Goal: Task Accomplishment & Management: Manage account settings

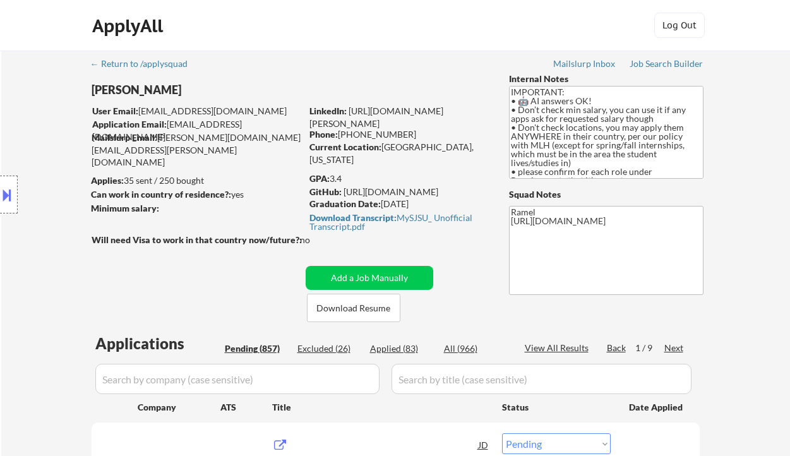
select select ""pending""
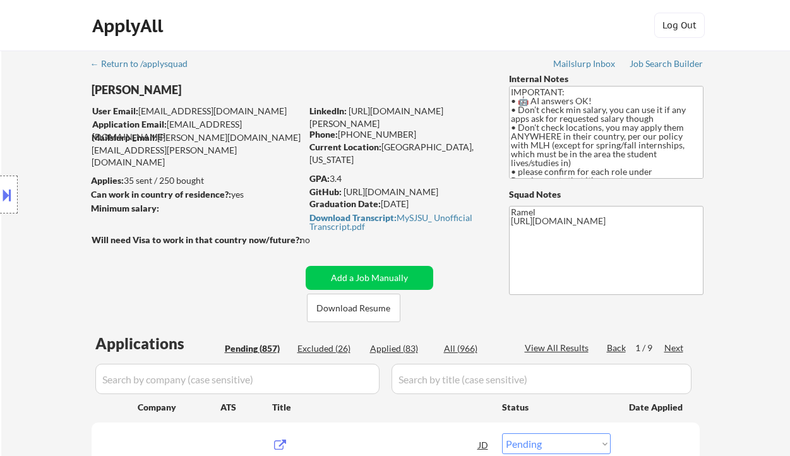
select select ""pending""
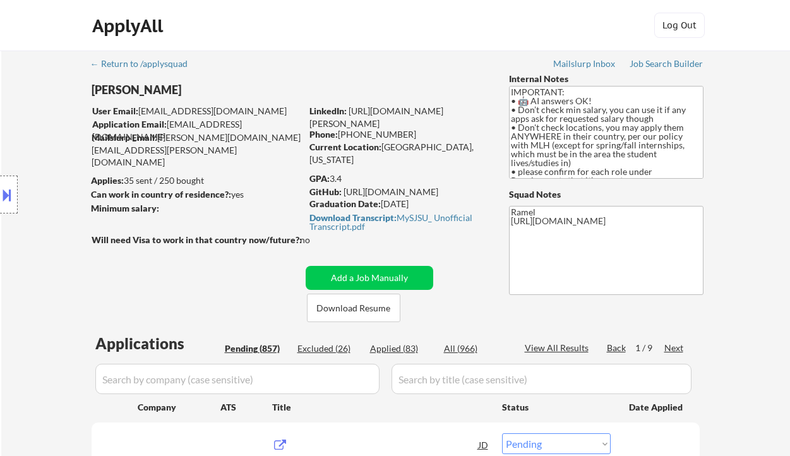
select select ""pending""
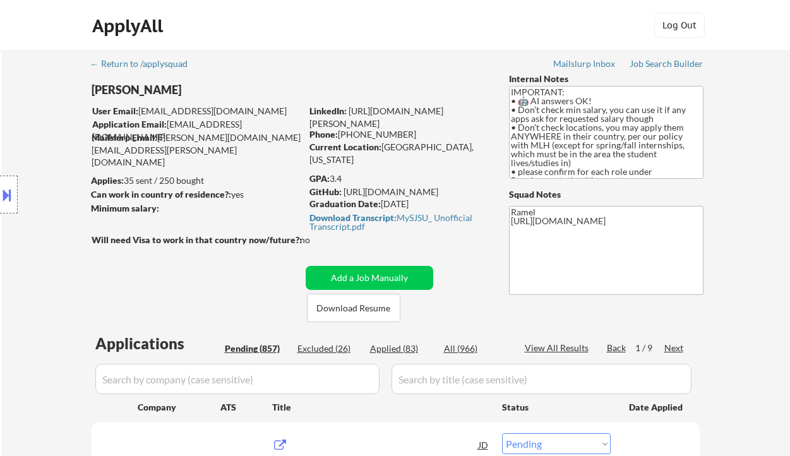
select select ""pending""
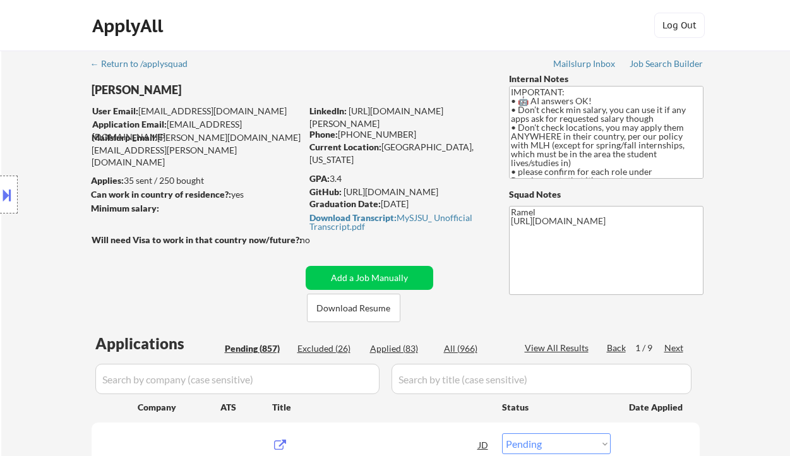
select select ""pending""
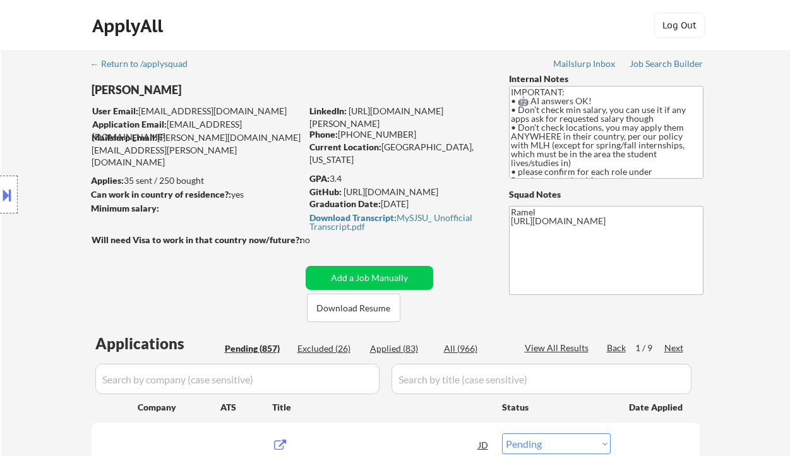
select select ""pending""
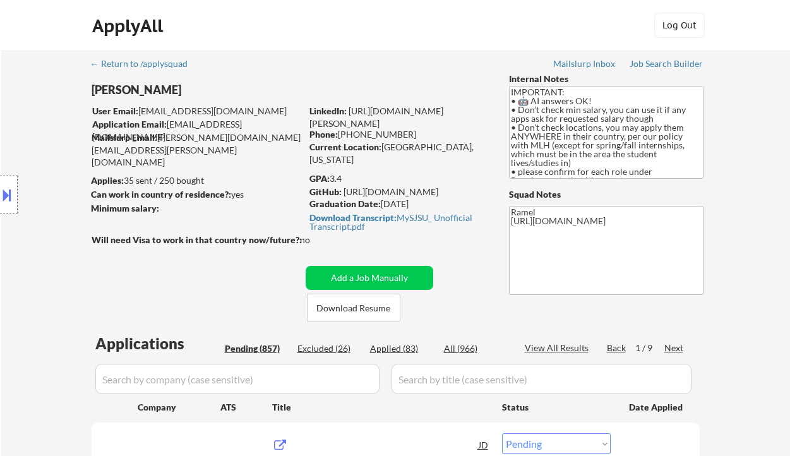
select select ""pending""
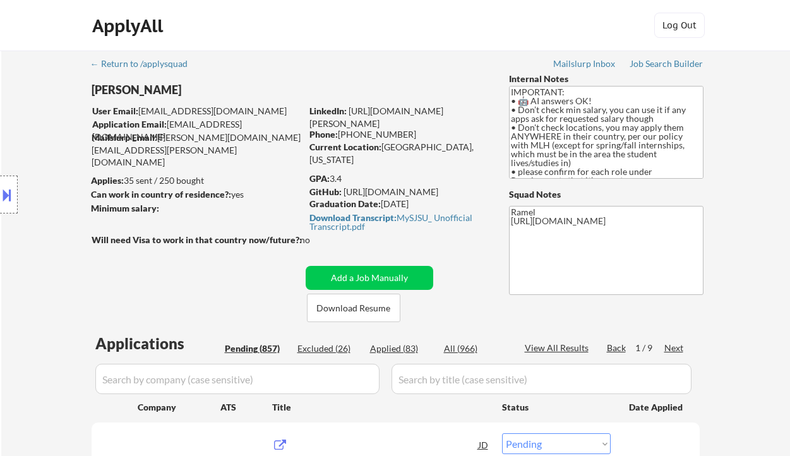
select select ""pending""
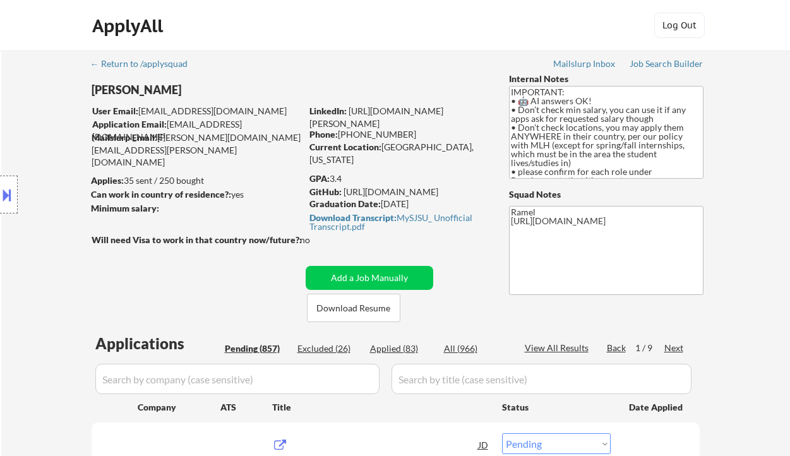
select select ""pending""
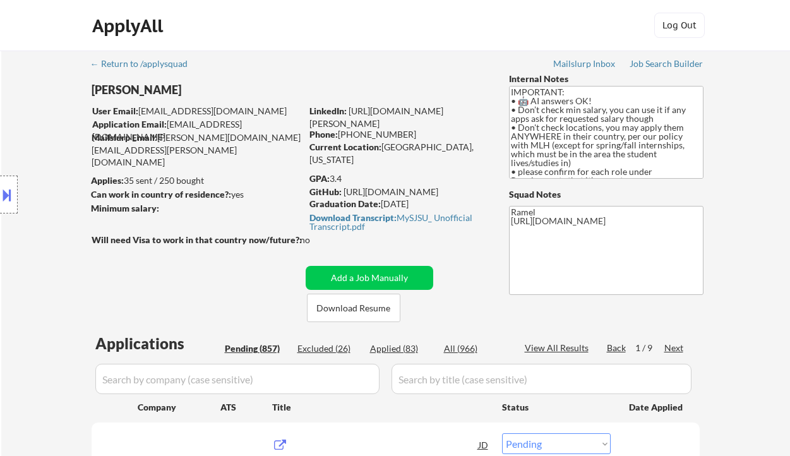
select select ""pending""
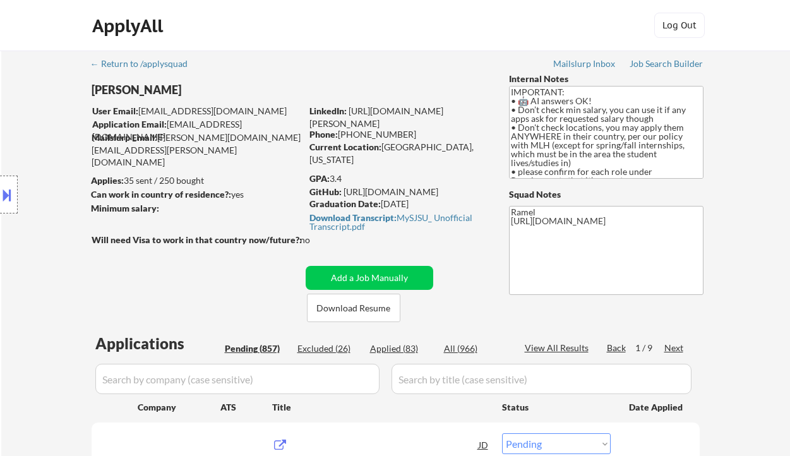
select select ""pending""
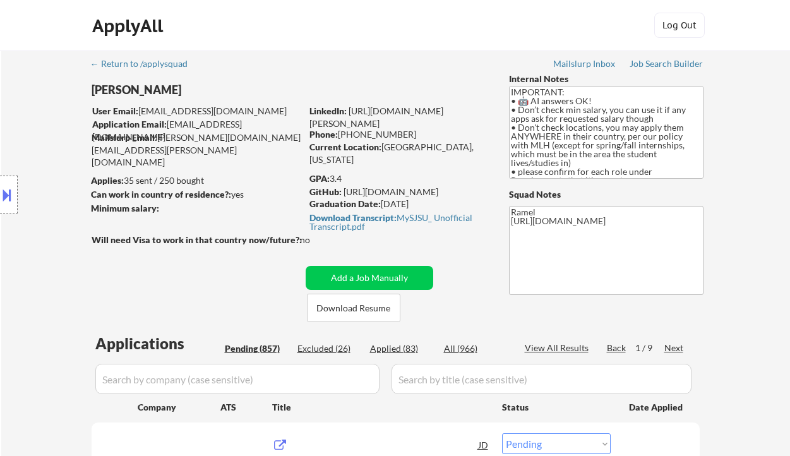
select select ""pending""
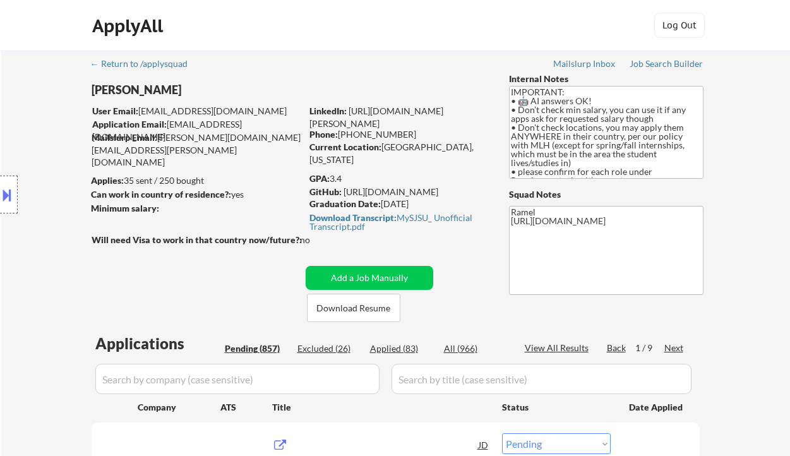
select select ""pending""
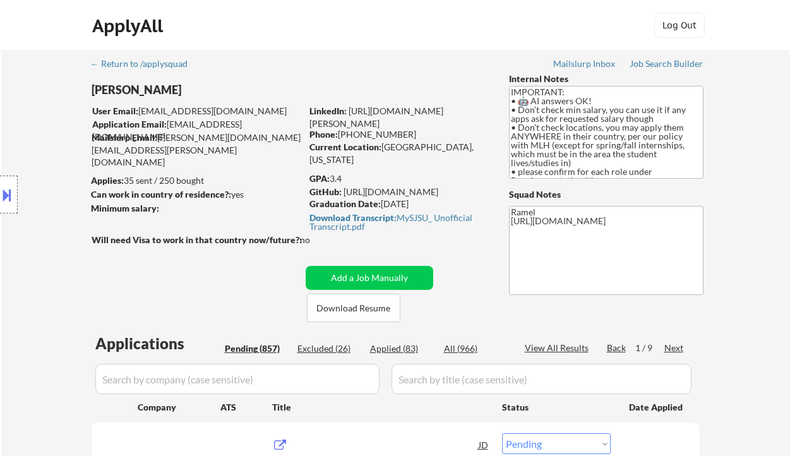
select select ""pending""
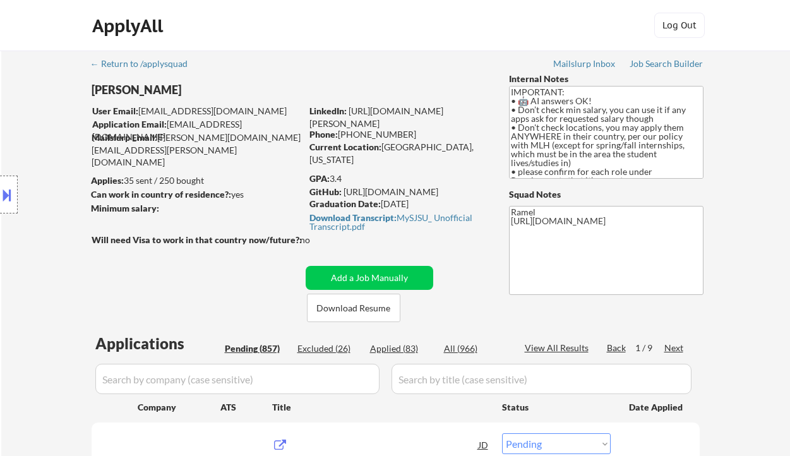
select select ""pending""
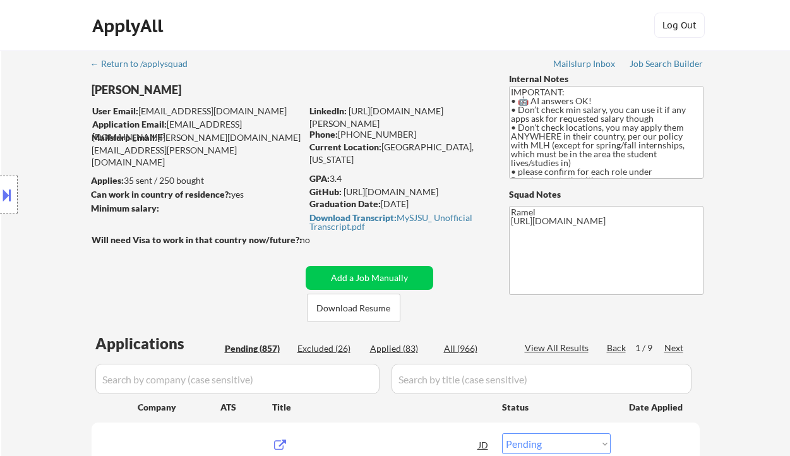
select select ""pending""
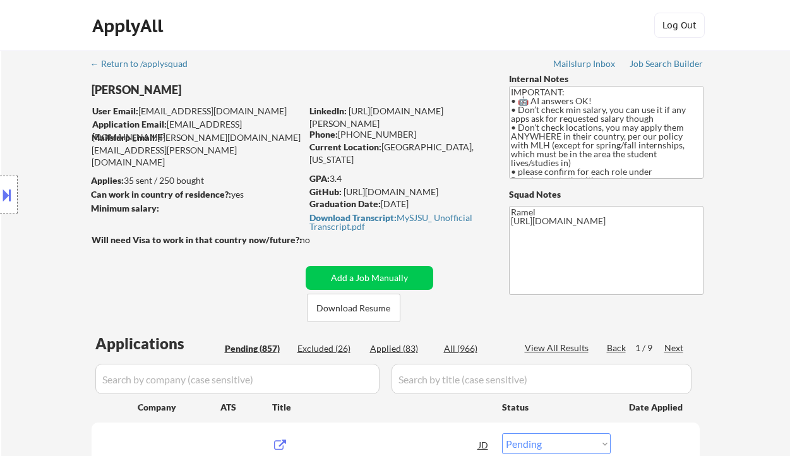
select select ""pending""
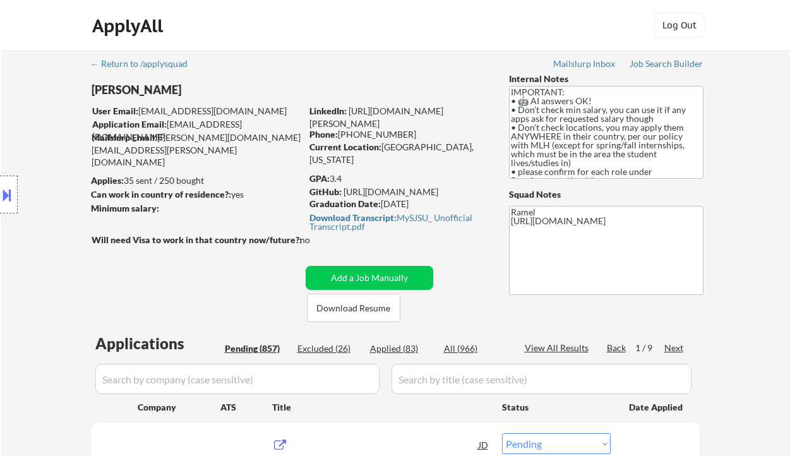
select select ""pending""
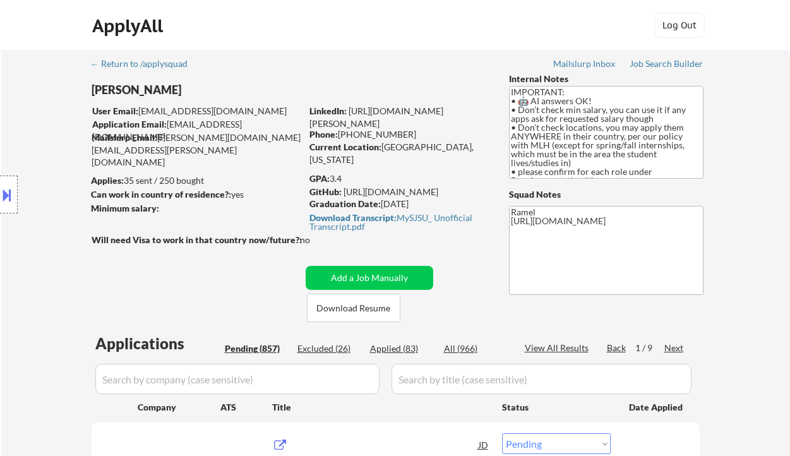
select select ""pending""
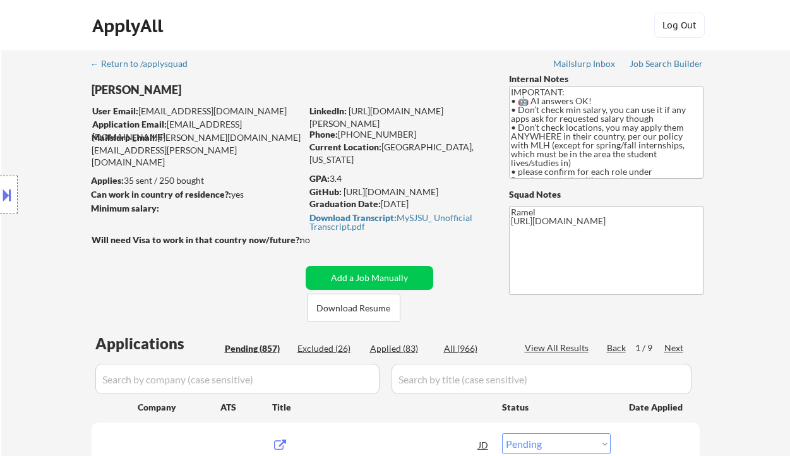
select select ""pending""
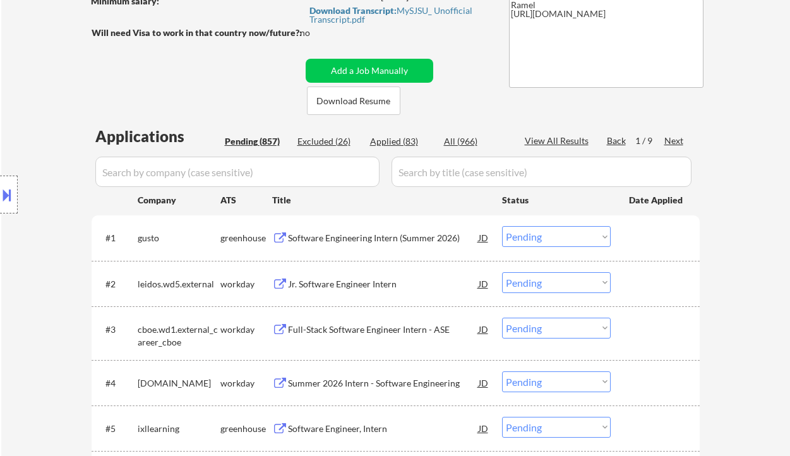
scroll to position [252, 0]
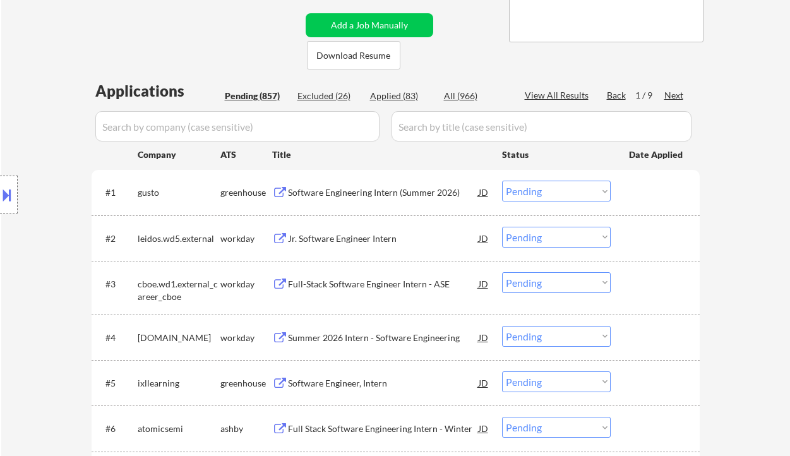
click at [565, 192] on select "Choose an option... Pending Applied Excluded (Questions) Excluded (Expired) Exc…" at bounding box center [556, 191] width 109 height 21
click at [502, 181] on select "Choose an option... Pending Applied Excluded (Questions) Excluded (Expired) Exc…" at bounding box center [556, 191] width 109 height 21
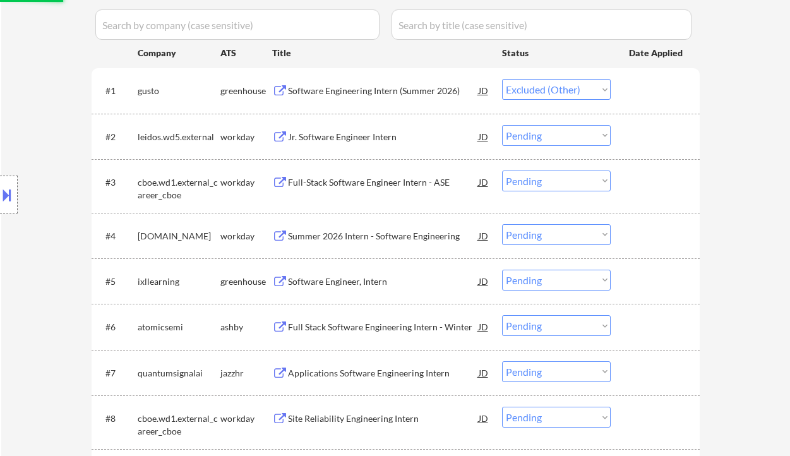
scroll to position [420, 0]
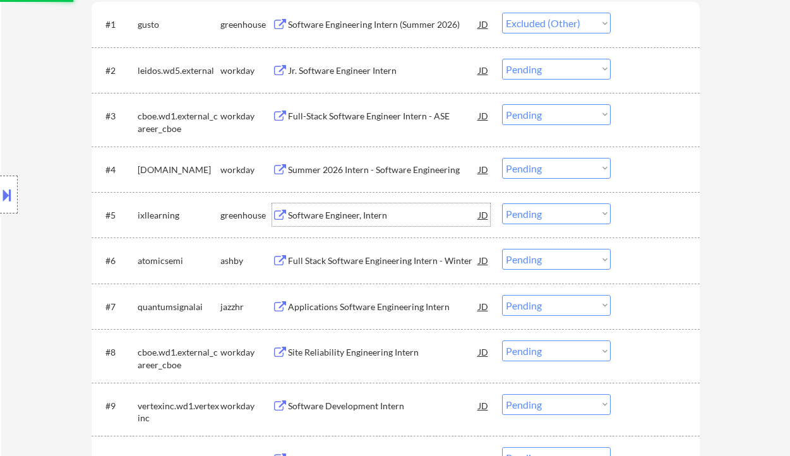
click at [331, 216] on div "Software Engineer, Intern" at bounding box center [383, 215] width 191 height 13
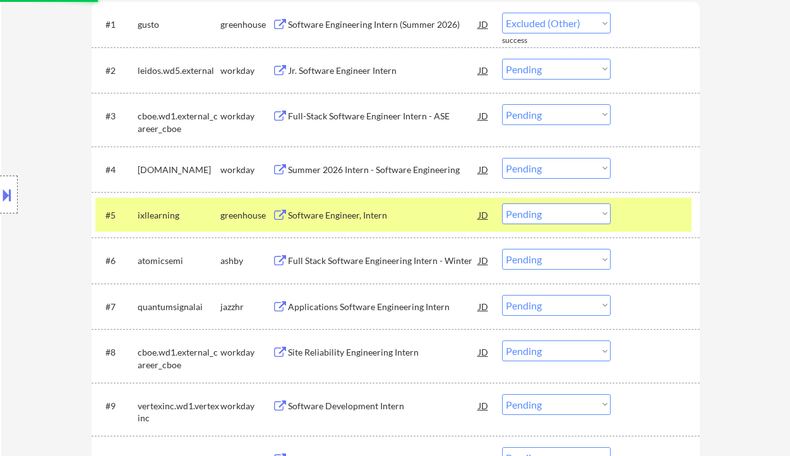
select select ""pending""
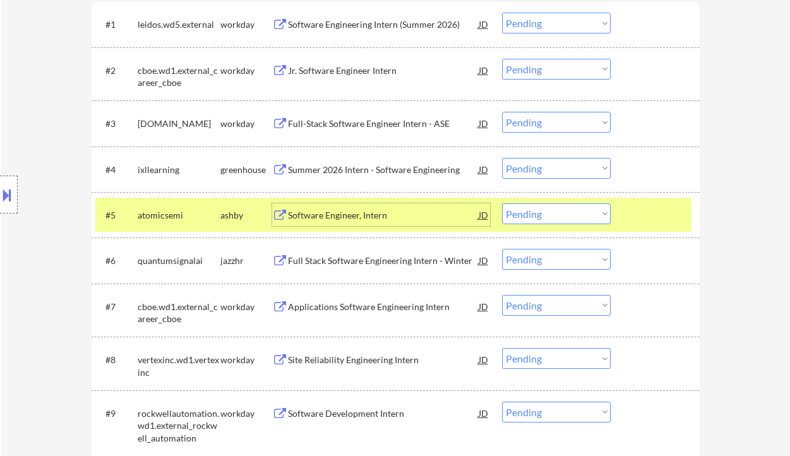
click at [340, 215] on div "Software Engineer, Intern" at bounding box center [383, 215] width 191 height 13
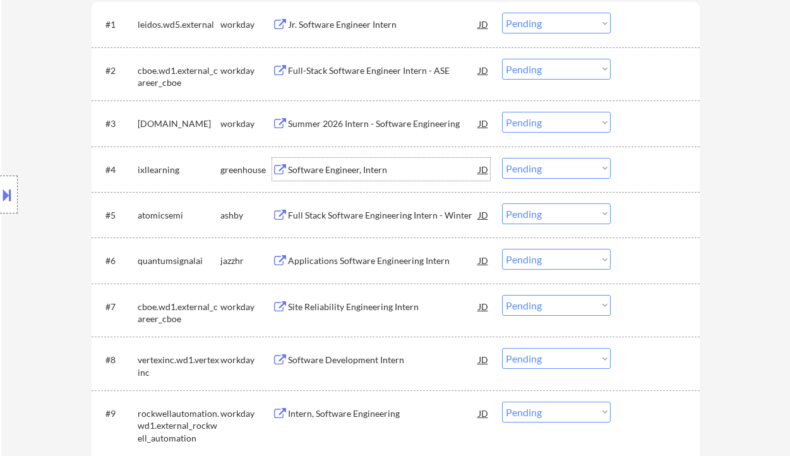
click at [309, 163] on div "Software Engineer, Intern" at bounding box center [383, 169] width 191 height 13
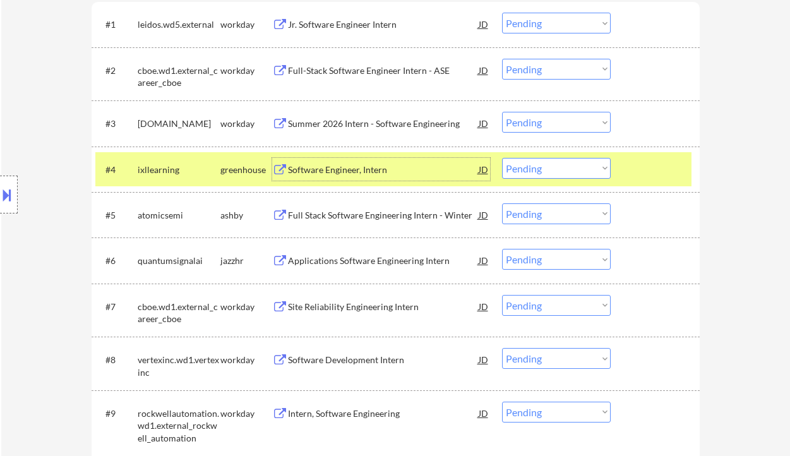
drag, startPoint x: 548, startPoint y: 169, endPoint x: 552, endPoint y: 177, distance: 8.8
click at [548, 169] on select "Choose an option... Pending Applied Excluded (Questions) Excluded (Expired) Exc…" at bounding box center [556, 168] width 109 height 21
click at [502, 158] on select "Choose an option... Pending Applied Excluded (Questions) Excluded (Expired) Exc…" at bounding box center [556, 168] width 109 height 21
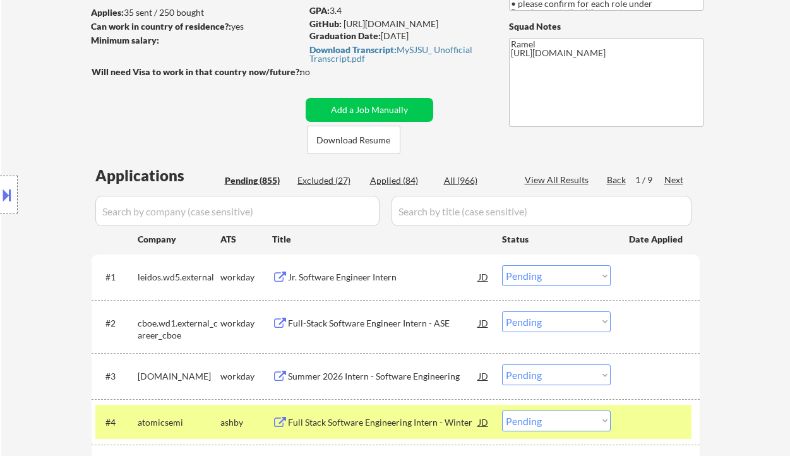
scroll to position [336, 0]
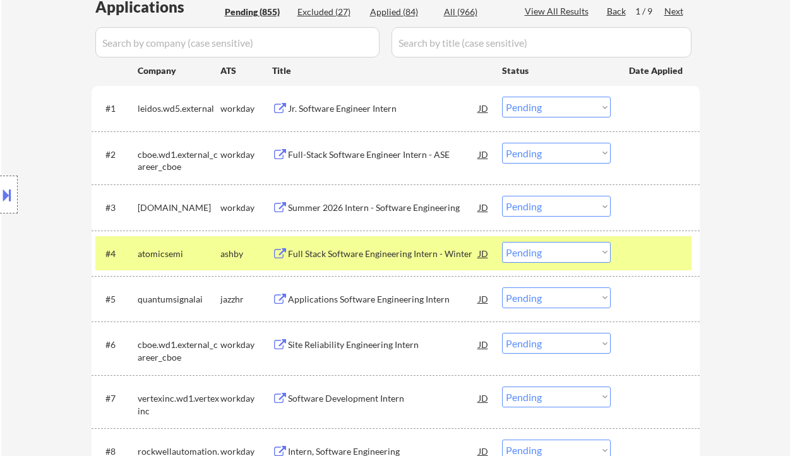
drag, startPoint x: 560, startPoint y: 255, endPoint x: 559, endPoint y: 261, distance: 6.4
click at [560, 255] on select "Choose an option... Pending Applied Excluded (Questions) Excluded (Expired) Exc…" at bounding box center [556, 252] width 109 height 21
click at [502, 242] on select "Choose an option... Pending Applied Excluded (Questions) Excluded (Expired) Exc…" at bounding box center [556, 252] width 109 height 21
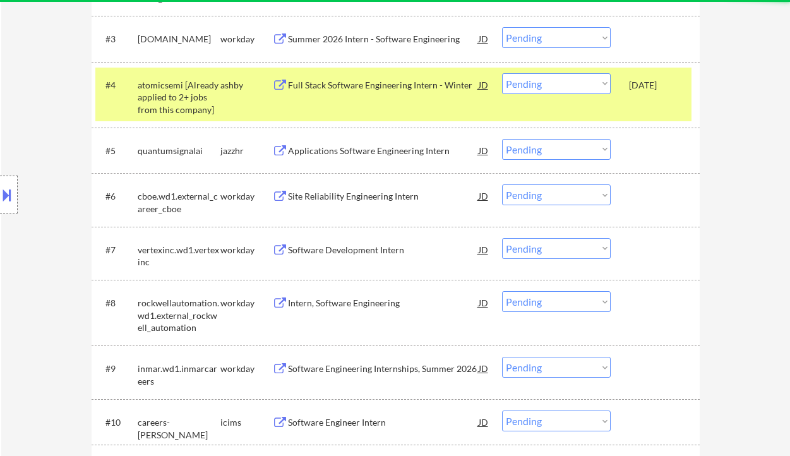
scroll to position [420, 0]
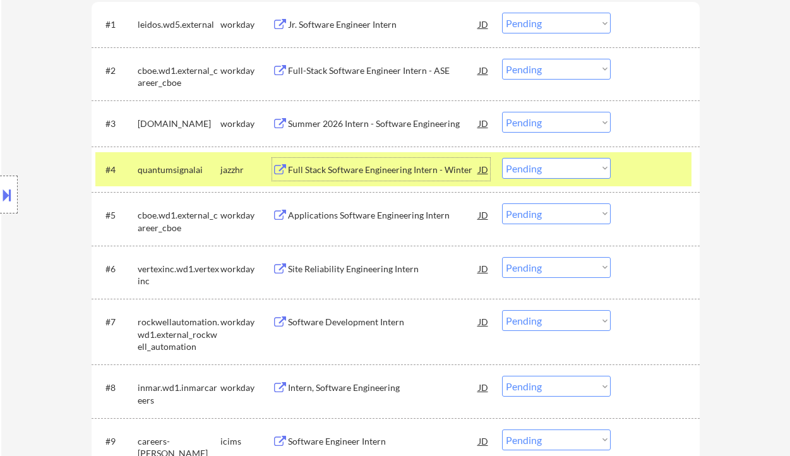
click at [370, 171] on div "Full Stack Software Engineering Intern - Winter" at bounding box center [383, 169] width 191 height 13
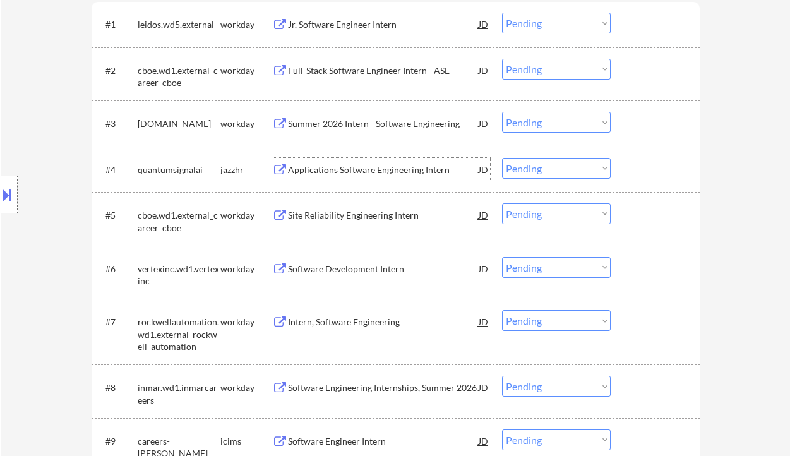
click at [555, 165] on select "Choose an option... Pending Applied Excluded (Questions) Excluded (Expired) Exc…" at bounding box center [556, 168] width 109 height 21
click at [502, 158] on select "Choose an option... Pending Applied Excluded (Questions) Excluded (Expired) Exc…" at bounding box center [556, 168] width 109 height 21
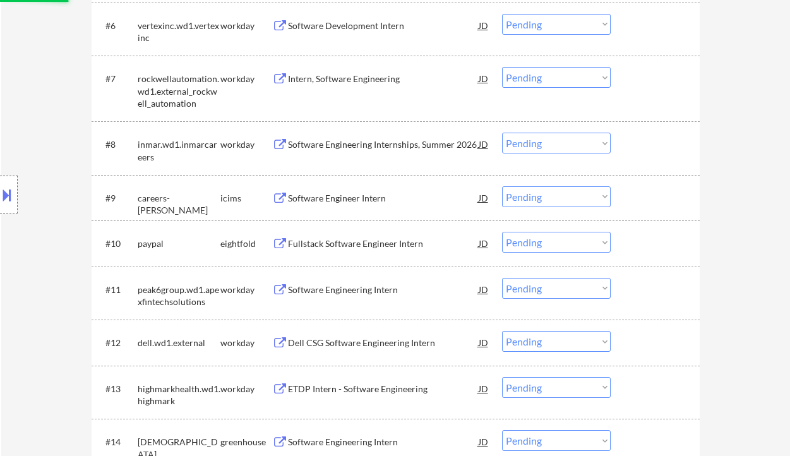
scroll to position [673, 0]
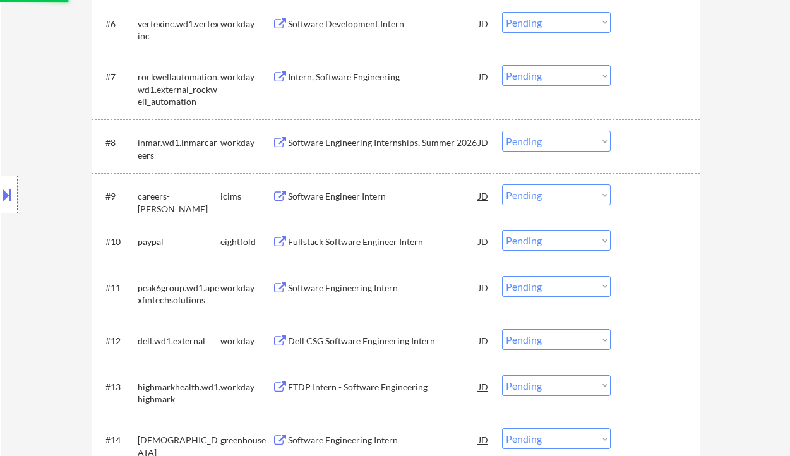
select select ""pending""
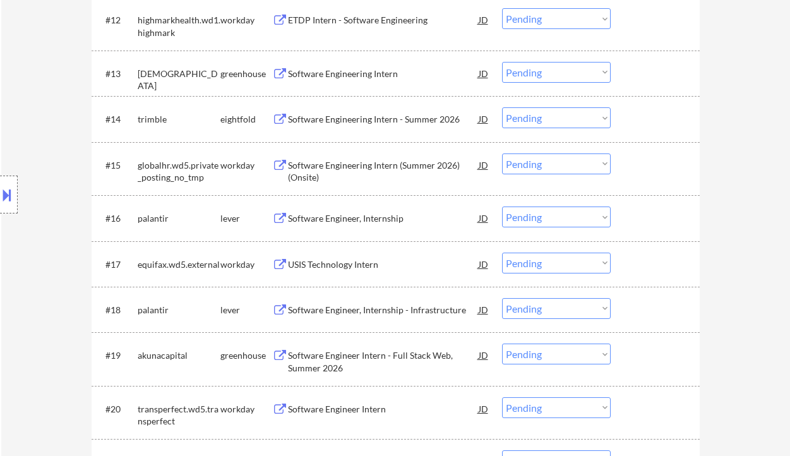
scroll to position [1010, 0]
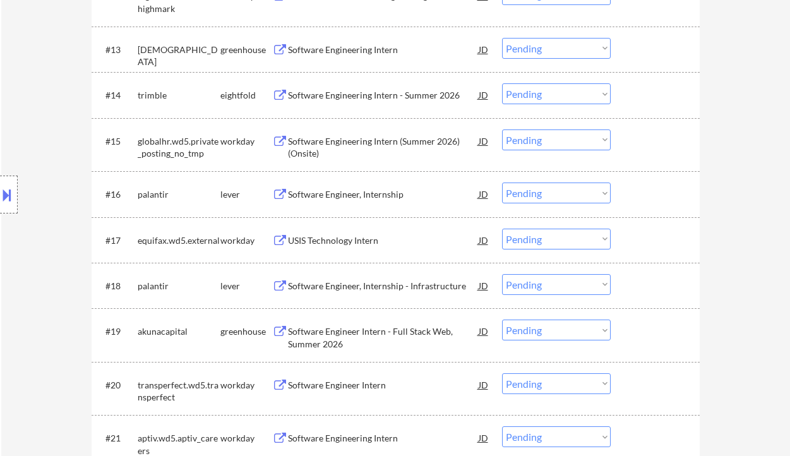
click at [330, 47] on div "Software Engineering Intern" at bounding box center [383, 50] width 191 height 13
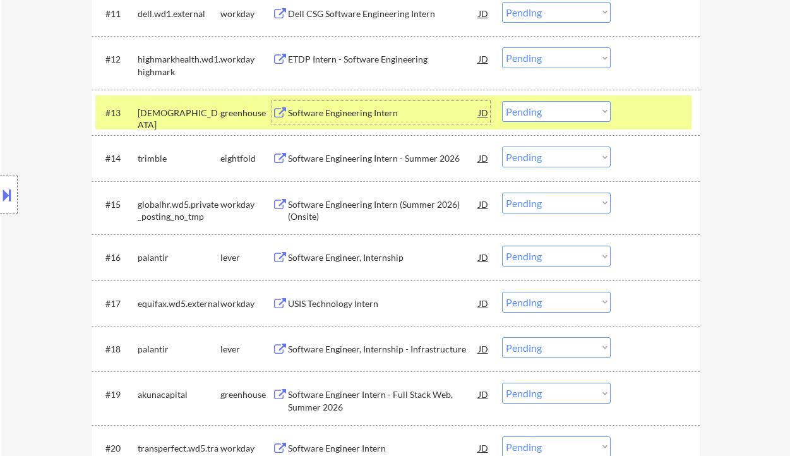
scroll to position [925, 0]
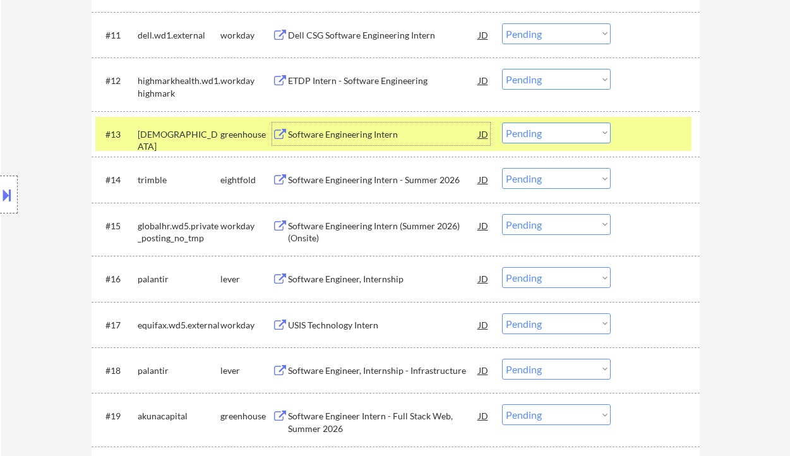
click at [531, 131] on select "Choose an option... Pending Applied Excluded (Questions) Excluded (Expired) Exc…" at bounding box center [556, 132] width 109 height 21
click at [502, 122] on select "Choose an option... Pending Applied Excluded (Questions) Excluded (Expired) Exc…" at bounding box center [556, 132] width 109 height 21
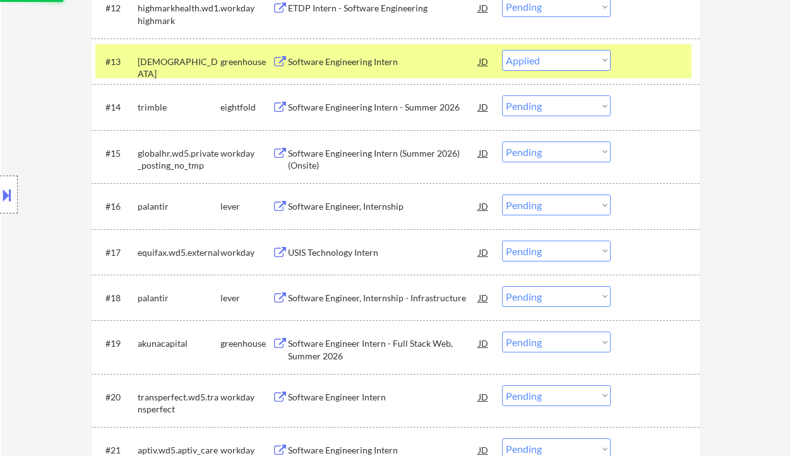
scroll to position [1010, 0]
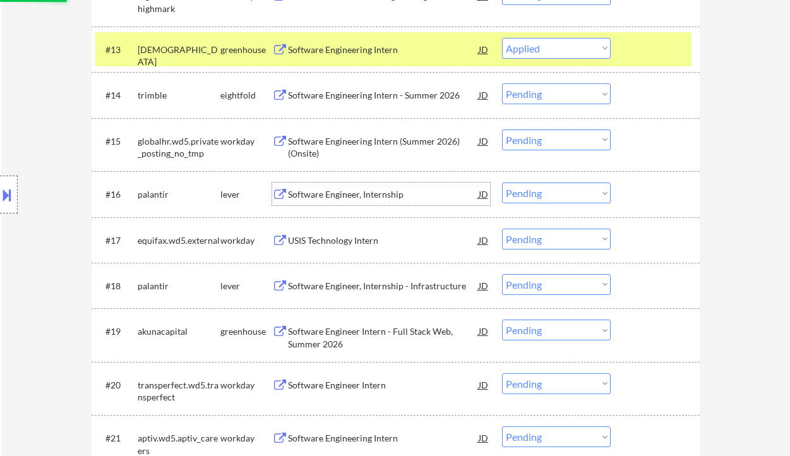
click at [340, 193] on div "Software Engineer, Internship" at bounding box center [383, 194] width 191 height 13
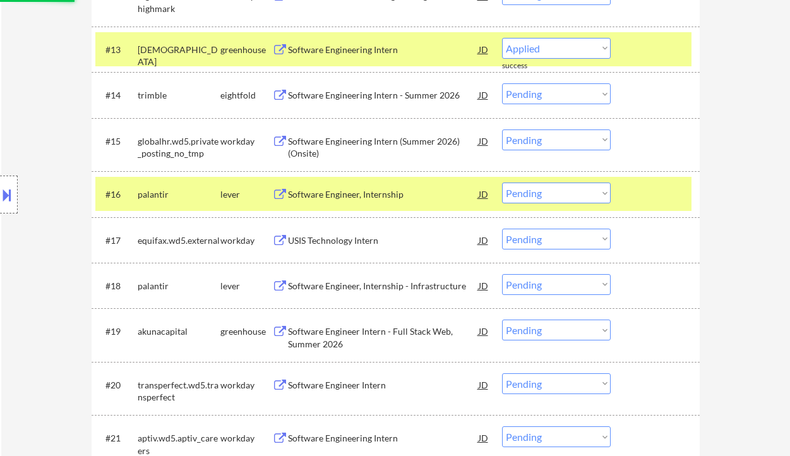
select select ""pending""
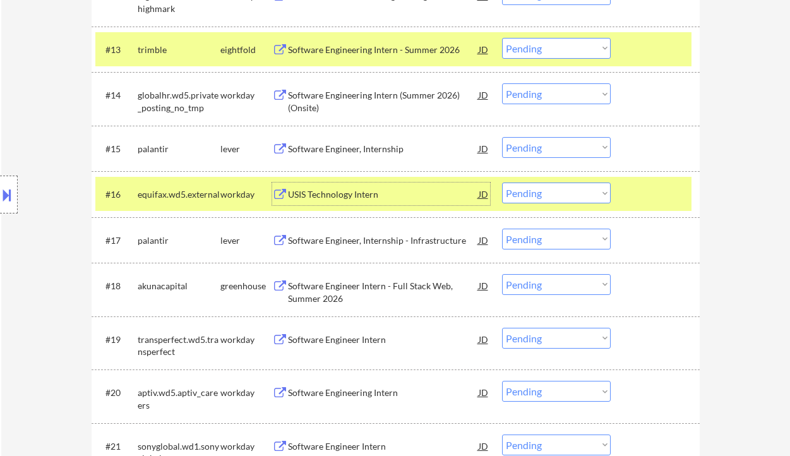
click at [351, 150] on div "Software Engineer, Internship" at bounding box center [383, 149] width 191 height 13
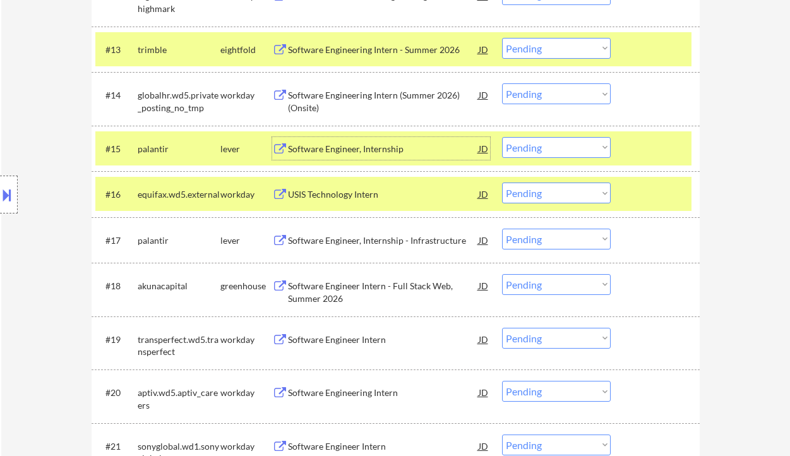
click at [547, 145] on select "Choose an option... Pending Applied Excluded (Questions) Excluded (Expired) Exc…" at bounding box center [556, 147] width 109 height 21
click at [502, 137] on select "Choose an option... Pending Applied Excluded (Questions) Excluded (Expired) Exc…" at bounding box center [556, 147] width 109 height 21
select select ""pending""
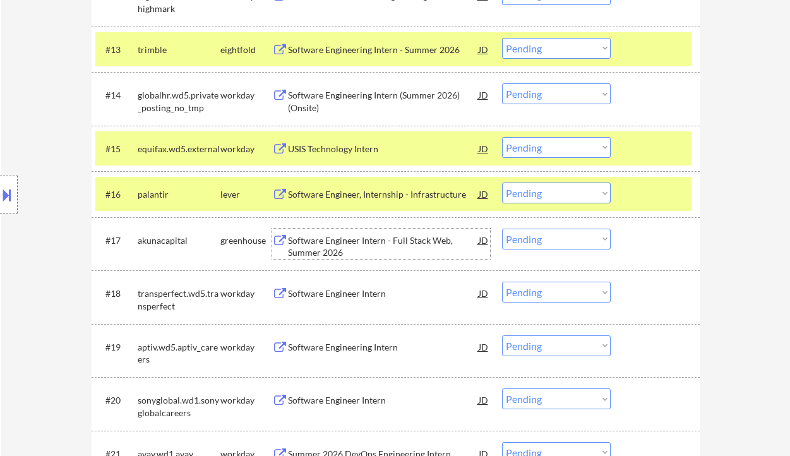
click at [370, 246] on div "Software Engineer Intern - Full Stack Web, Summer 2026" at bounding box center [383, 246] width 191 height 25
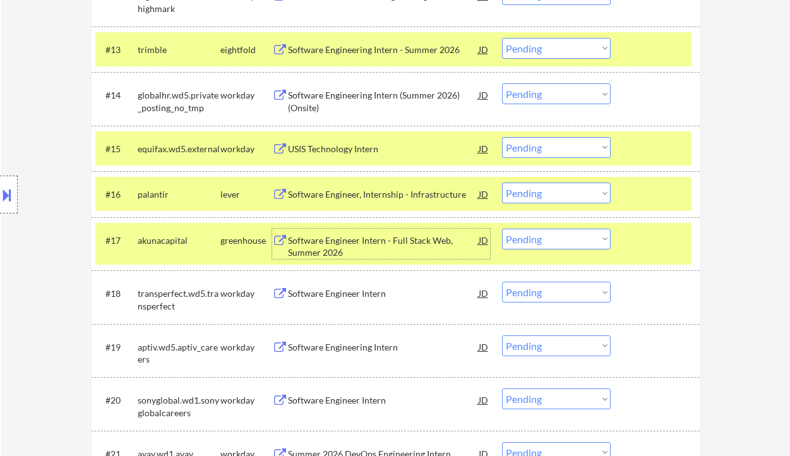
click at [530, 239] on select "Choose an option... Pending Applied Excluded (Questions) Excluded (Expired) Exc…" at bounding box center [556, 238] width 109 height 21
click at [502, 228] on select "Choose an option... Pending Applied Excluded (Questions) Excluded (Expired) Exc…" at bounding box center [556, 238] width 109 height 21
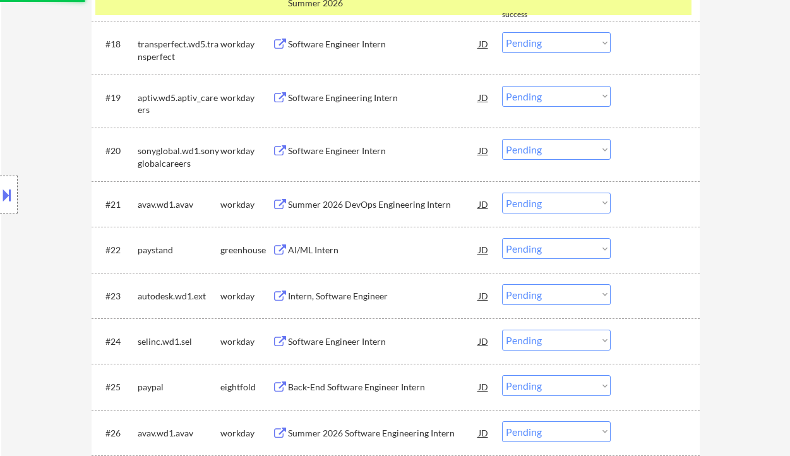
scroll to position [1262, 0]
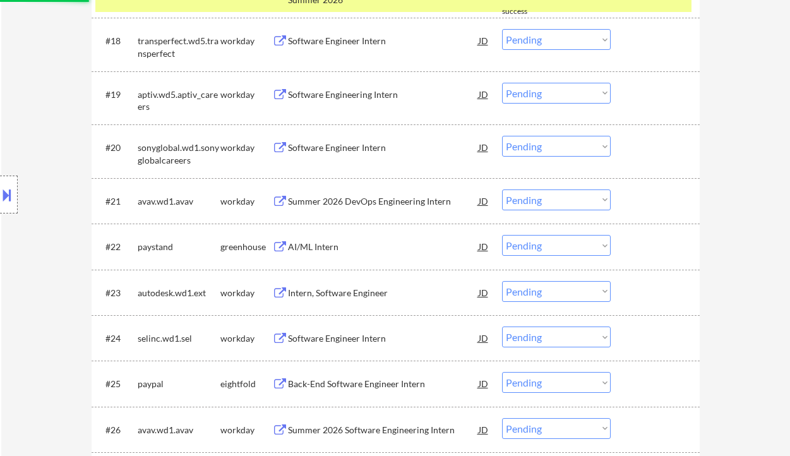
click at [317, 248] on div "AI/ML Intern" at bounding box center [383, 246] width 191 height 13
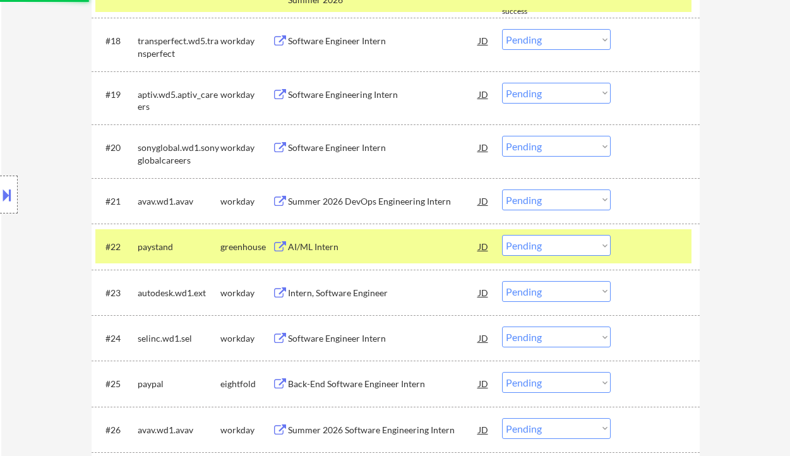
select select ""pending""
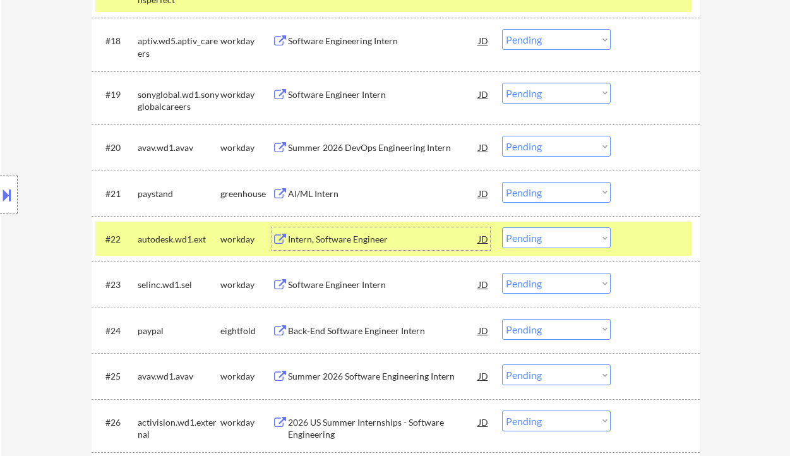
click at [536, 198] on select "Choose an option... Pending Applied Excluded (Questions) Excluded (Expired) Exc…" at bounding box center [556, 192] width 109 height 21
click at [502, 182] on select "Choose an option... Pending Applied Excluded (Questions) Excluded (Expired) Exc…" at bounding box center [556, 192] width 109 height 21
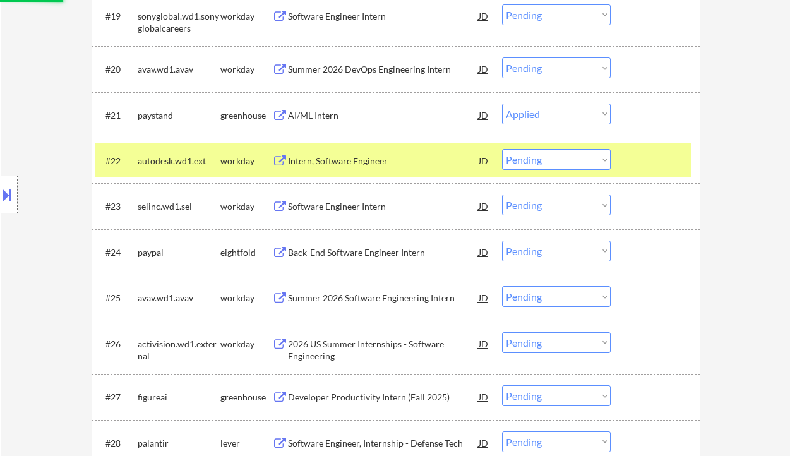
scroll to position [1430, 0]
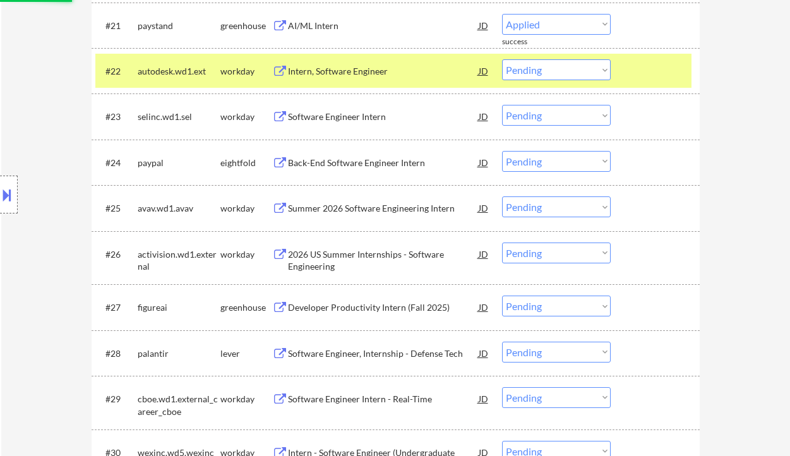
select select ""pending""
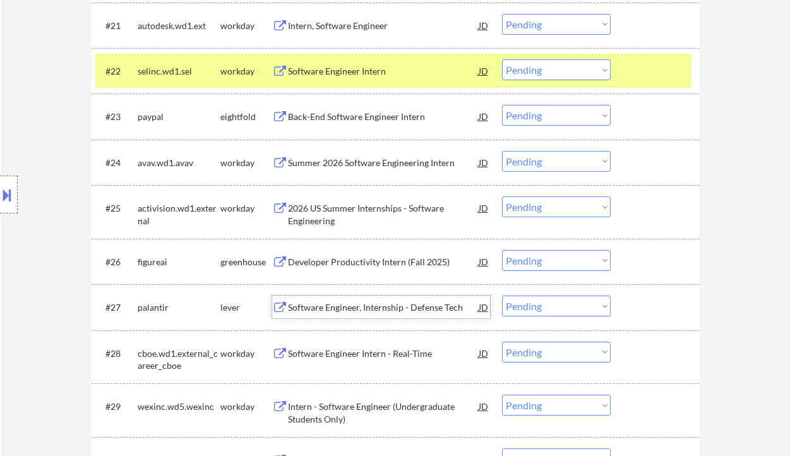
drag, startPoint x: 363, startPoint y: 310, endPoint x: 367, endPoint y: 290, distance: 20.7
click at [367, 290] on div "#27 palantir lever Software Engineer, Internship - Defense Tech JD Choose an op…" at bounding box center [393, 307] width 596 height 34
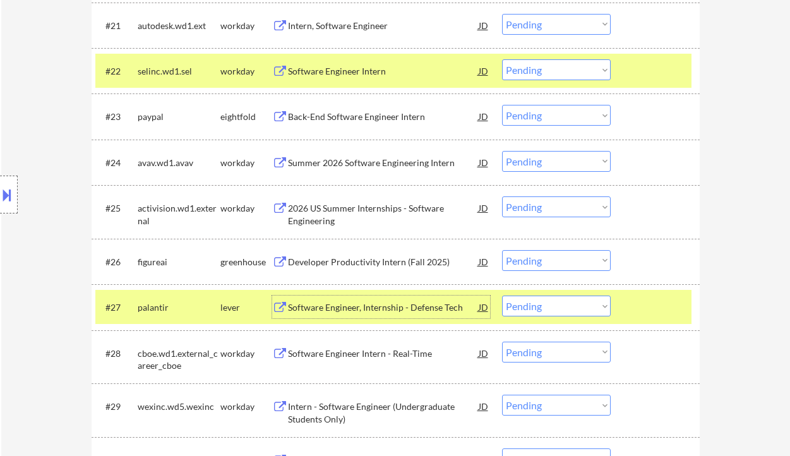
click at [365, 261] on div "Developer Productivity Intern (Fall 2025)" at bounding box center [383, 262] width 191 height 13
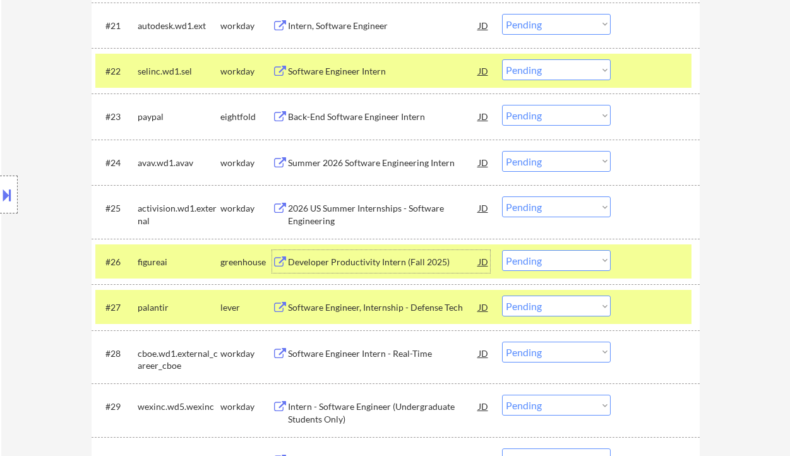
click at [534, 256] on select "Choose an option... Pending Applied Excluded (Questions) Excluded (Expired) Exc…" at bounding box center [556, 260] width 109 height 21
click at [502, 250] on select "Choose an option... Pending Applied Excluded (Questions) Excluded (Expired) Exc…" at bounding box center [556, 260] width 109 height 21
click at [378, 314] on div "Software Engineer, Internship - Defense Tech" at bounding box center [383, 306] width 191 height 23
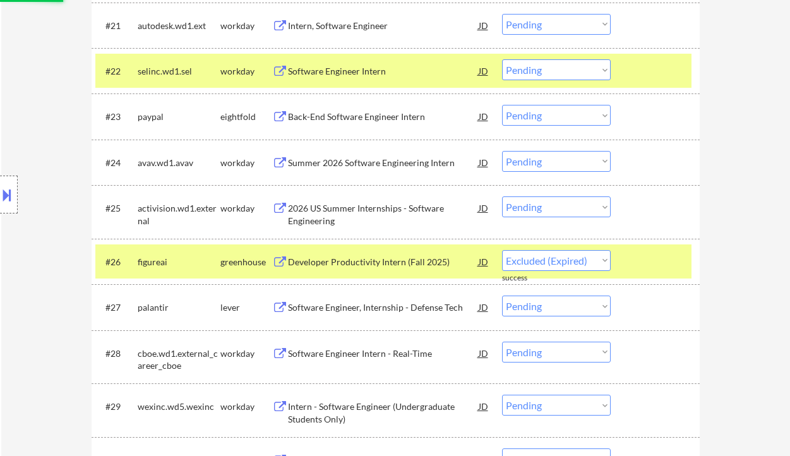
select select ""pending""
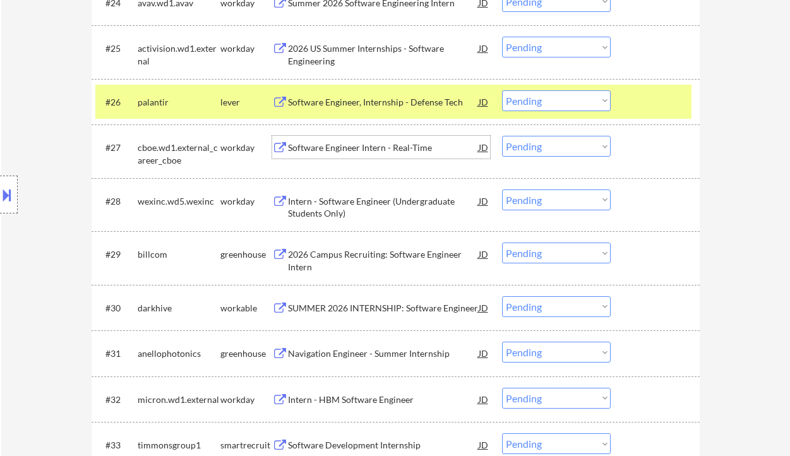
scroll to position [1599, 0]
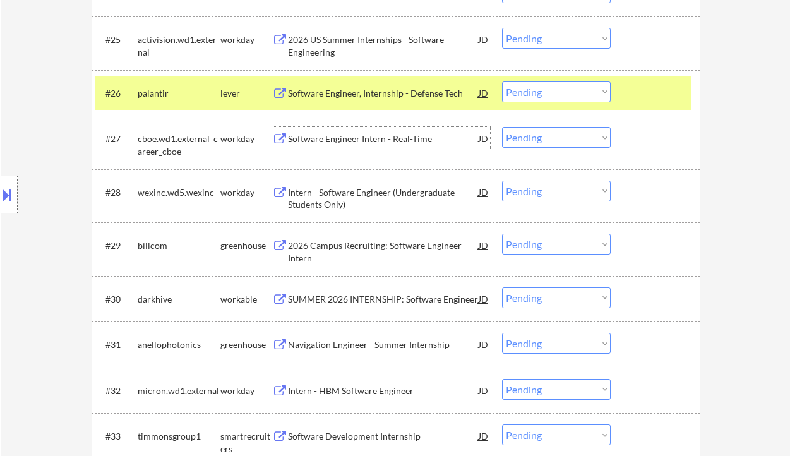
click at [403, 251] on div "2026 Campus Recruiting: Software Engineer Intern" at bounding box center [383, 251] width 191 height 25
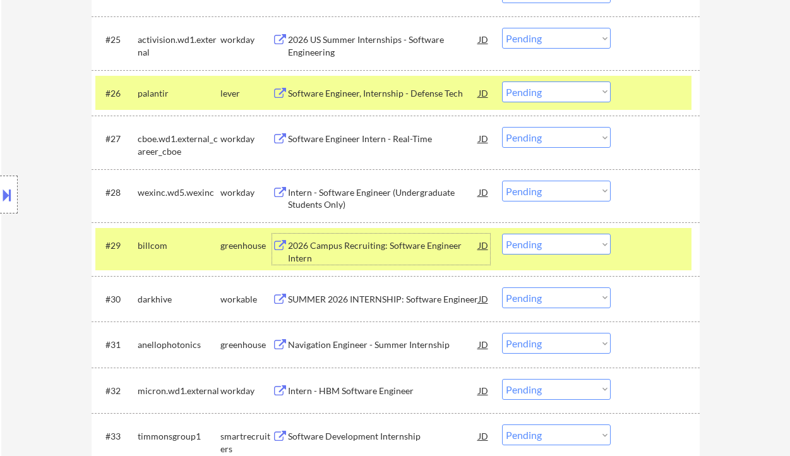
drag, startPoint x: 523, startPoint y: 240, endPoint x: 539, endPoint y: 254, distance: 21.5
click at [523, 240] on select "Choose an option... Pending Applied Excluded (Questions) Excluded (Expired) Exc…" at bounding box center [556, 244] width 109 height 21
click at [502, 234] on select "Choose an option... Pending Applied Excluded (Questions) Excluded (Expired) Exc…" at bounding box center [556, 244] width 109 height 21
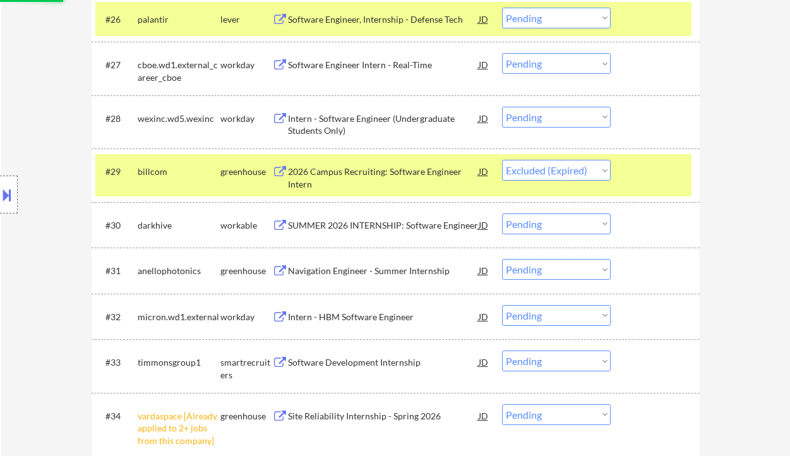
scroll to position [1683, 0]
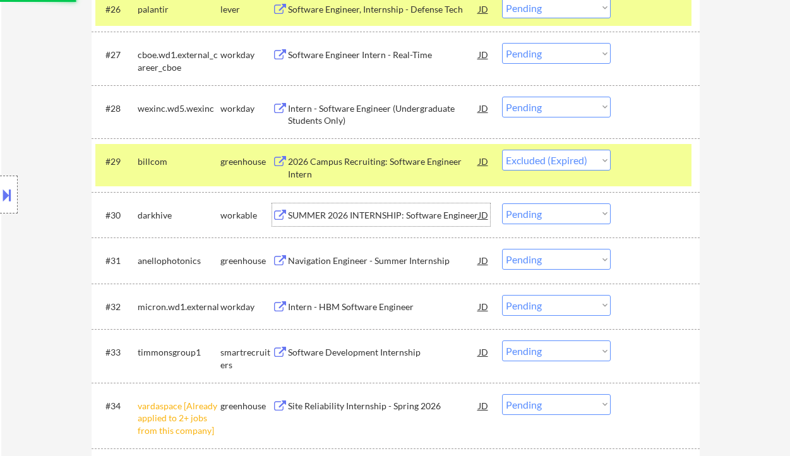
click at [369, 212] on div "SUMMER 2026 INTERNSHIP: Software Engineer" at bounding box center [383, 215] width 191 height 13
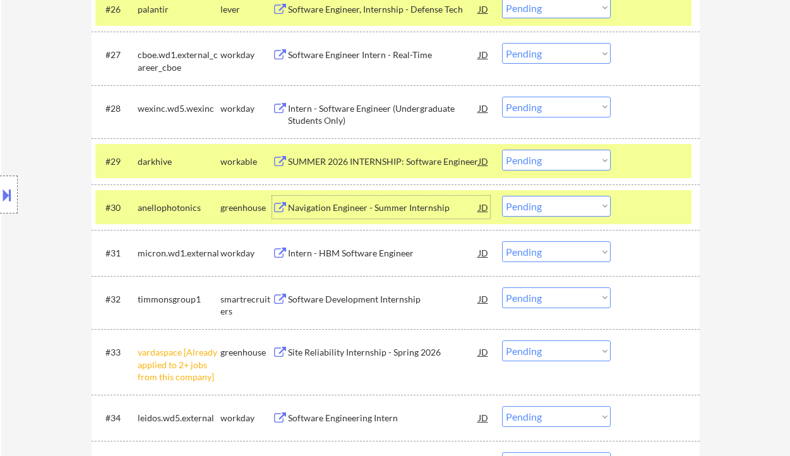
click at [543, 211] on select "Choose an option... Pending Applied Excluded (Questions) Excluded (Expired) Exc…" at bounding box center [556, 206] width 109 height 21
drag, startPoint x: 531, startPoint y: 155, endPoint x: 533, endPoint y: 167, distance: 12.1
click at [531, 155] on select "Choose an option... Pending Applied Excluded (Questions) Excluded (Expired) Exc…" at bounding box center [556, 160] width 109 height 21
click at [502, 150] on select "Choose an option... Pending Applied Excluded (Questions) Excluded (Expired) Exc…" at bounding box center [556, 160] width 109 height 21
click at [372, 213] on div "Navigation Engineer - Summer Internship" at bounding box center [383, 207] width 191 height 23
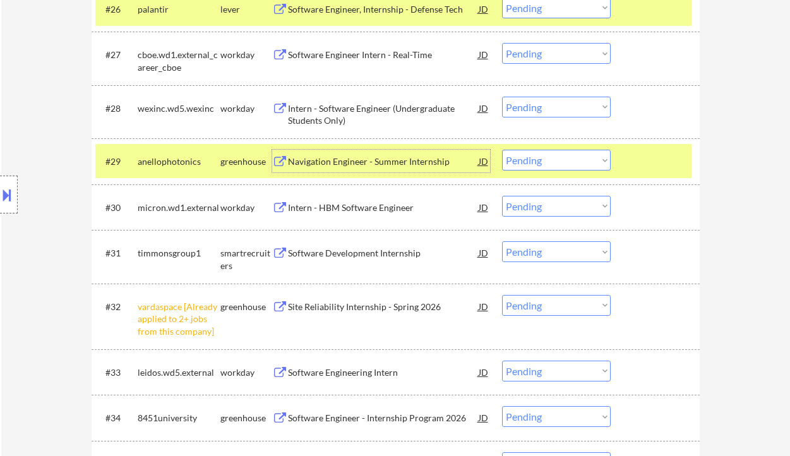
click at [357, 163] on div "Navigation Engineer - Summer Internship" at bounding box center [383, 161] width 191 height 13
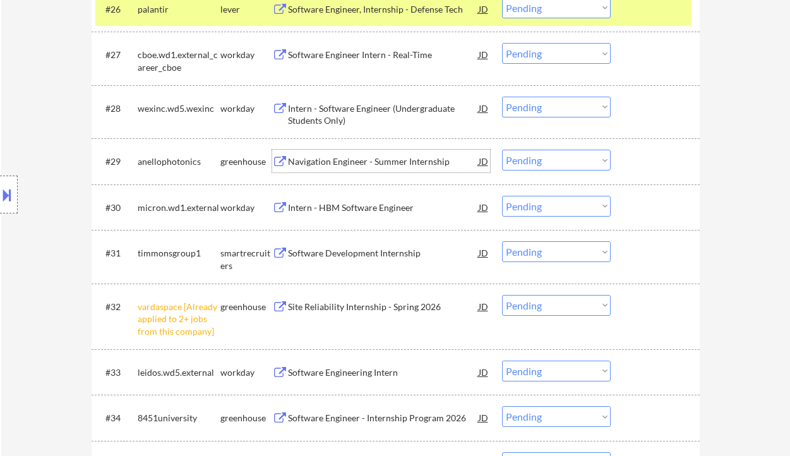
drag, startPoint x: 535, startPoint y: 161, endPoint x: 540, endPoint y: 170, distance: 10.5
click at [535, 161] on select "Choose an option... Pending Applied Excluded (Questions) Excluded (Expired) Exc…" at bounding box center [556, 160] width 109 height 21
click at [502, 150] on select "Choose an option... Pending Applied Excluded (Questions) Excluded (Expired) Exc…" at bounding box center [556, 160] width 109 height 21
click at [362, 259] on div "Software Development Internship" at bounding box center [383, 252] width 191 height 23
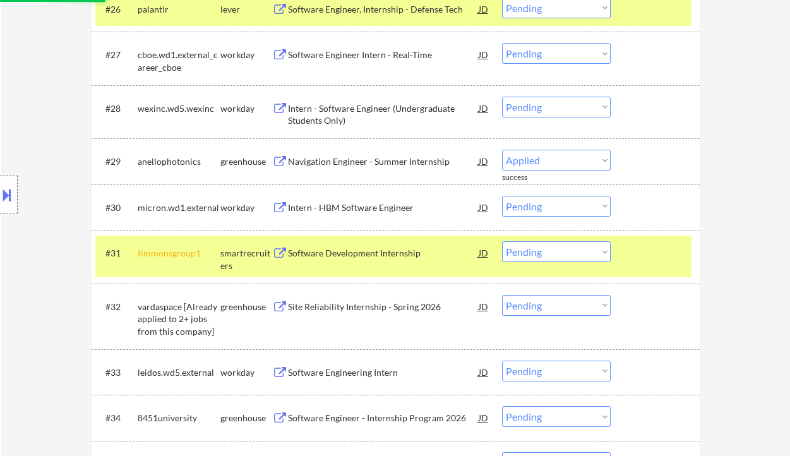
select select ""pending""
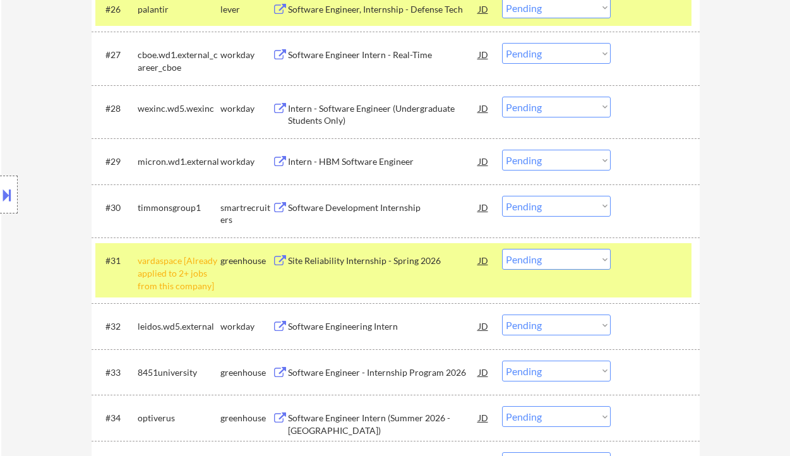
click at [532, 203] on select "Choose an option... Pending Applied Excluded (Questions) Excluded (Expired) Exc…" at bounding box center [556, 206] width 109 height 21
select select ""applied""
click at [502, 196] on select "Choose an option... Pending Applied Excluded (Questions) Excluded (Expired) Exc…" at bounding box center [556, 206] width 109 height 21
click at [542, 259] on select "Choose an option... Pending Applied Excluded (Questions) Excluded (Expired) Exc…" at bounding box center [556, 259] width 109 height 21
select select ""excluded__other_""
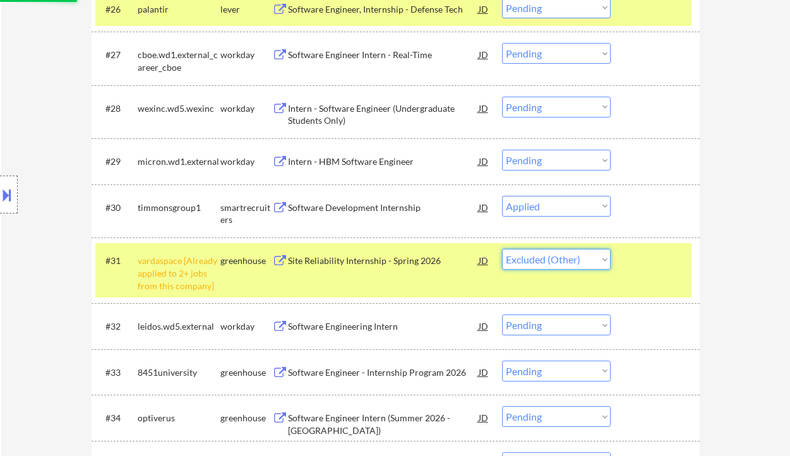
click at [502, 249] on select "Choose an option... Pending Applied Excluded (Questions) Excluded (Expired) Exc…" at bounding box center [556, 259] width 109 height 21
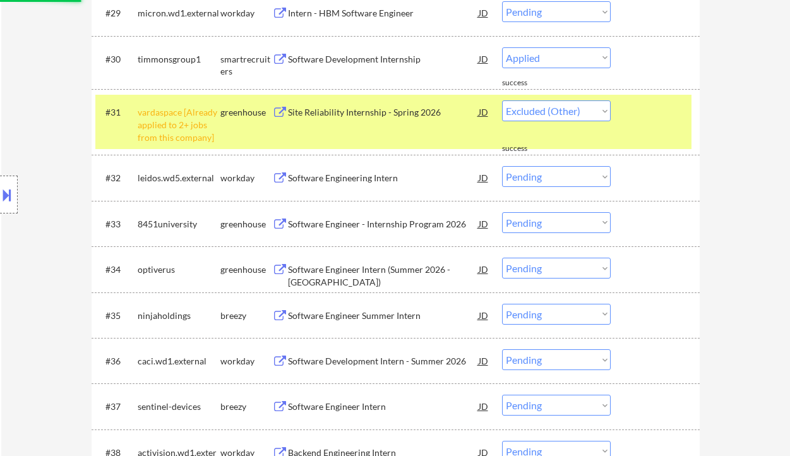
select select ""pending""
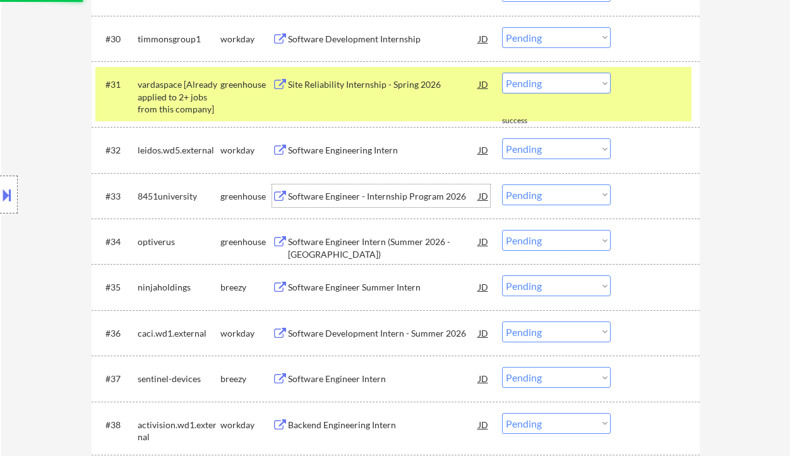
click at [369, 196] on div "#33 8451university greenhouse Software Engineer - Internship Program 2026 JD Ch…" at bounding box center [396, 195] width 608 height 45
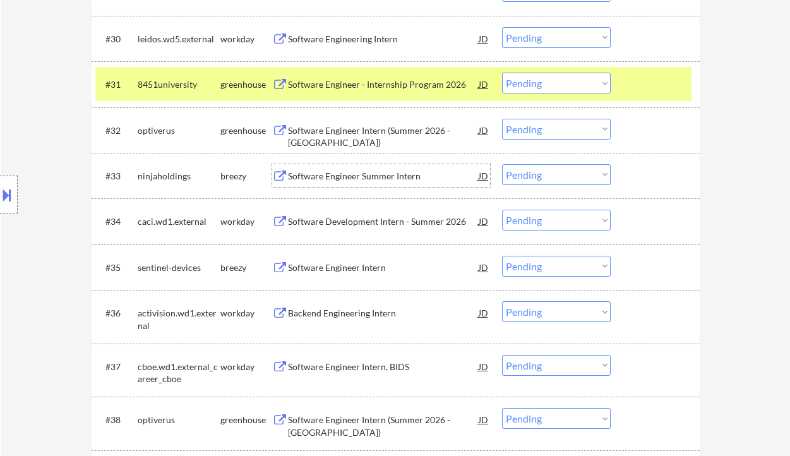
click at [339, 131] on div "Software Engineer Intern (Summer 2026 - Austin)" at bounding box center [383, 136] width 191 height 25
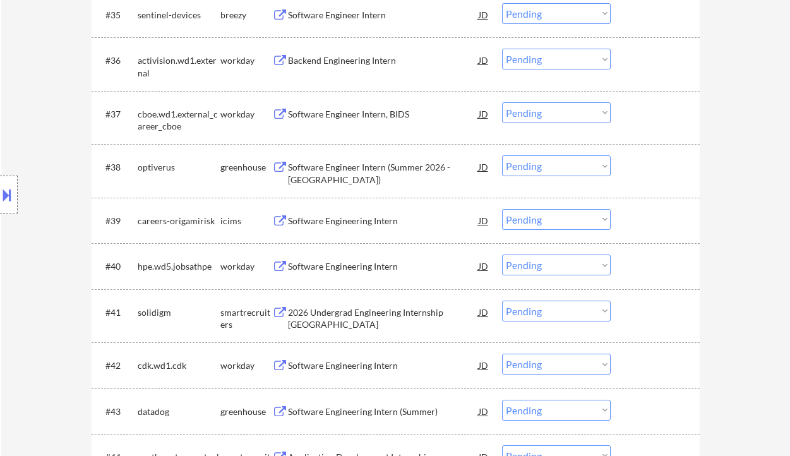
scroll to position [2188, 0]
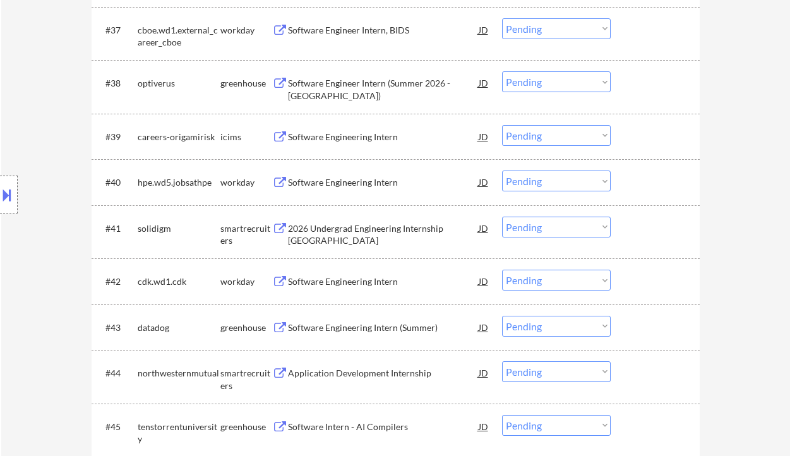
click at [353, 227] on div "2026 Undergrad Engineering Internship United States" at bounding box center [383, 234] width 191 height 25
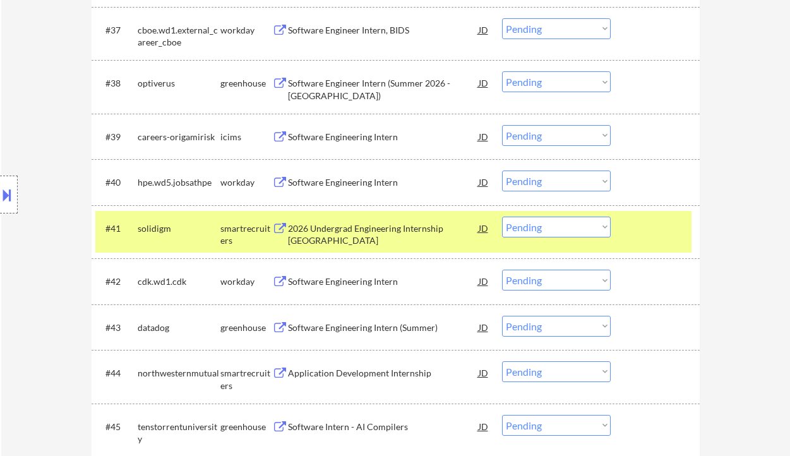
scroll to position [1753, 0]
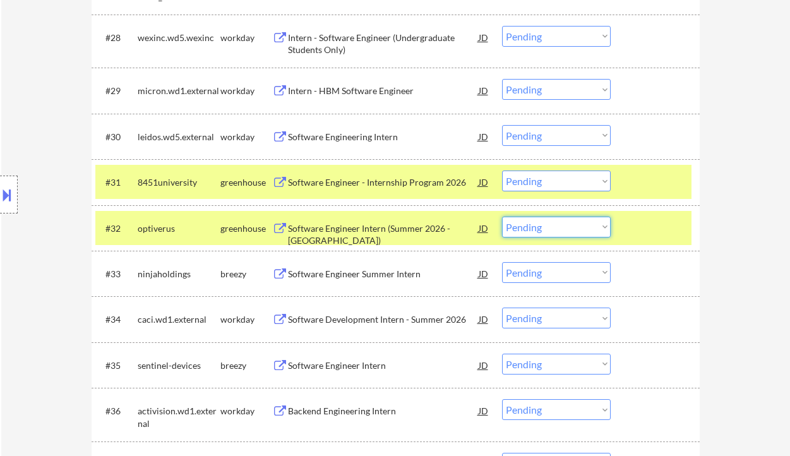
click at [552, 227] on select "Choose an option... Pending Applied Excluded (Questions) Excluded (Expired) Exc…" at bounding box center [556, 226] width 109 height 21
click at [502, 216] on select "Choose an option... Pending Applied Excluded (Questions) Excluded (Expired) Exc…" at bounding box center [556, 226] width 109 height 21
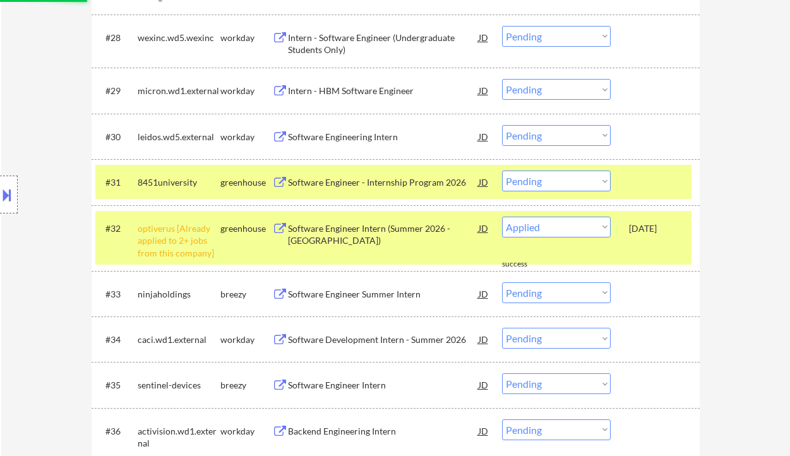
select select ""pending""
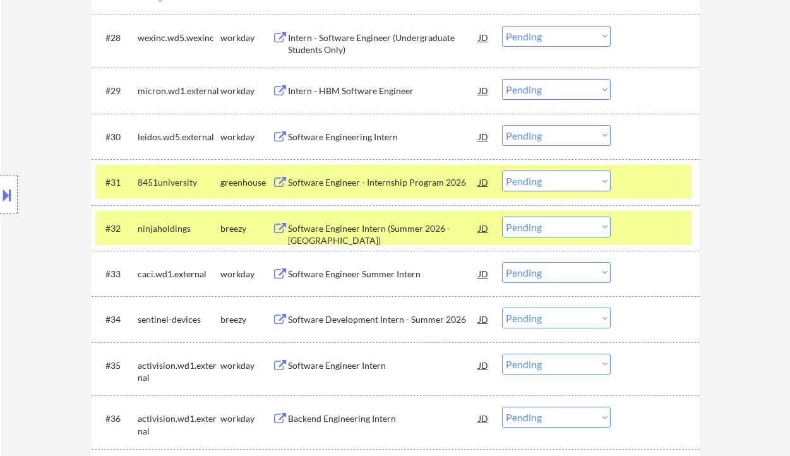
scroll to position [2220, 0]
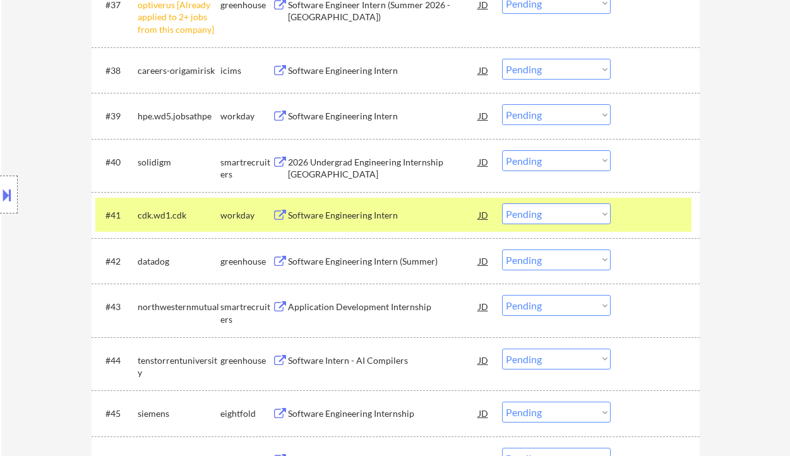
click at [526, 158] on select "Choose an option... Pending Applied Excluded (Questions) Excluded (Expired) Exc…" at bounding box center [556, 160] width 109 height 21
click at [502, 150] on select "Choose an option... Pending Applied Excluded (Questions) Excluded (Expired) Exc…" at bounding box center [556, 160] width 109 height 21
select select ""pending""
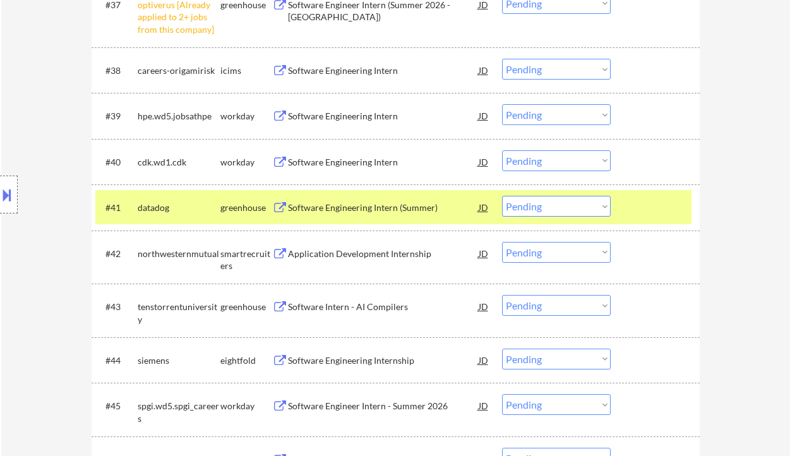
click at [348, 211] on div "Software Engineering Intern (Summer)" at bounding box center [383, 207] width 191 height 13
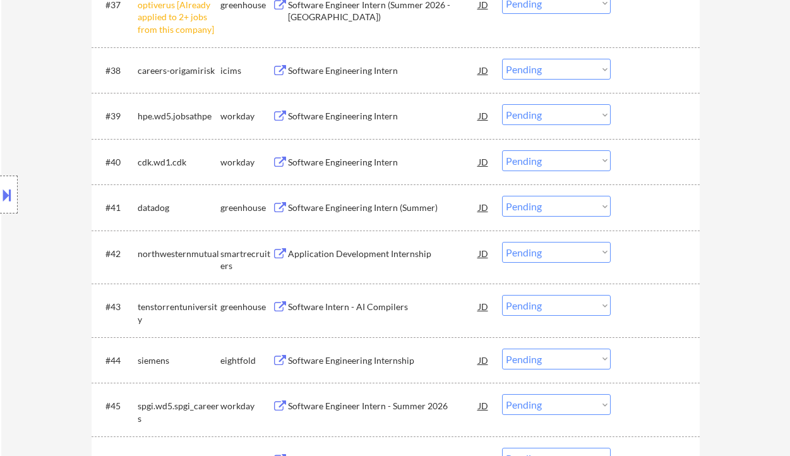
select select ""PLACEHOLDER_1427118222253""
select select ""pending""
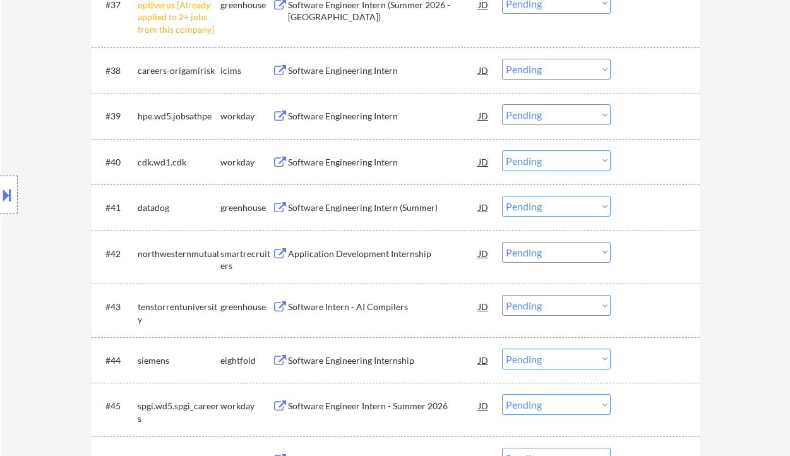
select select ""pending""
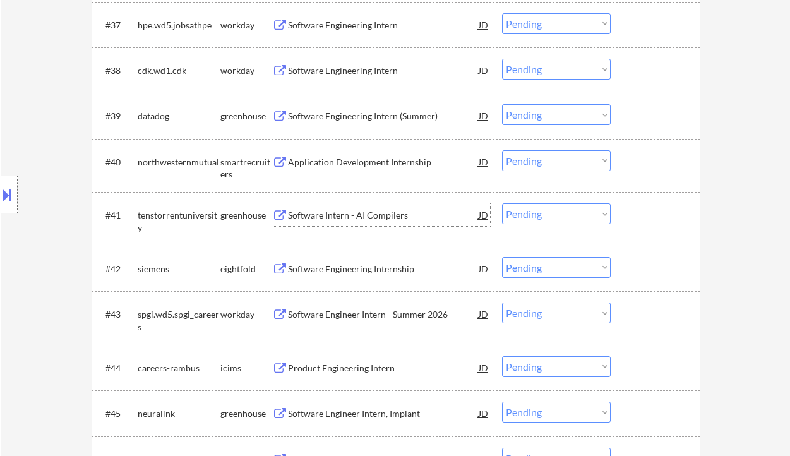
click at [511, 116] on select "Choose an option... Pending Applied Excluded (Questions) Excluded (Expired) Exc…" at bounding box center [556, 114] width 109 height 21
click at [502, 104] on select "Choose an option... Pending Applied Excluded (Questions) Excluded (Expired) Exc…" at bounding box center [556, 114] width 109 height 21
click at [372, 153] on div "Application Development Internship" at bounding box center [383, 161] width 191 height 23
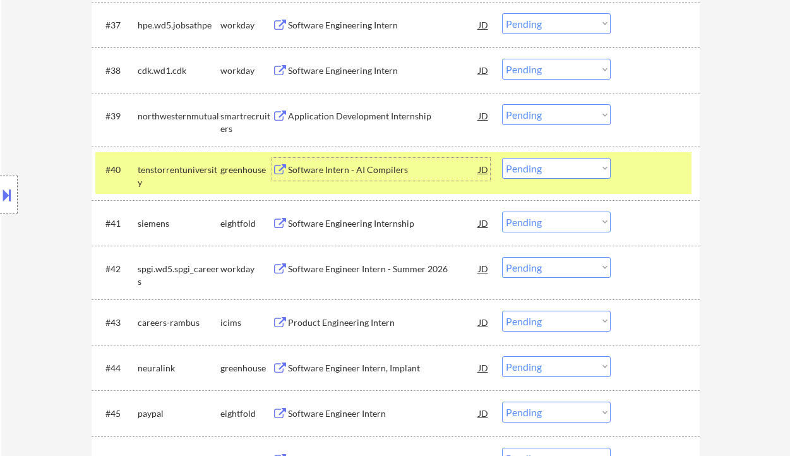
scroll to position [2137, 0]
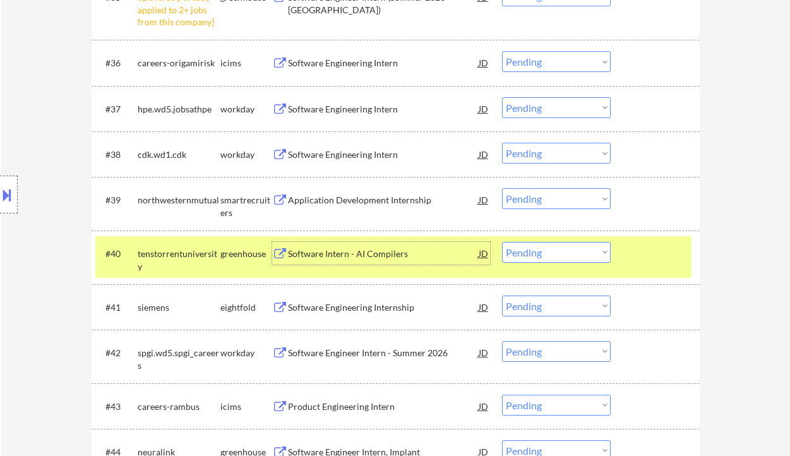
click at [545, 205] on select "Choose an option... Pending Applied Excluded (Questions) Excluded (Expired) Exc…" at bounding box center [556, 198] width 109 height 21
click at [502, 188] on select "Choose an option... Pending Applied Excluded (Questions) Excluded (Expired) Exc…" at bounding box center [556, 198] width 109 height 21
click at [351, 256] on div "Software Intern - AI Compilers" at bounding box center [383, 253] width 191 height 13
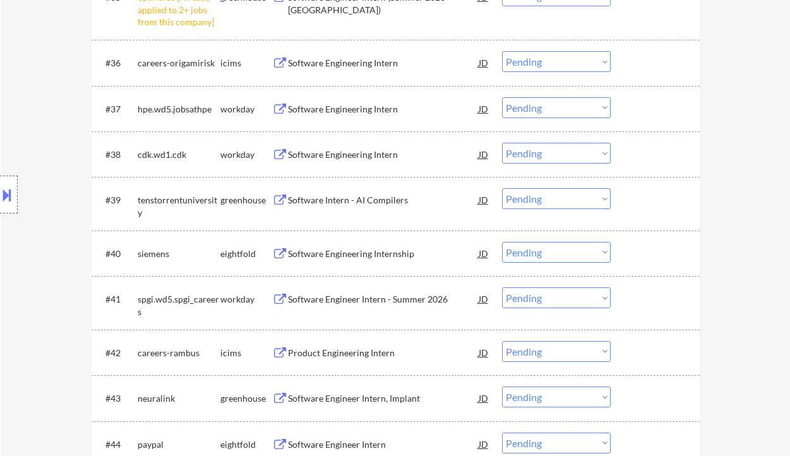
click at [527, 199] on select "Choose an option... Pending Applied Excluded (Questions) Excluded (Expired) Exc…" at bounding box center [556, 198] width 109 height 21
click at [502, 188] on select "Choose an option... Pending Applied Excluded (Questions) Excluded (Expired) Exc…" at bounding box center [556, 198] width 109 height 21
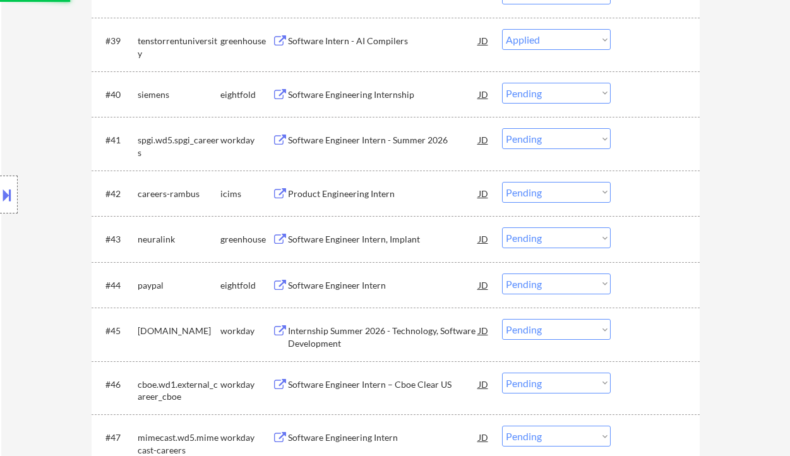
scroll to position [2304, 0]
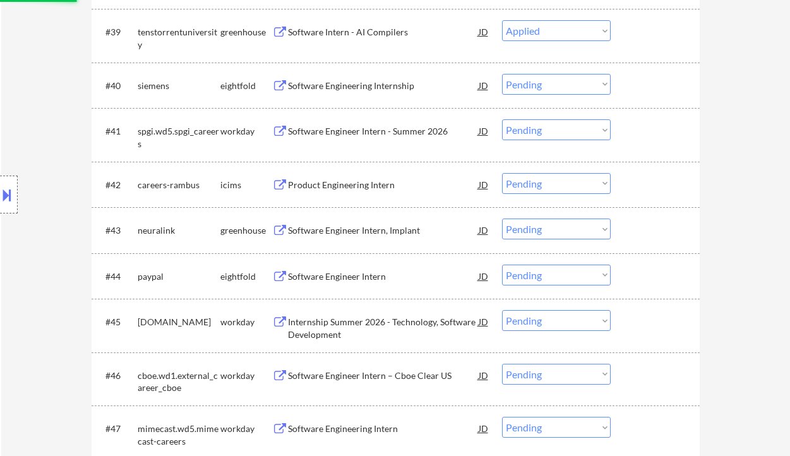
click at [362, 233] on div "Software Engineer Intern, Implant" at bounding box center [383, 230] width 191 height 13
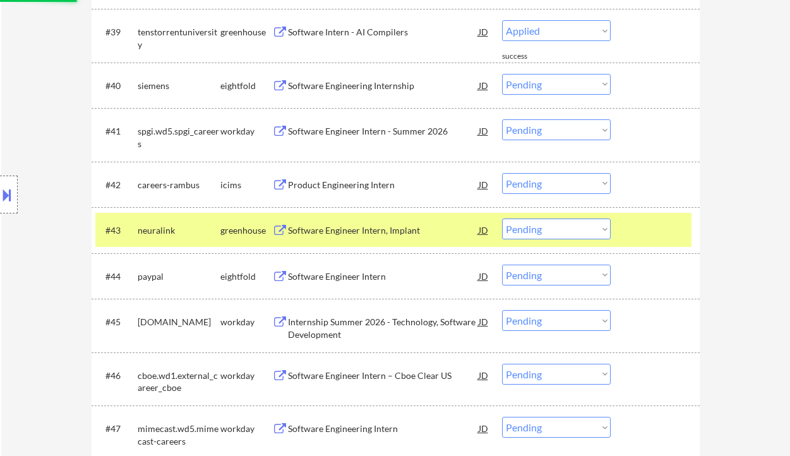
select select ""pending""
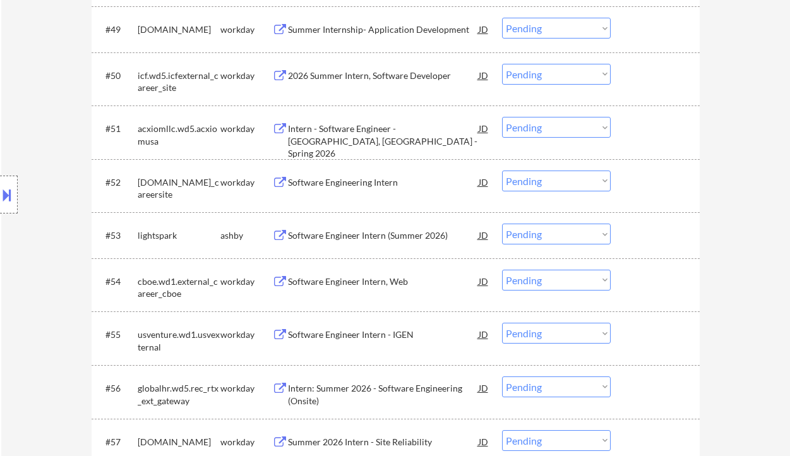
scroll to position [2809, 0]
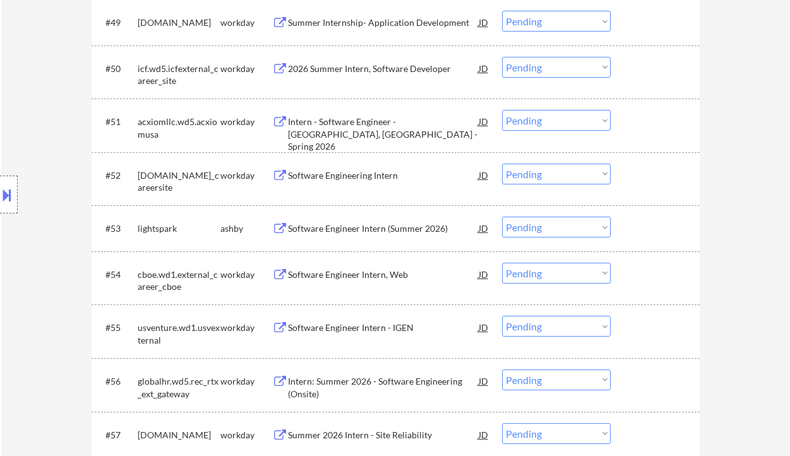
click at [360, 227] on div "Software Engineer Intern (Summer 2026)" at bounding box center [383, 228] width 191 height 13
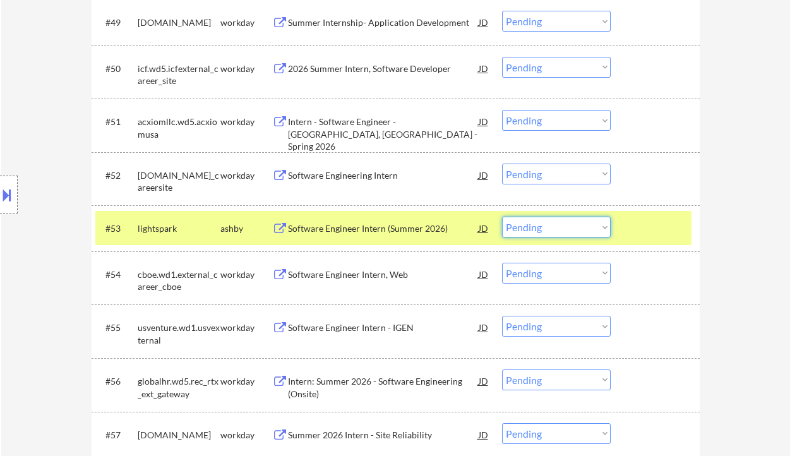
drag, startPoint x: 536, startPoint y: 225, endPoint x: 542, endPoint y: 237, distance: 13.6
click at [536, 225] on select "Choose an option... Pending Applied Excluded (Questions) Excluded (Expired) Exc…" at bounding box center [556, 226] width 109 height 21
click at [502, 216] on select "Choose an option... Pending Applied Excluded (Questions) Excluded (Expired) Exc…" at bounding box center [556, 226] width 109 height 21
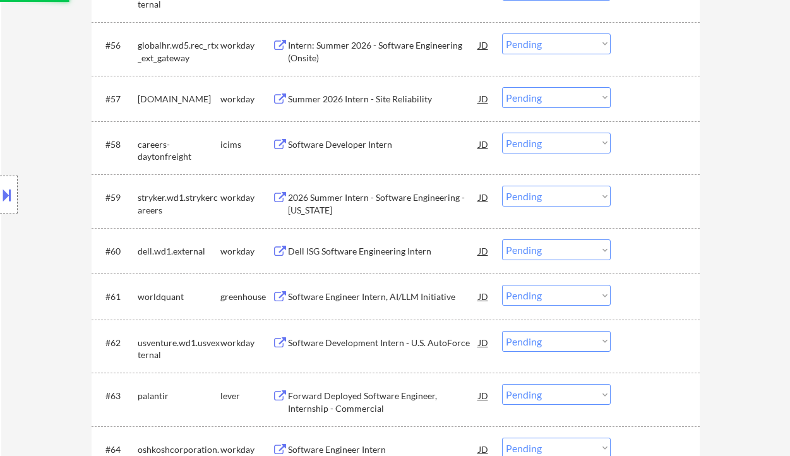
scroll to position [3146, 0]
select select ""pending""
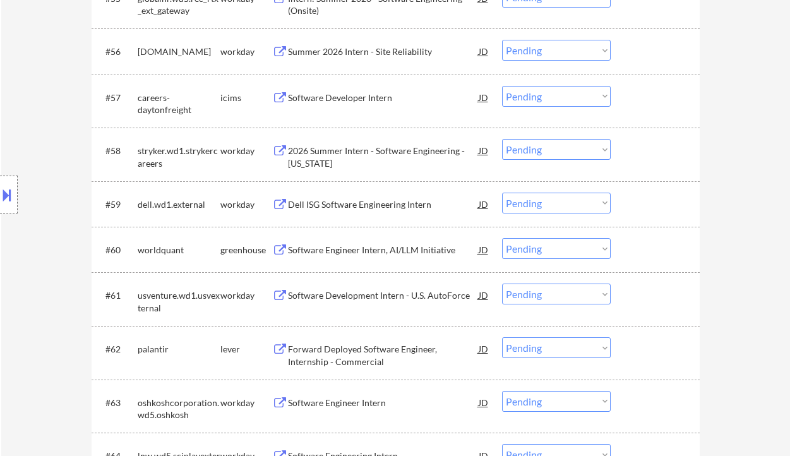
click at [372, 253] on div "Software Engineer Intern, AI/LLM Initiative" at bounding box center [383, 250] width 191 height 13
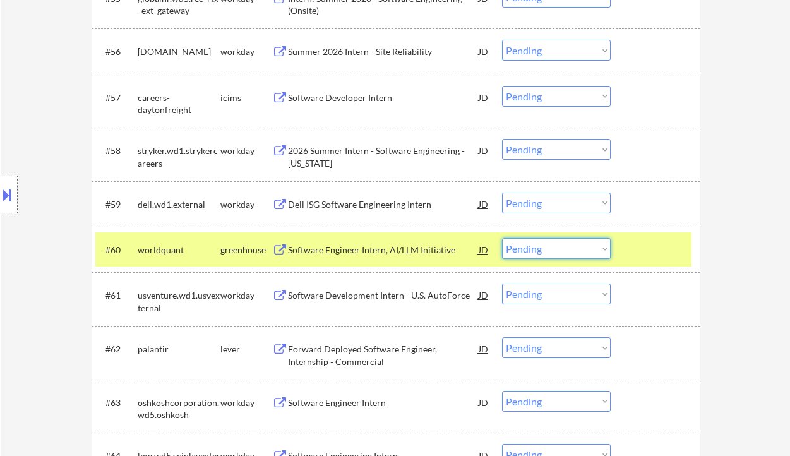
click at [544, 251] on select "Choose an option... Pending Applied Excluded (Questions) Excluded (Expired) Exc…" at bounding box center [556, 248] width 109 height 21
click at [502, 238] on select "Choose an option... Pending Applied Excluded (Questions) Excluded (Expired) Exc…" at bounding box center [556, 248] width 109 height 21
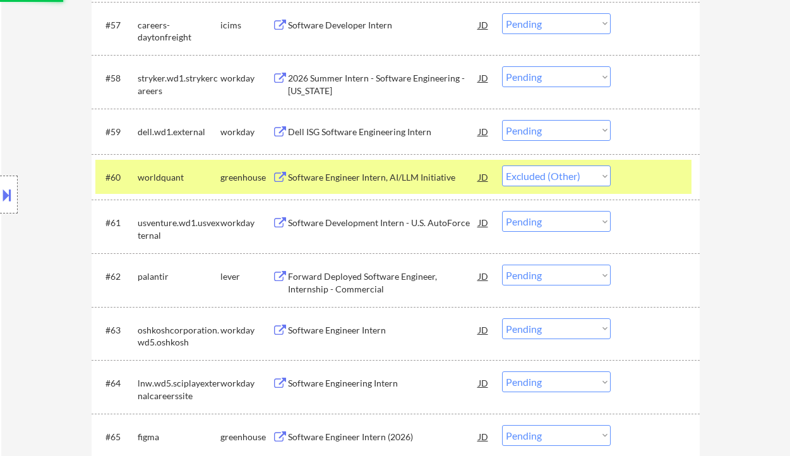
scroll to position [3230, 0]
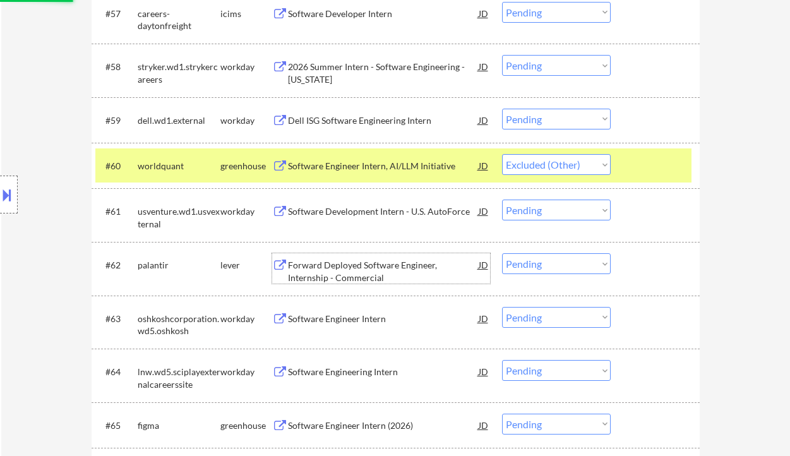
click at [375, 270] on div "Forward Deployed Software Engineer, Internship - Commercial" at bounding box center [383, 271] width 191 height 25
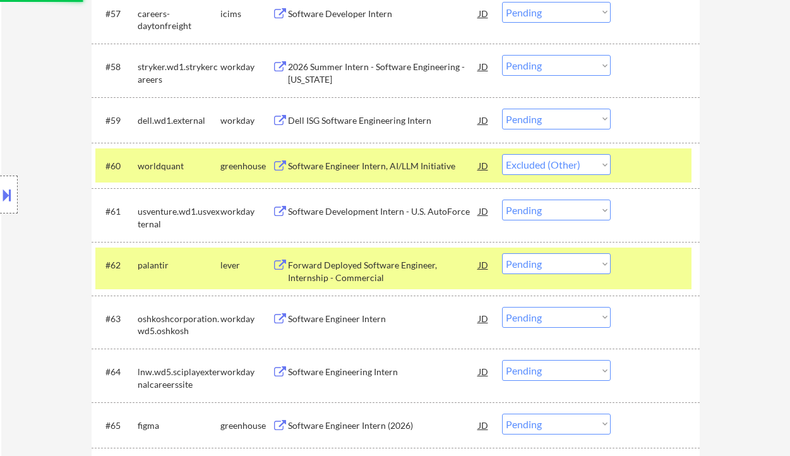
select select ""pending""
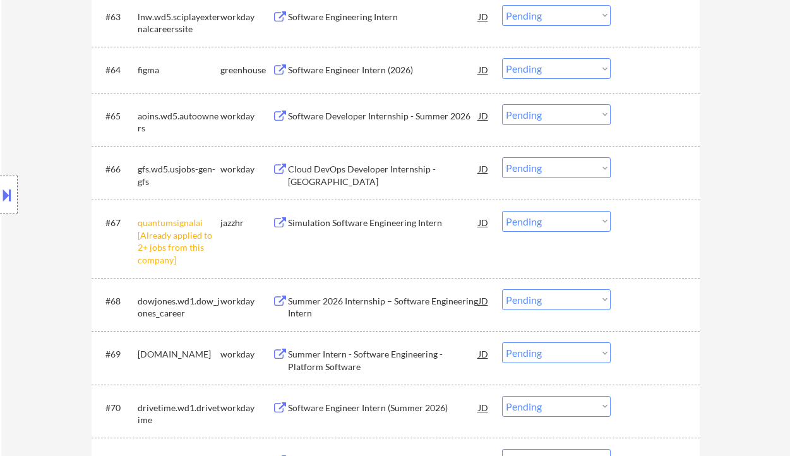
scroll to position [3567, 0]
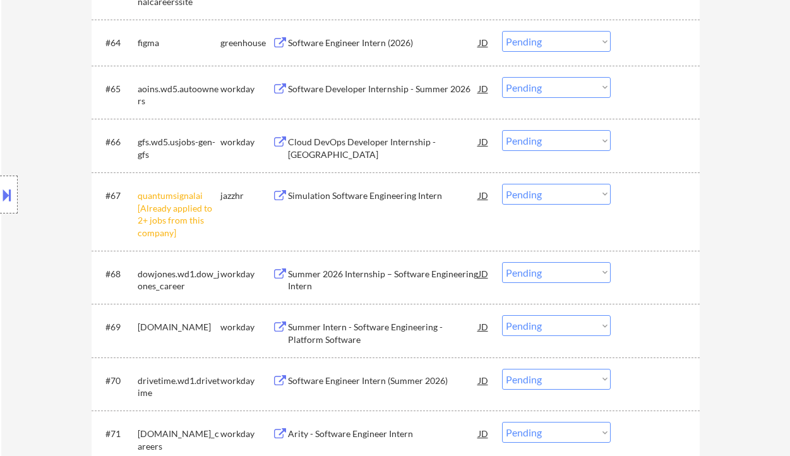
drag, startPoint x: 536, startPoint y: 194, endPoint x: 542, endPoint y: 204, distance: 10.7
click at [536, 194] on select "Choose an option... Pending Applied Excluded (Questions) Excluded (Expired) Exc…" at bounding box center [556, 194] width 109 height 21
click at [502, 184] on select "Choose an option... Pending Applied Excluded (Questions) Excluded (Expired) Exc…" at bounding box center [556, 194] width 109 height 21
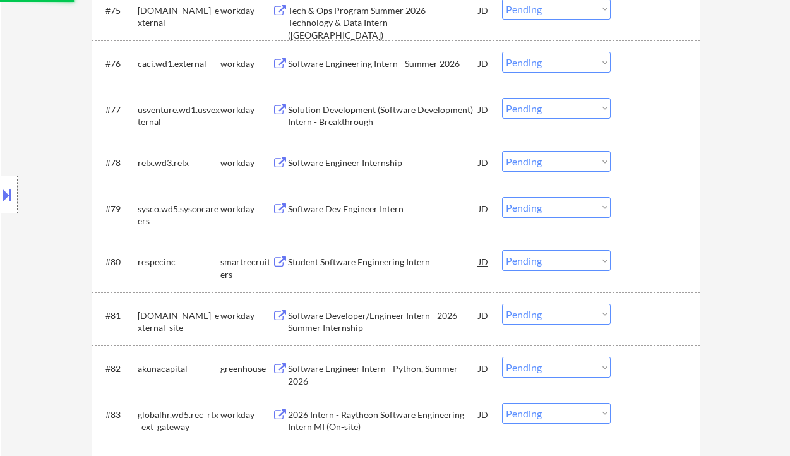
scroll to position [4240, 0]
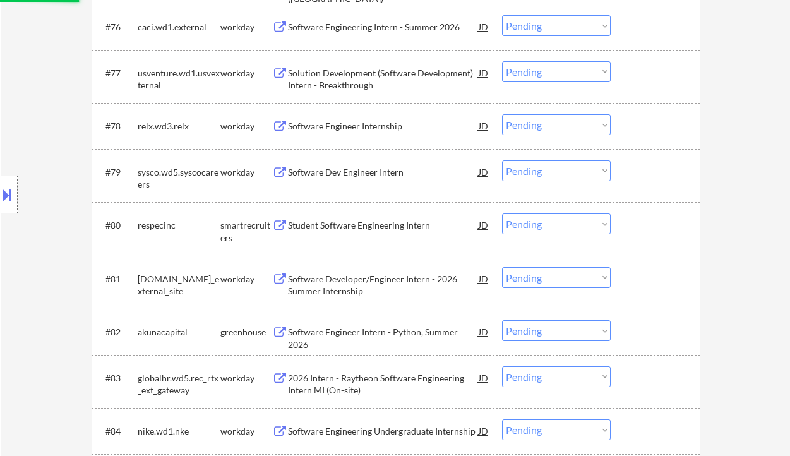
select select ""pending""
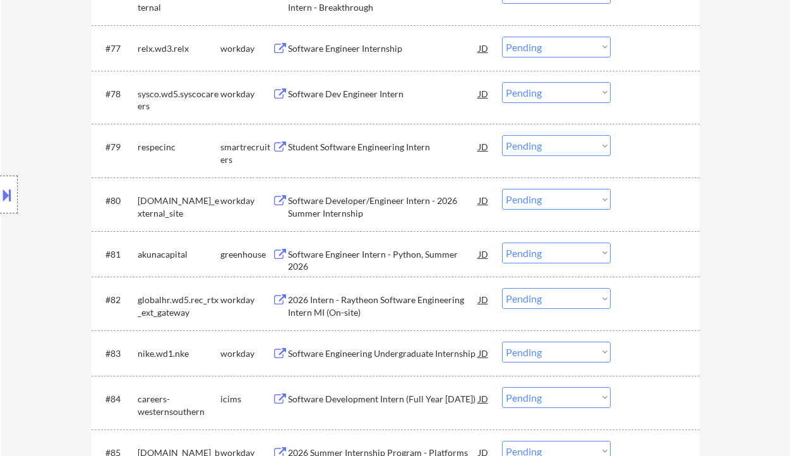
click at [371, 151] on div "Student Software Engineering Intern" at bounding box center [383, 147] width 191 height 13
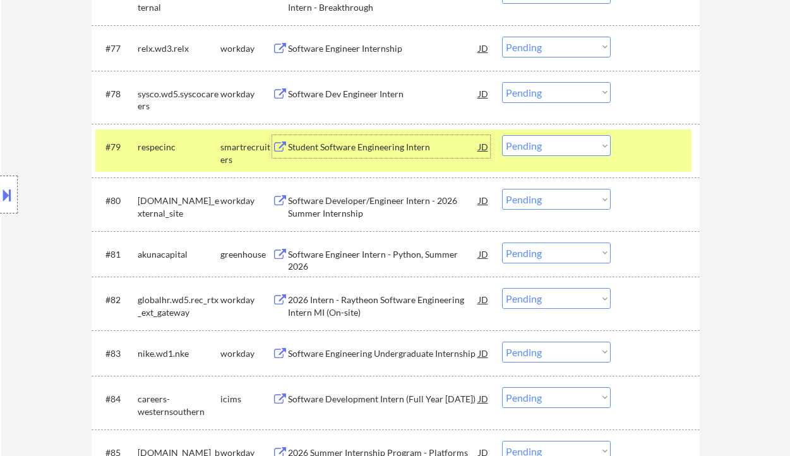
drag, startPoint x: 548, startPoint y: 145, endPoint x: 552, endPoint y: 155, distance: 10.8
click at [548, 145] on select "Choose an option... Pending Applied Excluded (Questions) Excluded (Expired) Exc…" at bounding box center [556, 145] width 109 height 21
click at [502, 136] on select "Choose an option... Pending Applied Excluded (Questions) Excluded (Expired) Exc…" at bounding box center [556, 145] width 109 height 21
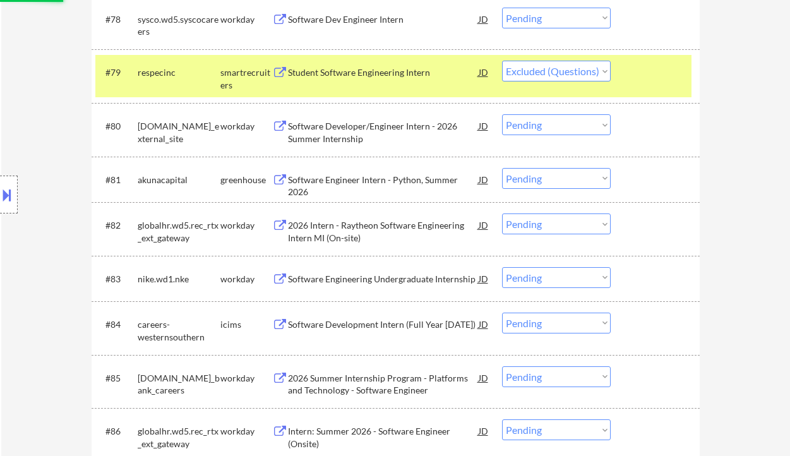
scroll to position [4324, 0]
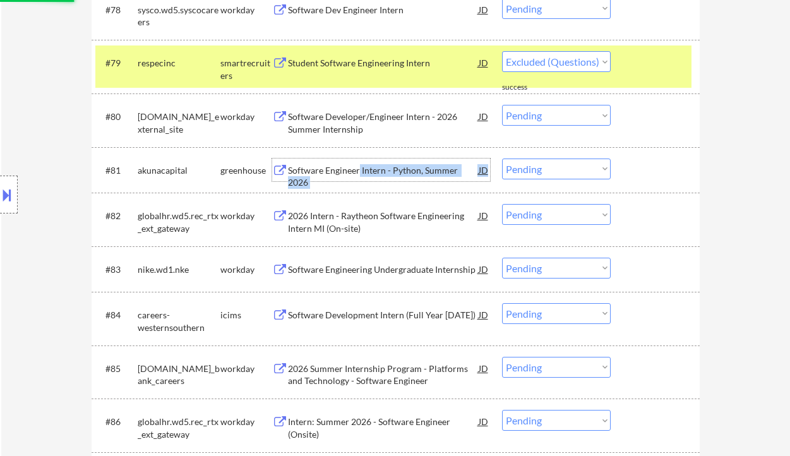
drag, startPoint x: 358, startPoint y: 170, endPoint x: 659, endPoint y: 170, distance: 301.1
click at [613, 163] on div "#81 akunacapital greenhouse Software Engineer Intern - Python, Summer 2026 JD C…" at bounding box center [393, 170] width 596 height 34
select select ""pending""
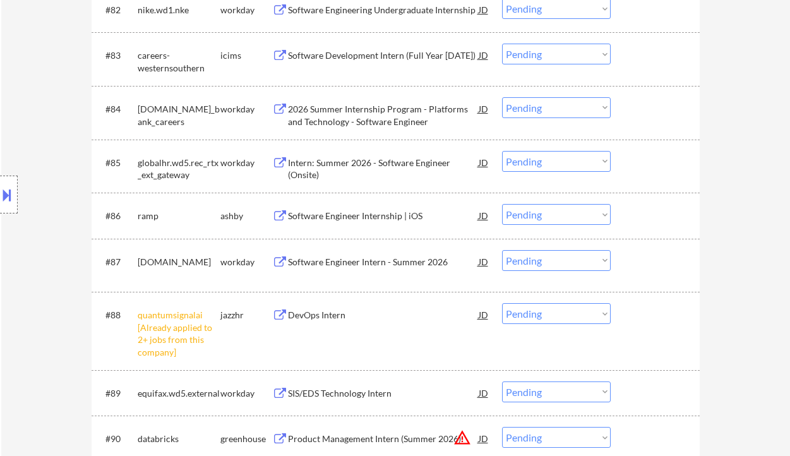
scroll to position [4577, 0]
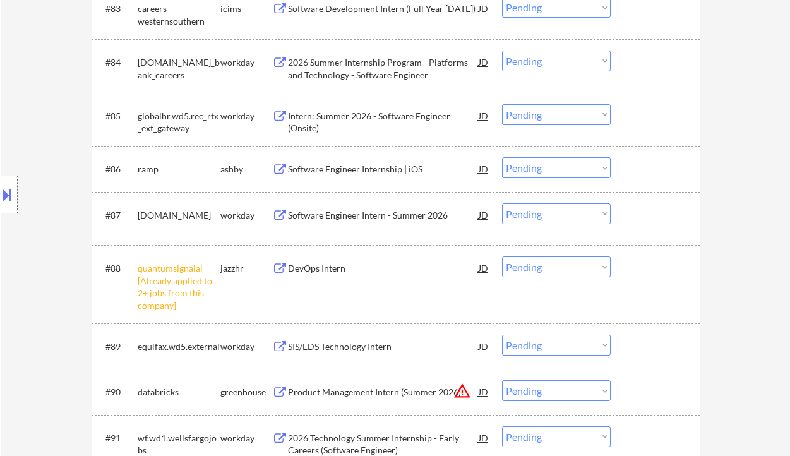
drag, startPoint x: 557, startPoint y: 269, endPoint x: 555, endPoint y: 276, distance: 7.8
click at [557, 269] on select "Choose an option... Pending Applied Excluded (Questions) Excluded (Expired) Exc…" at bounding box center [556, 266] width 109 height 21
click at [502, 256] on select "Choose an option... Pending Applied Excluded (Questions) Excluded (Expired) Exc…" at bounding box center [556, 266] width 109 height 21
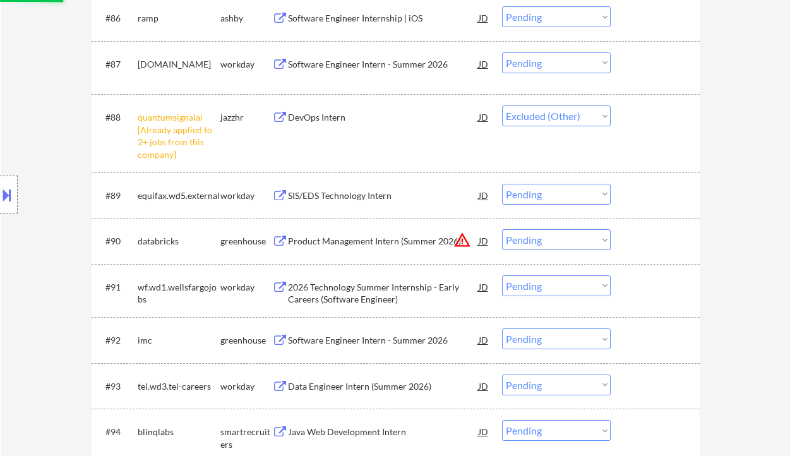
scroll to position [4745, 0]
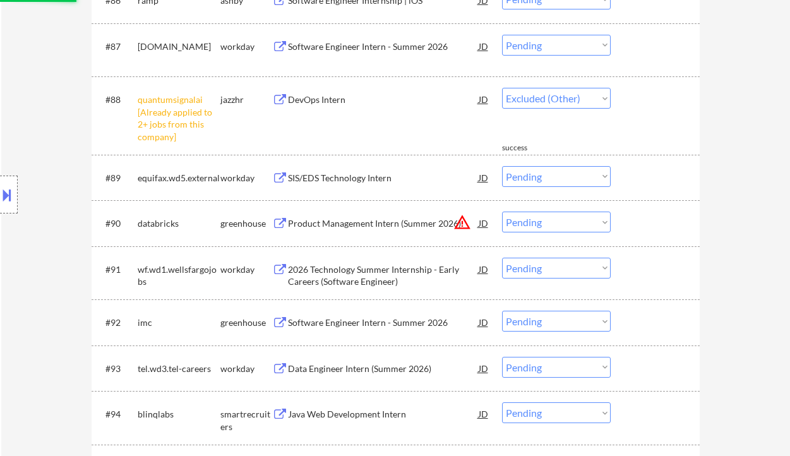
select select ""pending""
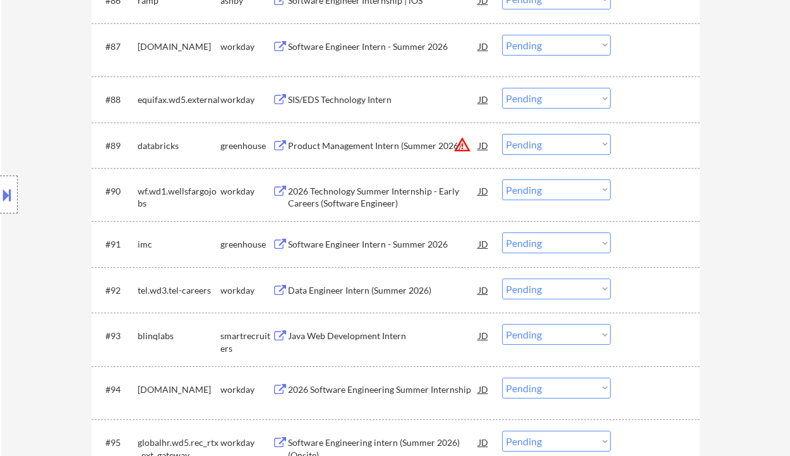
scroll to position [4829, 0]
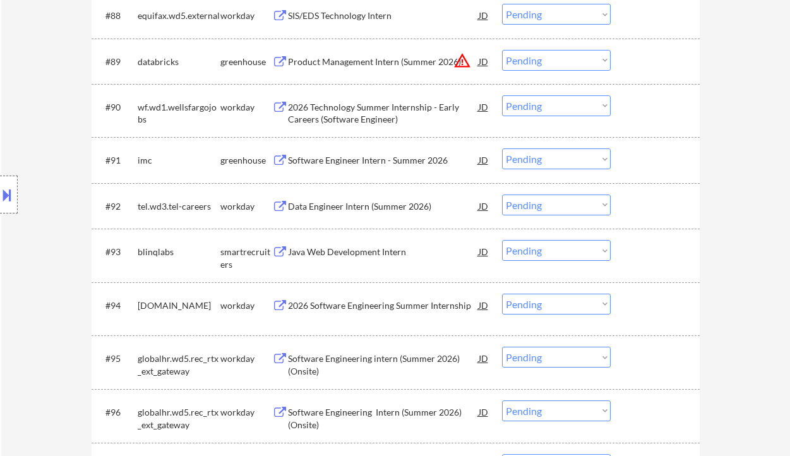
click at [337, 254] on div "Java Web Development Intern" at bounding box center [383, 252] width 191 height 13
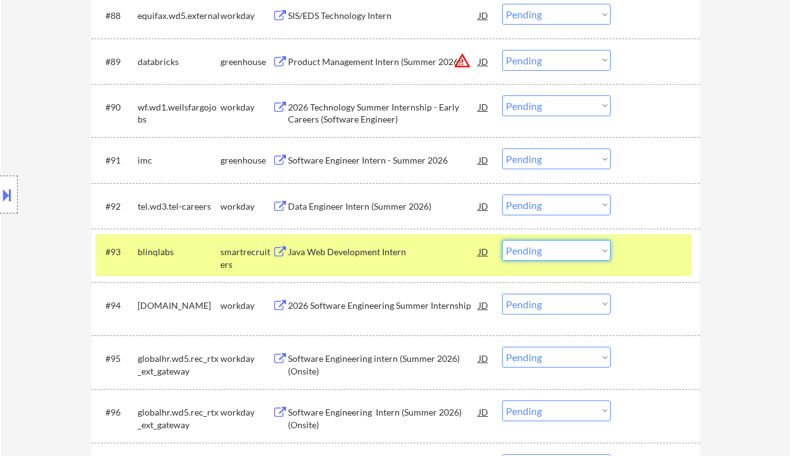
drag, startPoint x: 557, startPoint y: 250, endPoint x: 553, endPoint y: 260, distance: 10.8
click at [557, 250] on select "Choose an option... Pending Applied Excluded (Questions) Excluded (Expired) Exc…" at bounding box center [556, 250] width 109 height 21
click at [502, 240] on select "Choose an option... Pending Applied Excluded (Questions) Excluded (Expired) Exc…" at bounding box center [556, 250] width 109 height 21
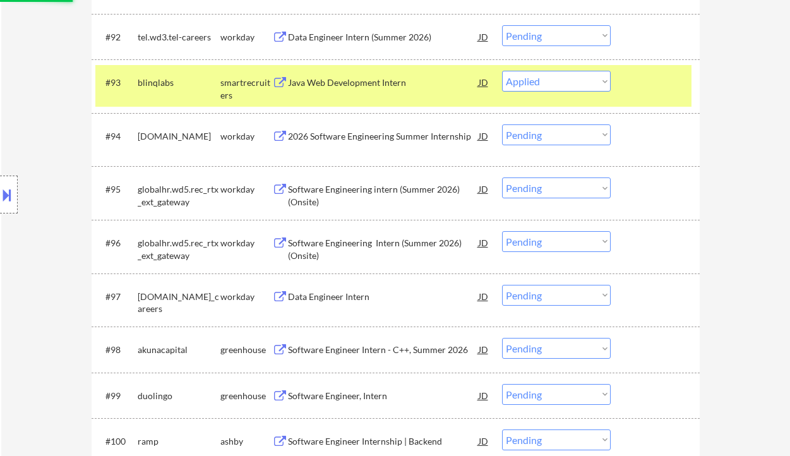
scroll to position [5082, 0]
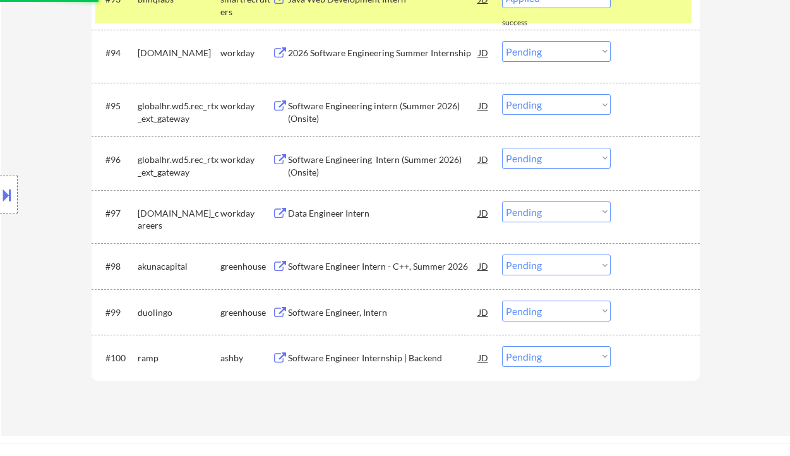
select select ""pending""
click at [347, 312] on div "Software Engineer, Intern" at bounding box center [383, 311] width 191 height 23
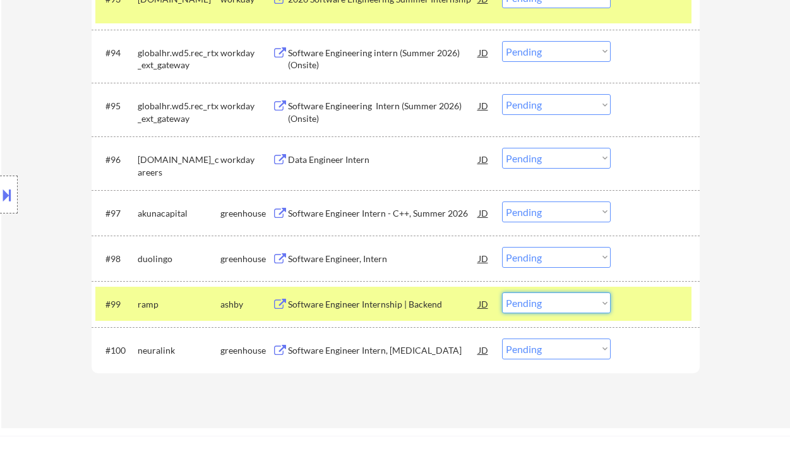
drag, startPoint x: 555, startPoint y: 303, endPoint x: 548, endPoint y: 328, distance: 25.4
click at [555, 305] on select "Choose an option... Pending Applied Excluded (Questions) Excluded (Expired) Exc…" at bounding box center [556, 302] width 109 height 21
click at [502, 292] on select "Choose an option... Pending Applied Excluded (Questions) Excluded (Expired) Exc…" at bounding box center [556, 302] width 109 height 21
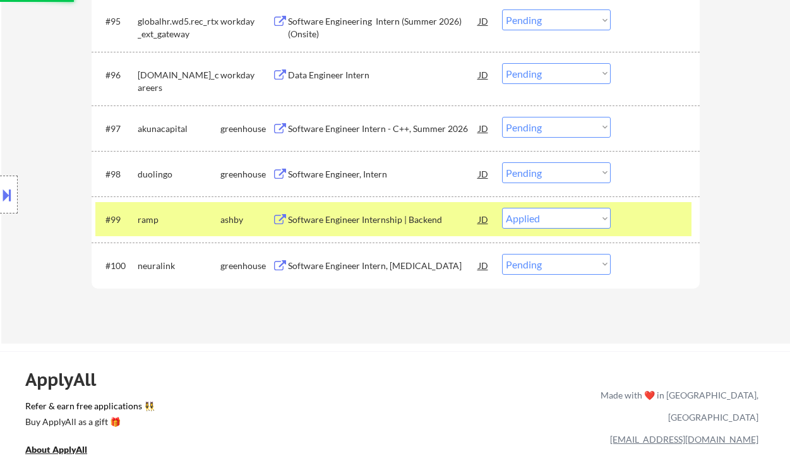
click at [367, 271] on div "Software Engineer Intern, Hippocampus" at bounding box center [383, 265] width 191 height 13
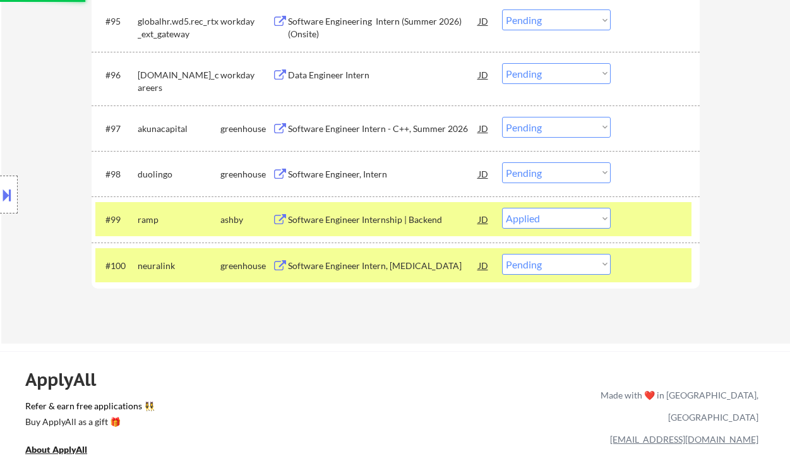
select select ""pending""
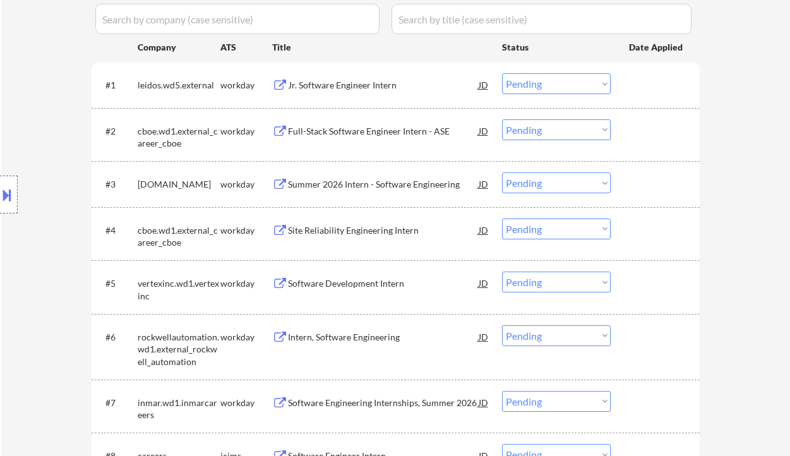
scroll to position [0, 0]
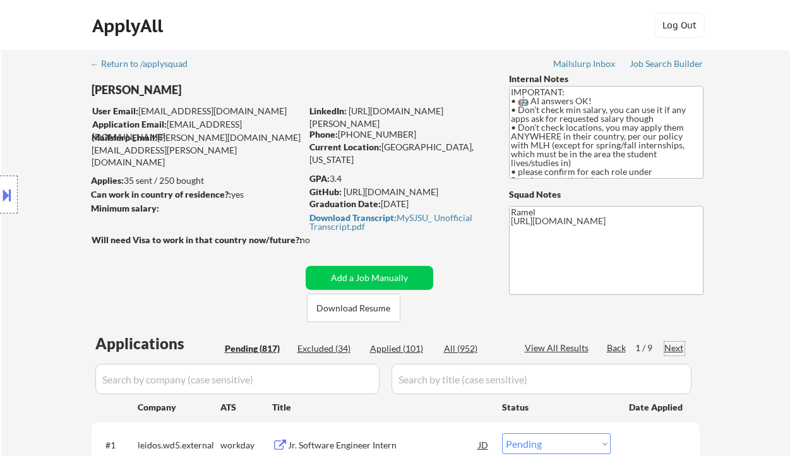
click at [668, 346] on div "Next" at bounding box center [674, 347] width 20 height 13
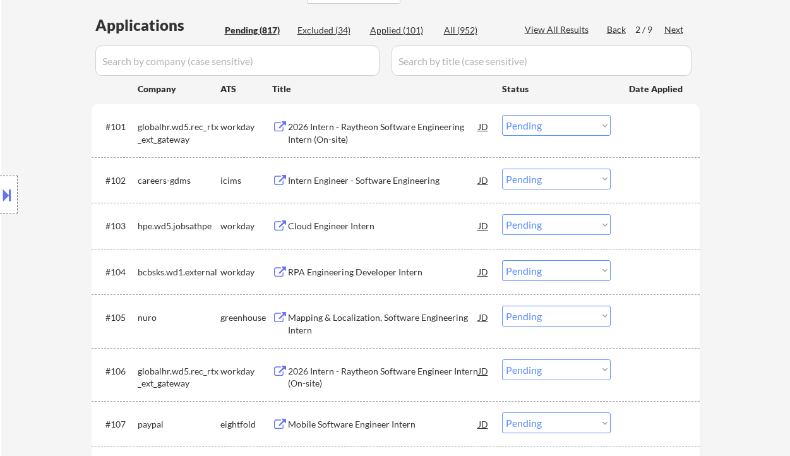
scroll to position [336, 0]
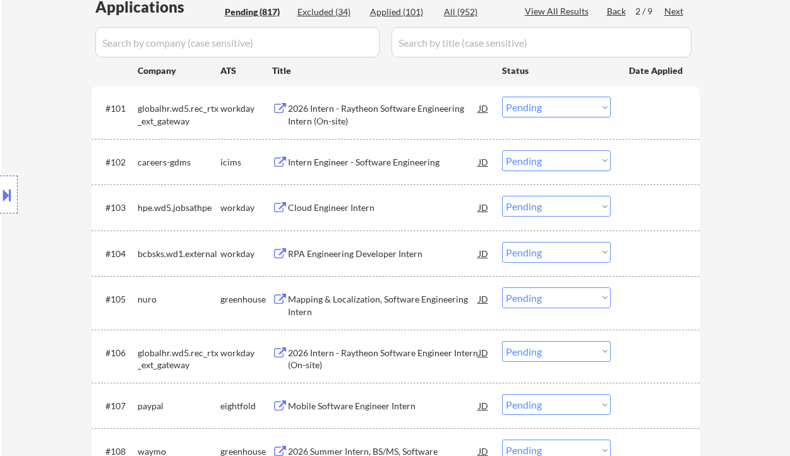
drag, startPoint x: 45, startPoint y: 234, endPoint x: 141, endPoint y: 254, distance: 98.5
click at [45, 234] on div "Location Inclusions: country:US" at bounding box center [113, 195] width 226 height 234
click at [333, 298] on div "Mapping & Localization, Software Engineering Intern" at bounding box center [383, 305] width 191 height 25
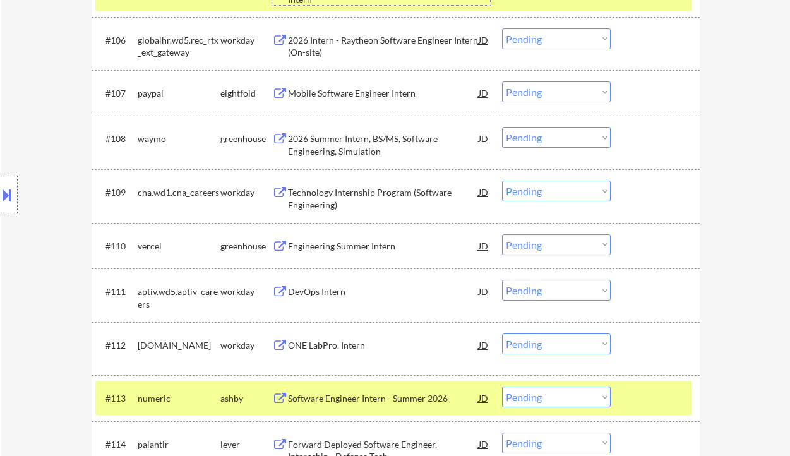
scroll to position [673, 0]
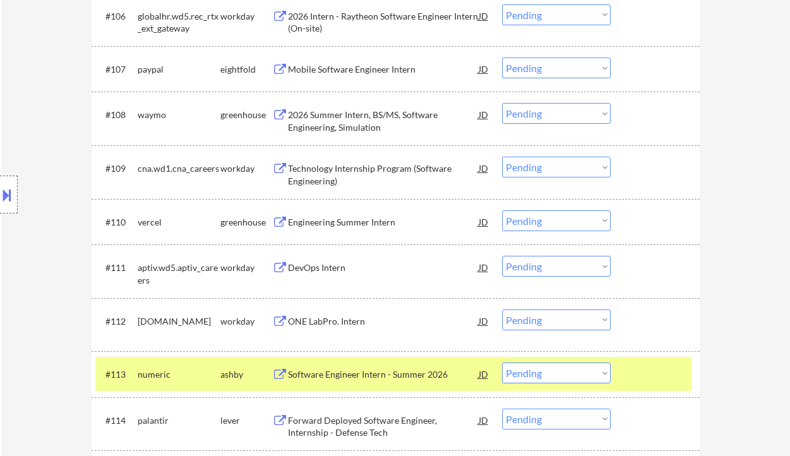
click at [359, 124] on div "2026 Summer Intern, BS/MS, Software Engineering, Simulation" at bounding box center [383, 121] width 191 height 25
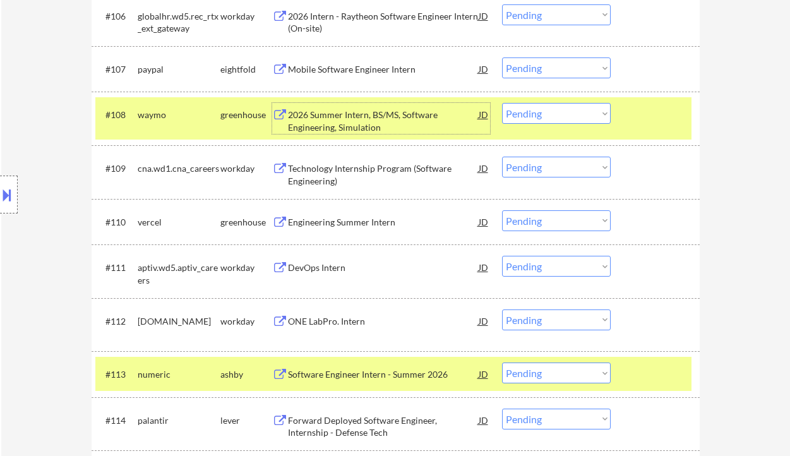
scroll to position [0, 0]
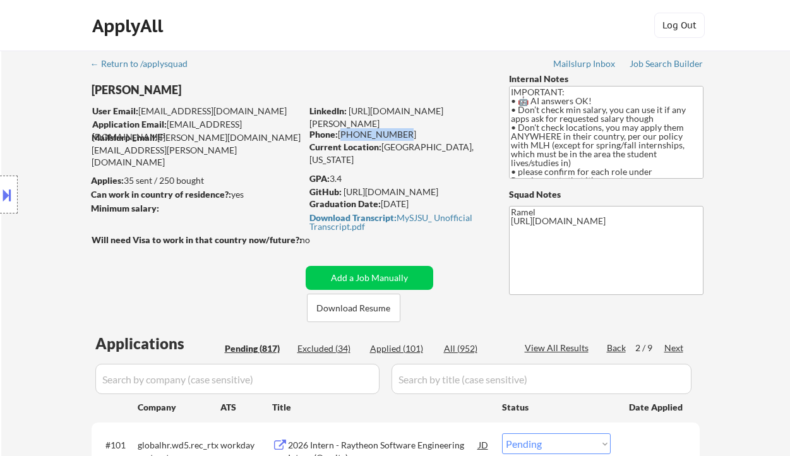
drag, startPoint x: 400, startPoint y: 132, endPoint x: 340, endPoint y: 130, distance: 59.4
click at [340, 130] on div "Phone: 408-600-9948" at bounding box center [398, 134] width 179 height 13
copy div "408-600-9948"
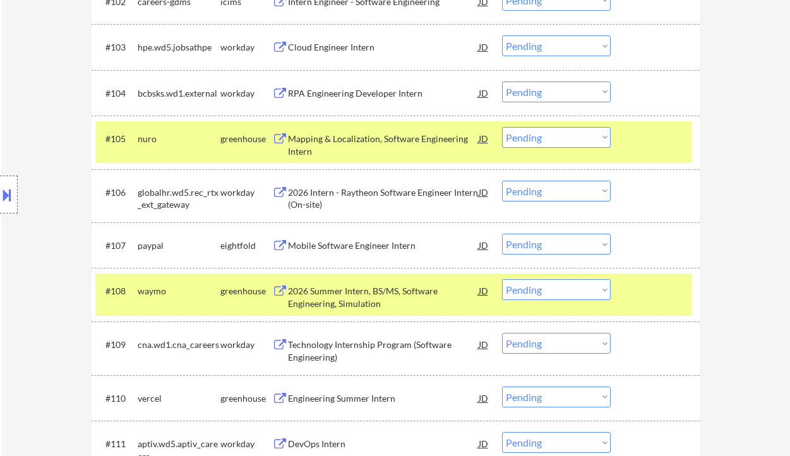
scroll to position [505, 0]
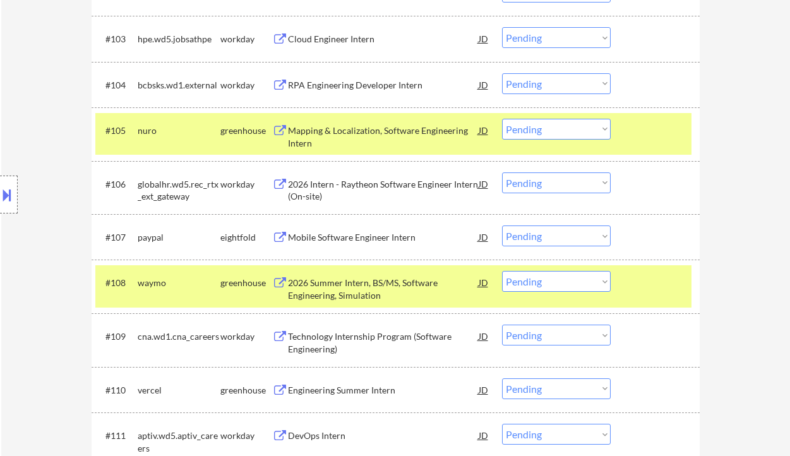
drag, startPoint x: 528, startPoint y: 282, endPoint x: 530, endPoint y: 288, distance: 6.8
click at [528, 282] on select "Choose an option... Pending Applied Excluded (Questions) Excluded (Expired) Exc…" at bounding box center [556, 281] width 109 height 21
click at [502, 271] on select "Choose an option... Pending Applied Excluded (Questions) Excluded (Expired) Exc…" at bounding box center [556, 281] width 109 height 21
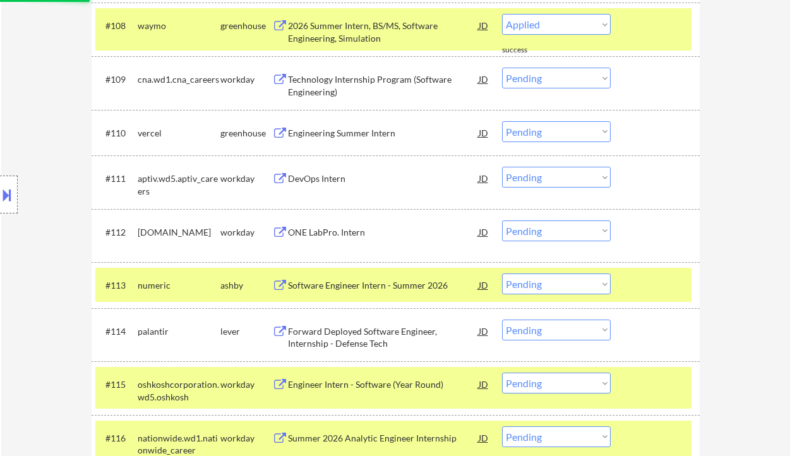
scroll to position [841, 0]
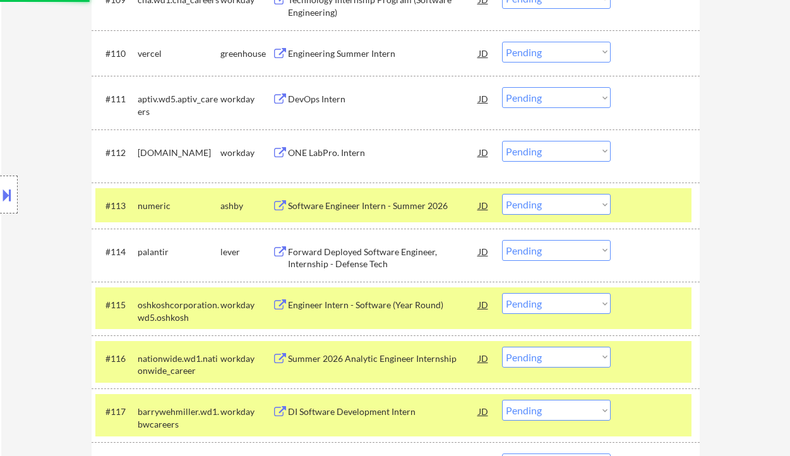
select select ""pending""
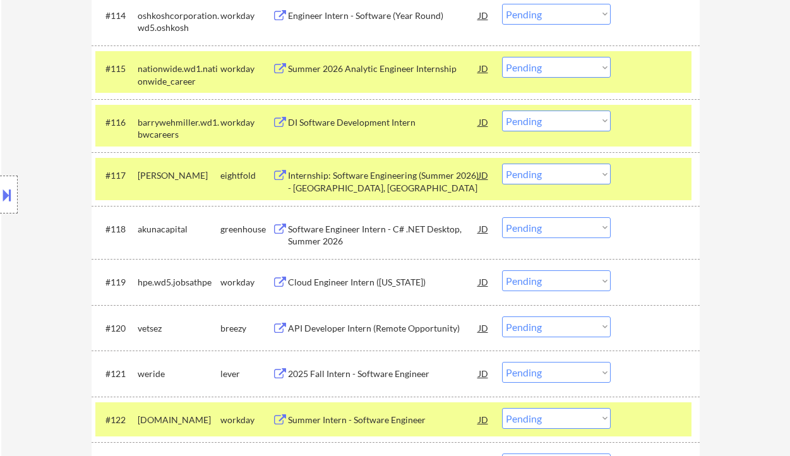
scroll to position [1094, 0]
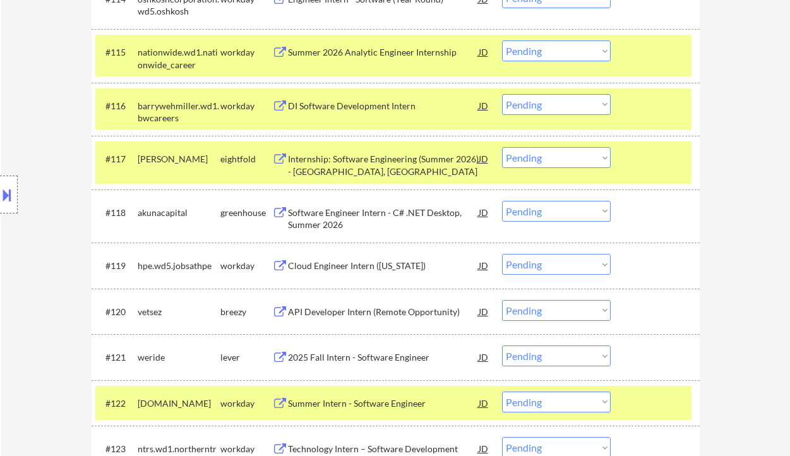
click at [35, 133] on div "Location Inclusions: country:US" at bounding box center [113, 195] width 226 height 234
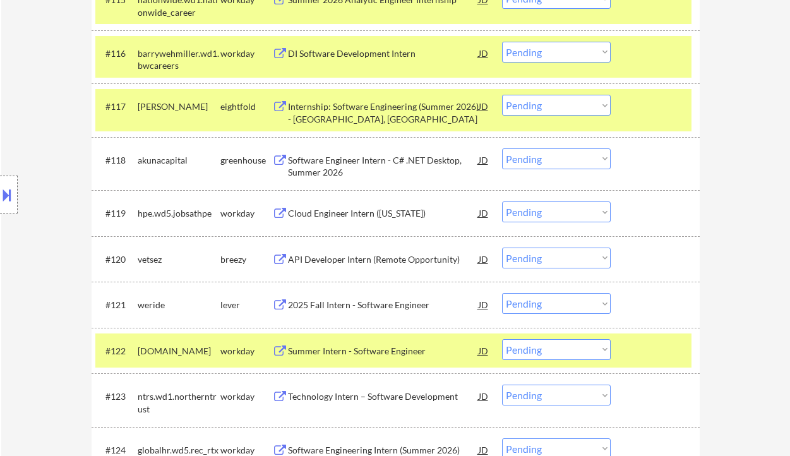
scroll to position [1178, 0]
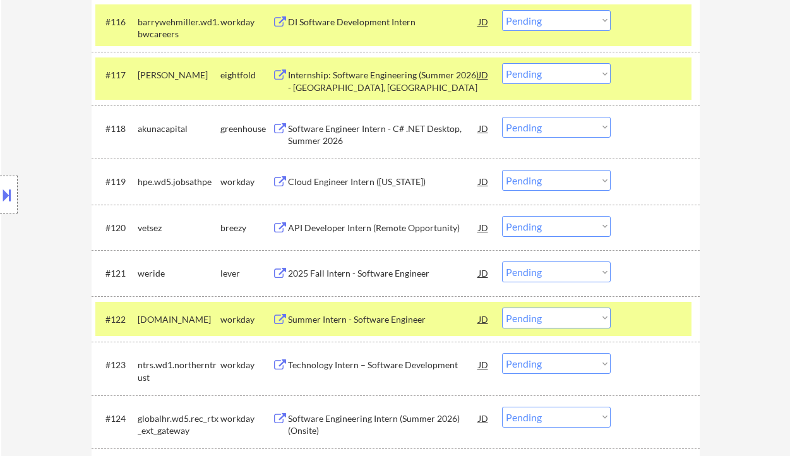
click at [323, 276] on div "2025 Fall Intern - Software Engineer" at bounding box center [383, 273] width 191 height 13
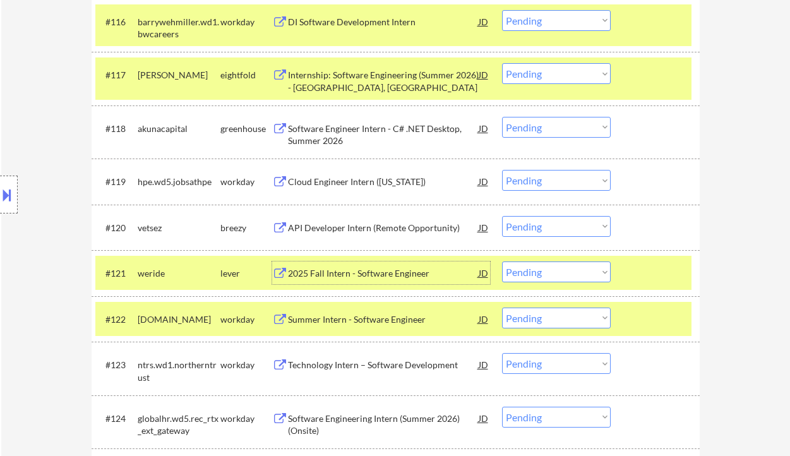
click at [359, 269] on div "2025 Fall Intern - Software Engineer" at bounding box center [383, 273] width 191 height 13
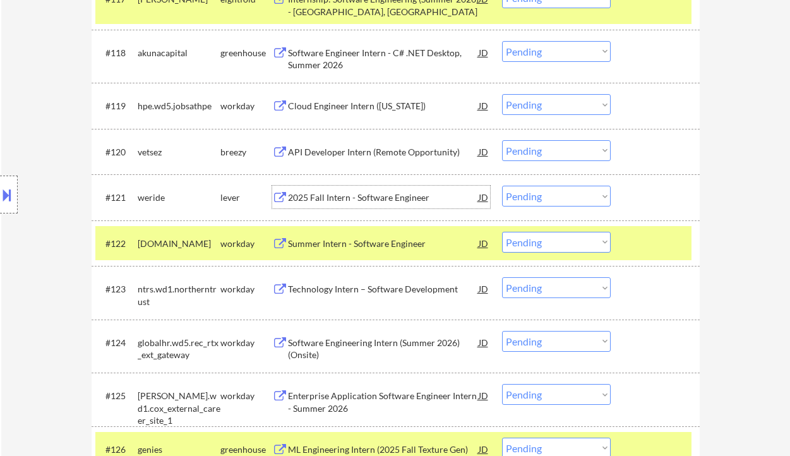
scroll to position [1262, 0]
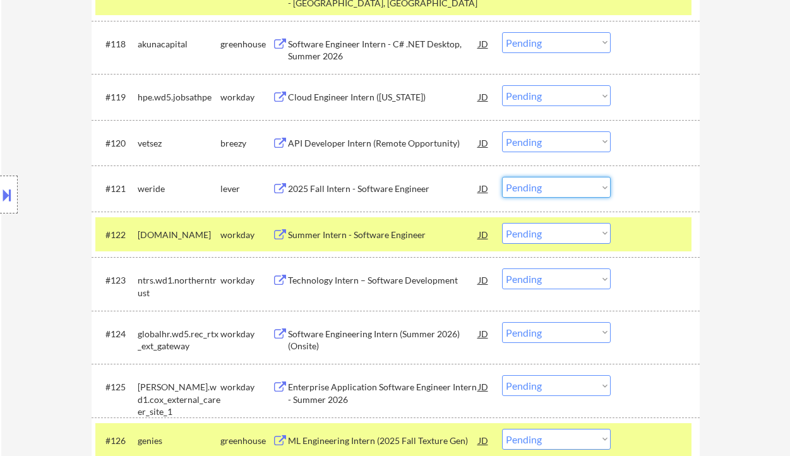
drag, startPoint x: 567, startPoint y: 187, endPoint x: 567, endPoint y: 196, distance: 8.8
click at [567, 187] on select "Choose an option... Pending Applied Excluded (Questions) Excluded (Expired) Exc…" at bounding box center [556, 187] width 109 height 21
click at [502, 177] on select "Choose an option... Pending Applied Excluded (Questions) Excluded (Expired) Exc…" at bounding box center [556, 187] width 109 height 21
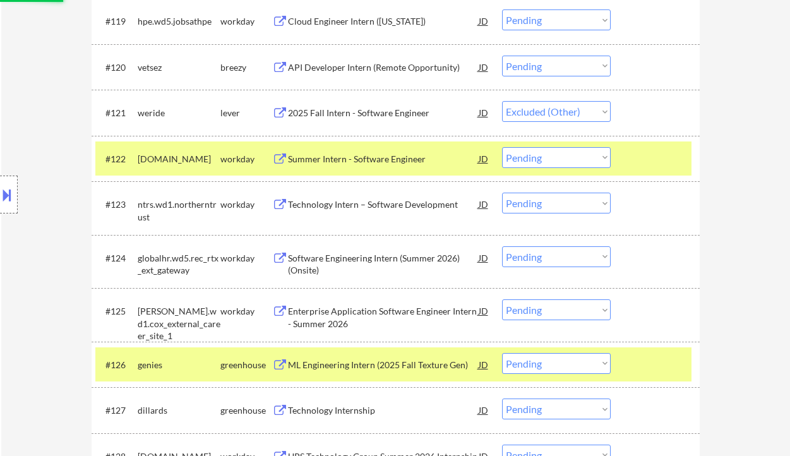
scroll to position [1430, 0]
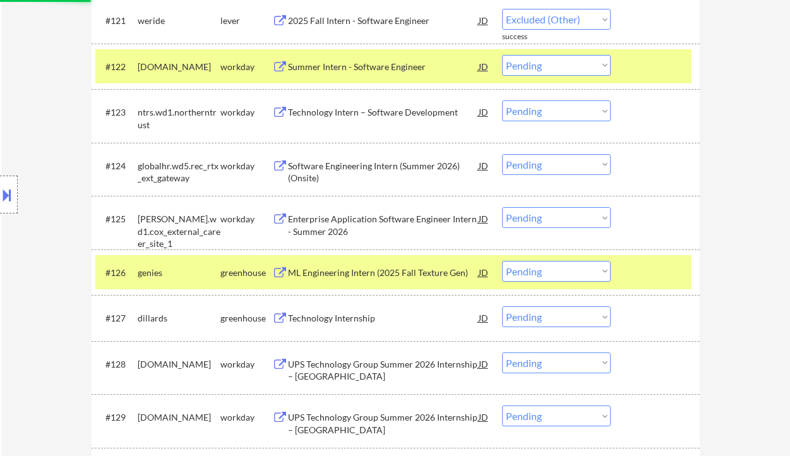
select select ""pending""
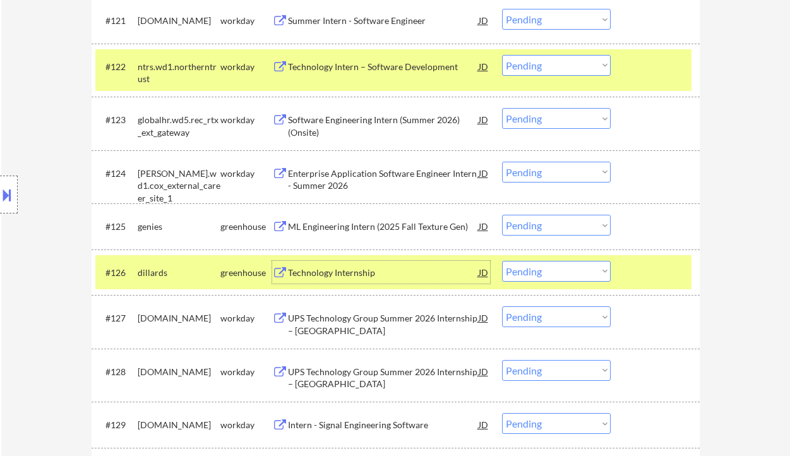
click at [342, 268] on div "Technology Internship" at bounding box center [383, 272] width 191 height 13
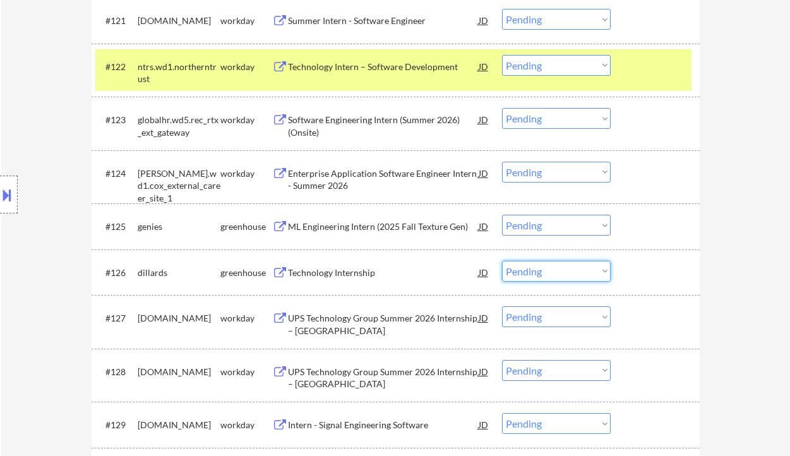
click at [549, 271] on select "Choose an option... Pending Applied Excluded (Questions) Excluded (Expired) Exc…" at bounding box center [556, 271] width 109 height 21
click at [502, 261] on select "Choose an option... Pending Applied Excluded (Questions) Excluded (Expired) Exc…" at bounding box center [556, 271] width 109 height 21
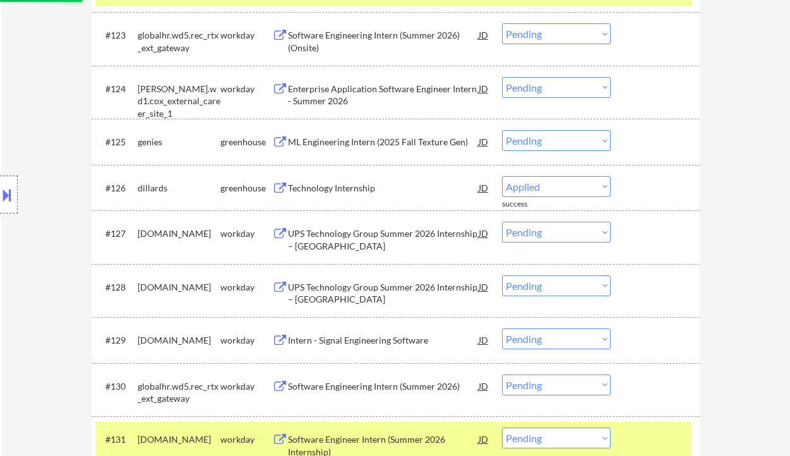
select select ""pending""
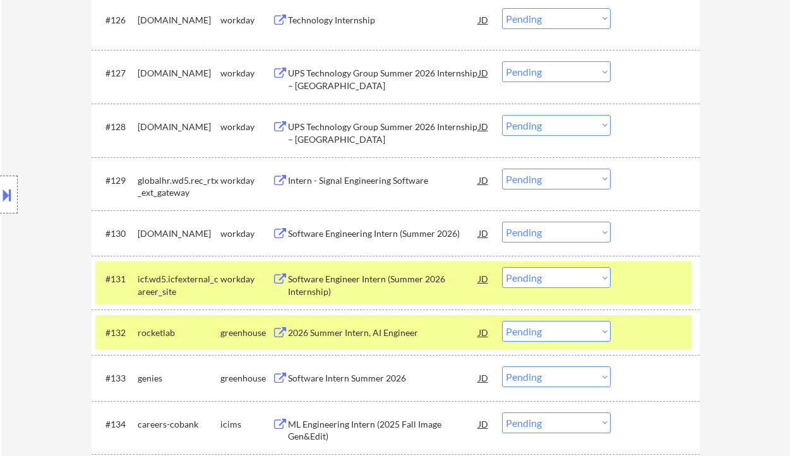
scroll to position [1767, 0]
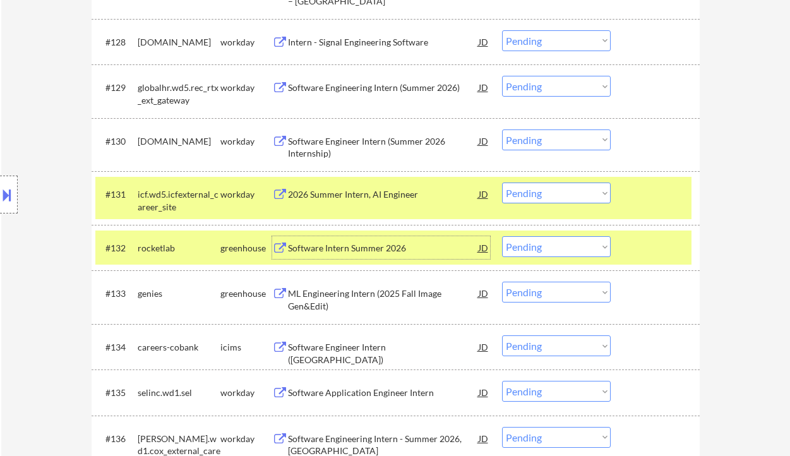
click at [333, 248] on div "Software Intern Summer 2026" at bounding box center [383, 248] width 191 height 13
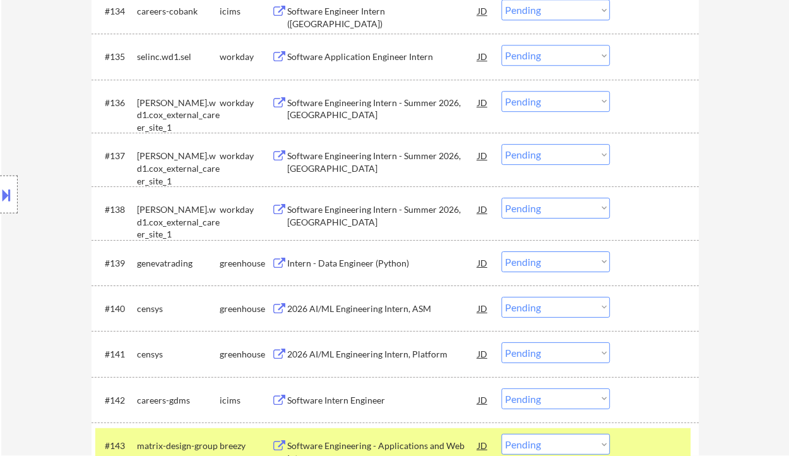
scroll to position [2104, 0]
click at [331, 266] on div "Intern - Data Engineer (Python)" at bounding box center [383, 262] width 191 height 13
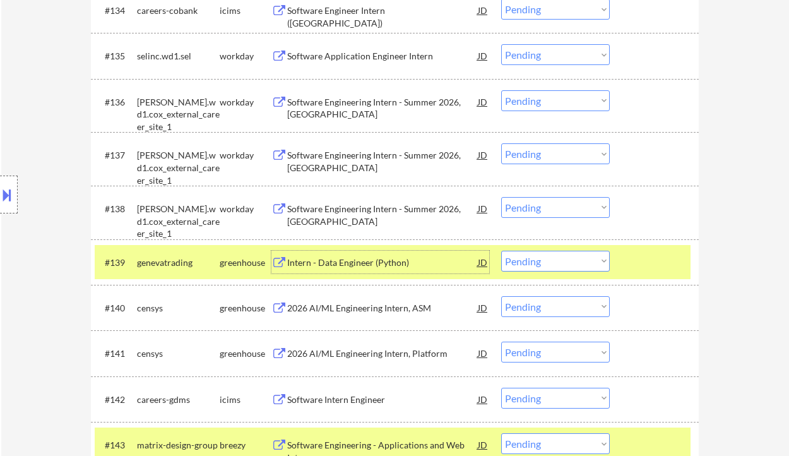
drag, startPoint x: 576, startPoint y: 258, endPoint x: 560, endPoint y: 270, distance: 20.2
click at [576, 258] on select "Choose an option... Pending Applied Excluded (Questions) Excluded (Expired) Exc…" at bounding box center [555, 261] width 109 height 21
click at [501, 251] on select "Choose an option... Pending Applied Excluded (Questions) Excluded (Expired) Exc…" at bounding box center [555, 261] width 109 height 21
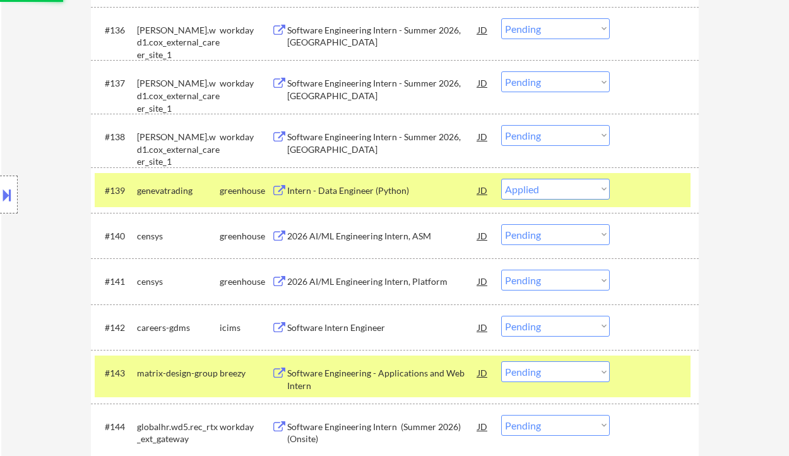
scroll to position [2188, 0]
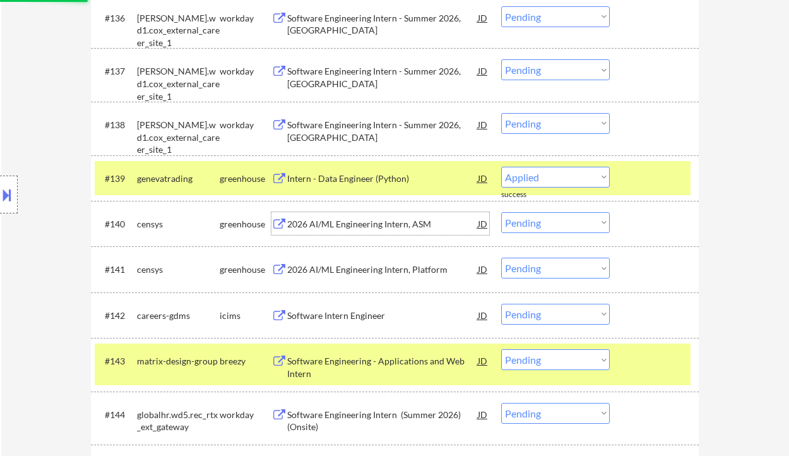
click at [370, 223] on div "2026 AI/ML Engineering Intern, ASM" at bounding box center [382, 224] width 191 height 13
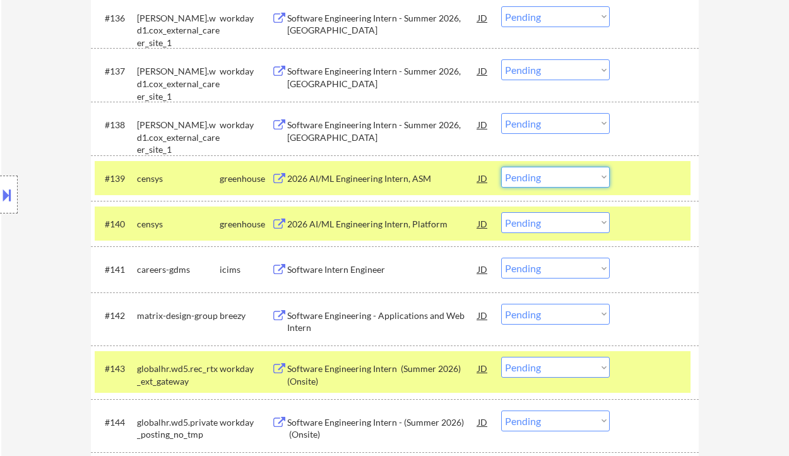
drag, startPoint x: 531, startPoint y: 172, endPoint x: 545, endPoint y: 186, distance: 20.5
click at [531, 172] on select "Choose an option... Pending Applied Excluded (Questions) Excluded (Expired) Exc…" at bounding box center [555, 177] width 109 height 21
click at [501, 167] on select "Choose an option... Pending Applied Excluded (Questions) Excluded (Expired) Exc…" at bounding box center [555, 177] width 109 height 21
click at [389, 230] on div "2026 AI/ML Engineering Intern, Platform" at bounding box center [382, 223] width 191 height 23
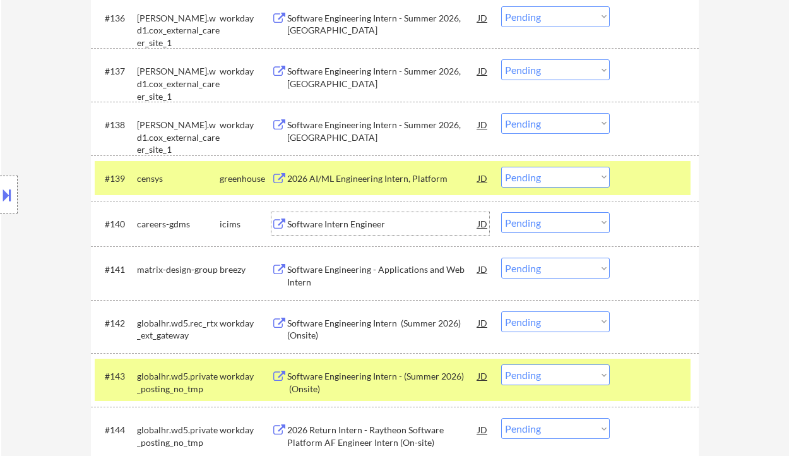
click at [521, 184] on select "Choose an option... Pending Applied Excluded (Questions) Excluded (Expired) Exc…" at bounding box center [555, 177] width 109 height 21
click at [501, 167] on select "Choose an option... Pending Applied Excluded (Questions) Excluded (Expired) Exc…" at bounding box center [555, 177] width 109 height 21
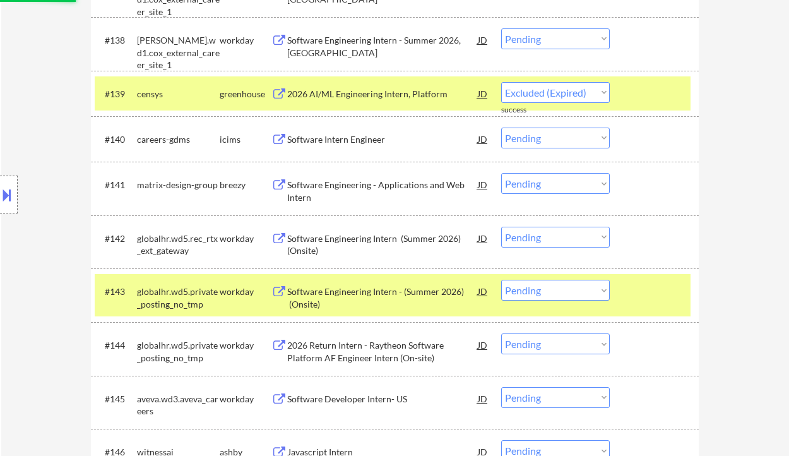
select select ""pending""
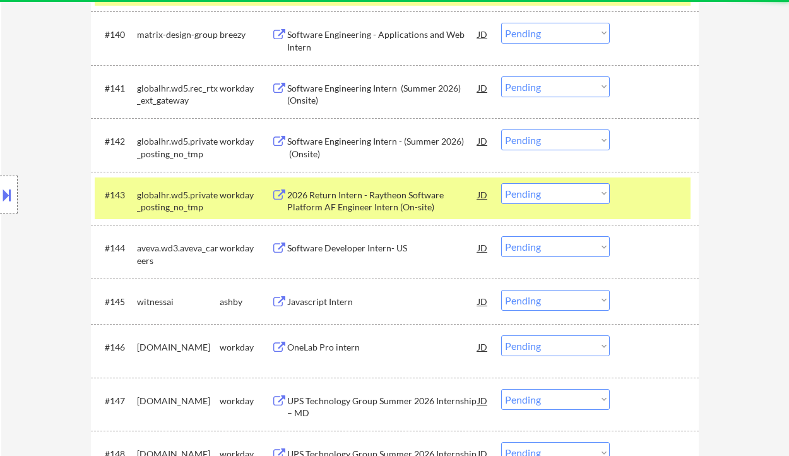
scroll to position [2440, 0]
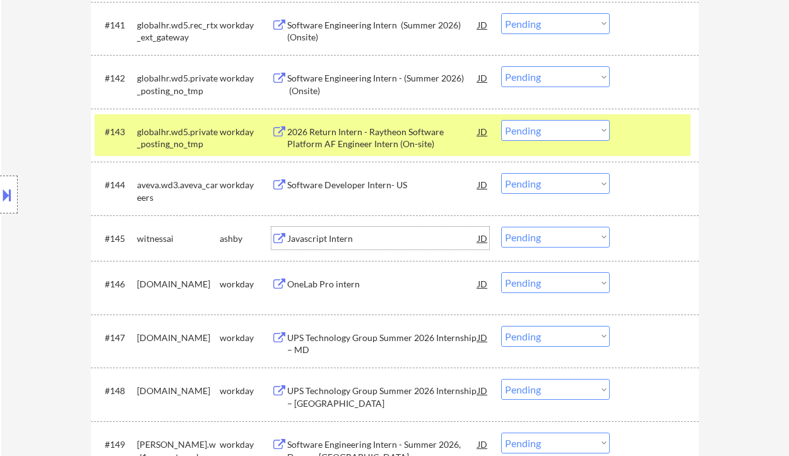
click at [343, 242] on div "Javascript Intern" at bounding box center [382, 238] width 191 height 13
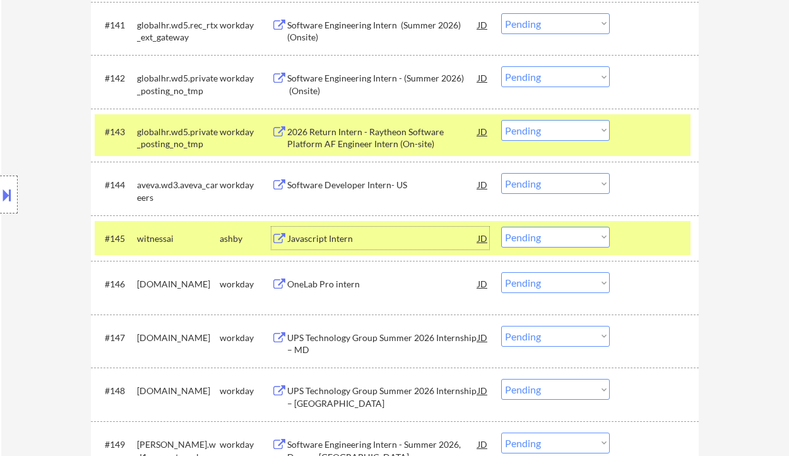
click at [573, 239] on select "Choose an option... Pending Applied Excluded (Questions) Excluded (Expired) Exc…" at bounding box center [555, 237] width 109 height 21
click at [501, 227] on select "Choose an option... Pending Applied Excluded (Questions) Excluded (Expired) Exc…" at bounding box center [555, 237] width 109 height 21
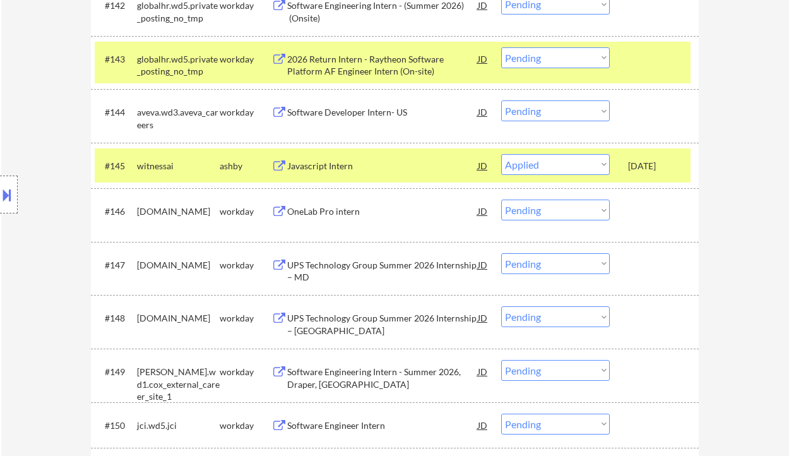
scroll to position [2525, 0]
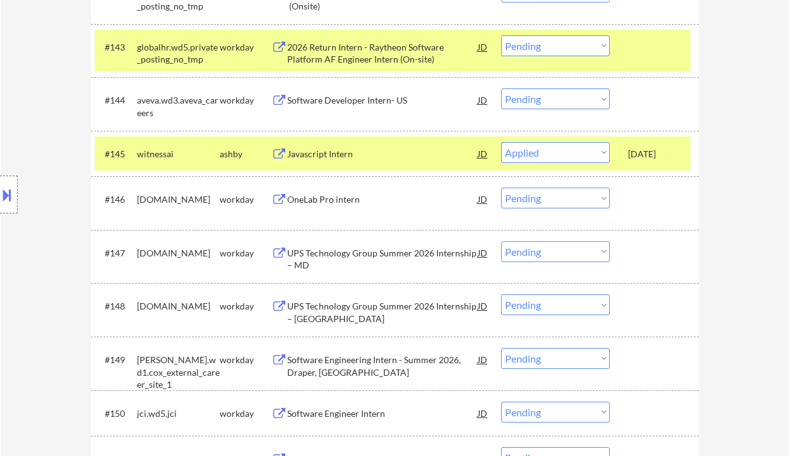
select select ""pending""
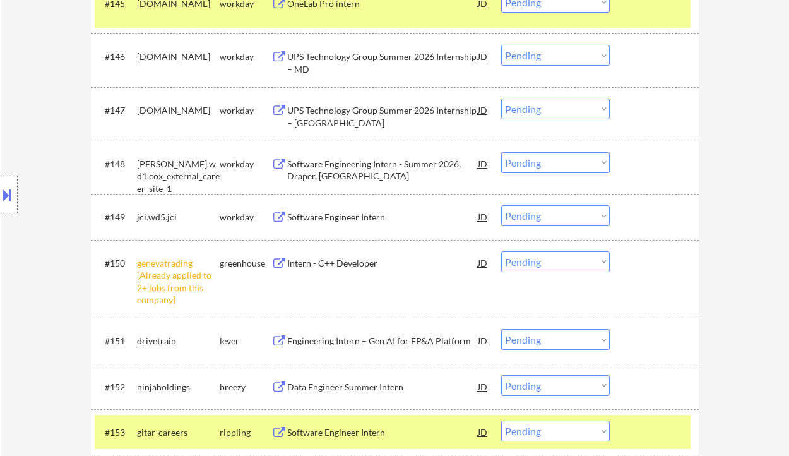
scroll to position [2693, 0]
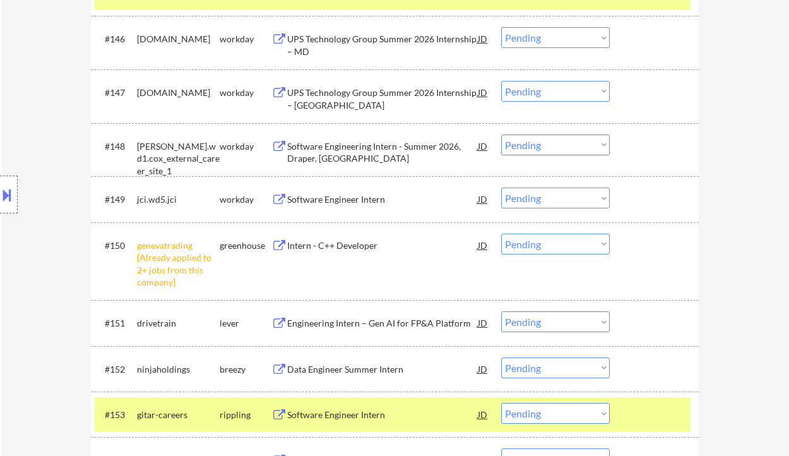
drag, startPoint x: 525, startPoint y: 243, endPoint x: 533, endPoint y: 251, distance: 11.2
click at [525, 243] on select "Choose an option... Pending Applied Excluded (Questions) Excluded (Expired) Exc…" at bounding box center [555, 244] width 109 height 21
click at [501, 234] on select "Choose an option... Pending Applied Excluded (Questions) Excluded (Expired) Exc…" at bounding box center [555, 244] width 109 height 21
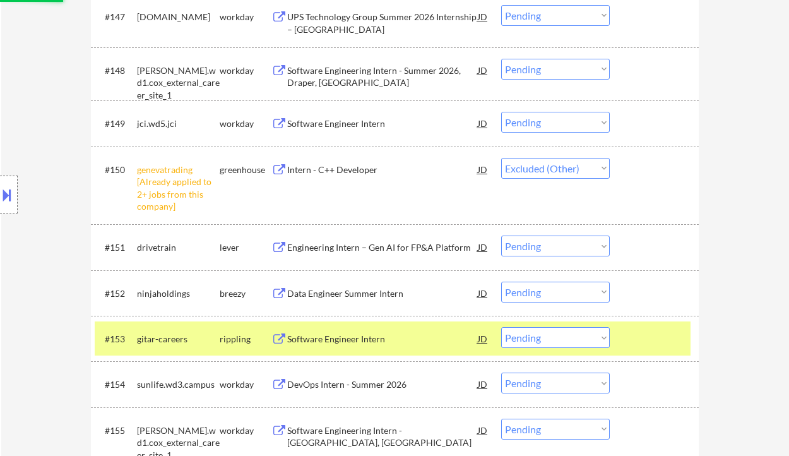
scroll to position [2777, 0]
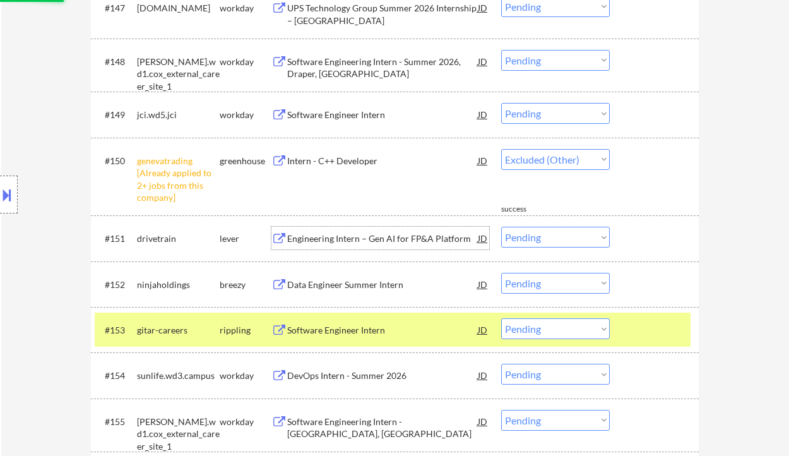
click at [376, 239] on div "Engineering Intern – Gen AI for FP&A Platform" at bounding box center [382, 238] width 191 height 13
select select ""pending""
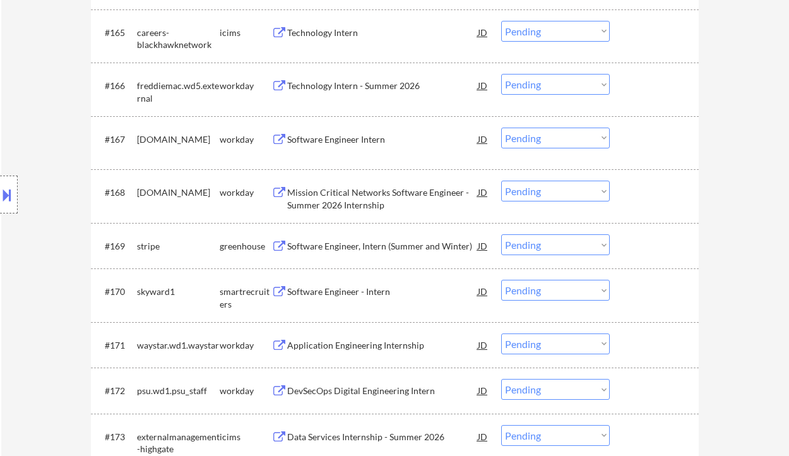
scroll to position [3702, 0]
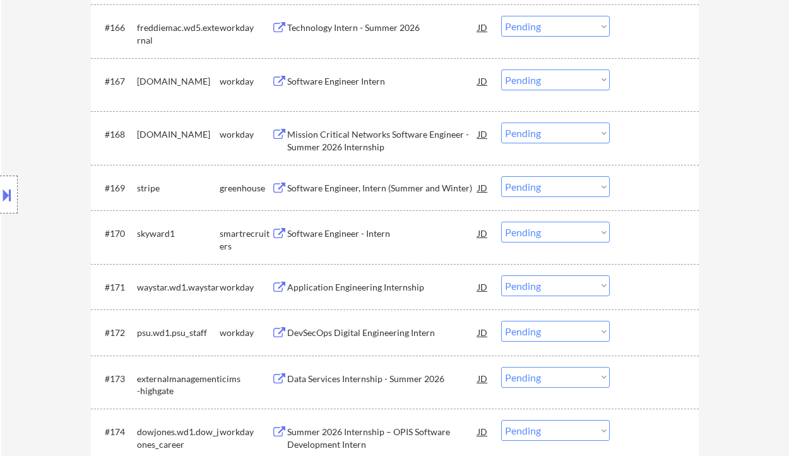
click at [368, 235] on div "Software Engineer - Intern" at bounding box center [382, 233] width 191 height 13
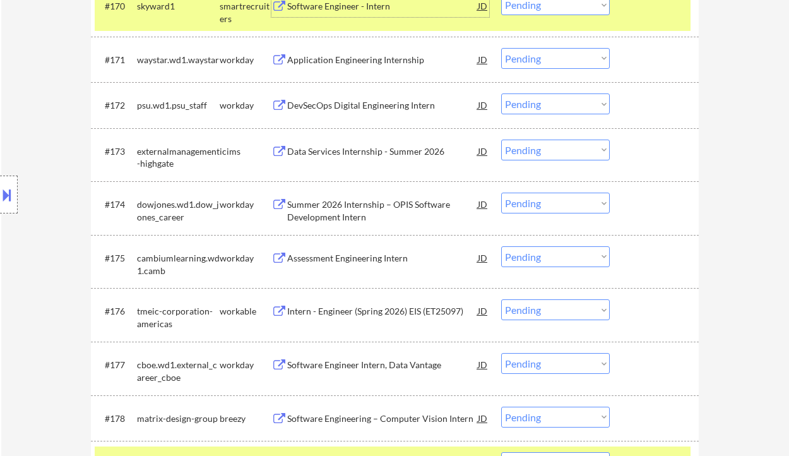
scroll to position [3955, 0]
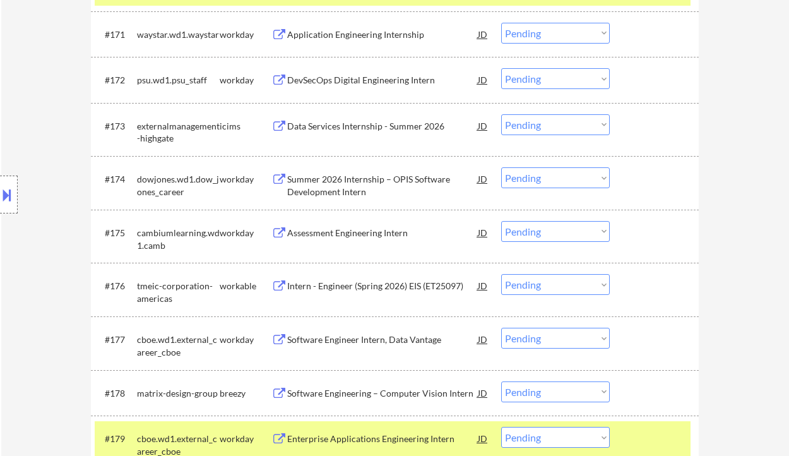
click at [347, 288] on div "Intern - Engineer (Spring 2026) EIS (ET25097)" at bounding box center [382, 286] width 191 height 13
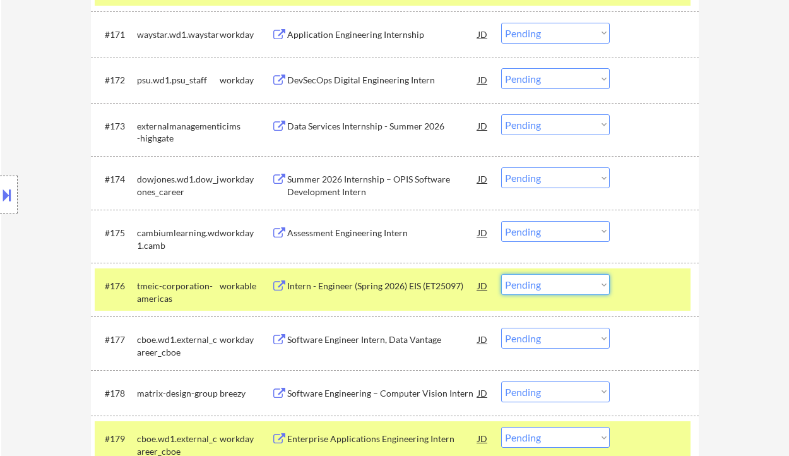
drag, startPoint x: 559, startPoint y: 287, endPoint x: 561, endPoint y: 294, distance: 7.8
click at [559, 287] on select "Choose an option... Pending Applied Excluded (Questions) Excluded (Expired) Exc…" at bounding box center [555, 284] width 109 height 21
click at [501, 274] on select "Choose an option... Pending Applied Excluded (Questions) Excluded (Expired) Exc…" at bounding box center [555, 284] width 109 height 21
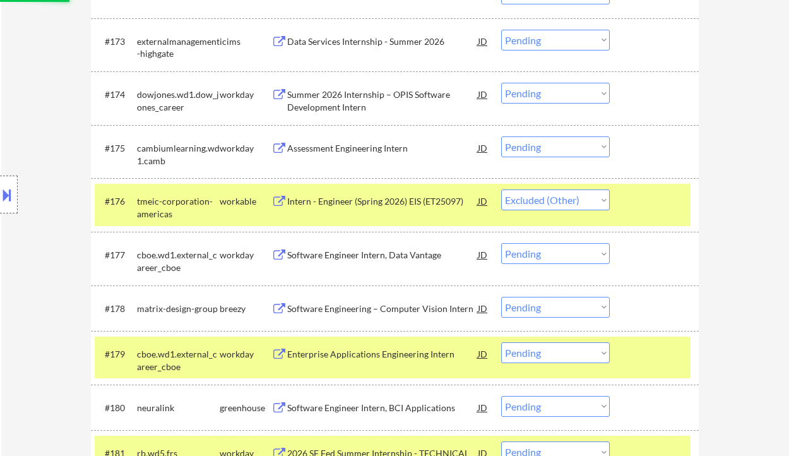
scroll to position [4207, 0]
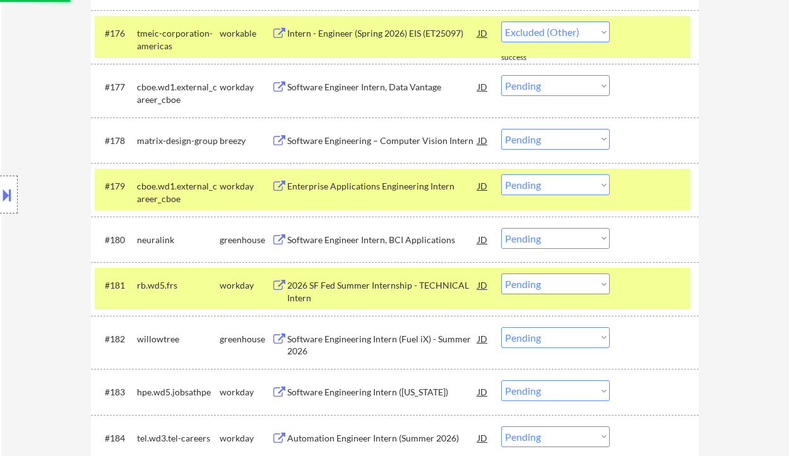
select select ""pending""
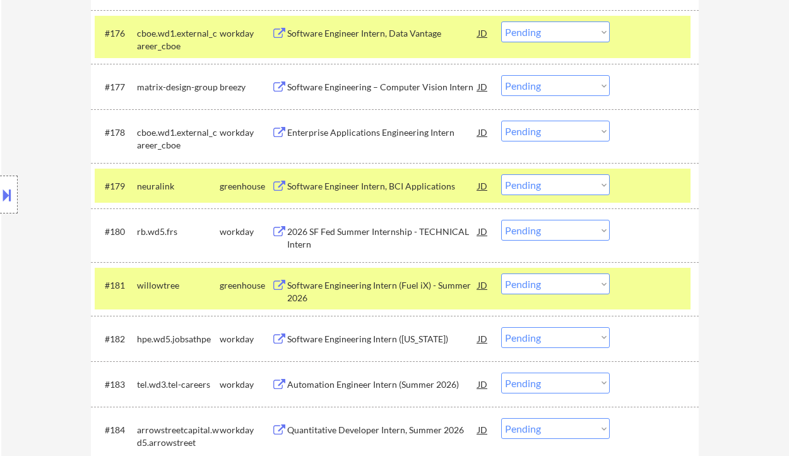
click at [367, 189] on div "Software Engineer Intern, BCI Applications" at bounding box center [382, 186] width 191 height 13
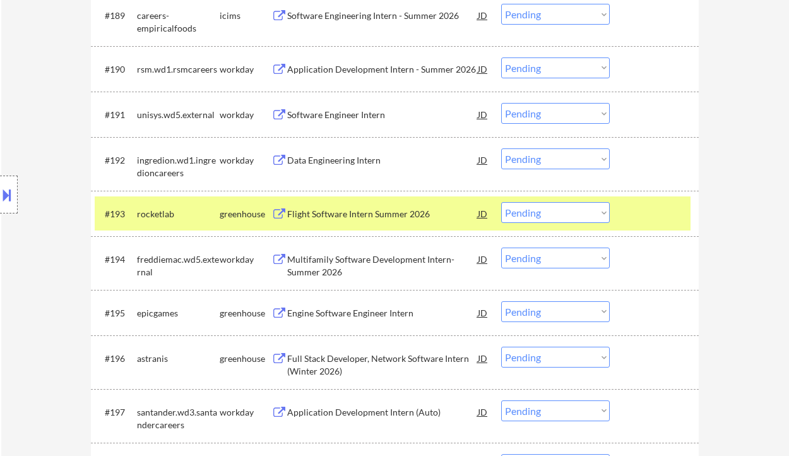
scroll to position [4965, 0]
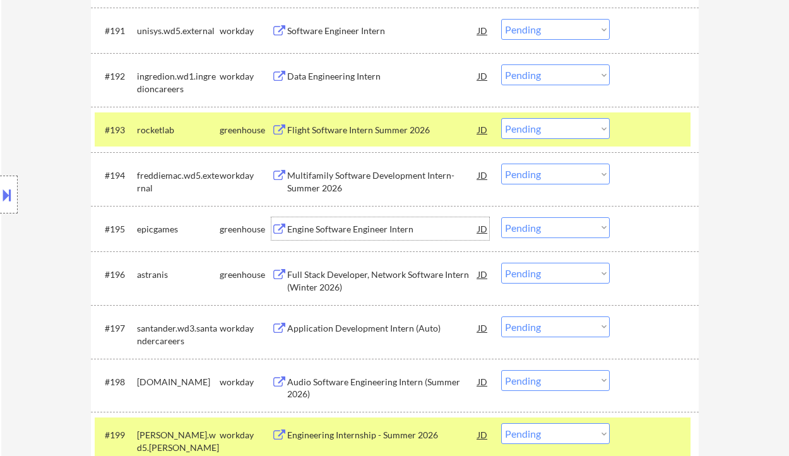
click at [379, 230] on div "Engine Software Engineer Intern" at bounding box center [382, 229] width 191 height 13
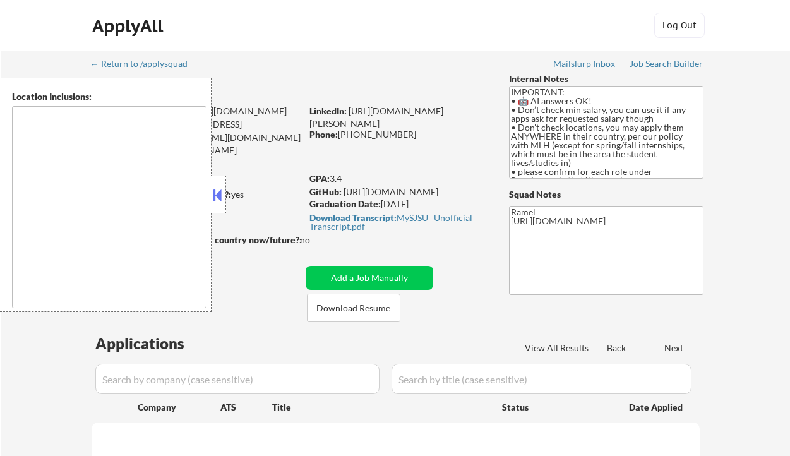
type textarea "country:[GEOGRAPHIC_DATA]"
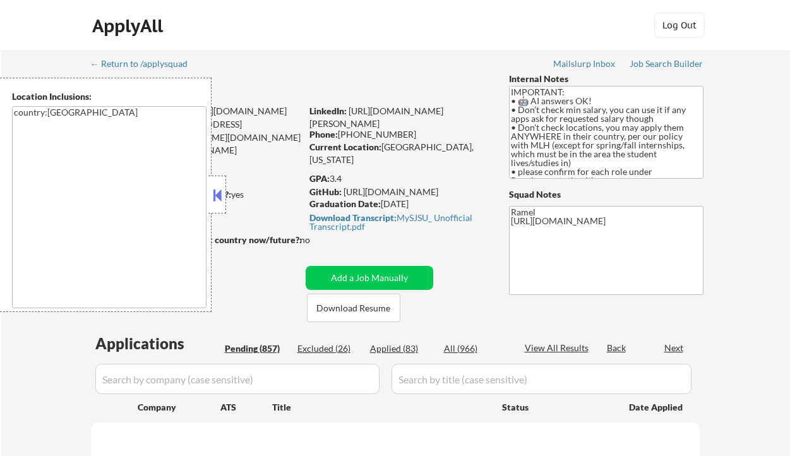
select select ""pending""
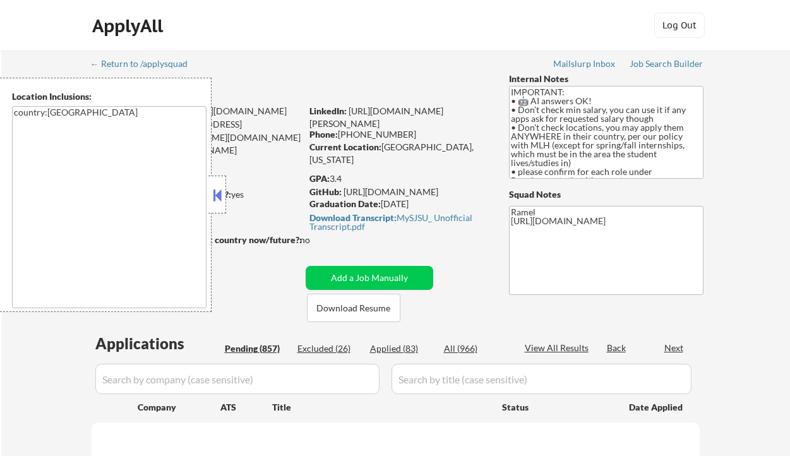
select select ""pending""
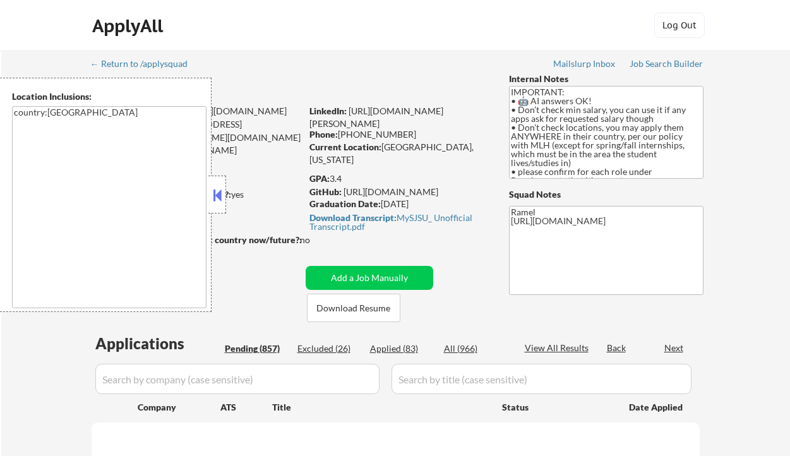
select select ""pending""
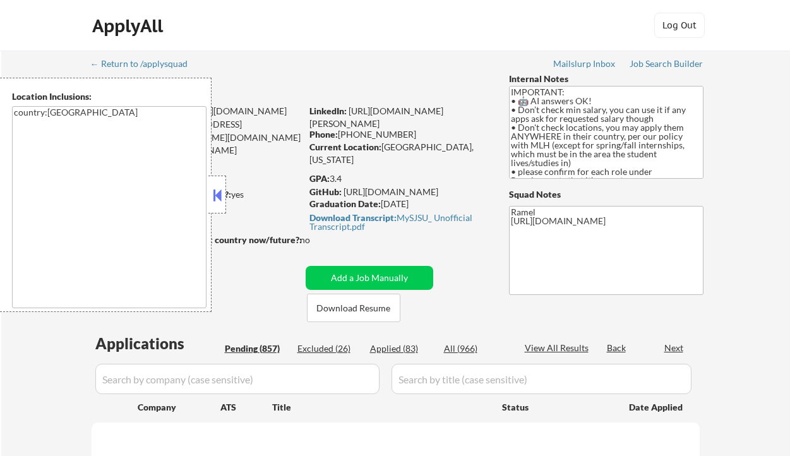
select select ""pending""
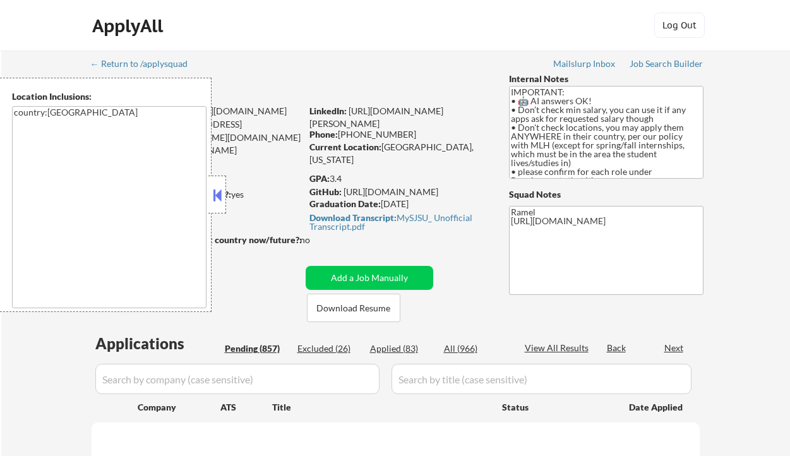
select select ""pending""
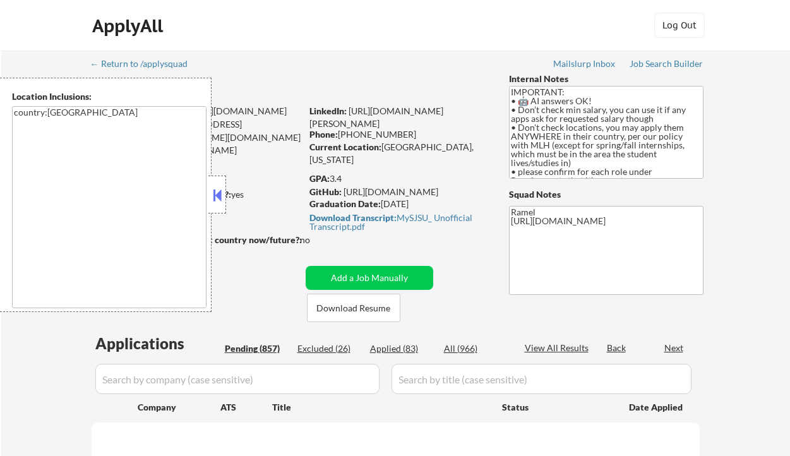
select select ""pending""
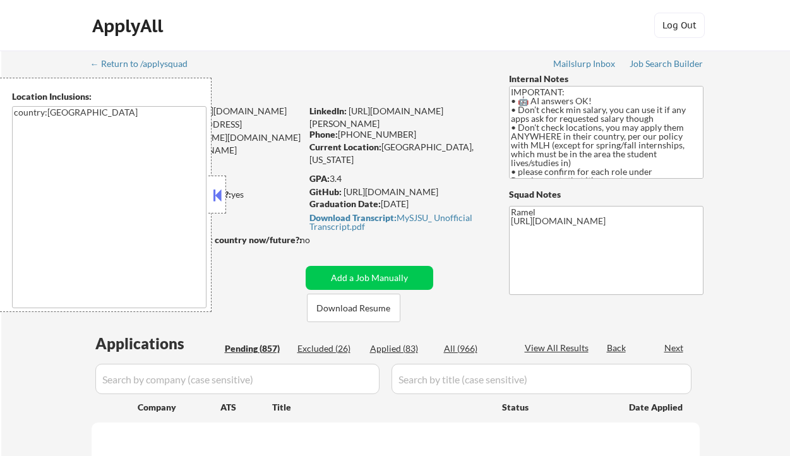
select select ""pending""
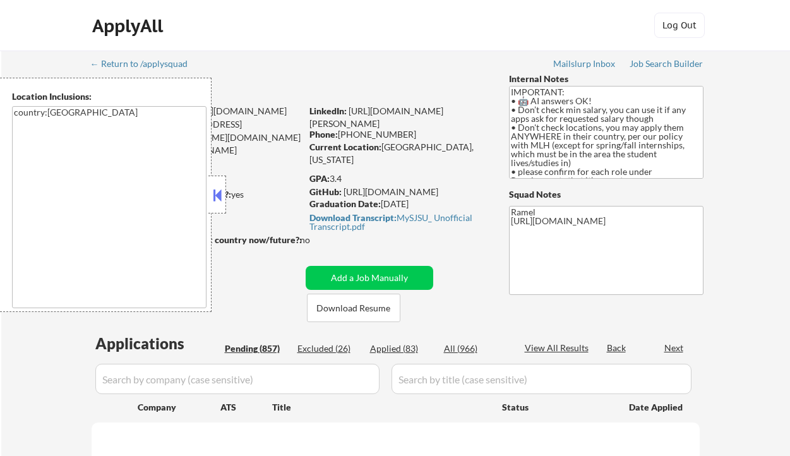
select select ""pending""
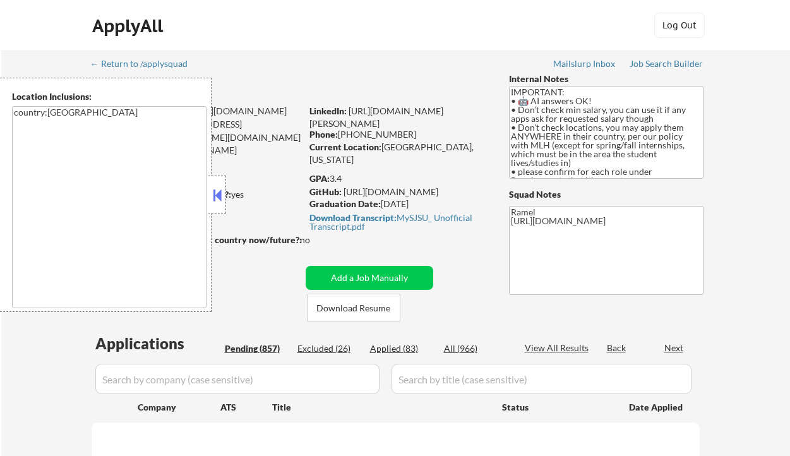
select select ""pending""
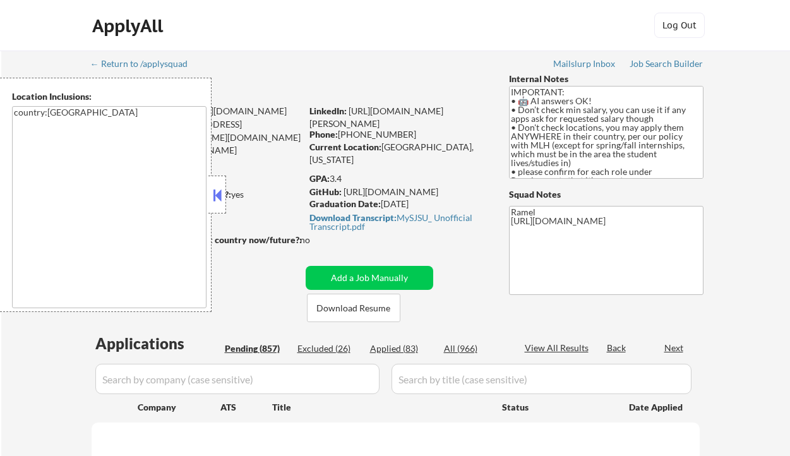
select select ""pending""
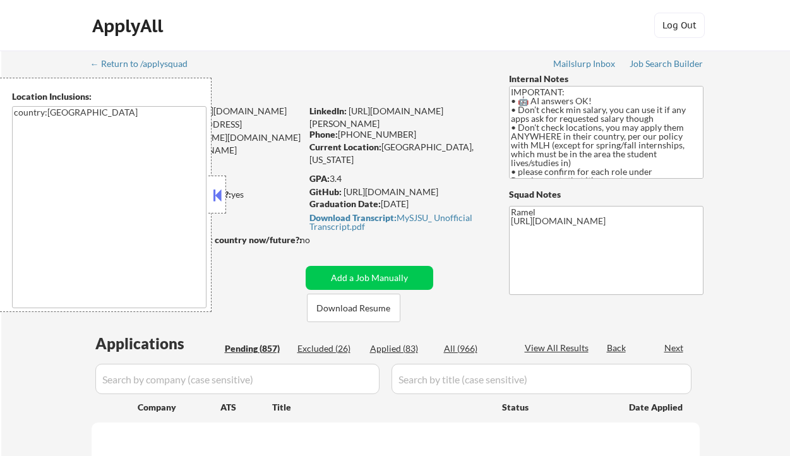
select select ""pending""
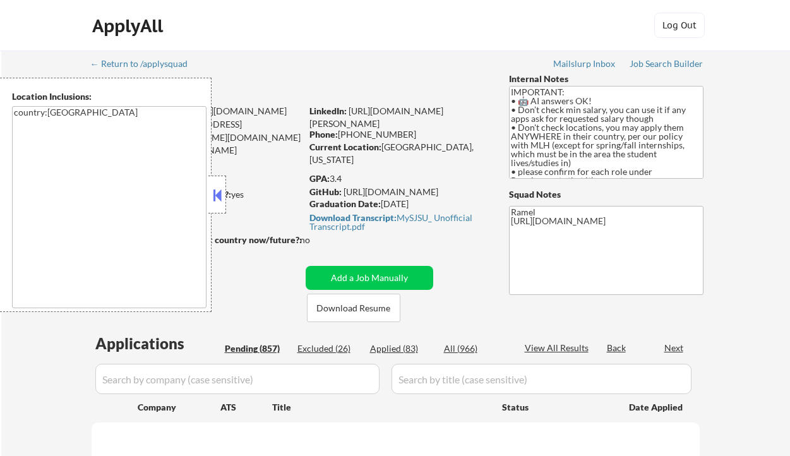
select select ""pending""
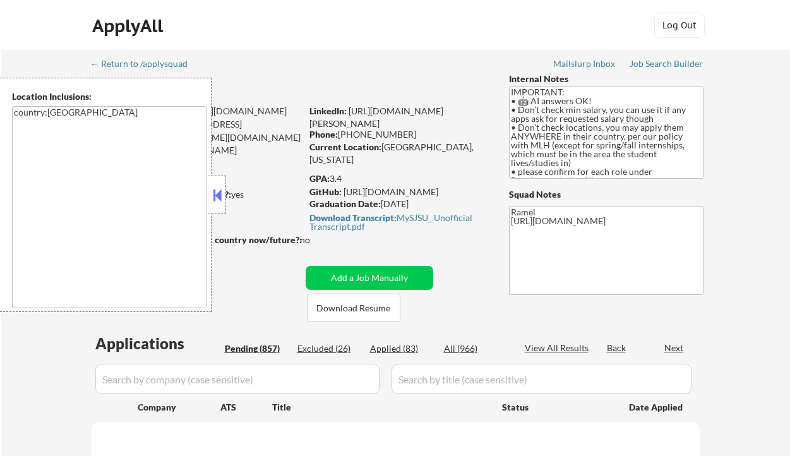
select select ""pending""
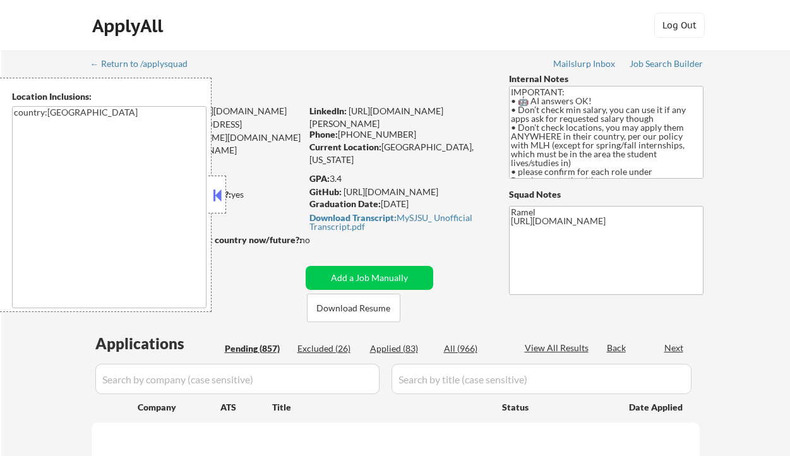
select select ""pending""
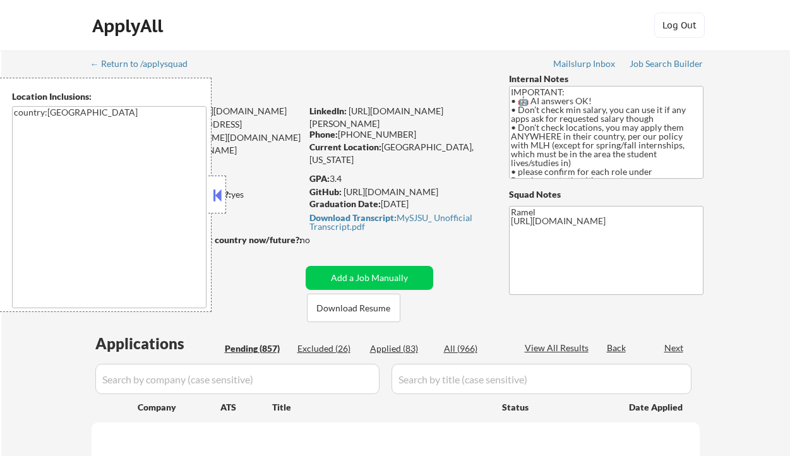
select select ""pending""
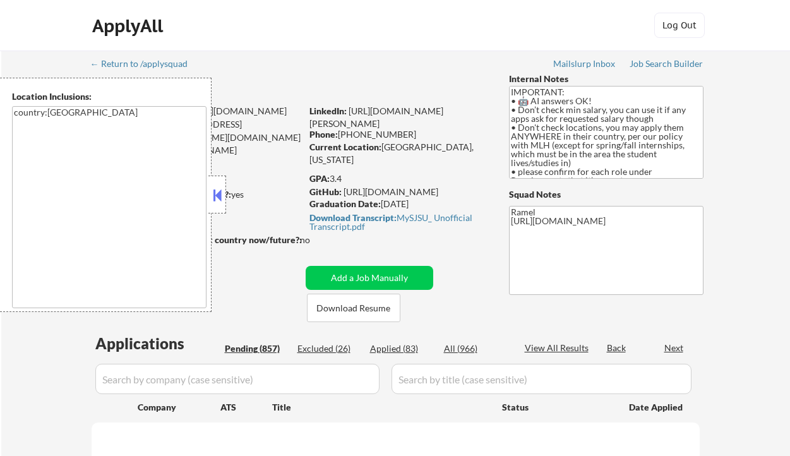
select select ""pending""
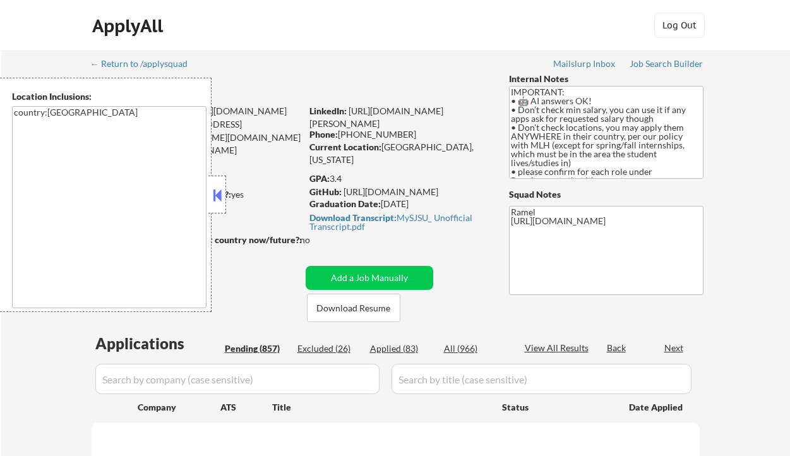
select select ""pending""
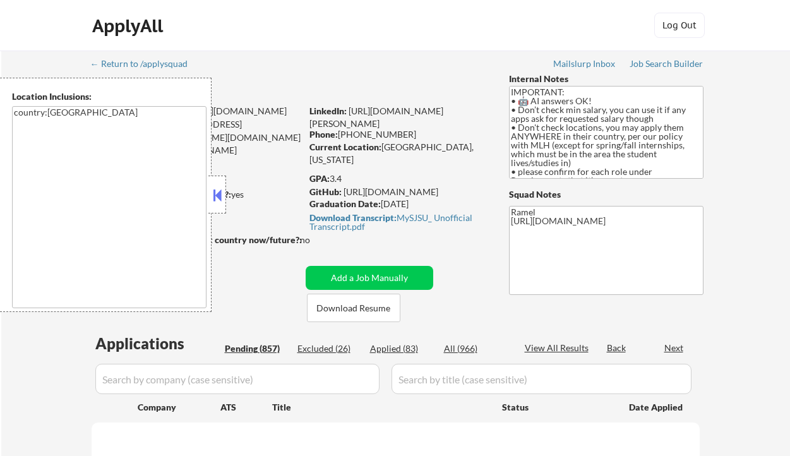
select select ""pending""
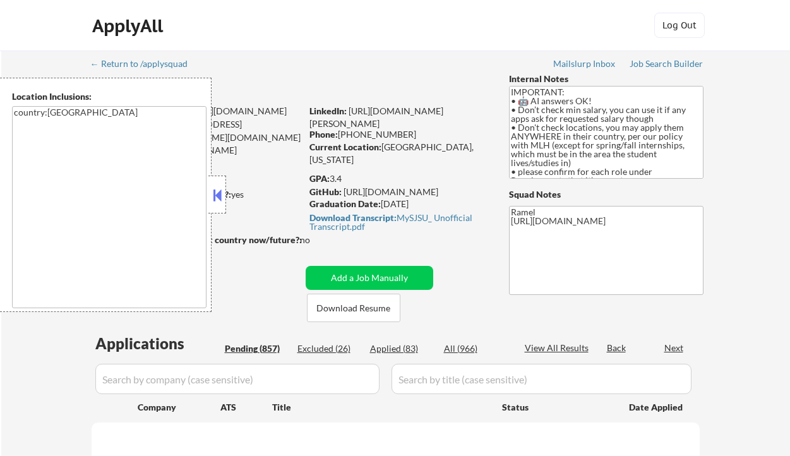
select select ""pending""
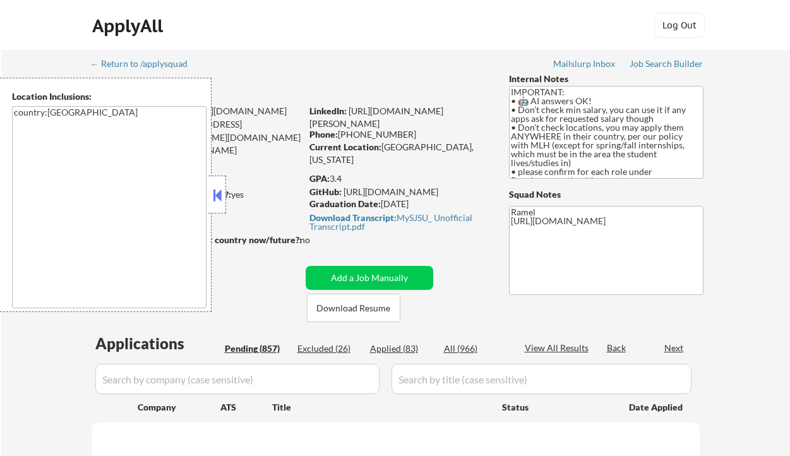
select select ""pending""
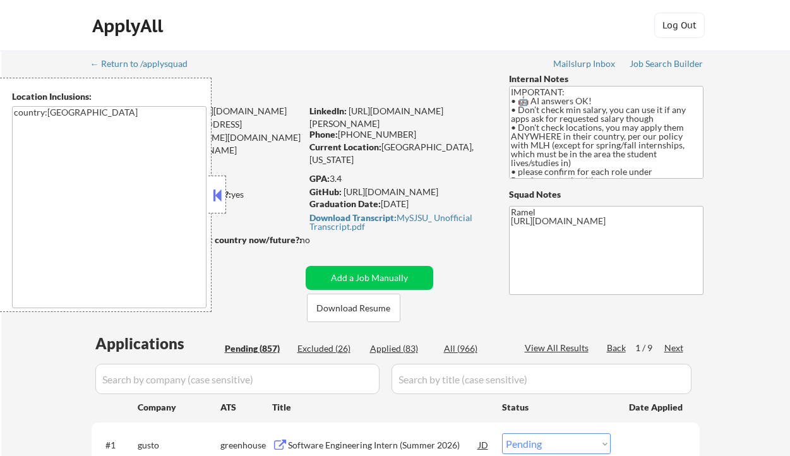
drag, startPoint x: 218, startPoint y: 193, endPoint x: 229, endPoint y: 192, distance: 10.7
click at [218, 193] on button at bounding box center [217, 195] width 14 height 19
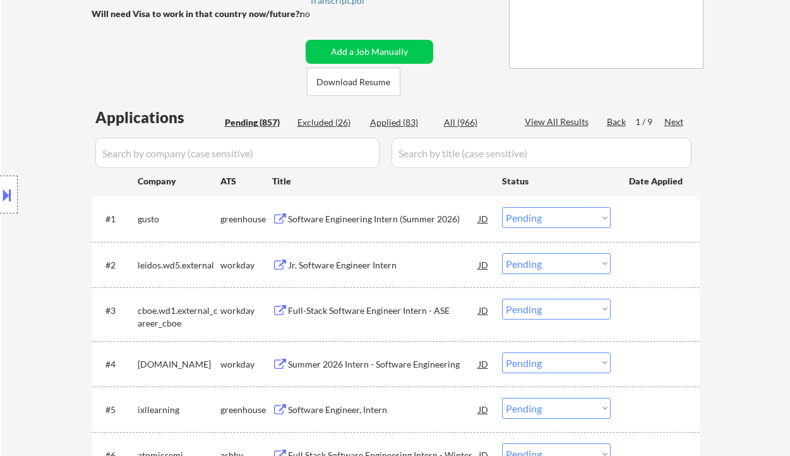
scroll to position [336, 0]
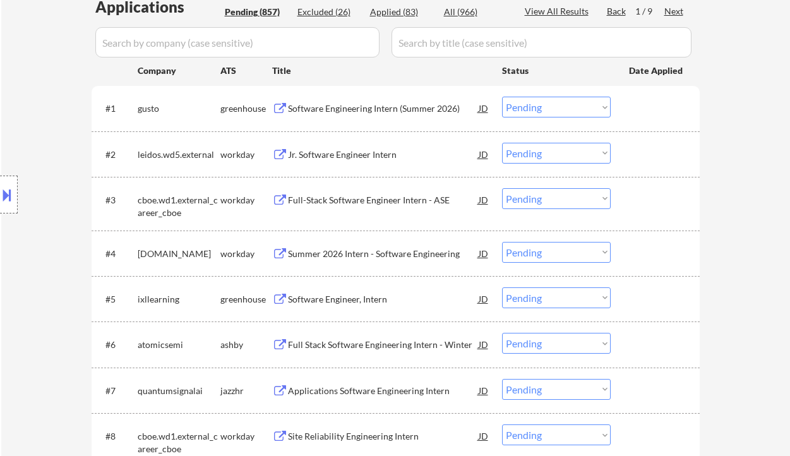
click at [372, 114] on div "Software Engineering Intern (Summer 2026)" at bounding box center [383, 108] width 191 height 23
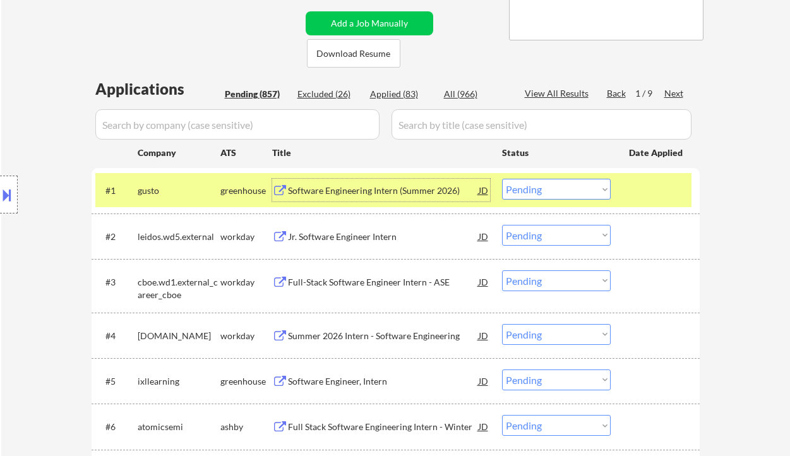
scroll to position [252, 0]
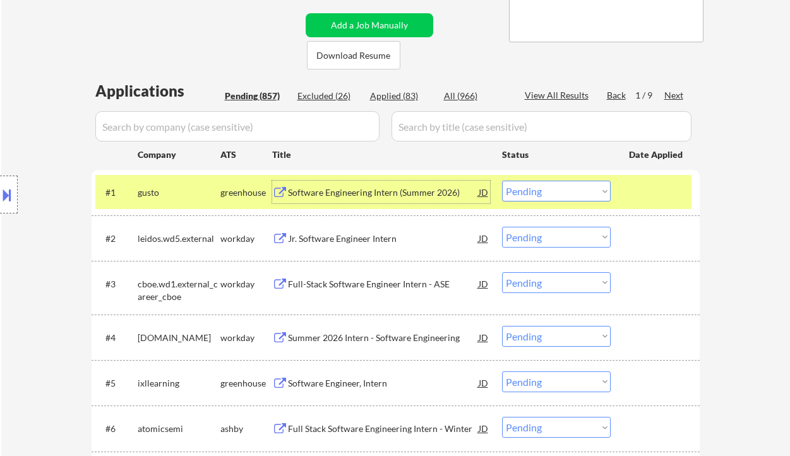
click at [404, 95] on div "Applied (83)" at bounding box center [401, 96] width 63 height 13
select select ""applied""
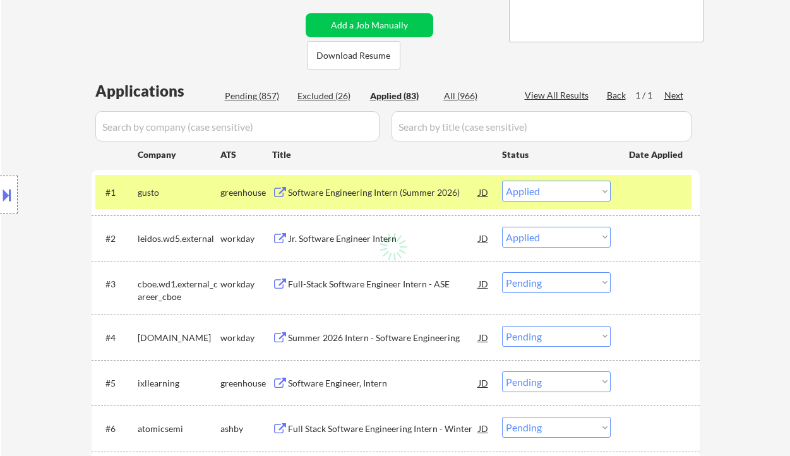
select select ""applied""
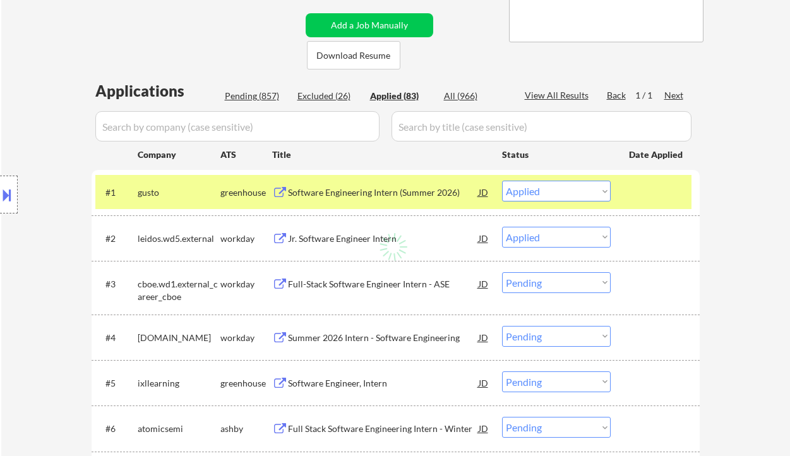
select select ""applied""
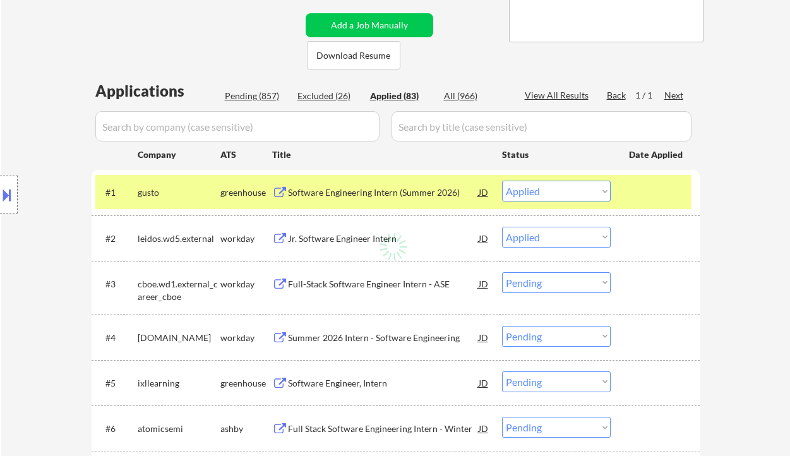
select select ""applied""
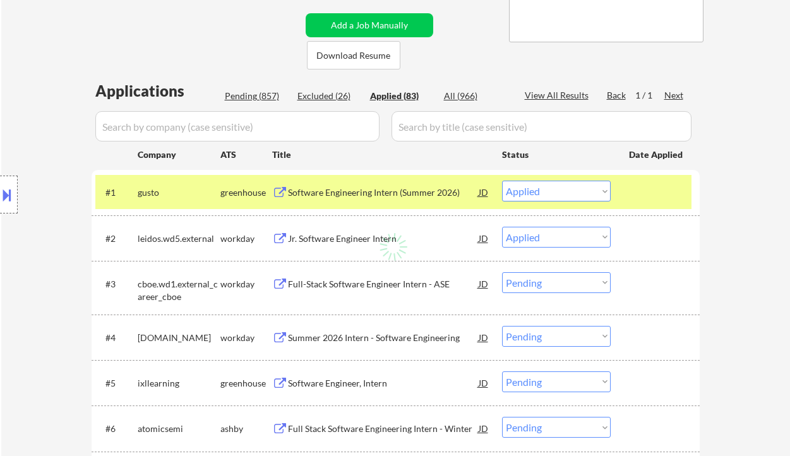
select select ""applied""
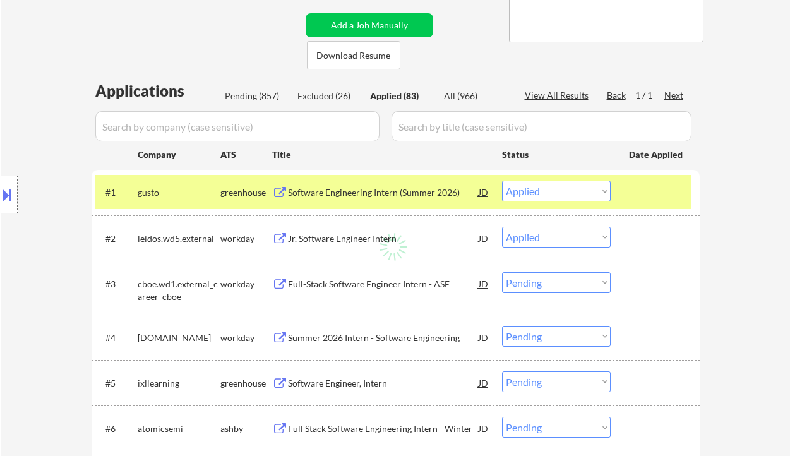
select select ""applied""
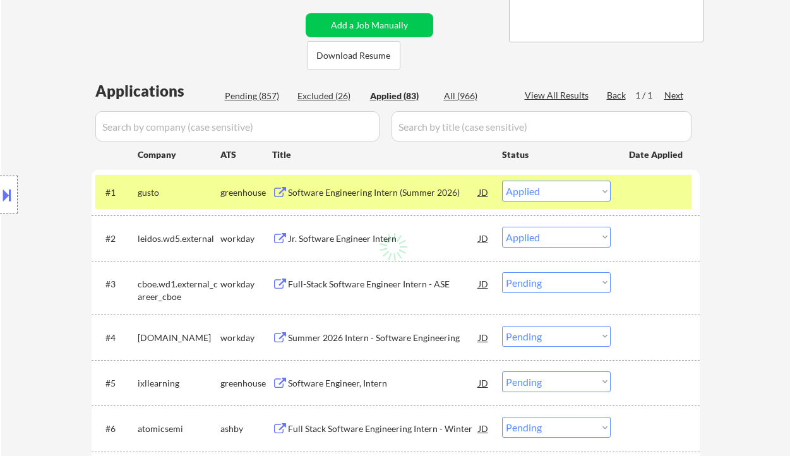
select select ""applied""
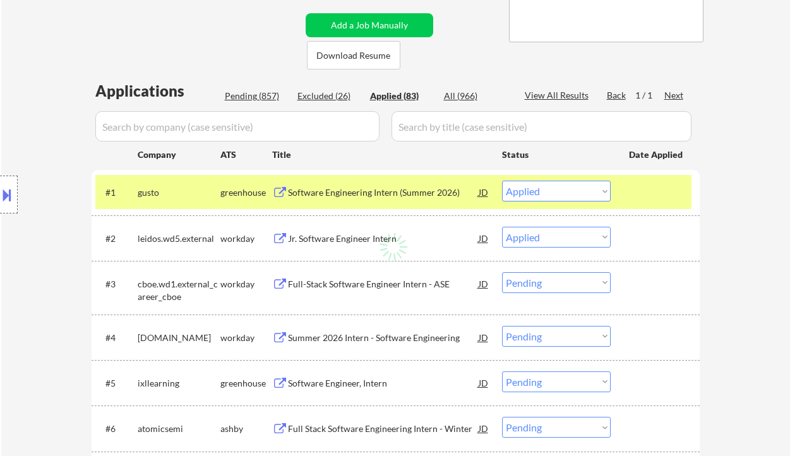
select select ""applied""
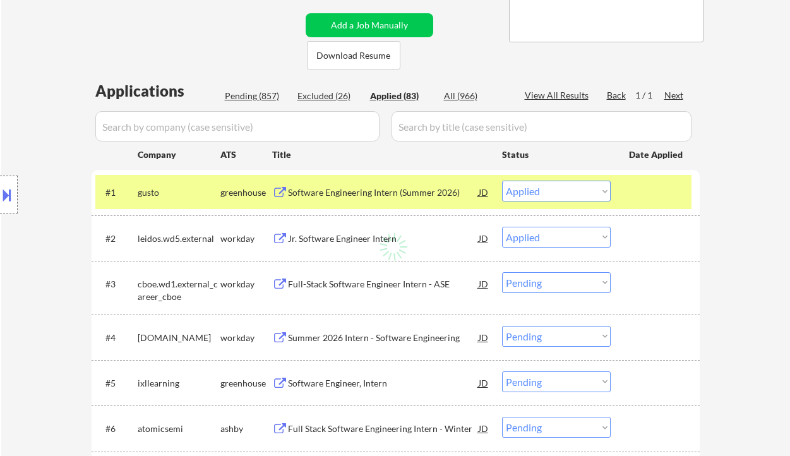
select select ""applied""
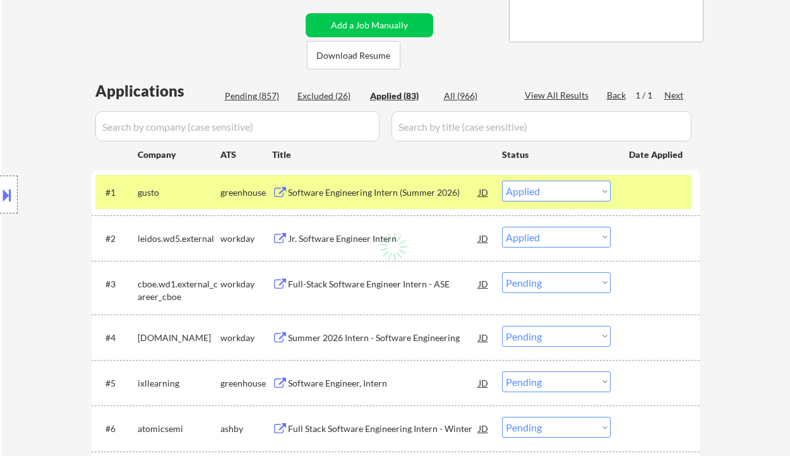
select select ""applied""
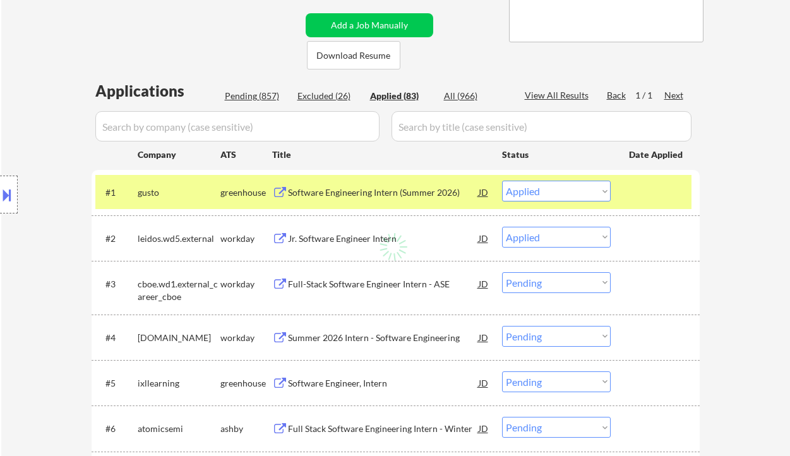
select select ""applied""
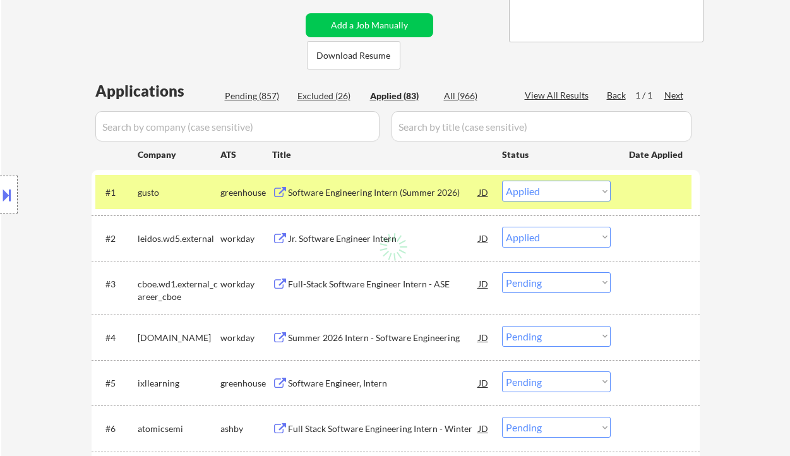
select select ""applied""
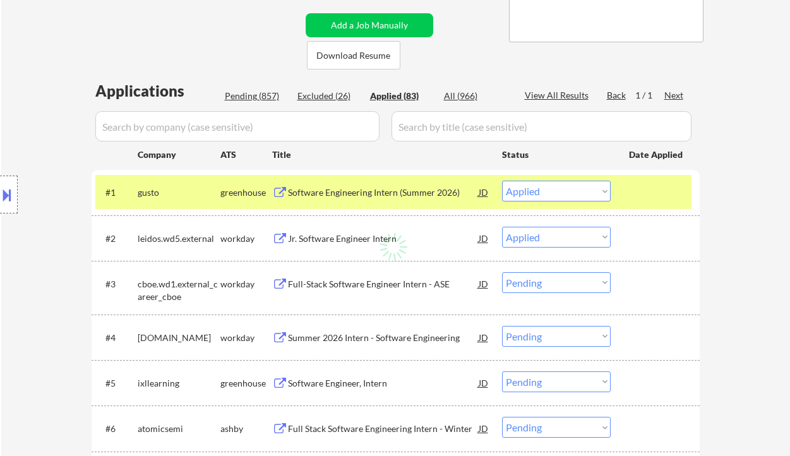
select select ""applied""
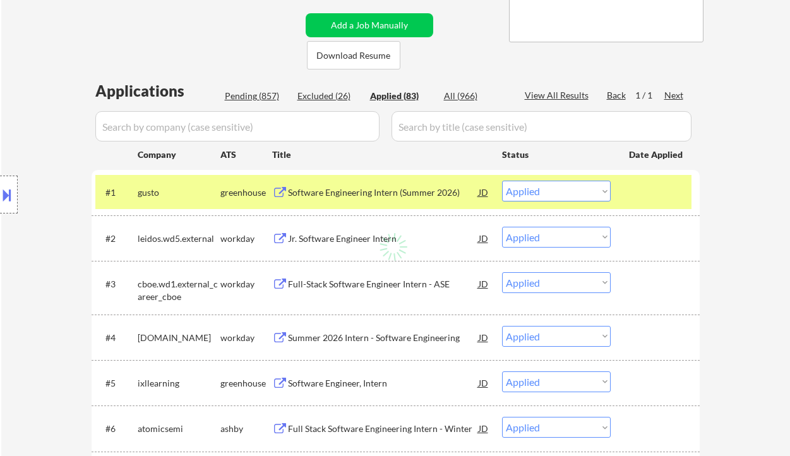
select select ""applied""
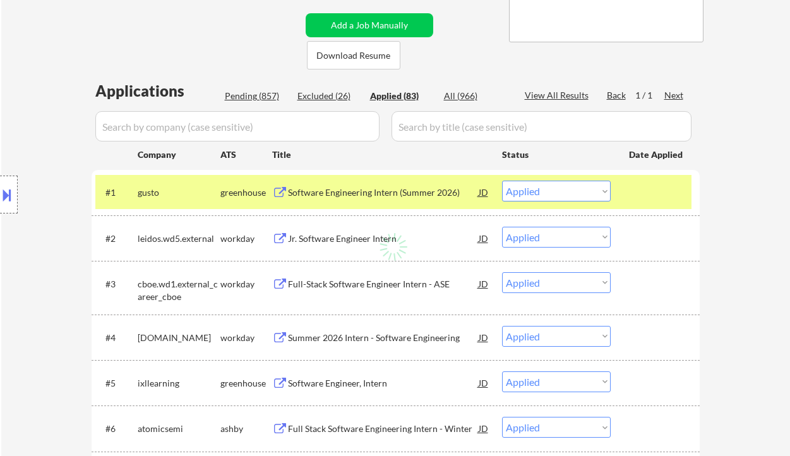
select select ""applied""
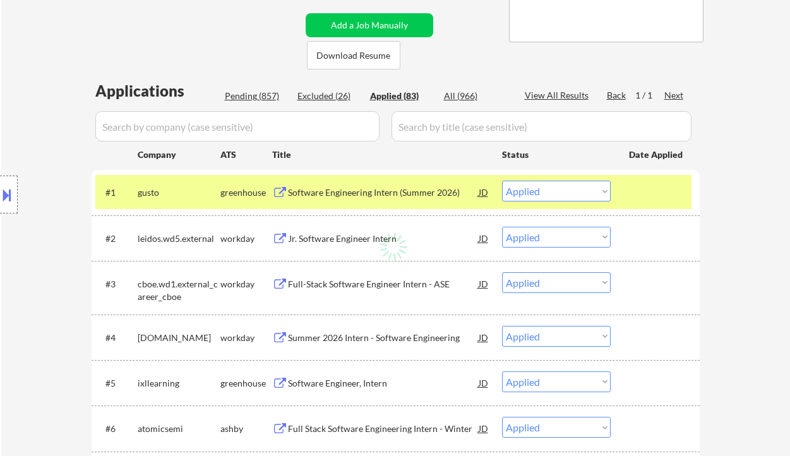
select select ""applied""
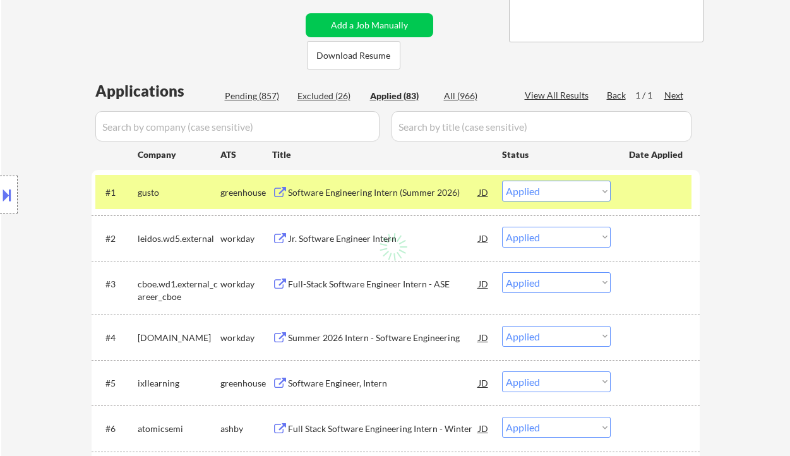
select select ""applied""
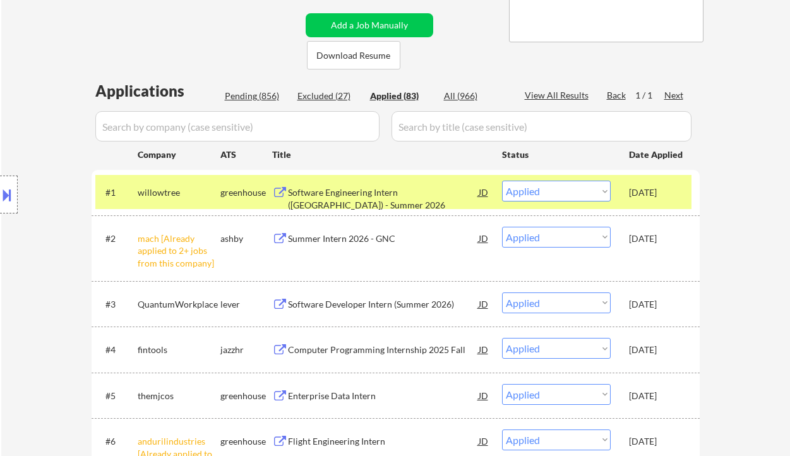
select select ""applied""
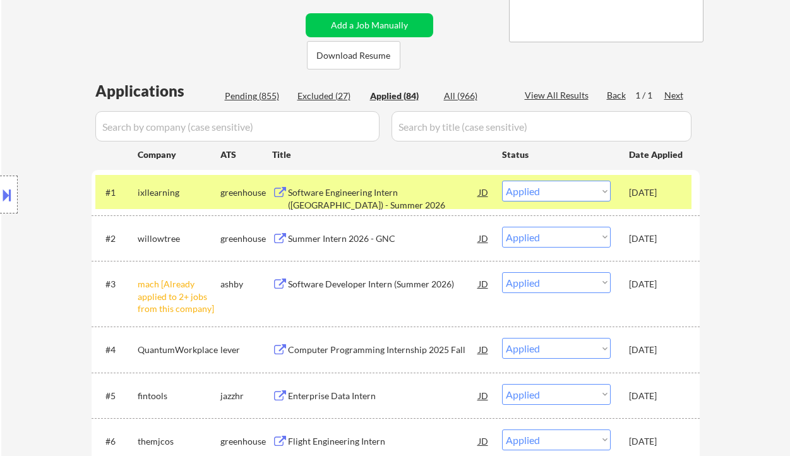
select select ""applied""
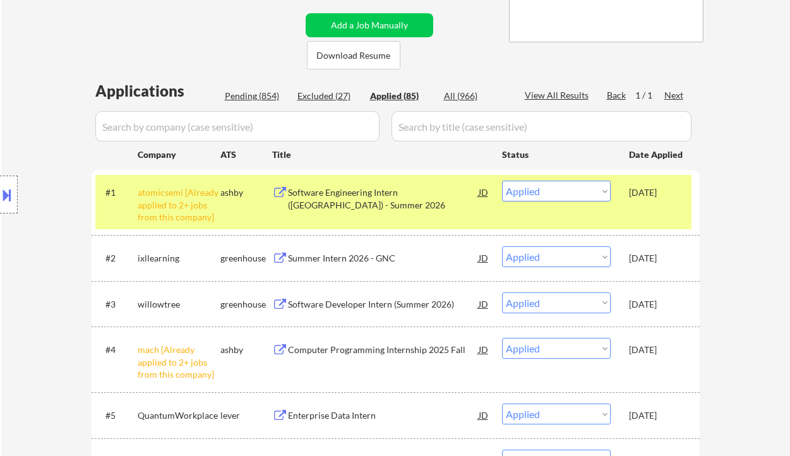
select select ""applied""
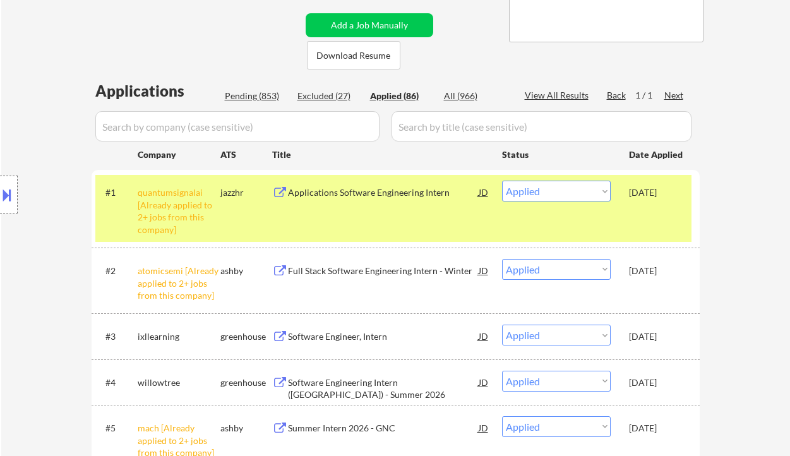
click at [44, 219] on div "Location Inclusions: country:US" at bounding box center [113, 195] width 226 height 234
select select ""applied""
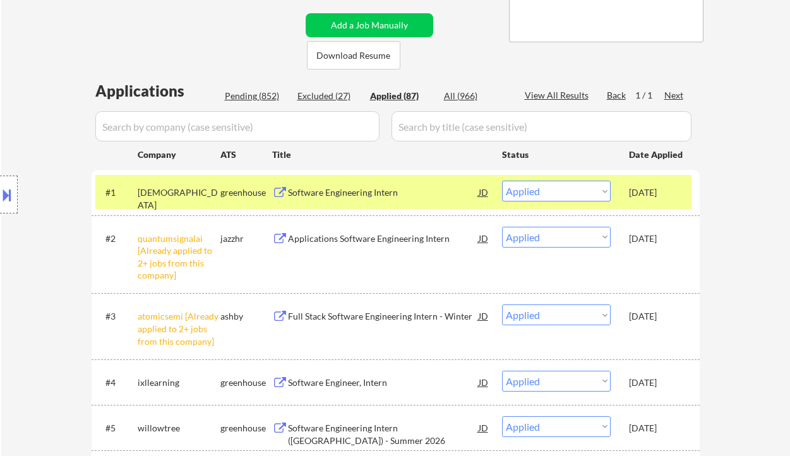
select select ""applied""
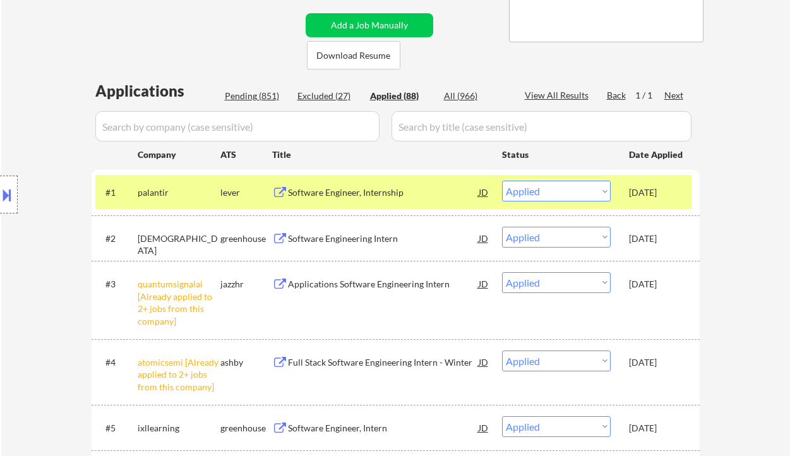
select select ""applied""
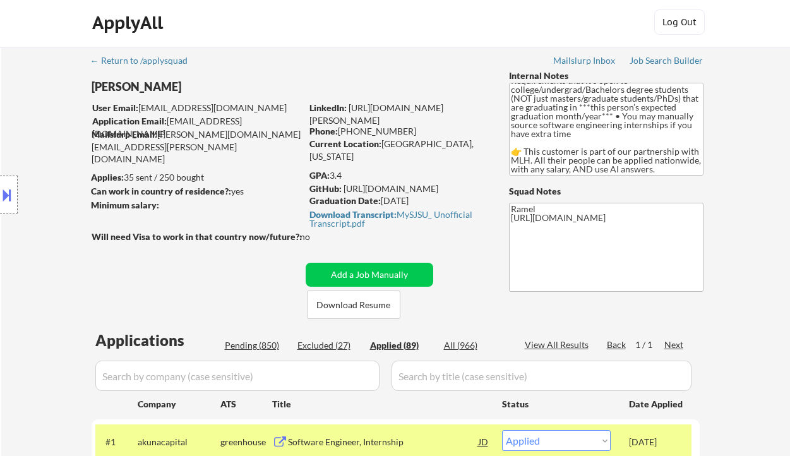
scroll to position [0, 0]
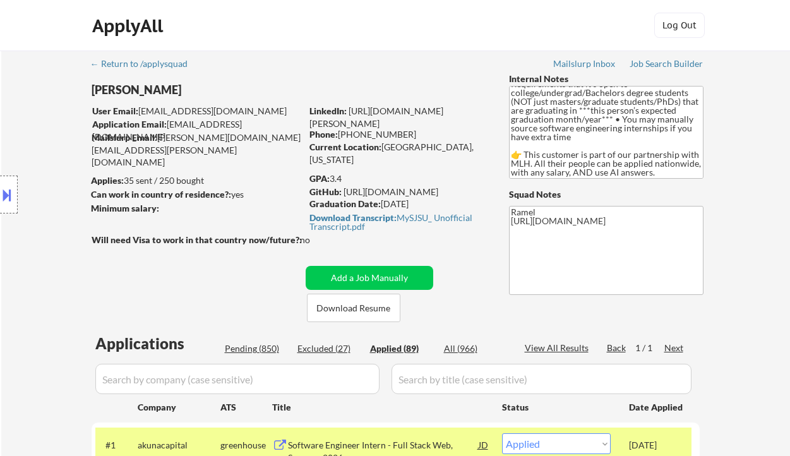
select select ""applied""
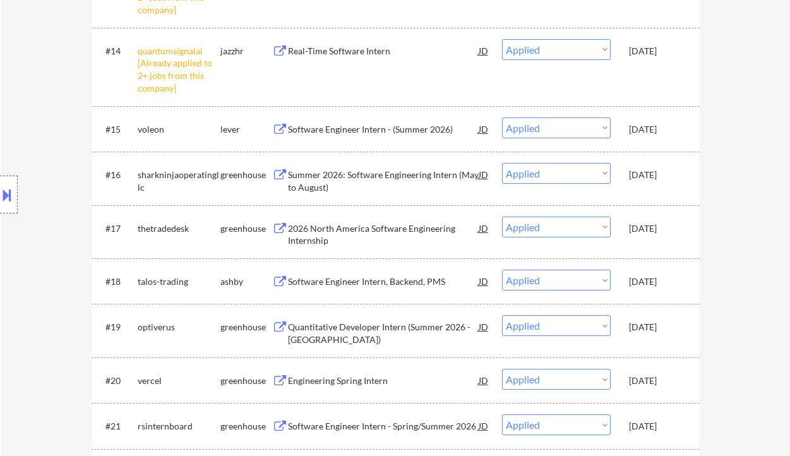
scroll to position [1094, 0]
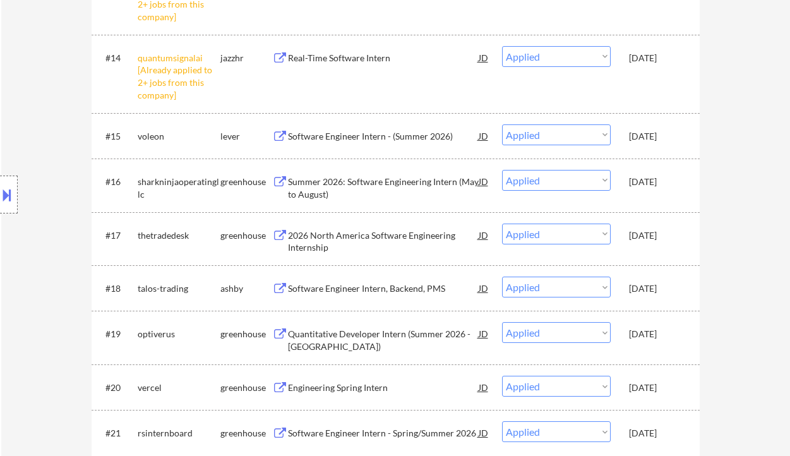
select select ""applied""
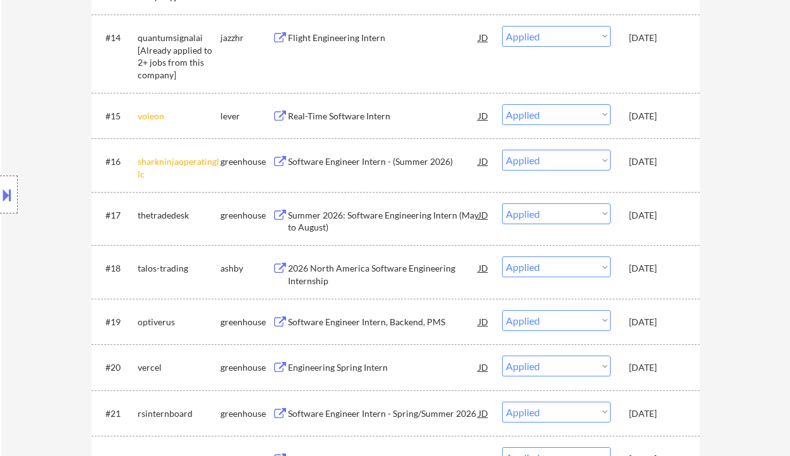
select select ""applied""
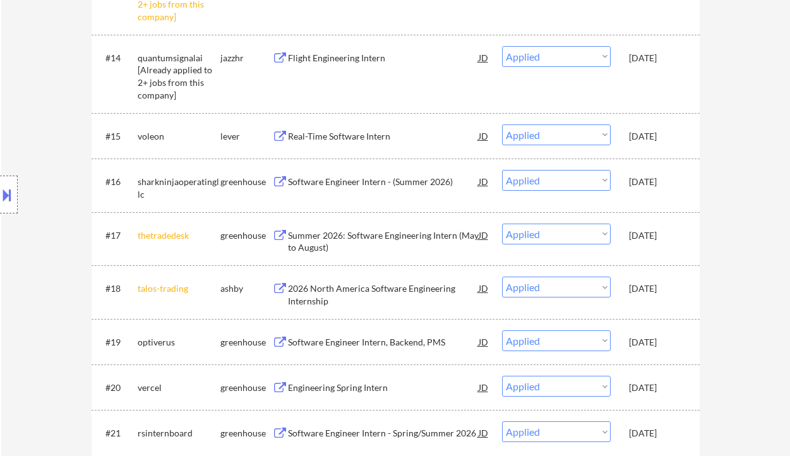
select select ""applied""
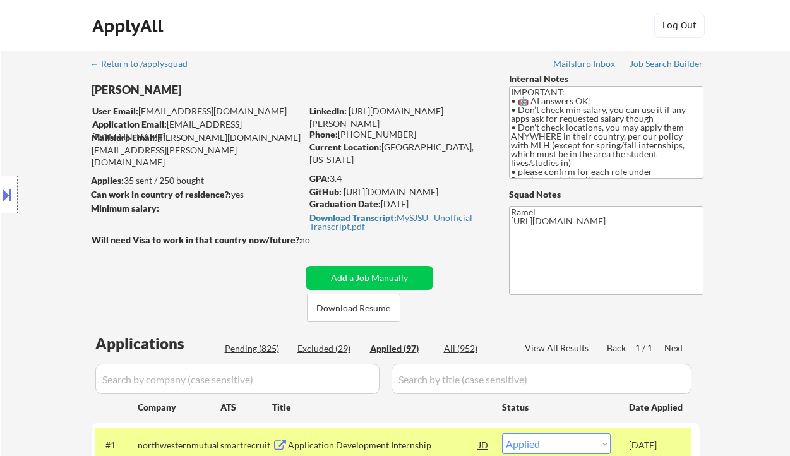
select select ""applied""
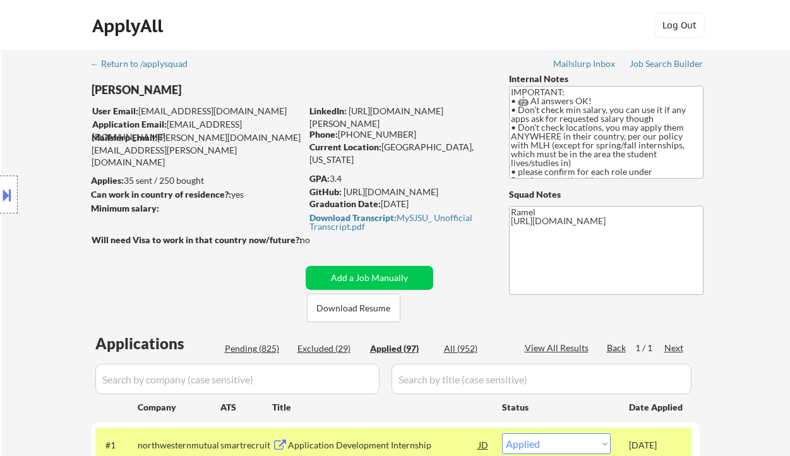
select select ""applied""
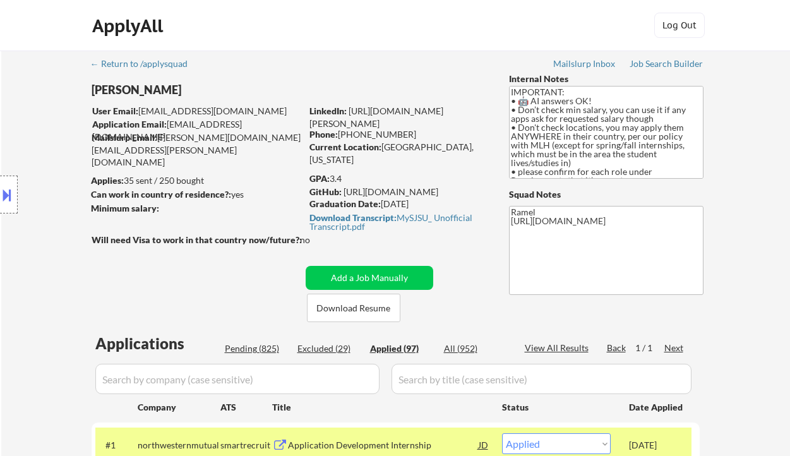
select select ""applied""
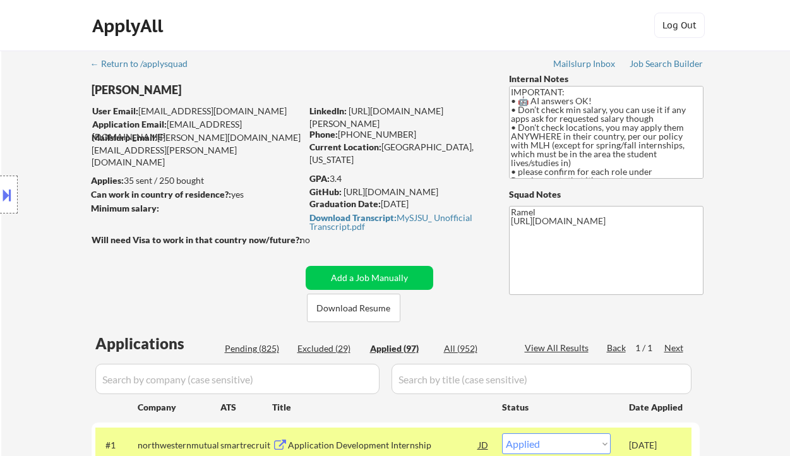
select select ""applied""
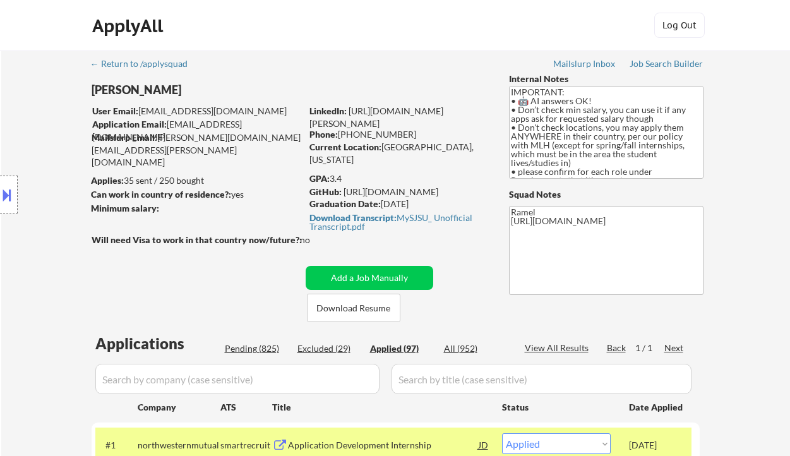
select select ""applied""
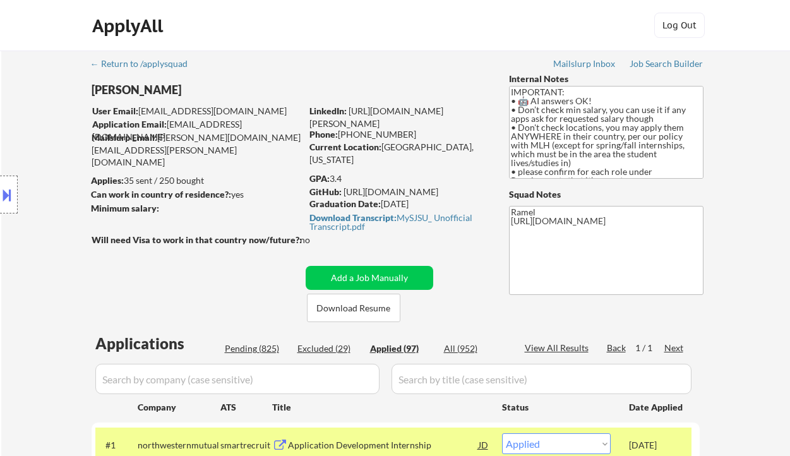
select select ""applied""
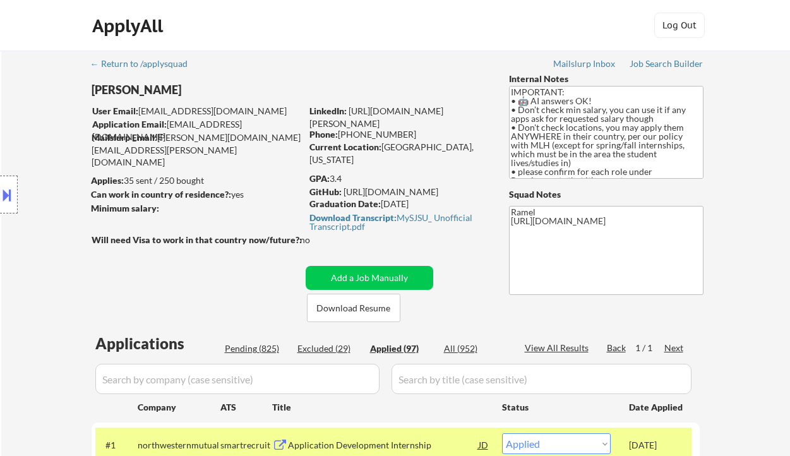
select select ""applied""
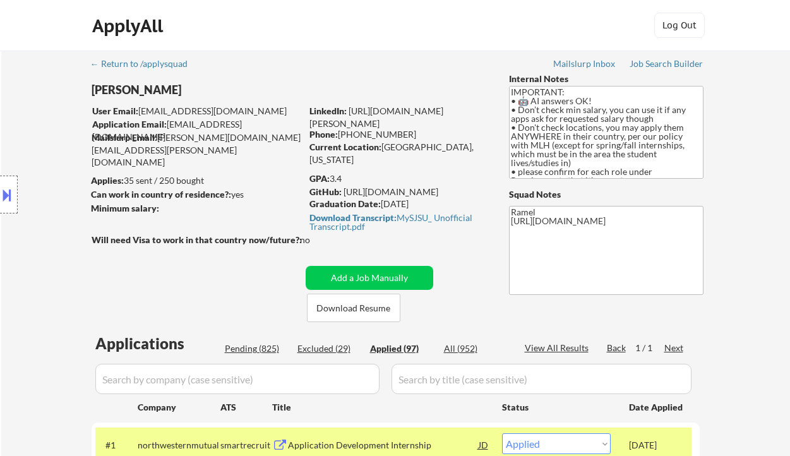
select select ""applied""
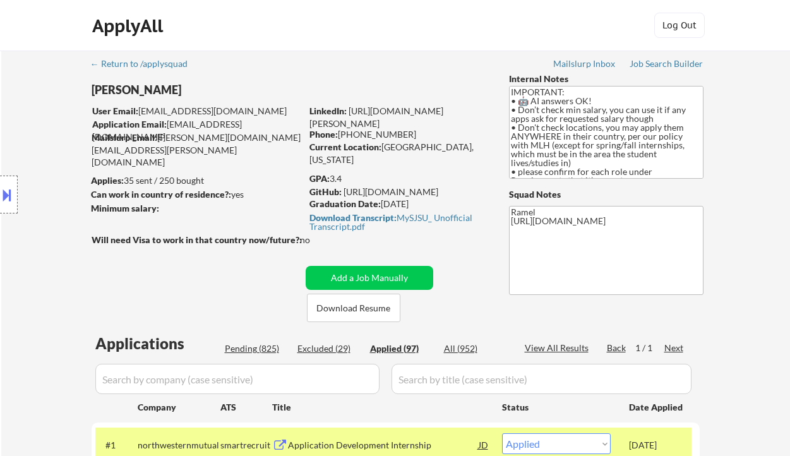
select select ""applied""
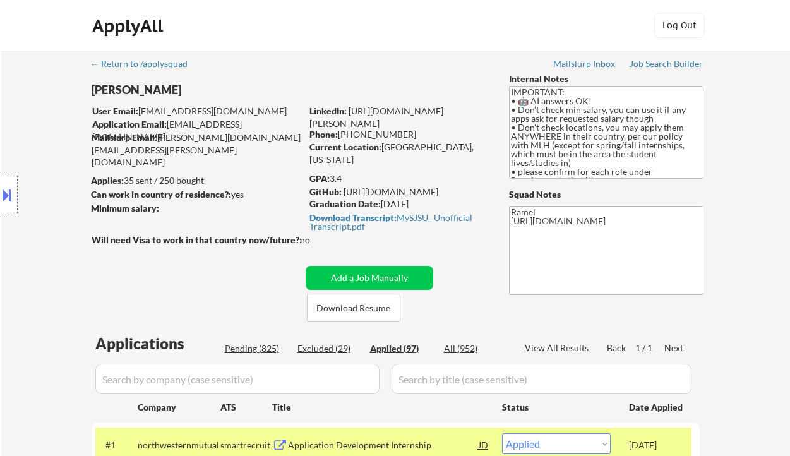
select select ""applied""
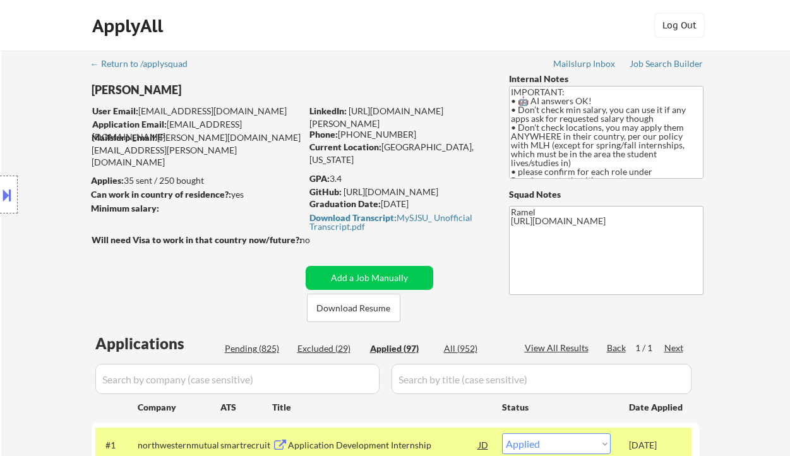
select select ""applied""
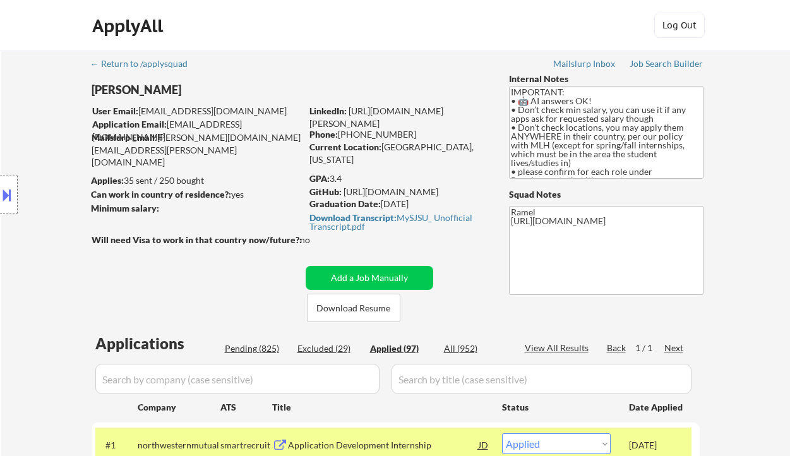
select select ""applied""
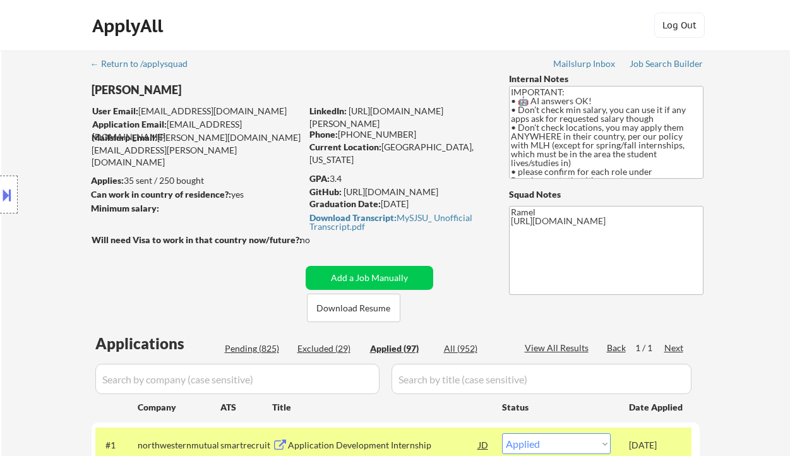
select select ""applied""
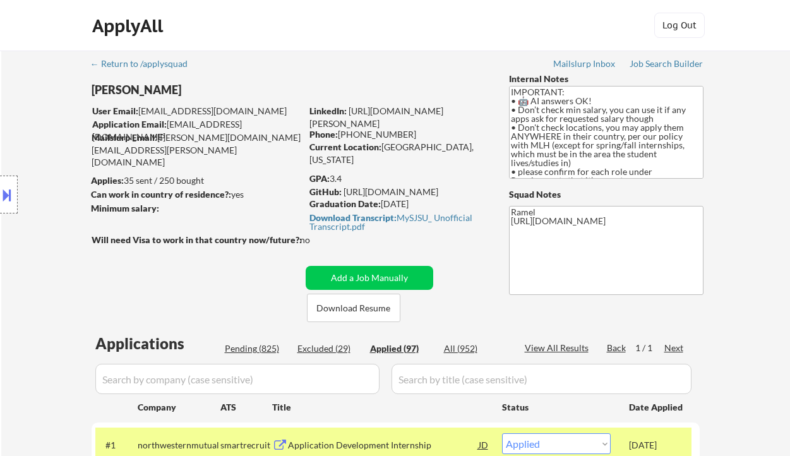
select select ""applied""
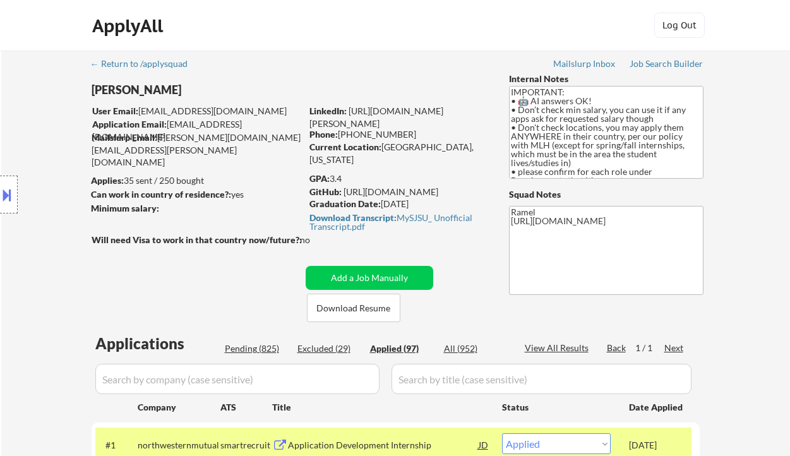
select select ""applied""
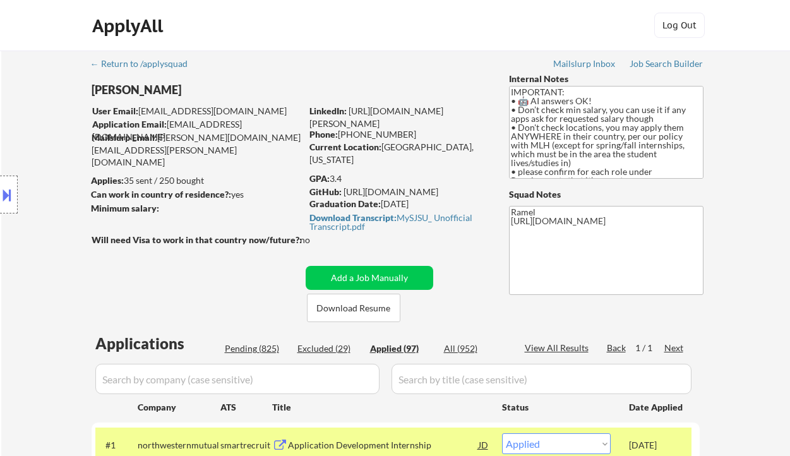
select select ""applied""
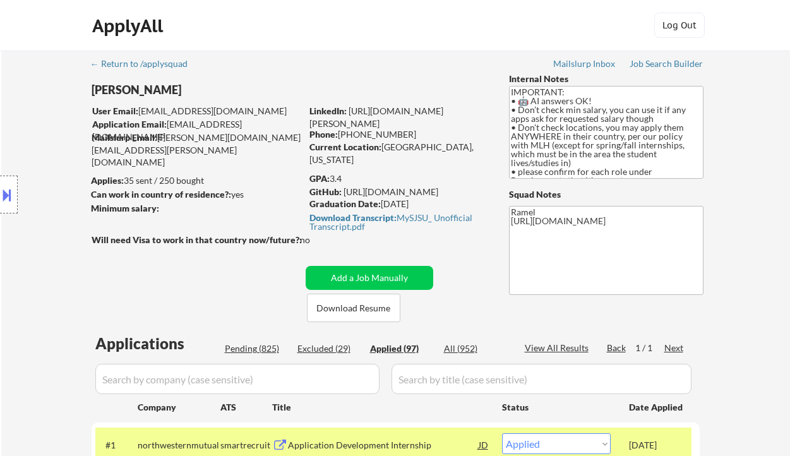
select select ""applied""
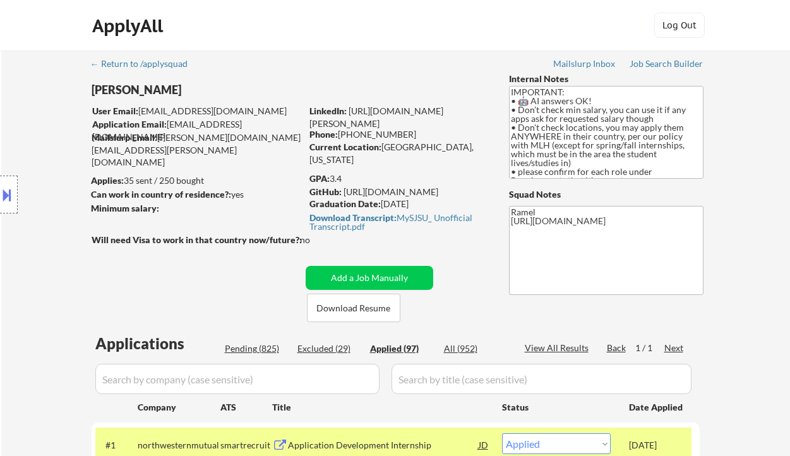
select select ""applied""
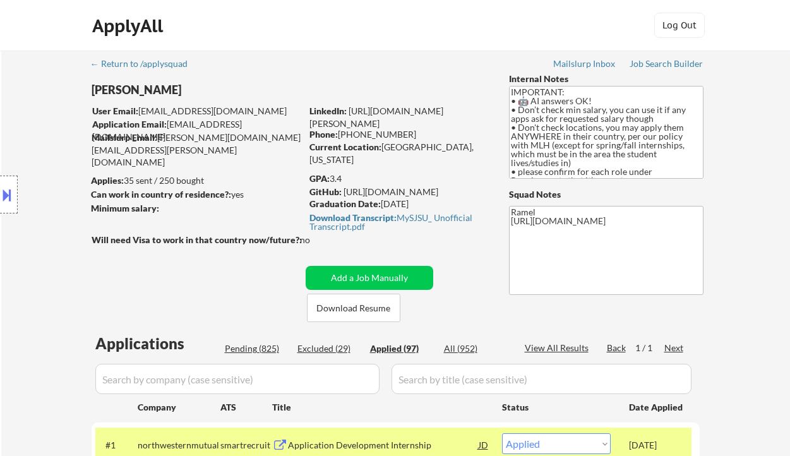
select select ""applied""
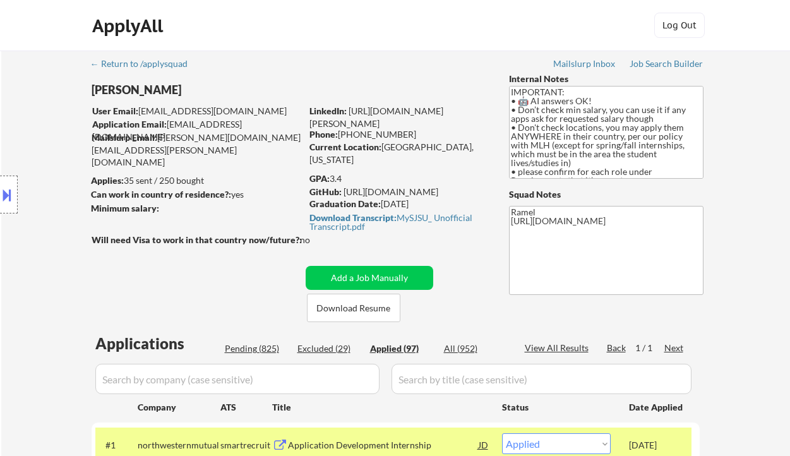
select select ""applied""
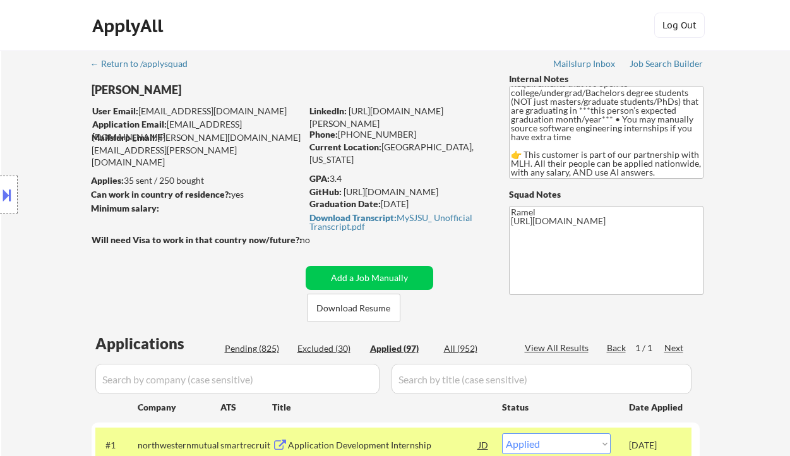
select select ""applied""
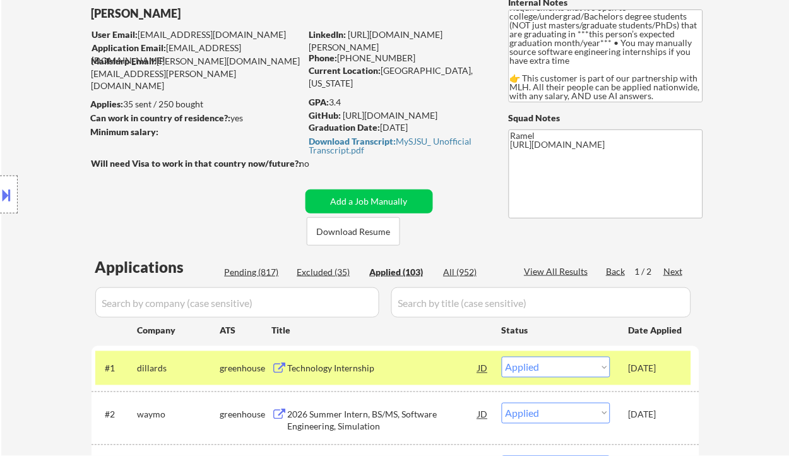
scroll to position [31, 0]
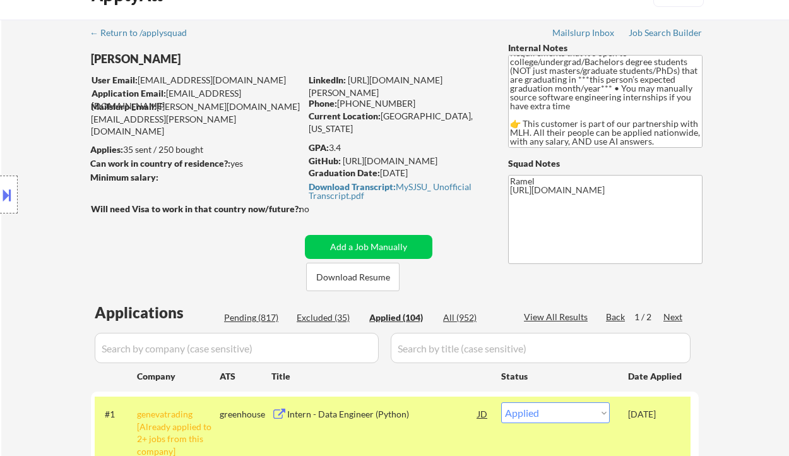
drag, startPoint x: 572, startPoint y: 316, endPoint x: 582, endPoint y: 296, distance: 22.0
click at [572, 316] on div "View All Results" at bounding box center [558, 317] width 68 height 13
select select ""applied""
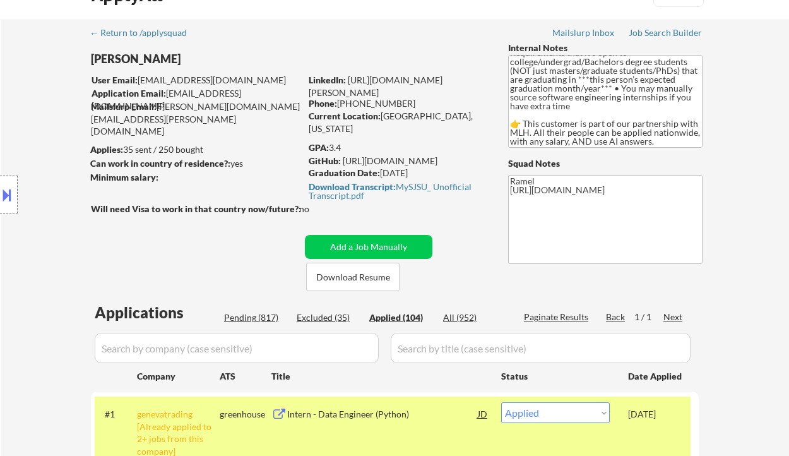
select select ""applied""
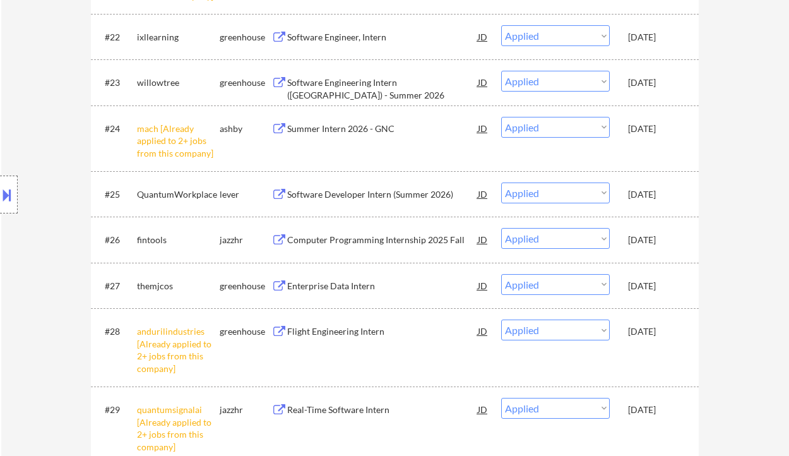
scroll to position [1461, 0]
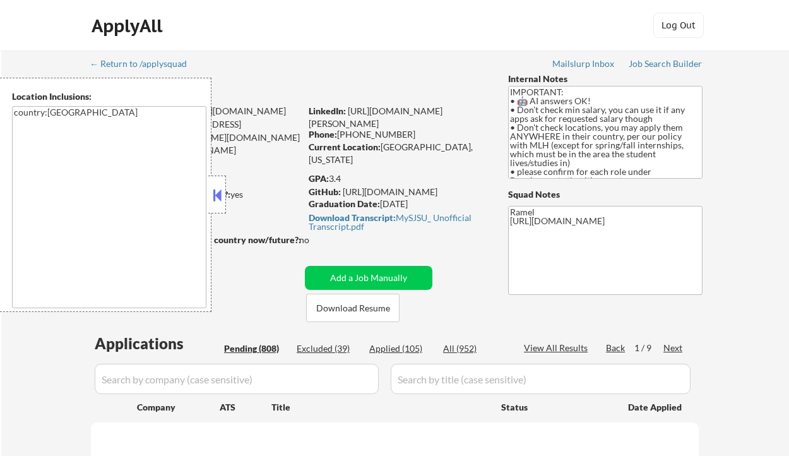
click at [220, 196] on button at bounding box center [217, 195] width 14 height 19
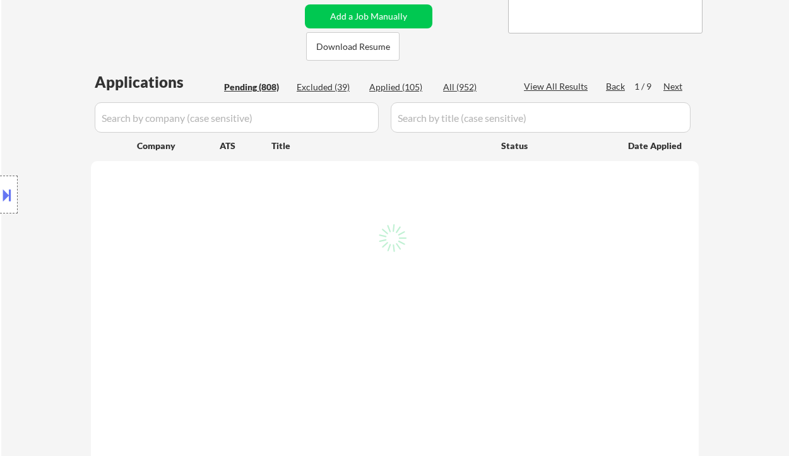
select select ""pending""
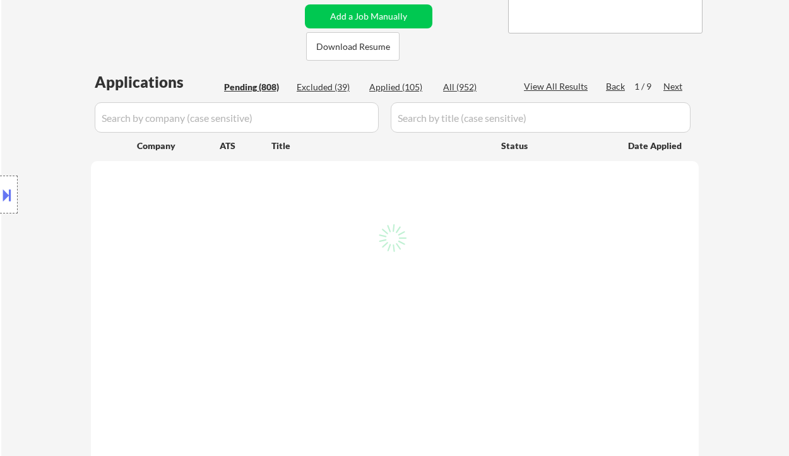
select select ""pending""
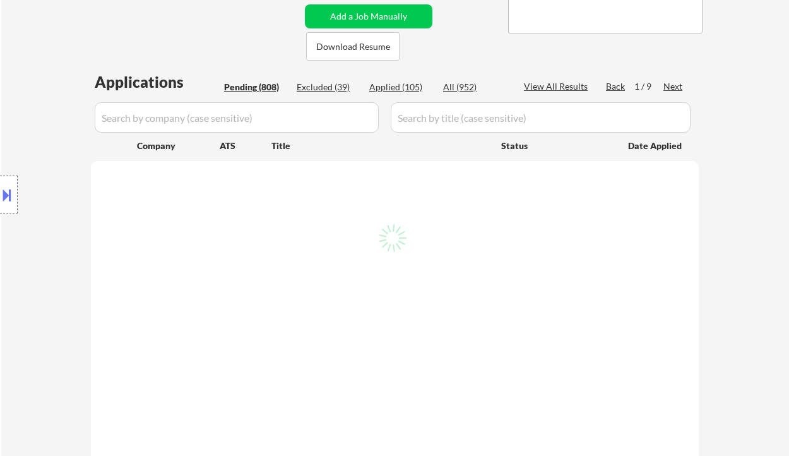
select select ""pending""
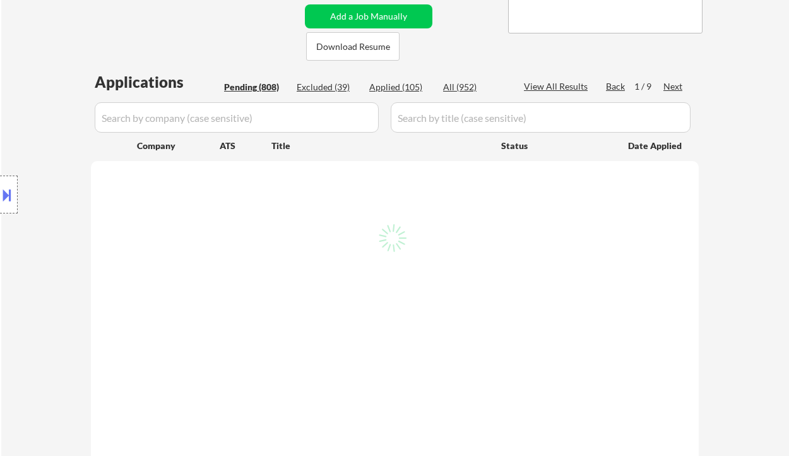
select select ""pending""
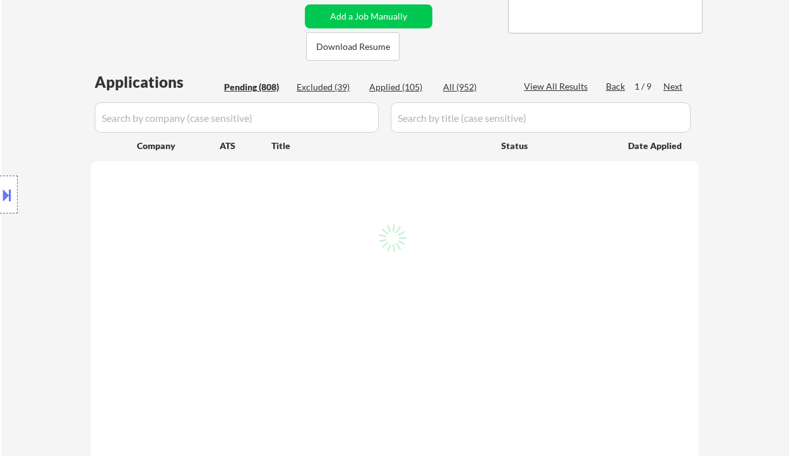
select select ""pending""
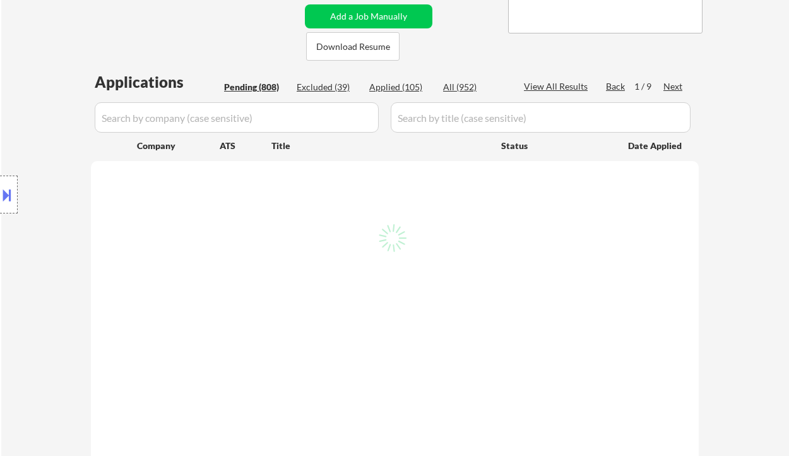
select select ""pending""
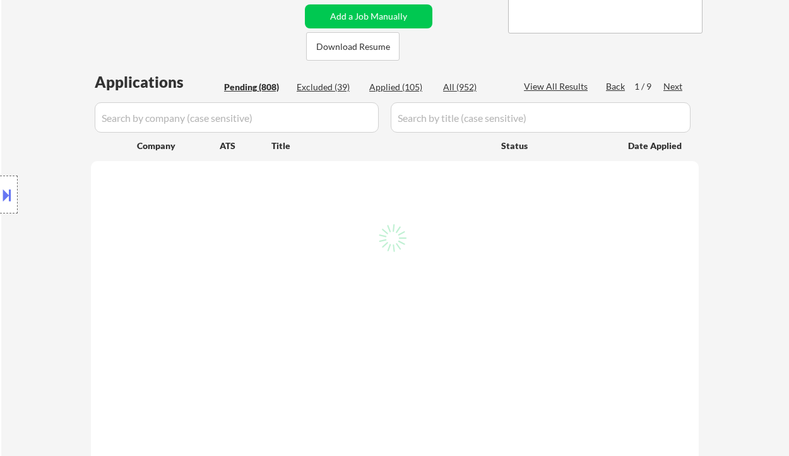
select select ""pending""
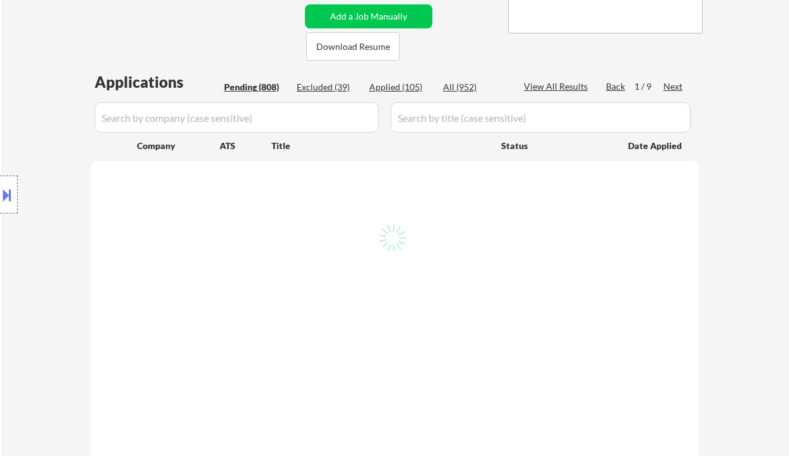
select select ""pending""
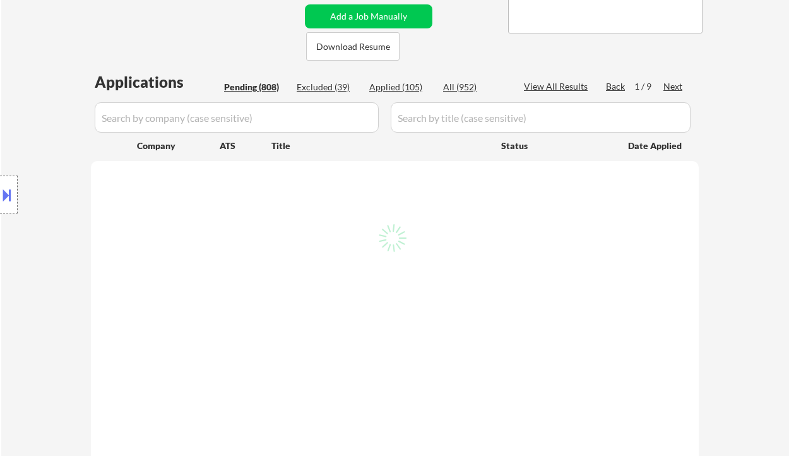
select select ""pending""
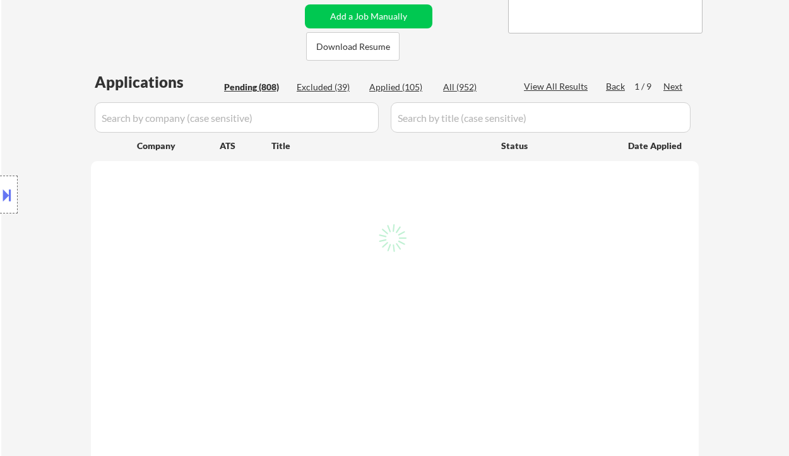
select select ""pending""
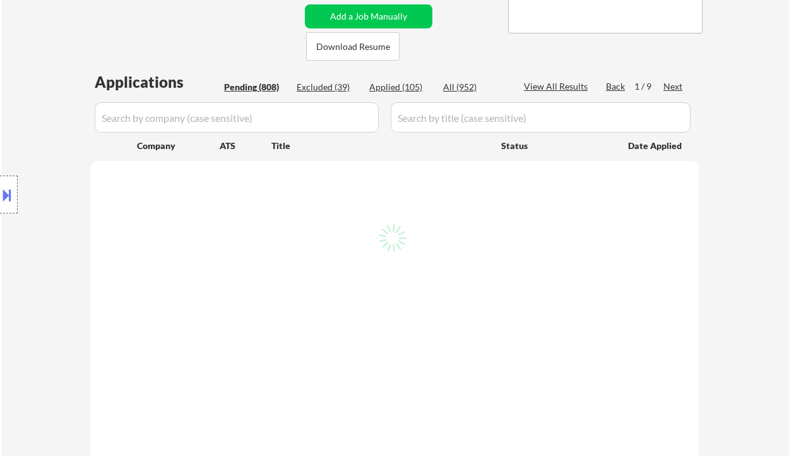
select select ""pending""
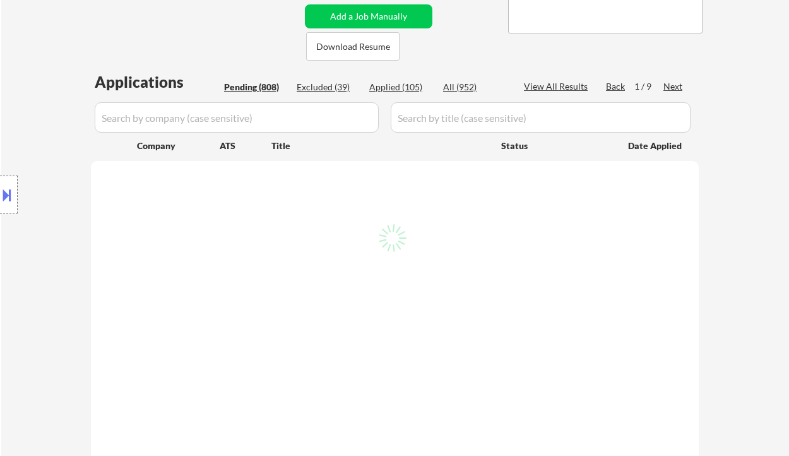
select select ""pending""
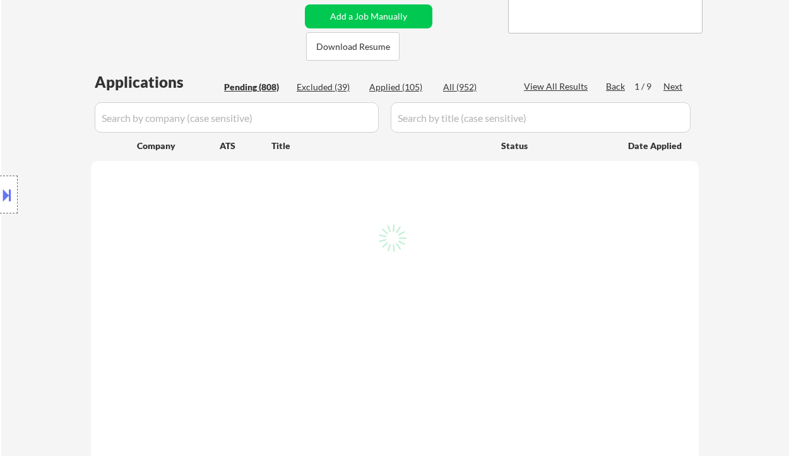
select select ""pending""
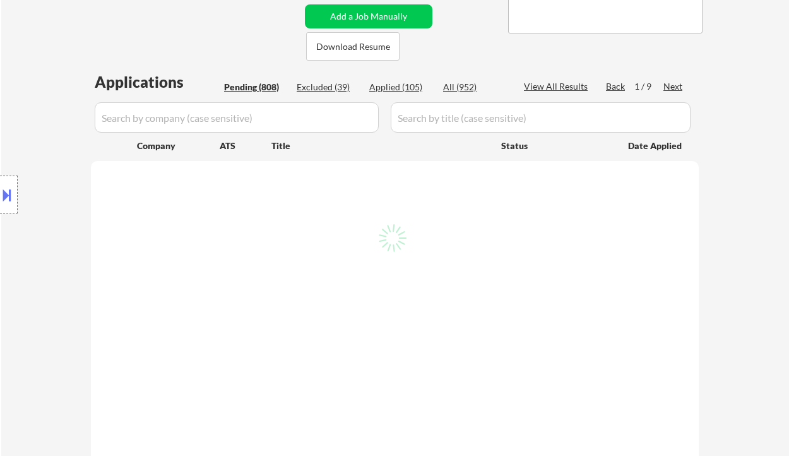
select select ""pending""
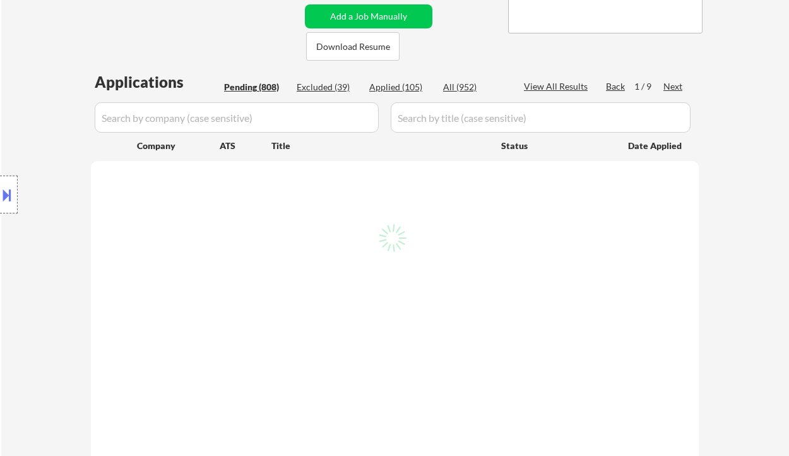
select select ""pending""
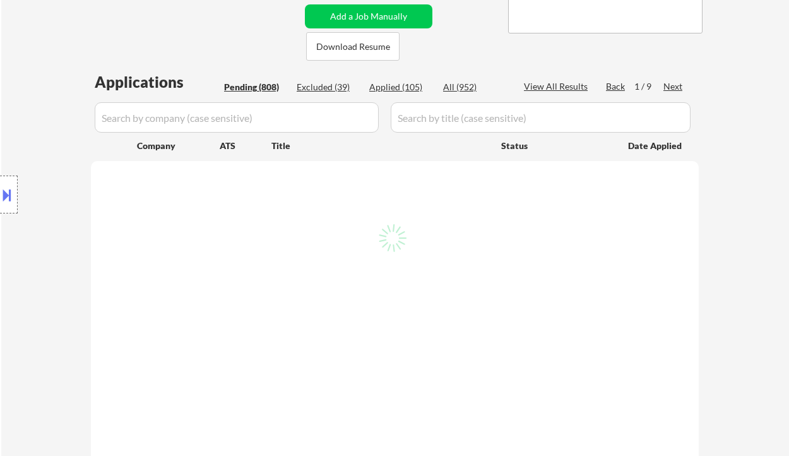
select select ""pending""
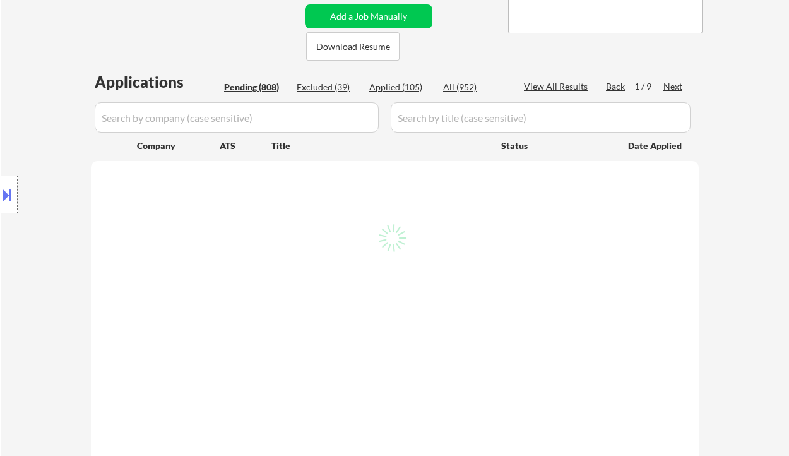
select select ""pending""
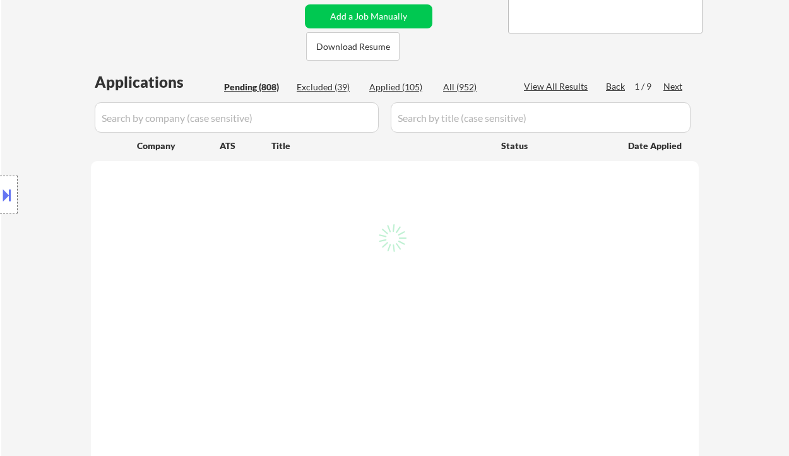
select select ""pending""
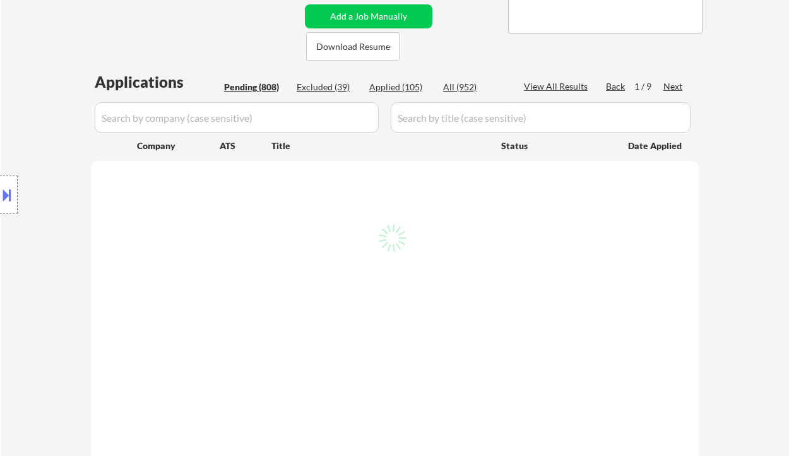
select select ""pending""
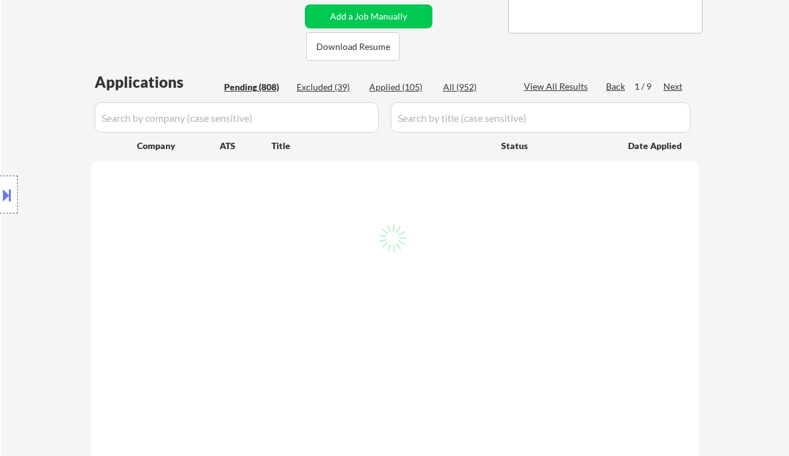
select select ""pending""
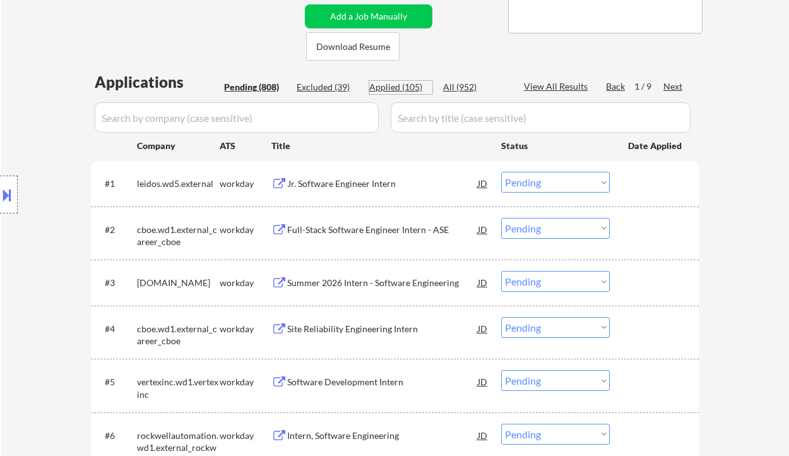
click at [412, 93] on div "Applied (105)" at bounding box center [400, 87] width 63 height 13
select select ""applied""
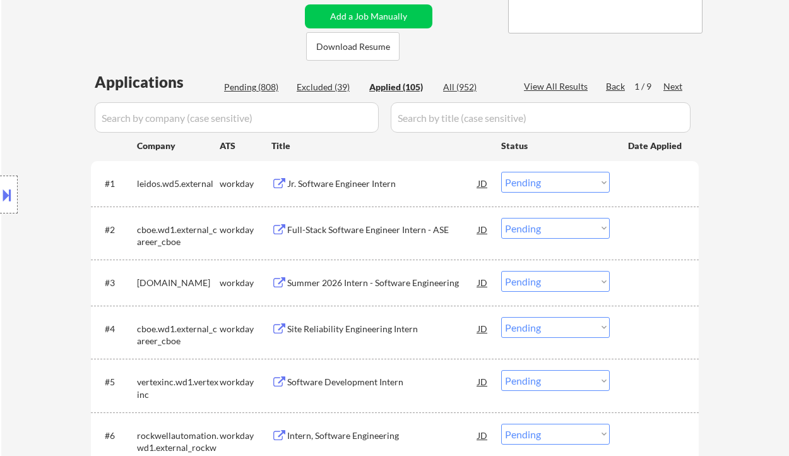
select select ""applied""
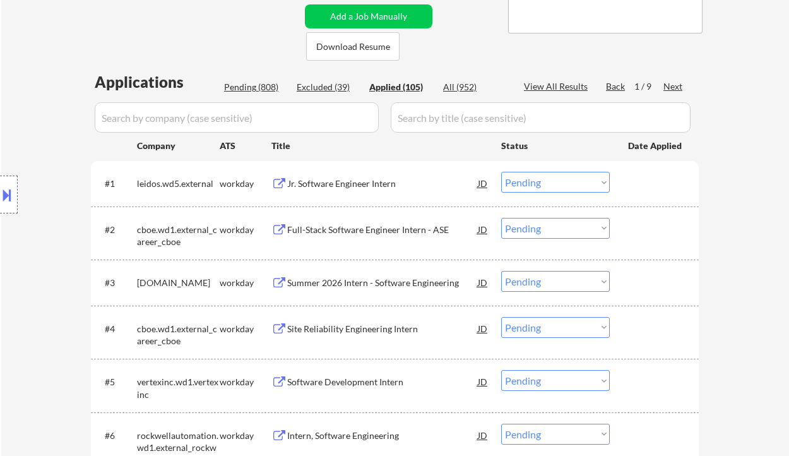
select select ""applied""
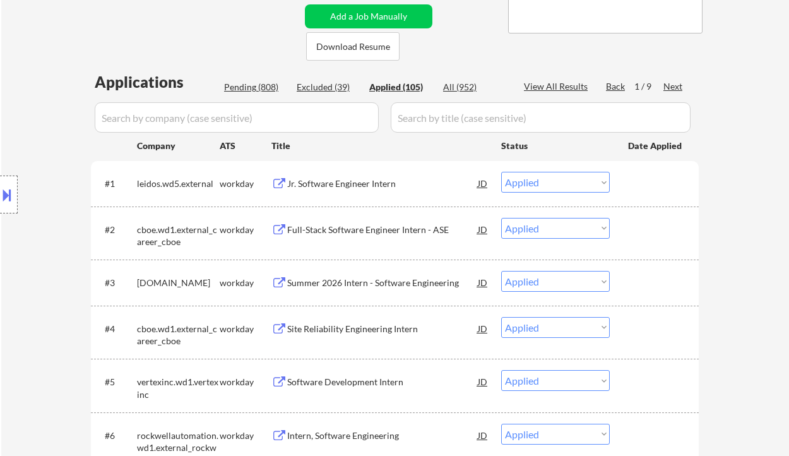
select select ""applied""
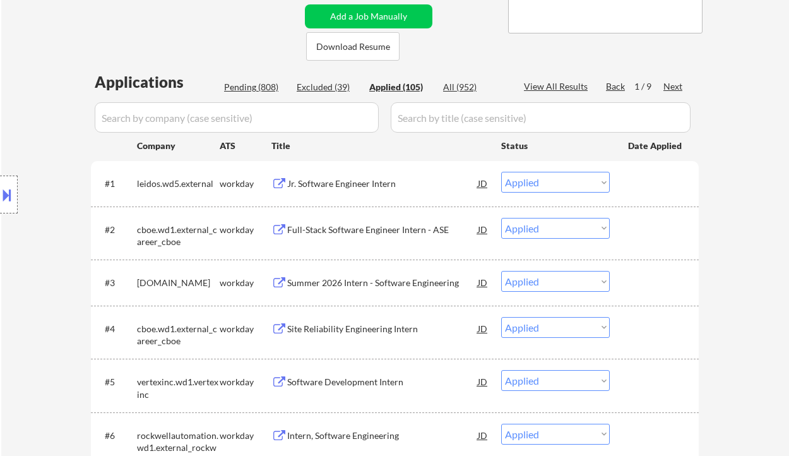
select select ""applied""
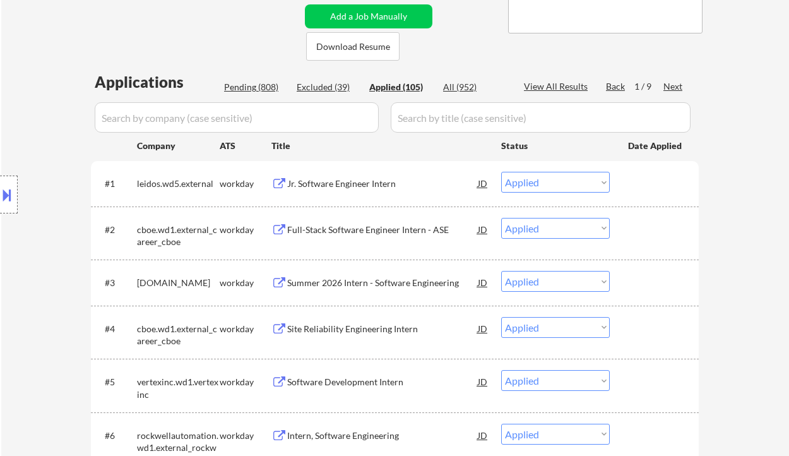
select select ""applied""
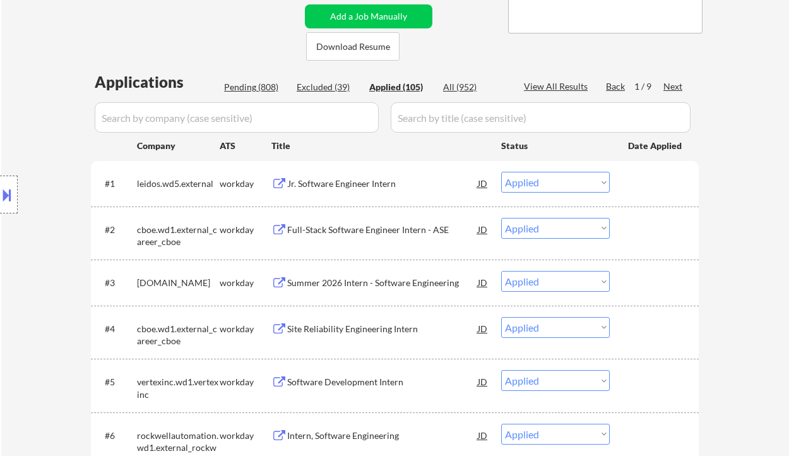
select select ""applied""
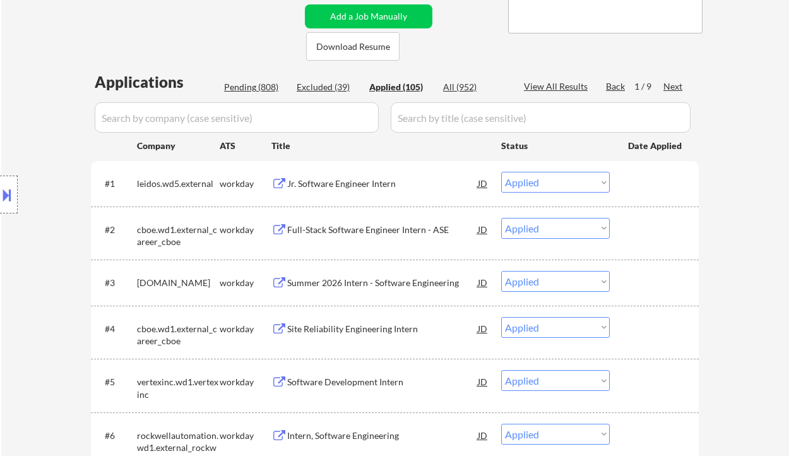
select select ""applied""
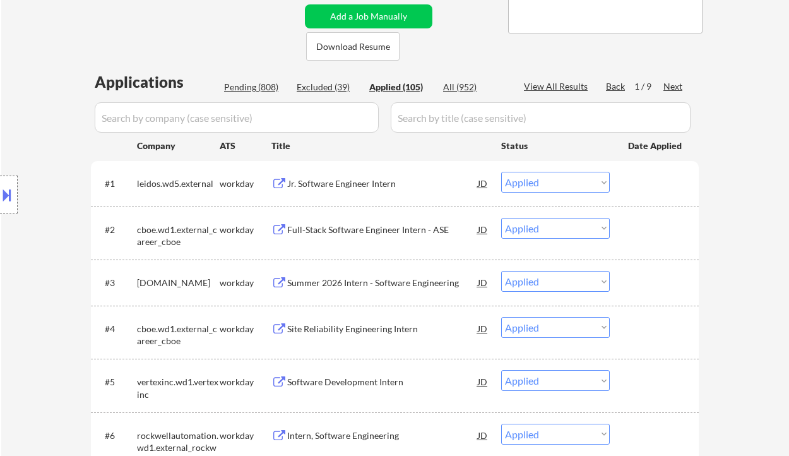
select select ""applied""
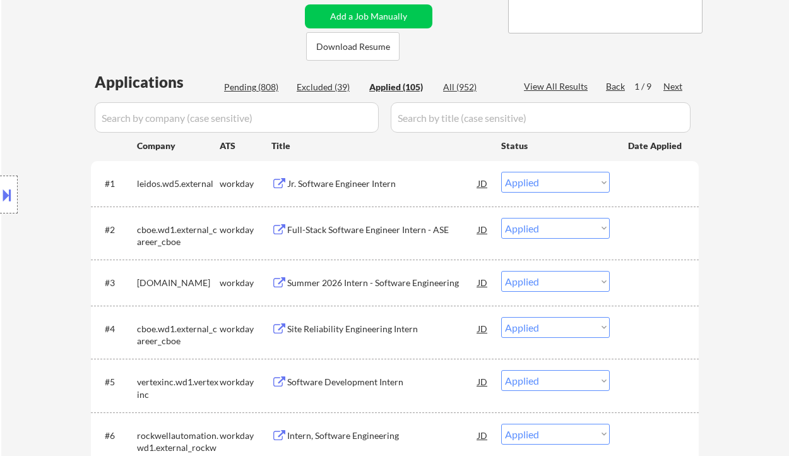
select select ""applied""
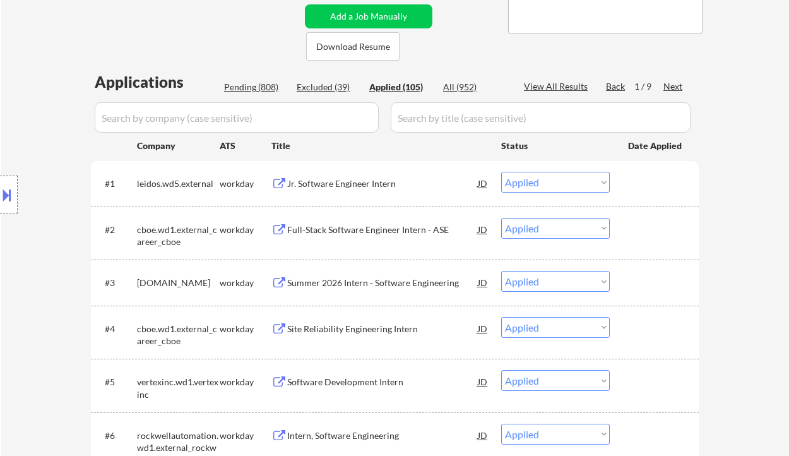
select select ""applied""
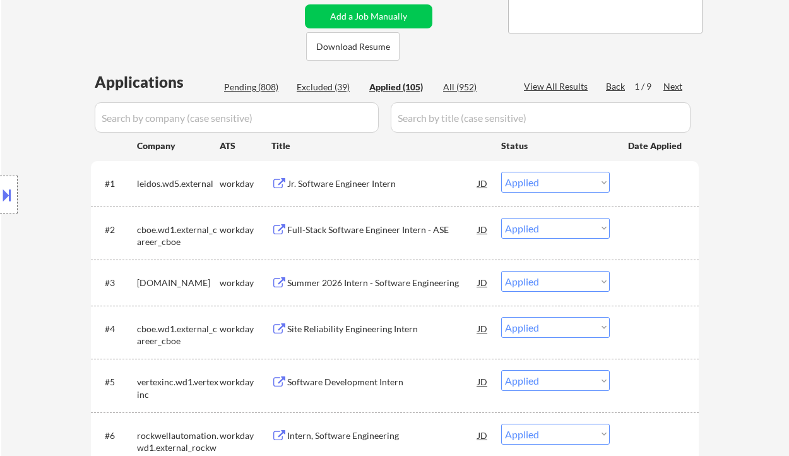
select select ""applied""
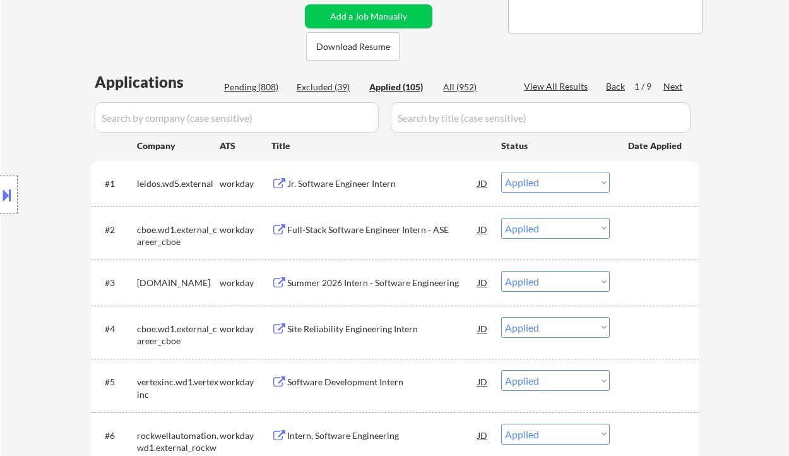
select select ""applied""
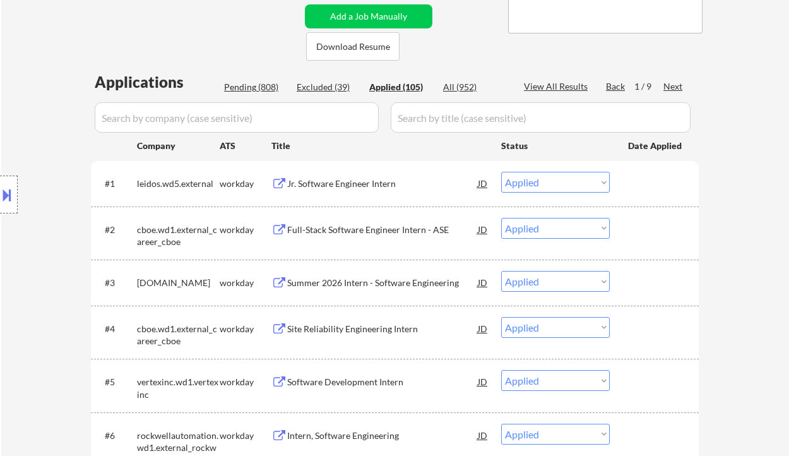
select select ""applied""
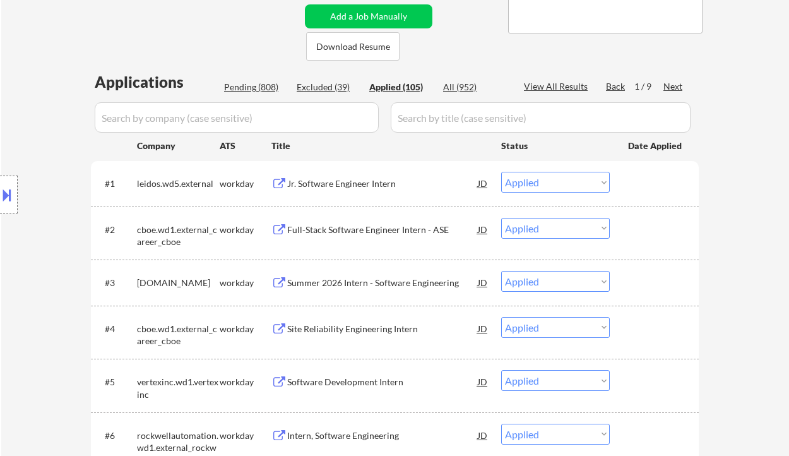
select select ""applied""
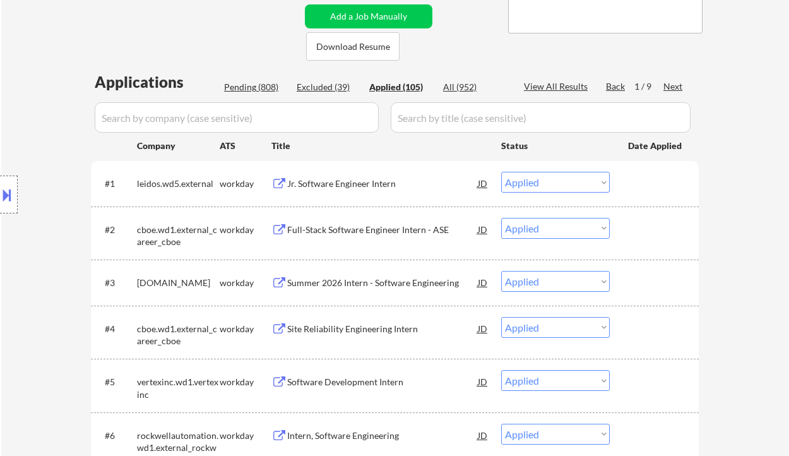
select select ""applied""
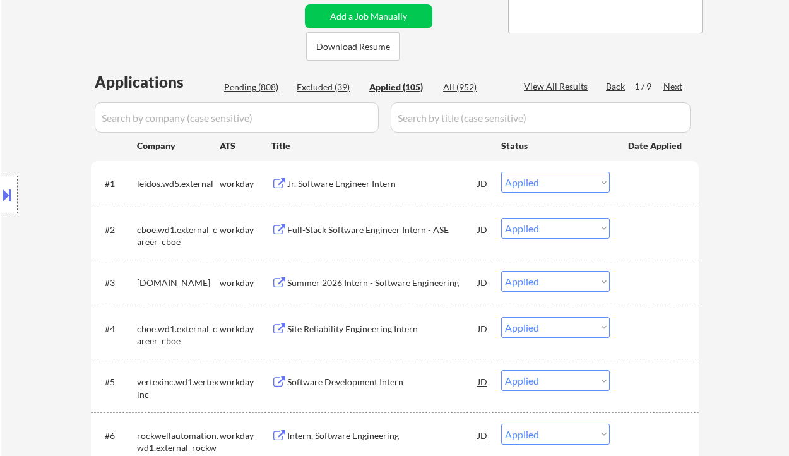
select select ""applied""
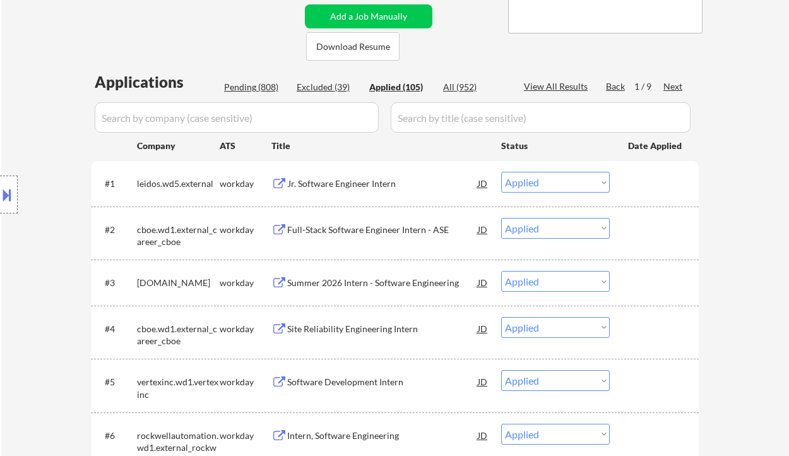
select select ""applied""
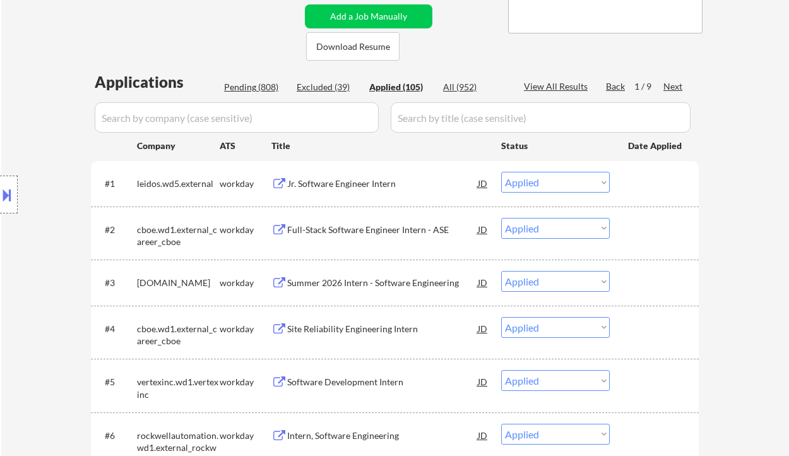
select select ""applied""
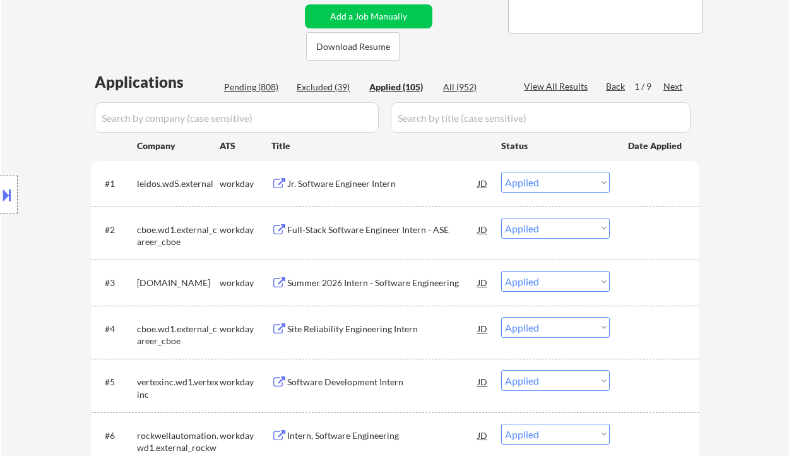
select select ""applied""
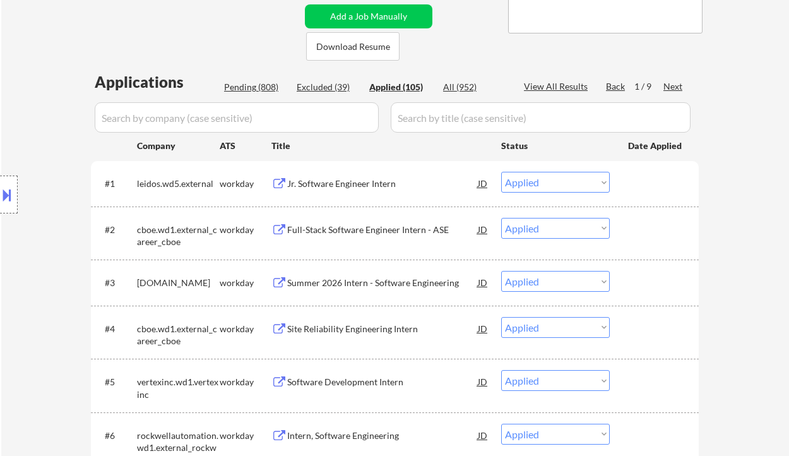
select select ""applied""
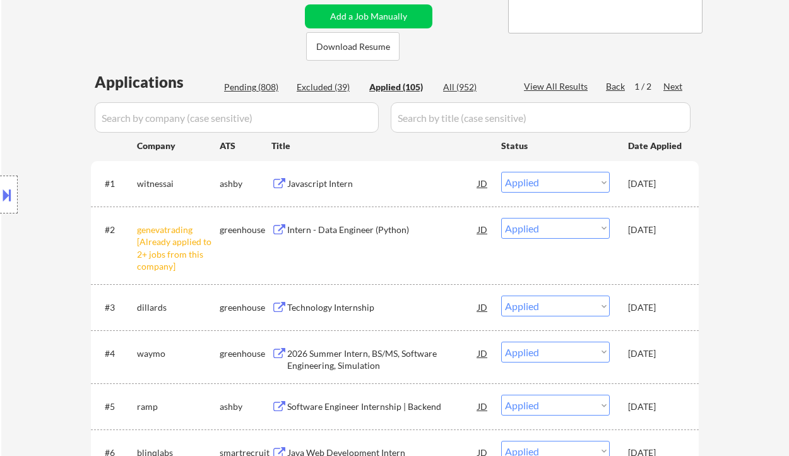
drag, startPoint x: 57, startPoint y: 139, endPoint x: 57, endPoint y: 124, distance: 14.5
click at [57, 133] on div "Location Inclusions: country:US" at bounding box center [113, 195] width 226 height 234
click at [33, 83] on div "Location Inclusions: country:US" at bounding box center [113, 195] width 226 height 234
drag, startPoint x: 44, startPoint y: 59, endPoint x: 70, endPoint y: 55, distance: 26.3
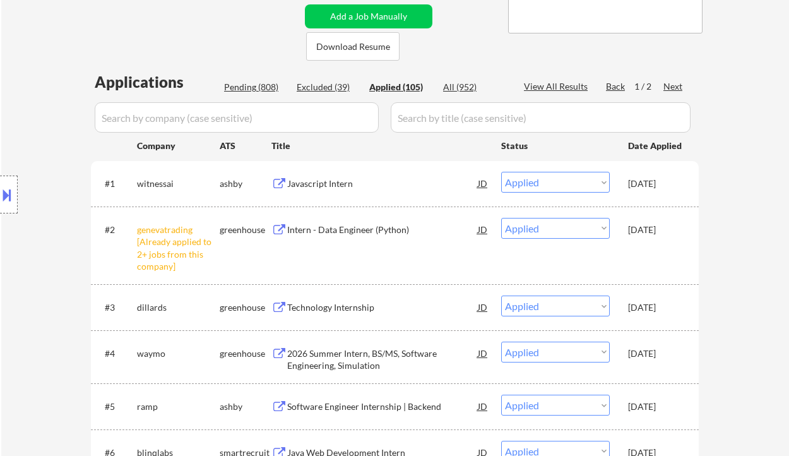
click at [395, 87] on div "Applied (105)" at bounding box center [400, 87] width 63 height 13
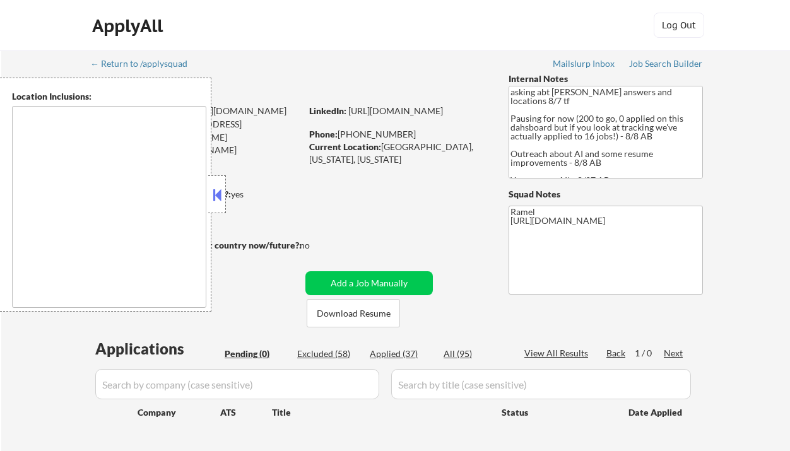
click at [218, 202] on button at bounding box center [217, 195] width 14 height 19
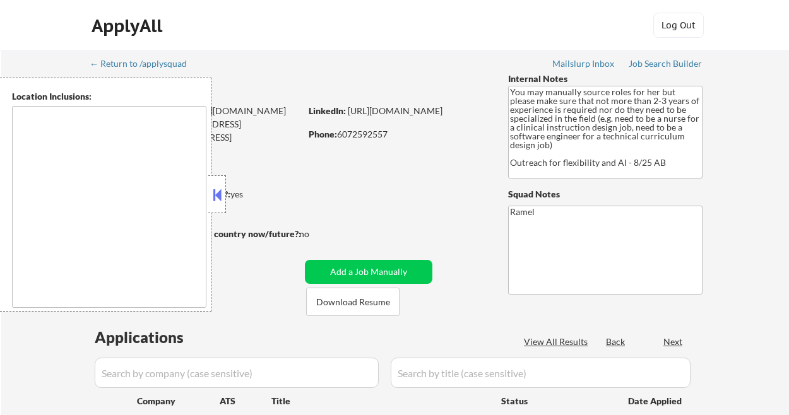
click at [216, 189] on button at bounding box center [217, 195] width 14 height 19
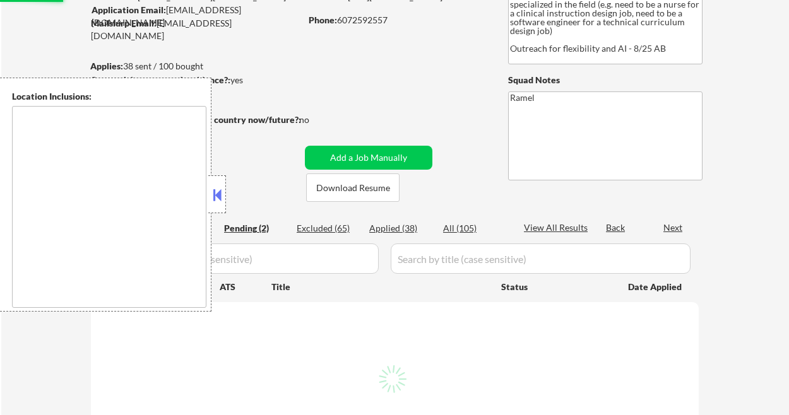
select select ""pending""
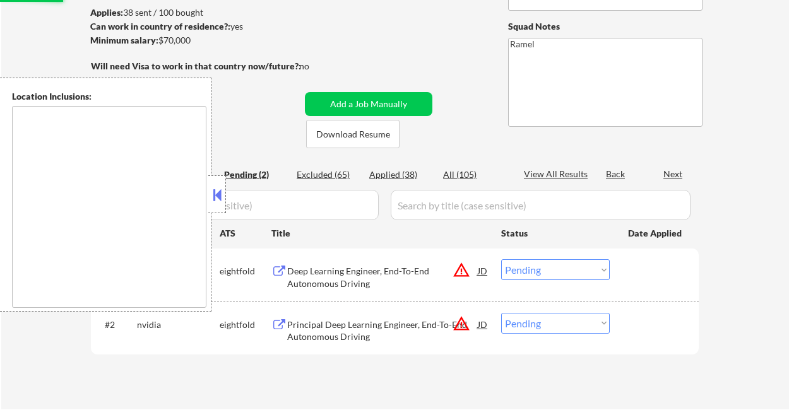
scroll to position [168, 0]
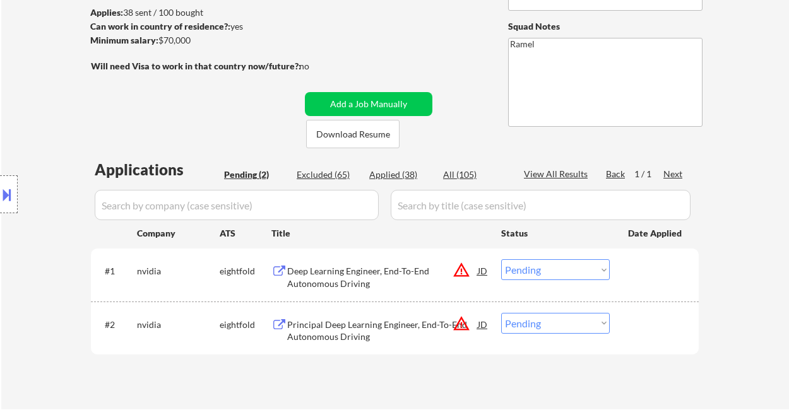
click at [564, 268] on select "Choose an option... Pending Applied Excluded (Questions) Excluded (Expired) Exc…" at bounding box center [555, 269] width 109 height 21
select select ""excluded__location_""
click at [501, 259] on select "Choose an option... Pending Applied Excluded (Questions) Excluded (Expired) Exc…" at bounding box center [555, 269] width 109 height 21
click at [544, 331] on select "Choose an option... Pending Applied Excluded (Questions) Excluded (Expired) Exc…" at bounding box center [555, 323] width 109 height 21
select select ""excluded__location_""
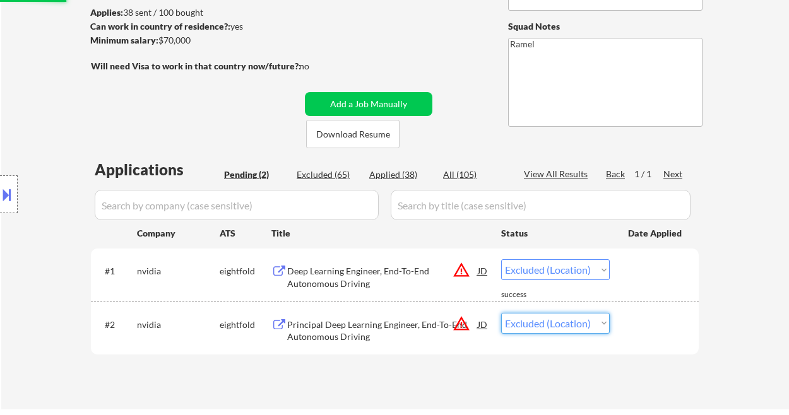
click at [501, 313] on select "Choose an option... Pending Applied Excluded (Questions) Excluded (Expired) Exc…" at bounding box center [555, 323] width 109 height 21
select select ""pending""
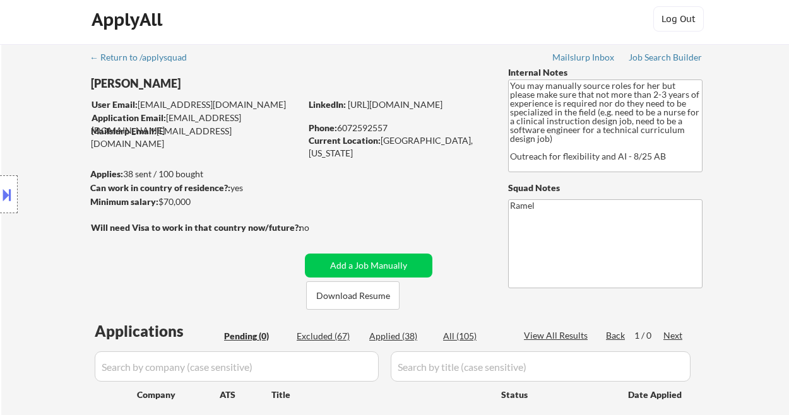
scroll to position [0, 0]
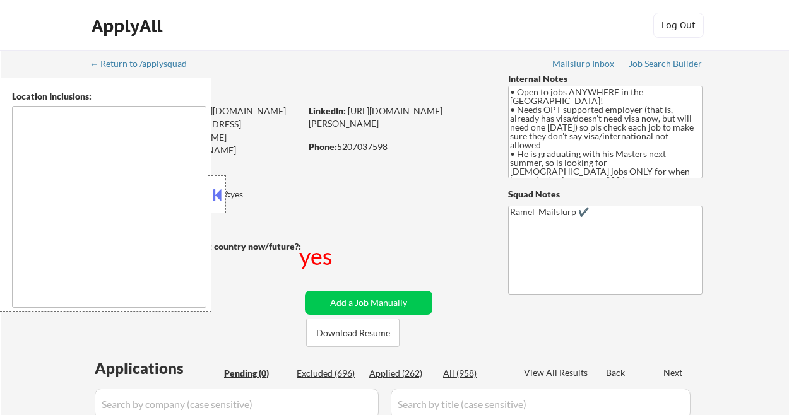
type textarea "country:[GEOGRAPHIC_DATA]"
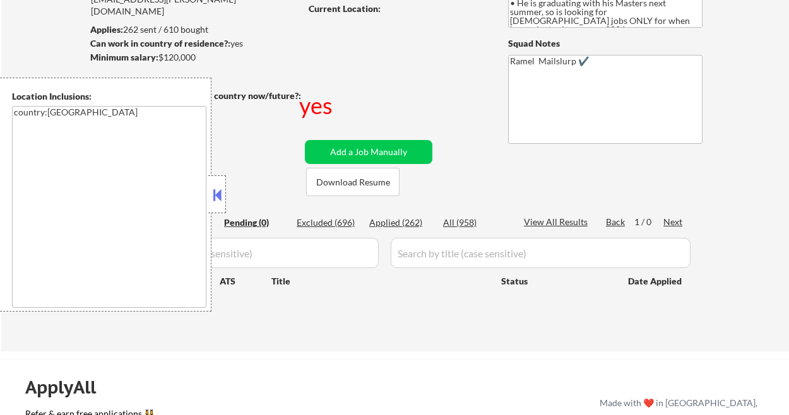
scroll to position [168, 0]
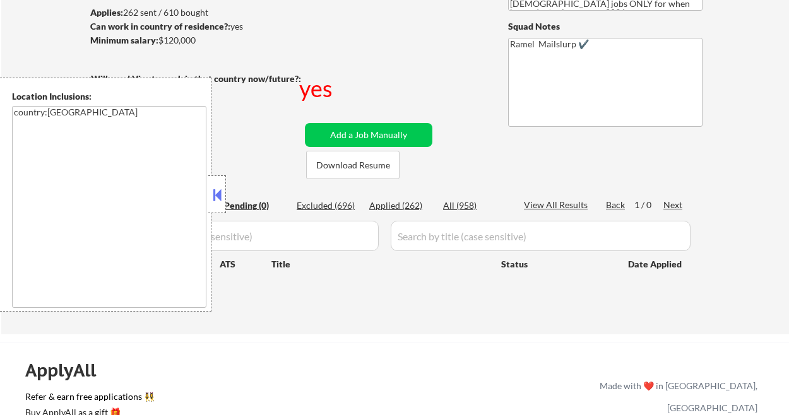
click at [220, 196] on button at bounding box center [217, 195] width 14 height 19
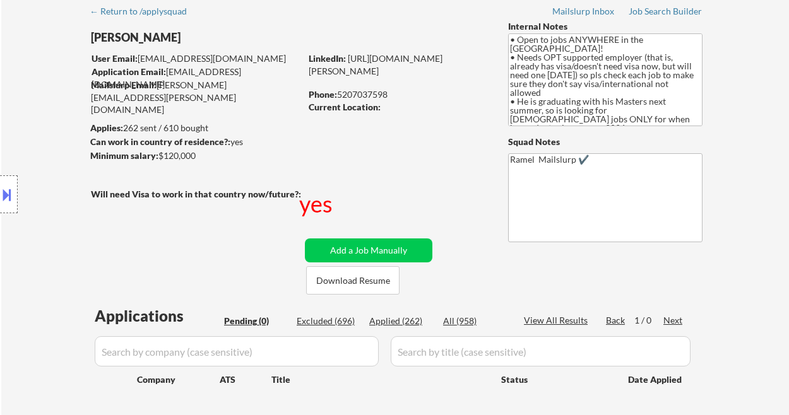
scroll to position [0, 0]
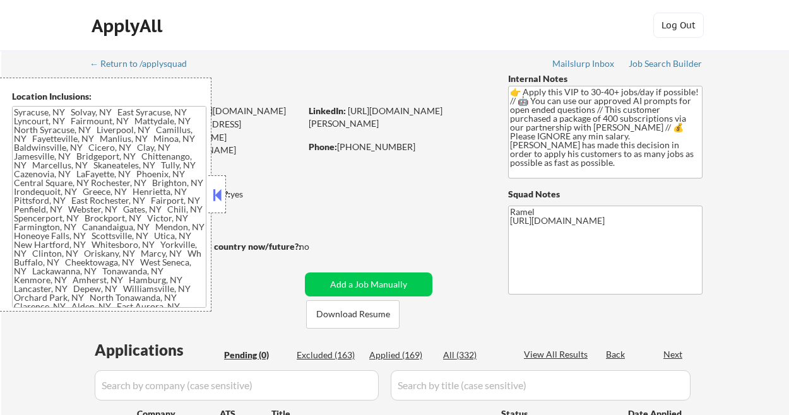
type textarea "[GEOGRAPHIC_DATA], [GEOGRAPHIC_DATA] [GEOGRAPHIC_DATA], [GEOGRAPHIC_DATA] [GEOG…"
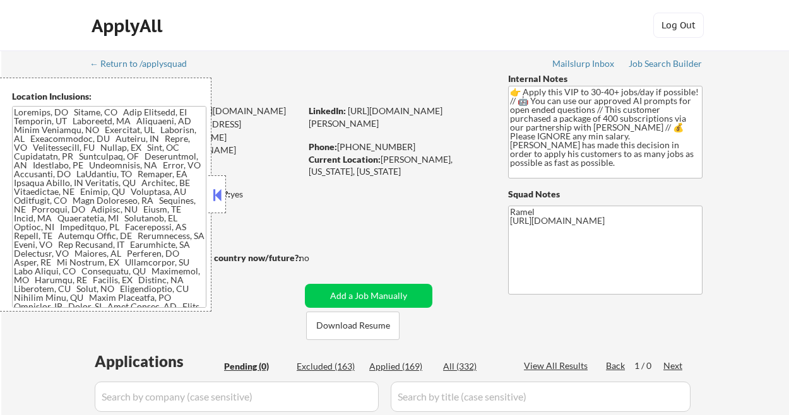
click at [220, 194] on button at bounding box center [217, 195] width 14 height 19
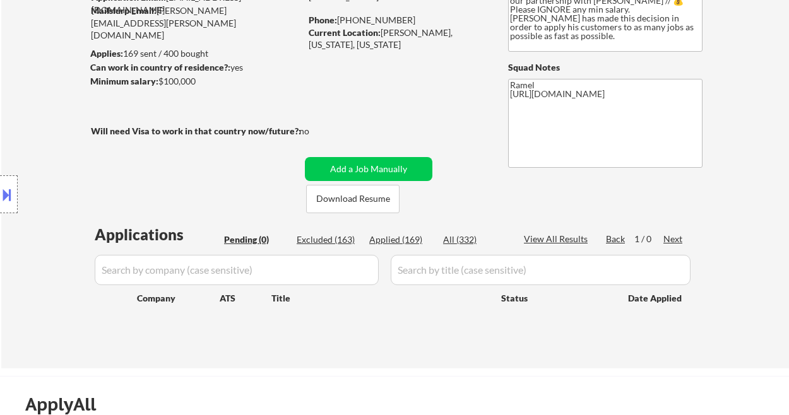
scroll to position [168, 0]
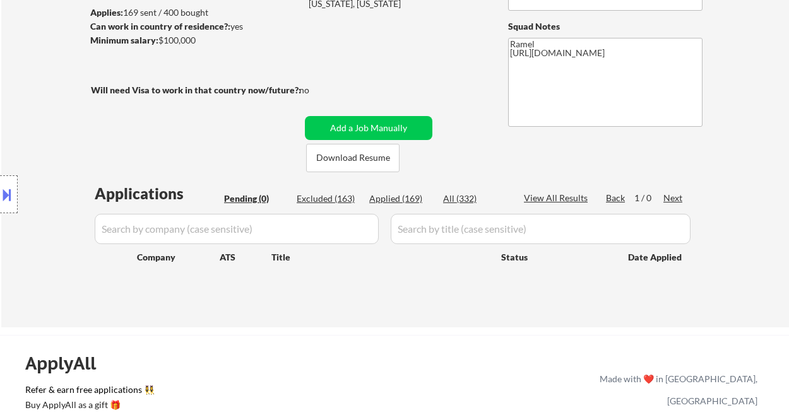
drag, startPoint x: 17, startPoint y: 57, endPoint x: 111, endPoint y: 18, distance: 102.1
click at [20, 56] on div "← Return to /applysquad Mailslurp Inbox Job Search Builder [PERSON_NAME] User E…" at bounding box center [395, 105] width 788 height 445
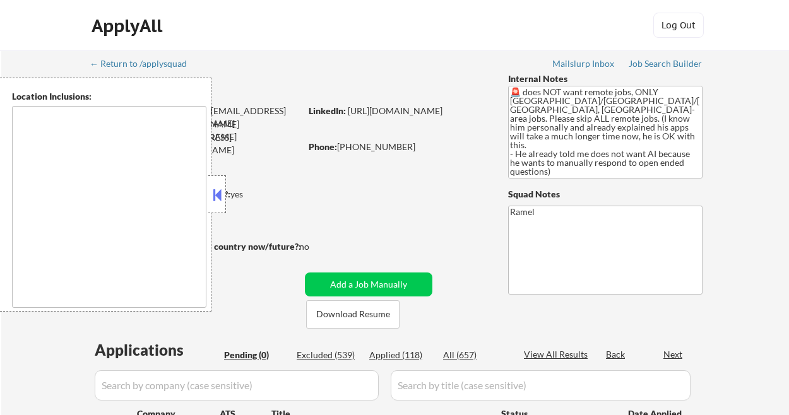
type textarea "remote"
click at [218, 196] on button at bounding box center [217, 195] width 14 height 19
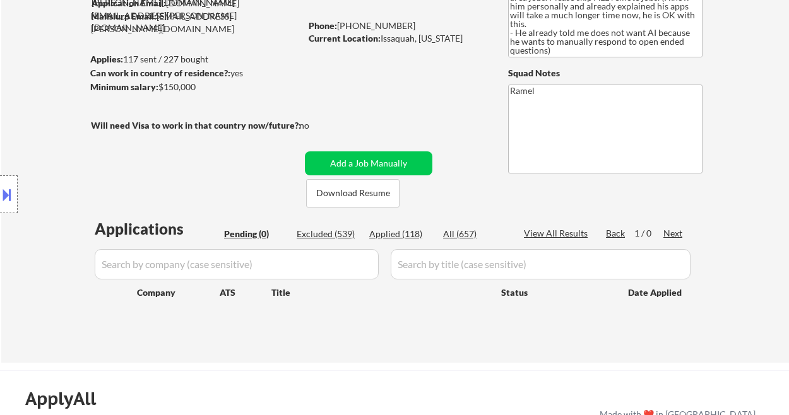
scroll to position [252, 0]
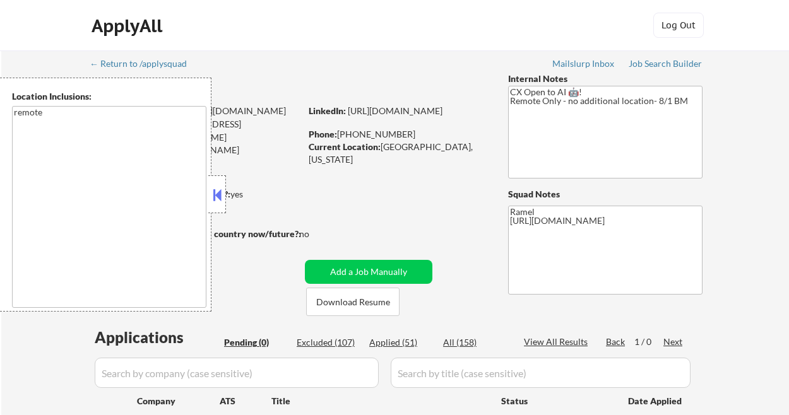
click at [213, 190] on button at bounding box center [217, 195] width 14 height 19
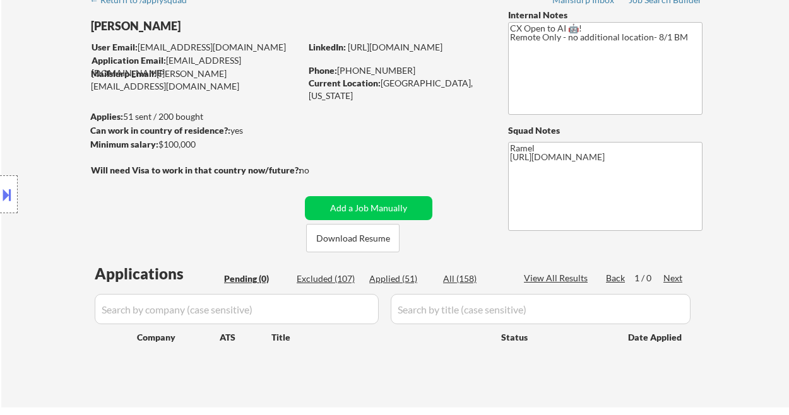
scroll to position [84, 0]
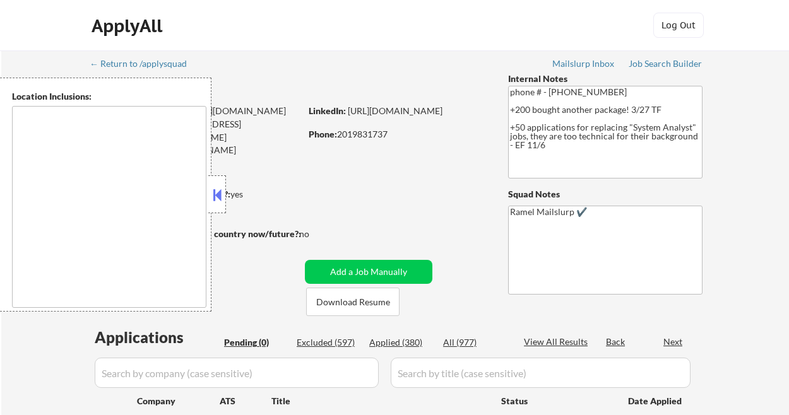
type textarea "[GEOGRAPHIC_DATA], [GEOGRAPHIC_DATA] [GEOGRAPHIC_DATA], [GEOGRAPHIC_DATA] [GEOG…"
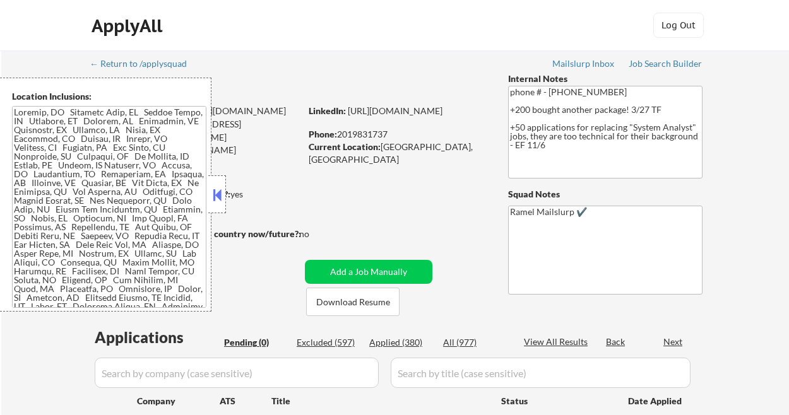
click at [219, 190] on button at bounding box center [217, 195] width 14 height 19
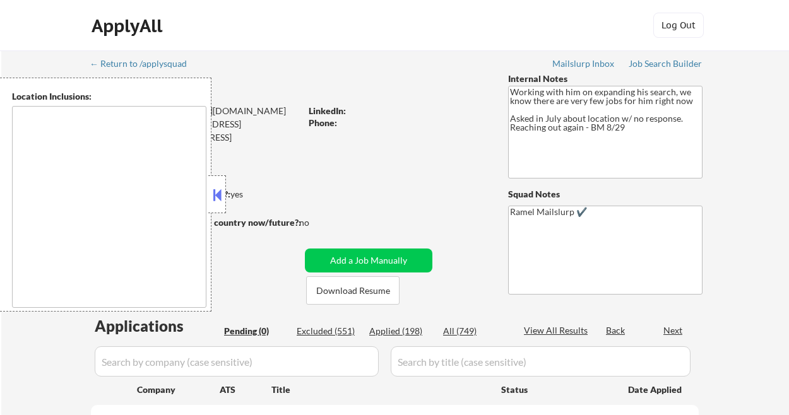
type textarea "[GEOGRAPHIC_DATA], [GEOGRAPHIC_DATA] [GEOGRAPHIC_DATA], [GEOGRAPHIC_DATA] [GEOG…"
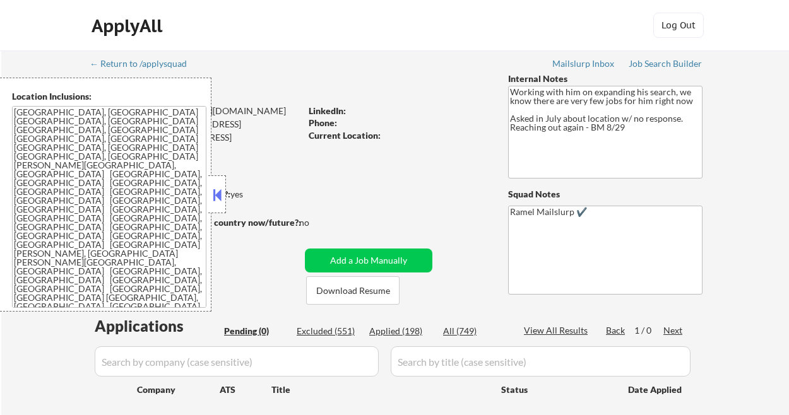
click at [219, 200] on button at bounding box center [217, 195] width 14 height 19
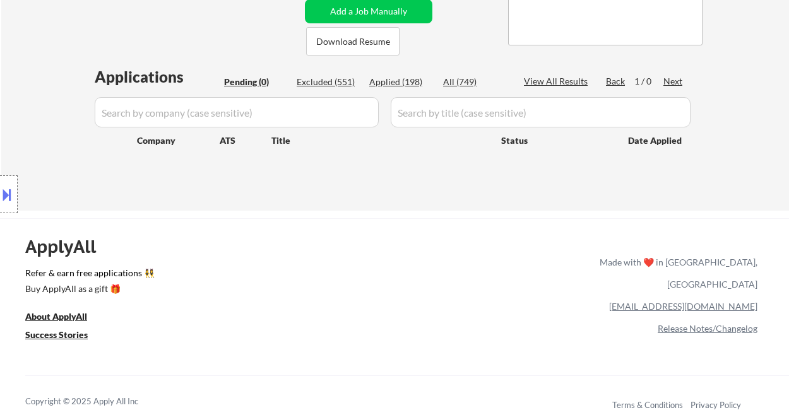
scroll to position [252, 0]
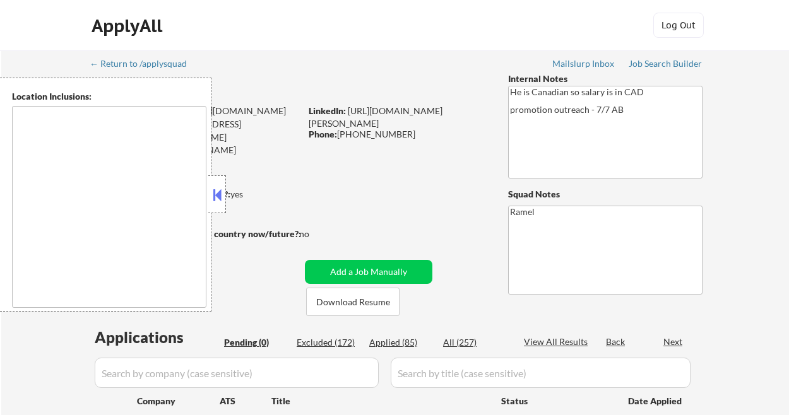
type textarea "remote"
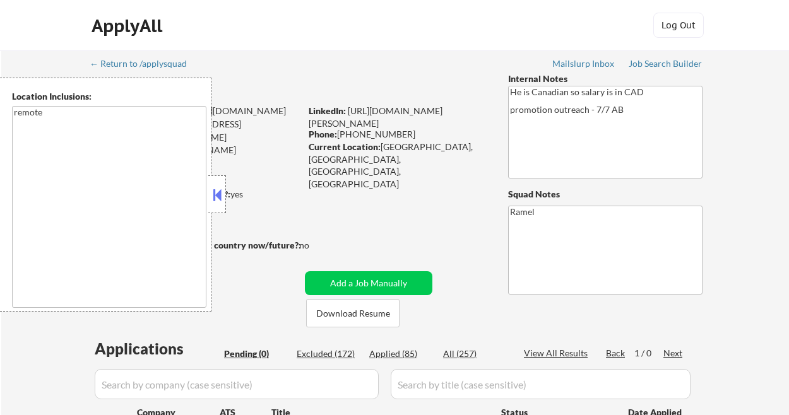
click at [223, 193] on button at bounding box center [217, 195] width 14 height 19
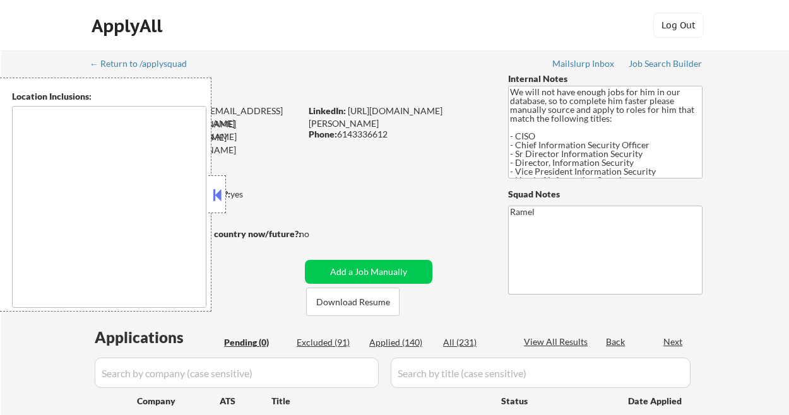
type textarea "[GEOGRAPHIC_DATA], [GEOGRAPHIC_DATA] [GEOGRAPHIC_DATA], [GEOGRAPHIC_DATA] [GEOG…"
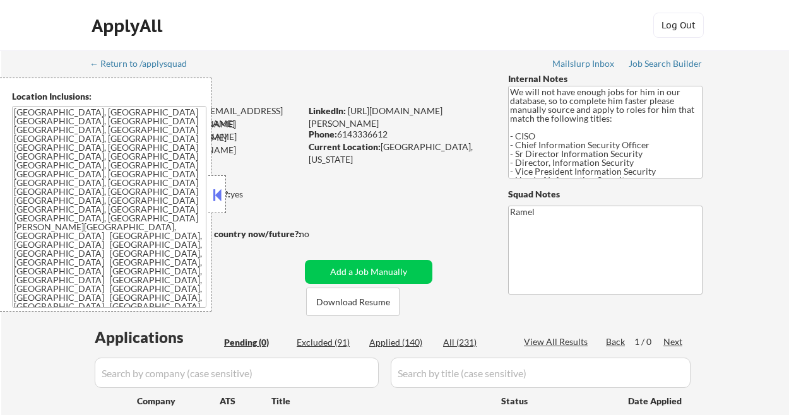
drag, startPoint x: 219, startPoint y: 194, endPoint x: 228, endPoint y: 194, distance: 8.8
click at [219, 194] on button at bounding box center [217, 195] width 14 height 19
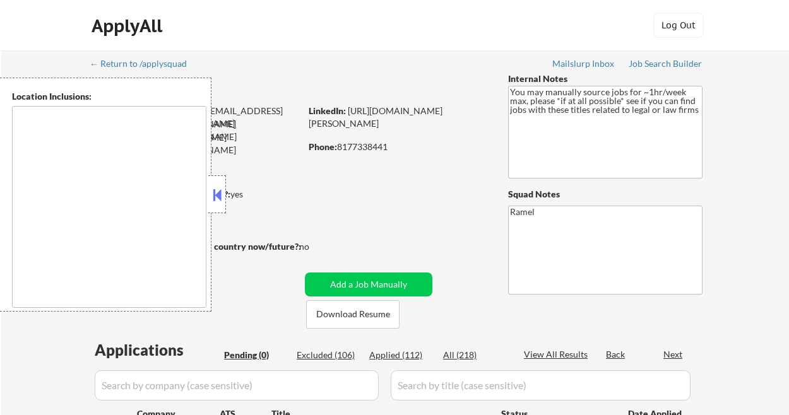
type textarea "remote"
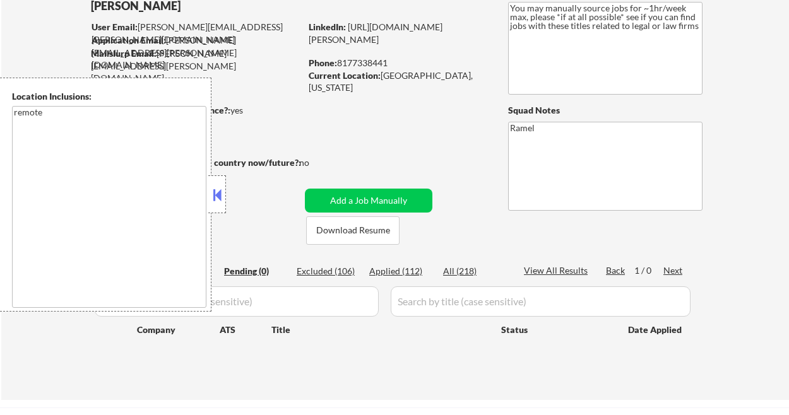
click at [215, 191] on button at bounding box center [217, 195] width 14 height 19
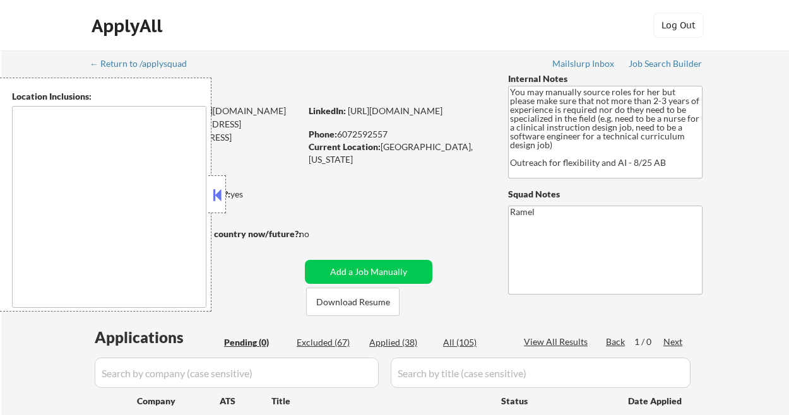
drag, startPoint x: 220, startPoint y: 198, endPoint x: 224, endPoint y: 184, distance: 14.0
click at [220, 198] on button at bounding box center [217, 195] width 14 height 19
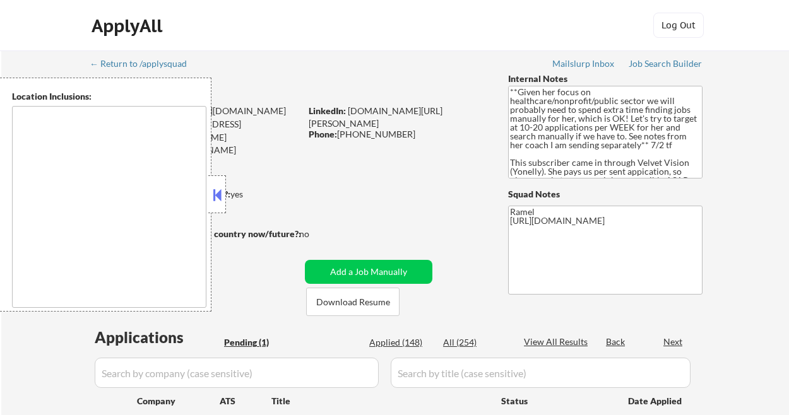
click at [216, 197] on button at bounding box center [217, 195] width 14 height 19
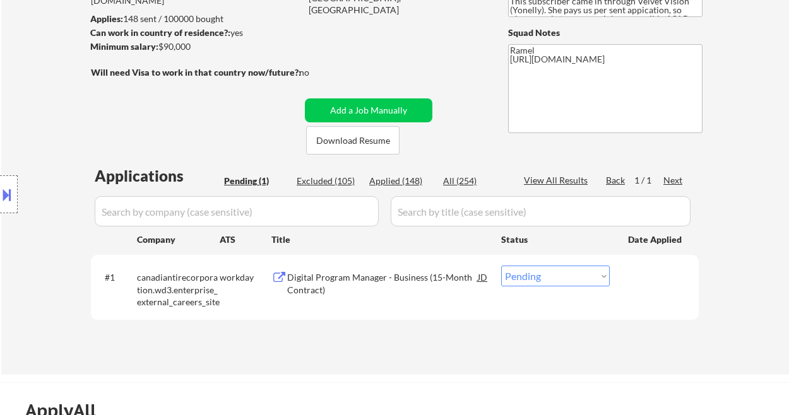
scroll to position [168, 0]
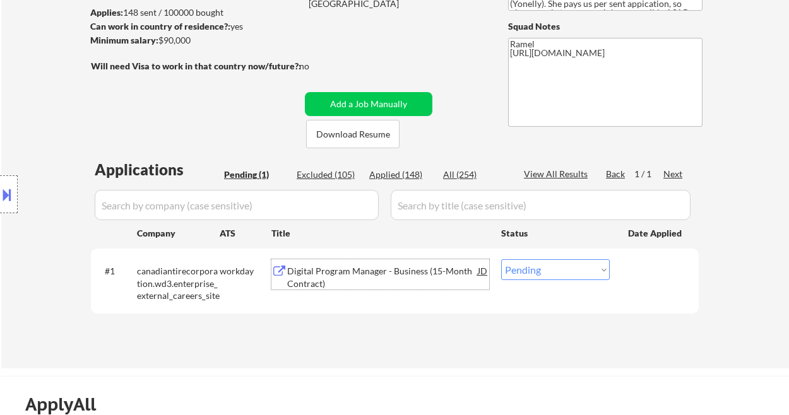
click at [361, 270] on div "Digital Program Manager - Business (15-Month Contract)" at bounding box center [382, 277] width 191 height 25
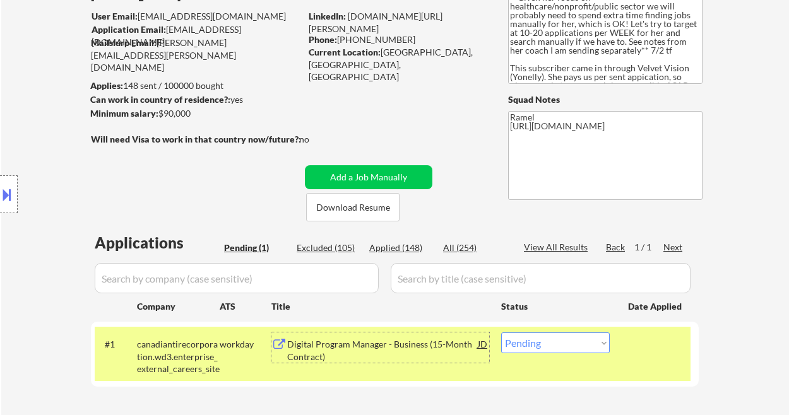
scroll to position [84, 0]
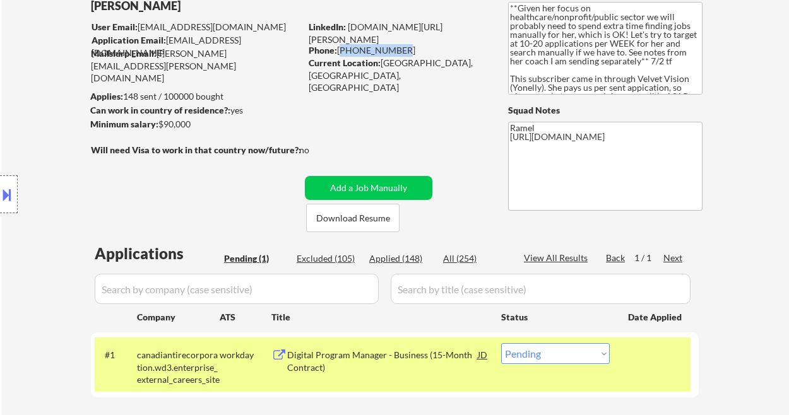
drag, startPoint x: 399, startPoint y: 49, endPoint x: 340, endPoint y: 46, distance: 58.8
click at [340, 46] on div "Phone: 289-788-6826" at bounding box center [398, 50] width 179 height 13
copy div "[PHONE_NUMBER]"
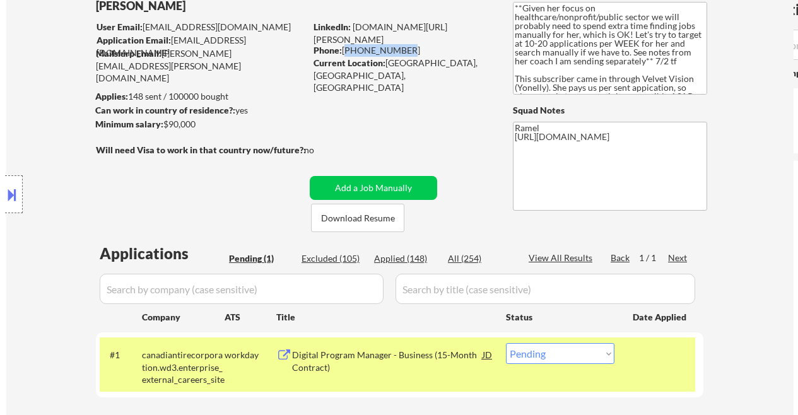
scroll to position [252, 0]
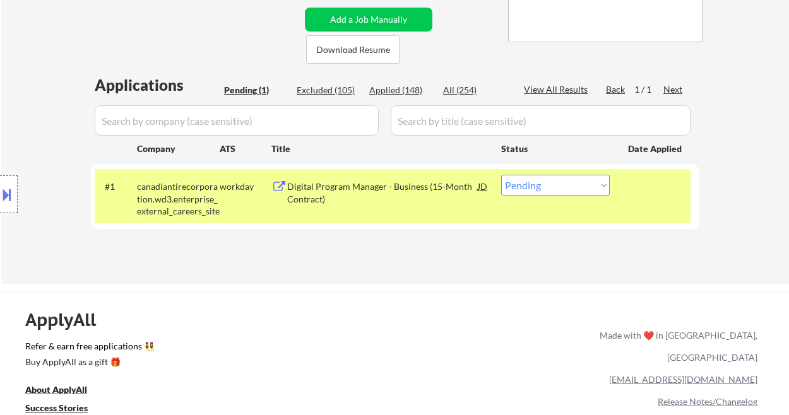
click at [537, 189] on select "Choose an option... Pending Applied Excluded (Questions) Excluded (Expired) Exc…" at bounding box center [555, 185] width 109 height 21
select select ""applied""
click at [501, 175] on select "Choose an option... Pending Applied Excluded (Questions) Excluded (Expired) Exc…" at bounding box center [555, 185] width 109 height 21
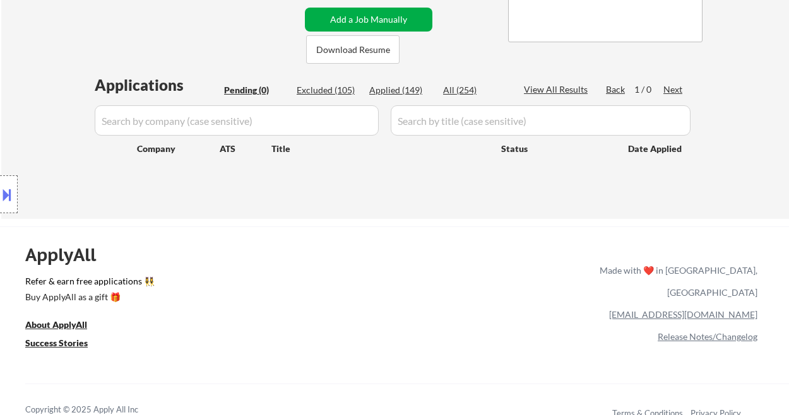
click at [345, 18] on button "Add a Job Manually" at bounding box center [368, 20] width 127 height 24
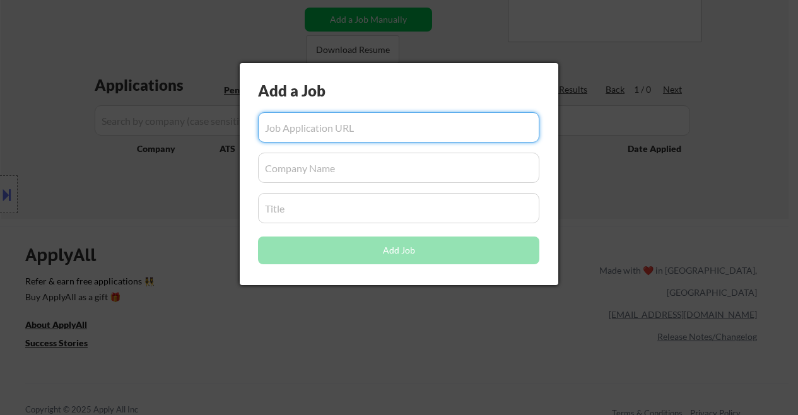
click at [348, 134] on input "input" at bounding box center [399, 127] width 282 height 30
paste input "https://freschesolutions.bamboohr.com/careers/692"
type input "https://freschesolutions.bamboohr.com/careers/692"
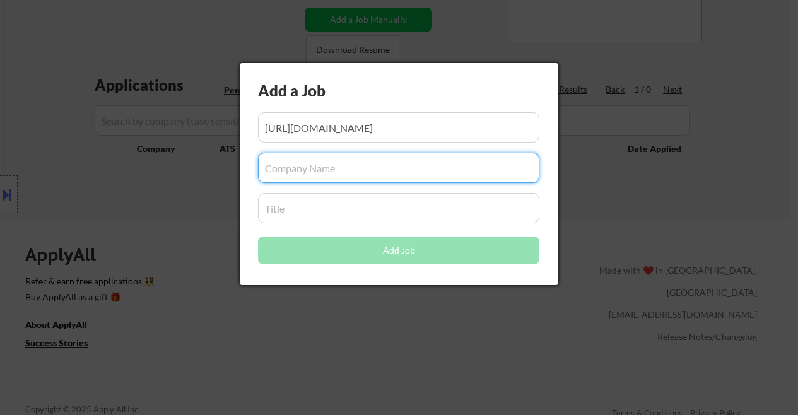
click at [333, 155] on input "input" at bounding box center [399, 168] width 282 height 30
paste input "freschesolutions"
type input "freschesolutions"
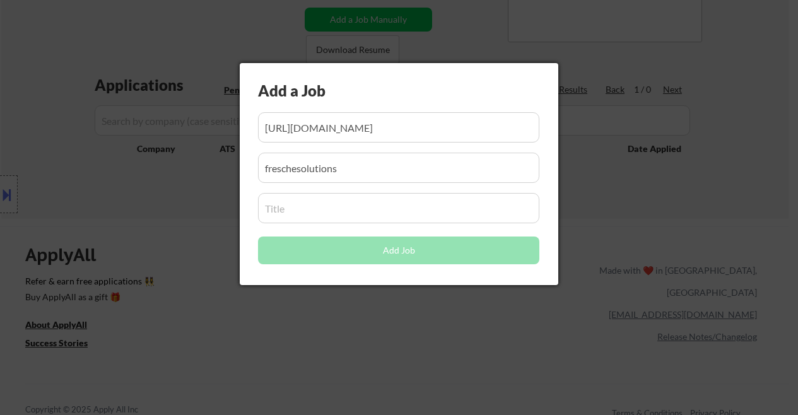
click at [316, 213] on input "input" at bounding box center [399, 208] width 282 height 30
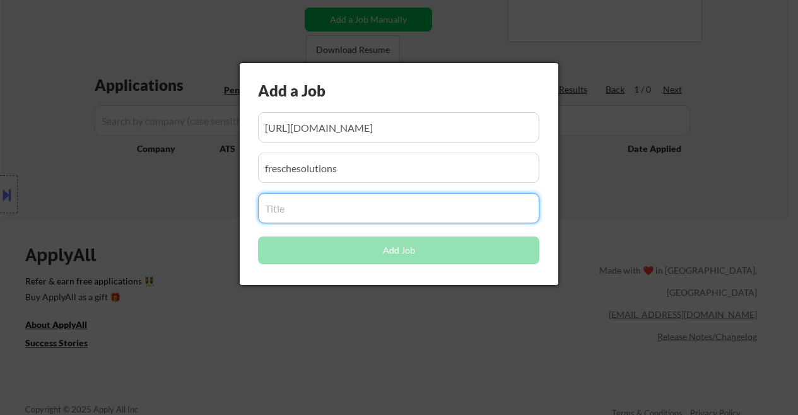
paste input "Senior Program/Project Manager – Remote  - FS405"
type input "Senior Program/Project Manager – Remote  - FS405"
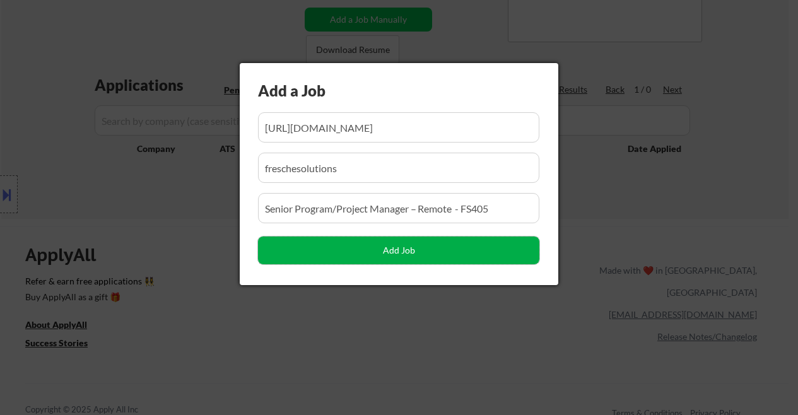
click at [314, 252] on button "Add Job" at bounding box center [399, 251] width 282 height 28
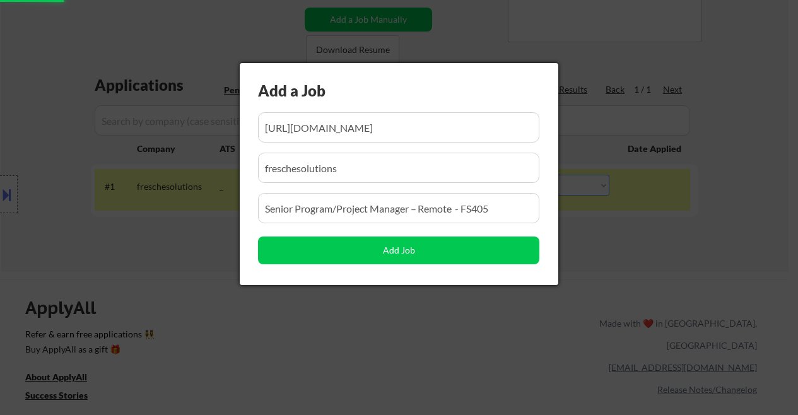
click at [207, 315] on div at bounding box center [399, 207] width 798 height 415
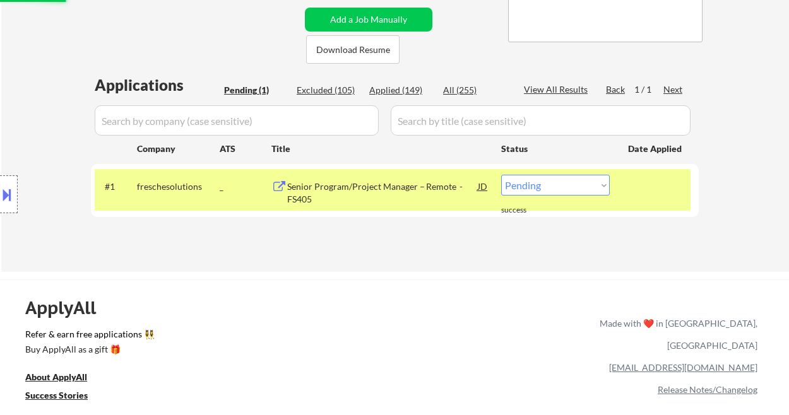
click at [538, 185] on select "Choose an option... Pending Applied Excluded (Questions) Excluded (Expired) Exc…" at bounding box center [555, 185] width 109 height 21
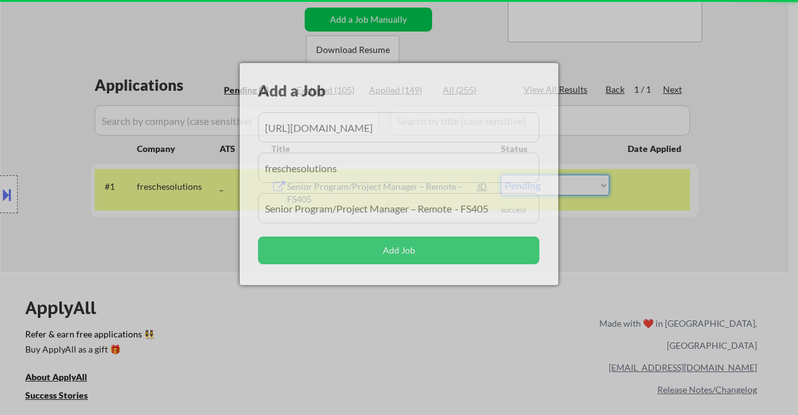
select select ""applied""
click at [501, 175] on select "Choose an option... Pending Applied Excluded (Questions) Excluded (Expired) Exc…" at bounding box center [555, 185] width 109 height 21
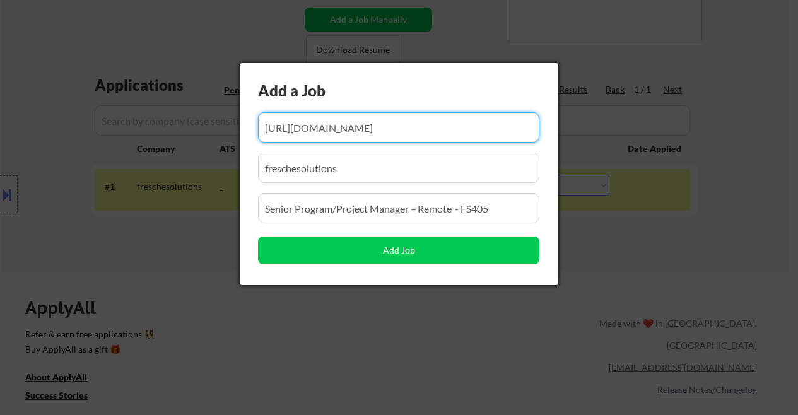
click at [613, 222] on div at bounding box center [399, 207] width 798 height 415
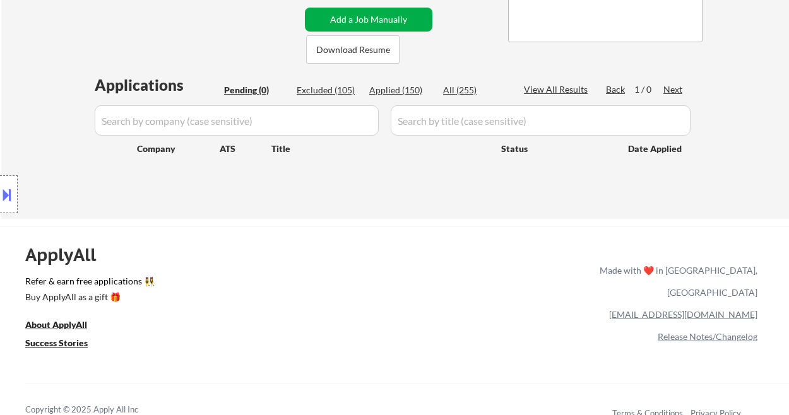
click at [376, 22] on button "Add a Job Manually" at bounding box center [368, 20] width 127 height 24
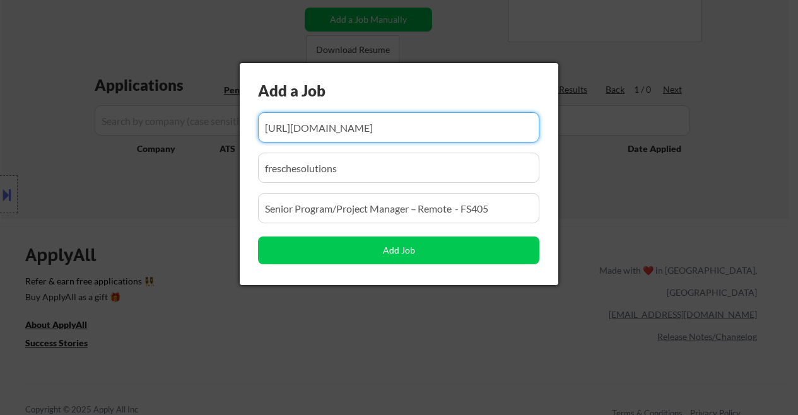
click at [380, 127] on input "input" at bounding box center [399, 127] width 282 height 30
paste input "https://www.remoterocketship.com/company/innovaderm/jobs/senior-project-manager…"
type input "https://www.remoterocketship.com/company/innovaderm/jobs/senior-project-manager…"
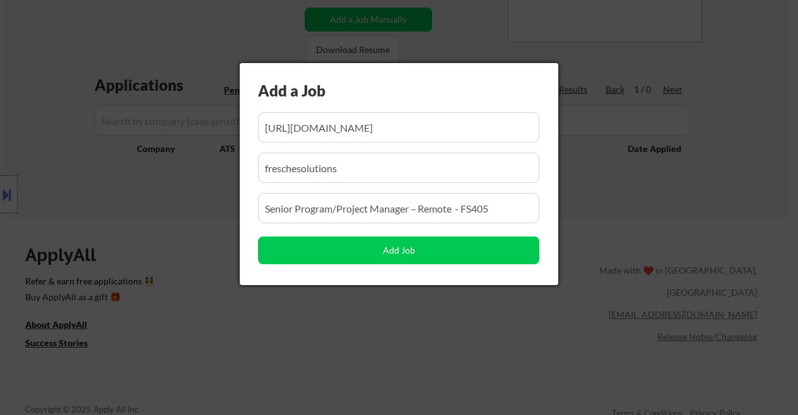
scroll to position [0, 0]
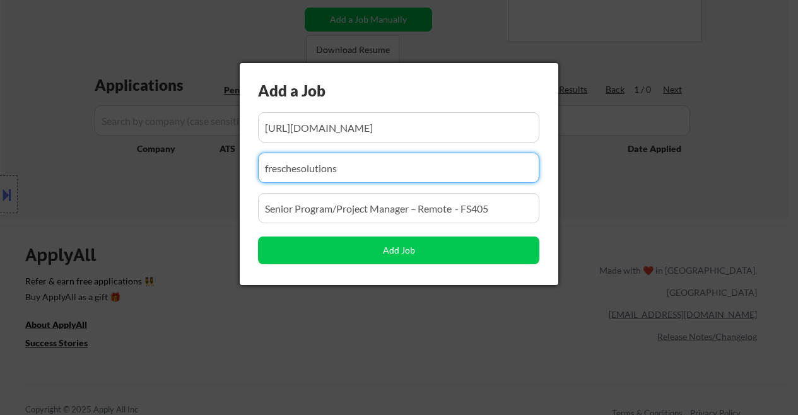
drag, startPoint x: 362, startPoint y: 165, endPoint x: 246, endPoint y: 162, distance: 116.2
click at [246, 162] on div "Add a Job Add Job" at bounding box center [399, 174] width 319 height 222
paste input "Innovaderm Research Inc."
type input "Innovaderm Research Inc."
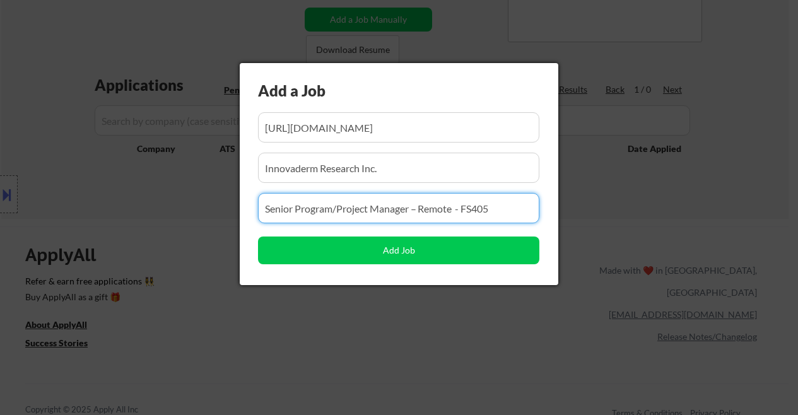
drag, startPoint x: 518, startPoint y: 219, endPoint x: 244, endPoint y: 210, distance: 273.4
click at [244, 210] on div "Add a Job Add Job" at bounding box center [399, 174] width 319 height 222
paste input "Senior Project Manager, Early Phase and Translational Research"
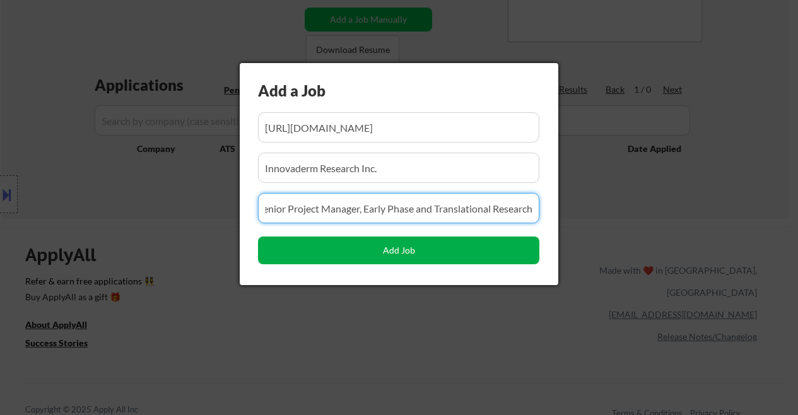
type input "Senior Project Manager, Early Phase and Translational Research"
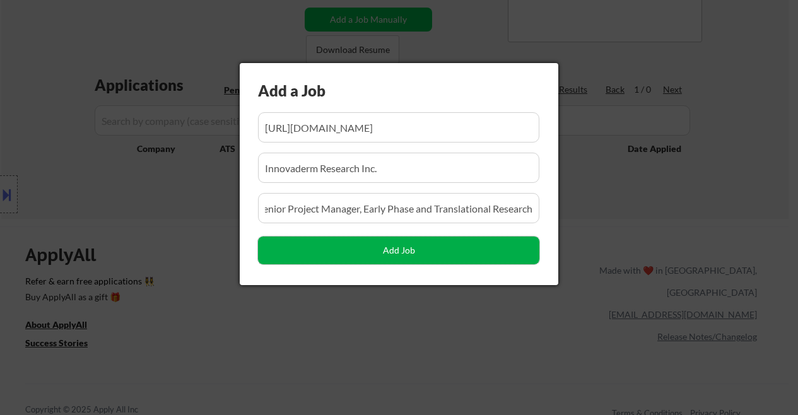
click at [376, 247] on button "Add Job" at bounding box center [399, 251] width 282 height 28
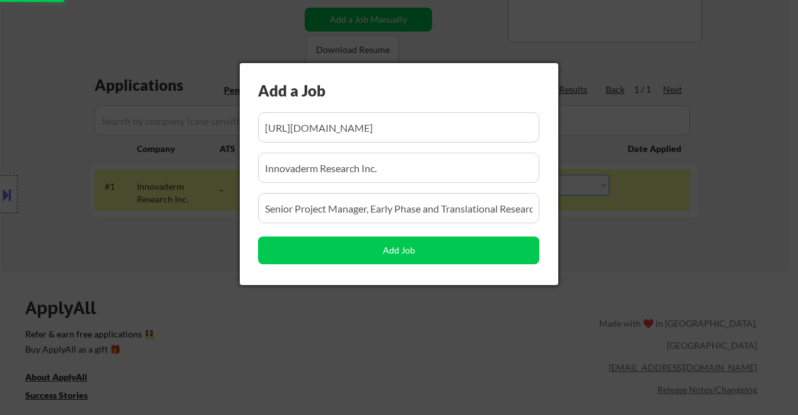
click at [151, 263] on div at bounding box center [399, 207] width 798 height 415
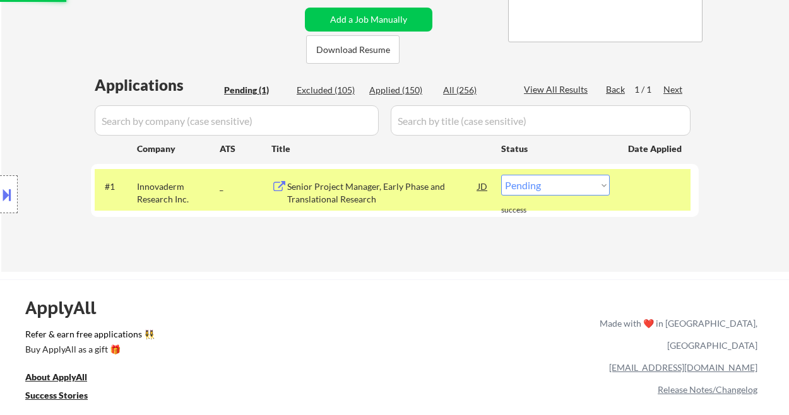
drag, startPoint x: 536, startPoint y: 182, endPoint x: 538, endPoint y: 194, distance: 11.5
click at [536, 182] on select "Choose an option... Pending Applied Excluded (Questions) Excluded (Expired) Exc…" at bounding box center [555, 185] width 109 height 21
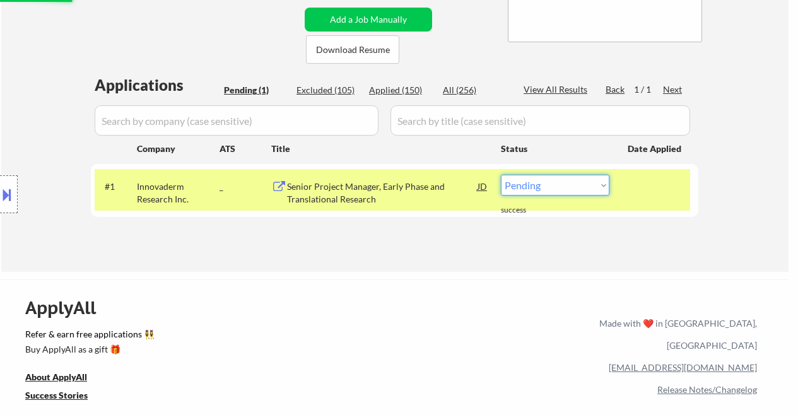
select select ""applied""
click at [501, 175] on select "Choose an option... Pending Applied Excluded (Questions) Excluded (Expired) Exc…" at bounding box center [555, 185] width 109 height 21
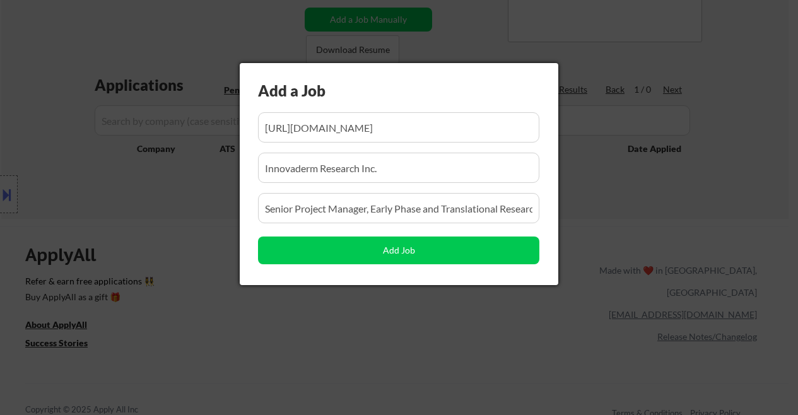
drag, startPoint x: 683, startPoint y: 168, endPoint x: 661, endPoint y: 187, distance: 29.5
click at [683, 169] on div at bounding box center [399, 207] width 798 height 415
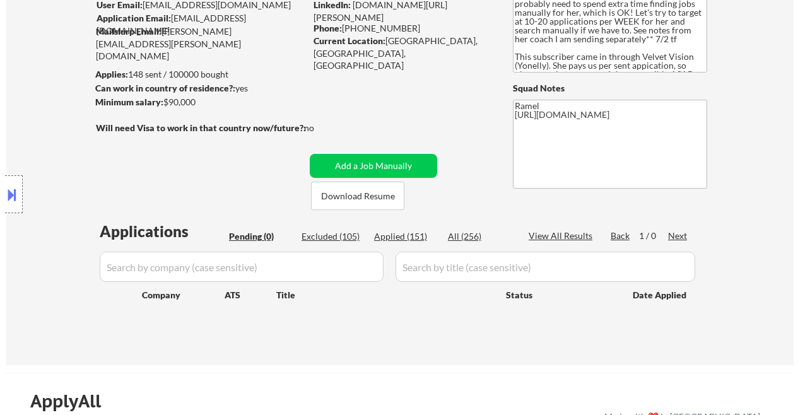
scroll to position [84, 0]
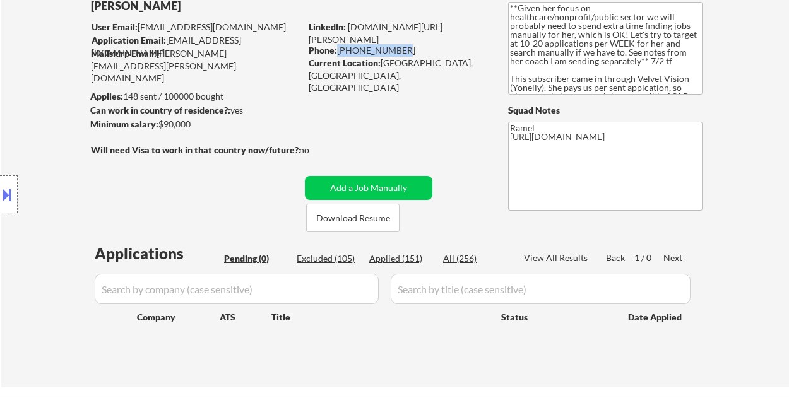
drag, startPoint x: 396, startPoint y: 49, endPoint x: 337, endPoint y: 52, distance: 58.8
click at [337, 52] on div "Phone: 289-788-6826" at bounding box center [398, 50] width 179 height 13
copy div "[PHONE_NUMBER]"
click at [362, 189] on button "Add a Job Manually" at bounding box center [368, 188] width 127 height 24
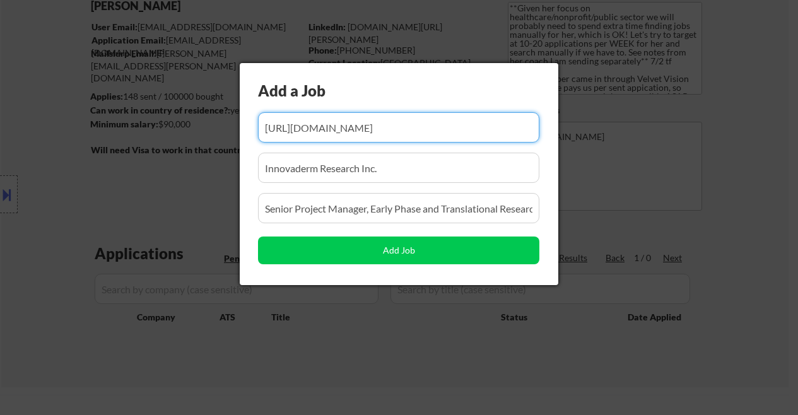
scroll to position [0, 366]
click at [372, 135] on input "input" at bounding box center [399, 127] width 282 height 30
paste input "https://www.remoterocketship.com/company/ciena/jobs/senior-project-manager-glob…"
type input "https://www.remoterocketship.com/company/ciena/jobs/senior-project-manager-glob…"
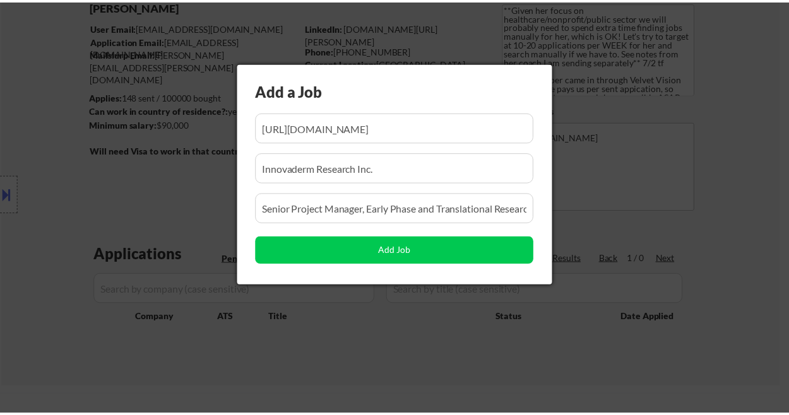
scroll to position [0, 0]
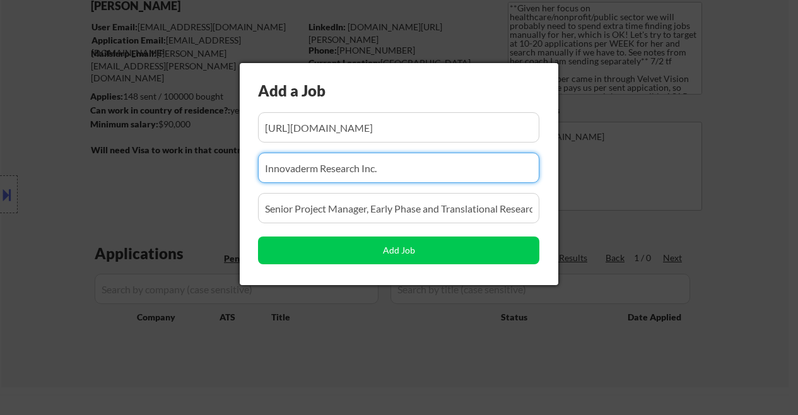
drag, startPoint x: 396, startPoint y: 169, endPoint x: 234, endPoint y: 163, distance: 161.7
click at [241, 163] on div "Add a Job Add Job" at bounding box center [399, 174] width 319 height 222
paste input "ciena"
type input "ciena"
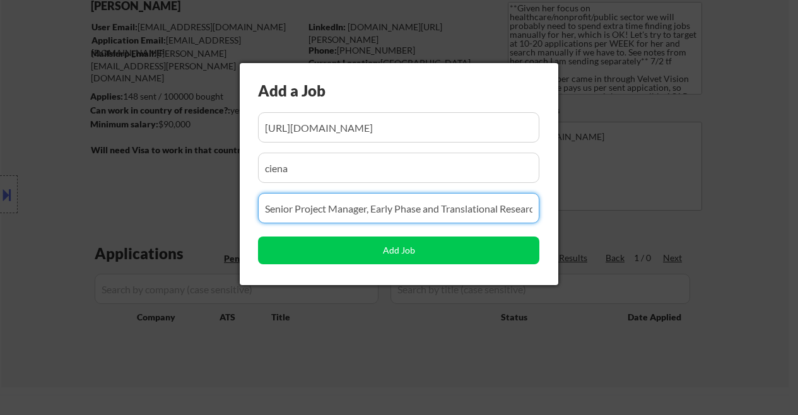
click at [372, 210] on input "input" at bounding box center [399, 208] width 282 height 30
paste input "Senior Project Manager, Global Services"
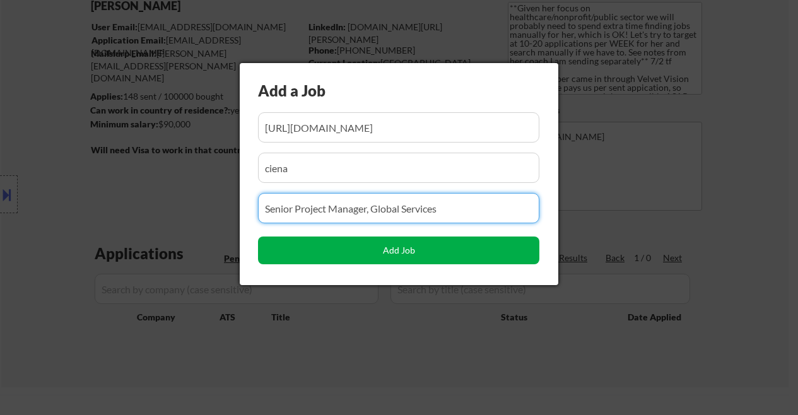
type input "Senior Project Manager, Global Services"
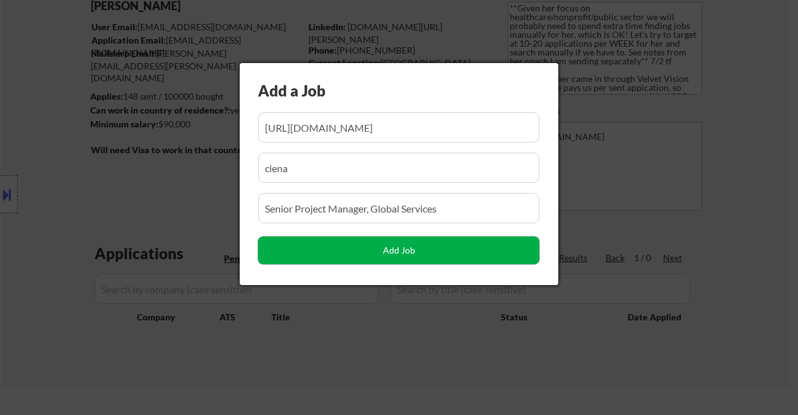
click at [376, 243] on button "Add Job" at bounding box center [399, 251] width 282 height 28
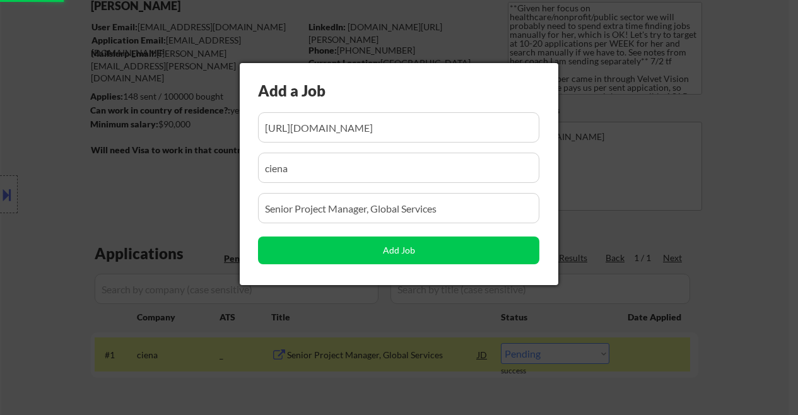
click at [29, 323] on div at bounding box center [399, 207] width 798 height 415
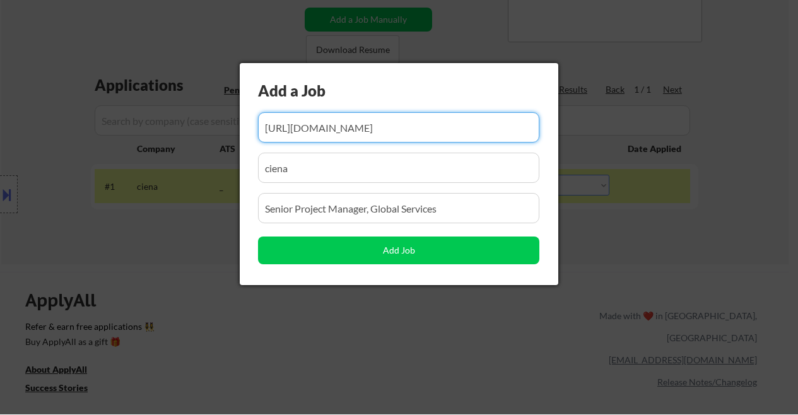
scroll to position [0, 229]
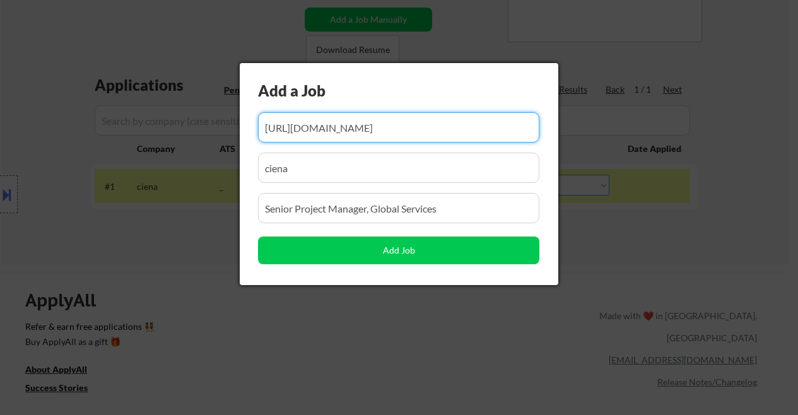
click at [656, 261] on div at bounding box center [399, 207] width 798 height 415
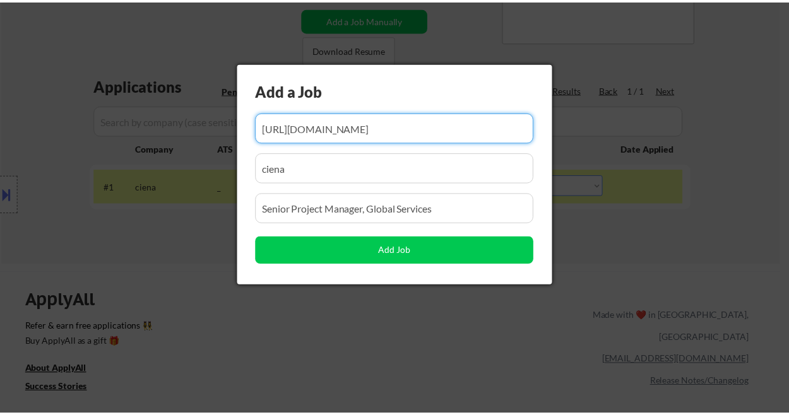
scroll to position [0, 0]
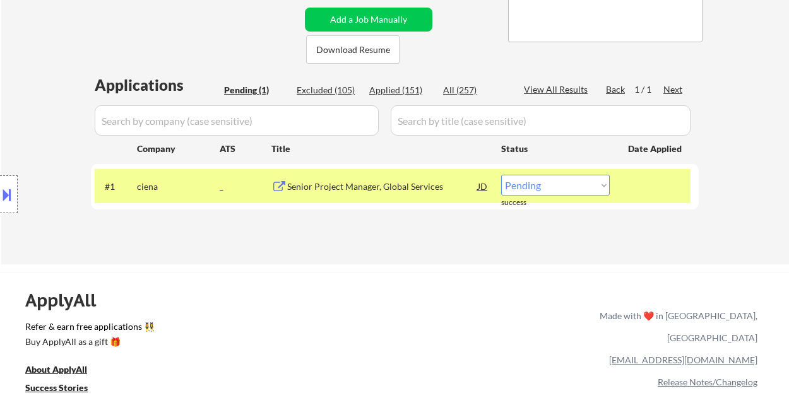
drag, startPoint x: 560, startPoint y: 182, endPoint x: 560, endPoint y: 189, distance: 6.3
click at [560, 182] on select "Choose an option... Pending Applied Excluded (Questions) Excluded (Expired) Exc…" at bounding box center [555, 185] width 109 height 21
select select ""applied""
click at [501, 175] on select "Choose an option... Pending Applied Excluded (Questions) Excluded (Expired) Exc…" at bounding box center [555, 185] width 109 height 21
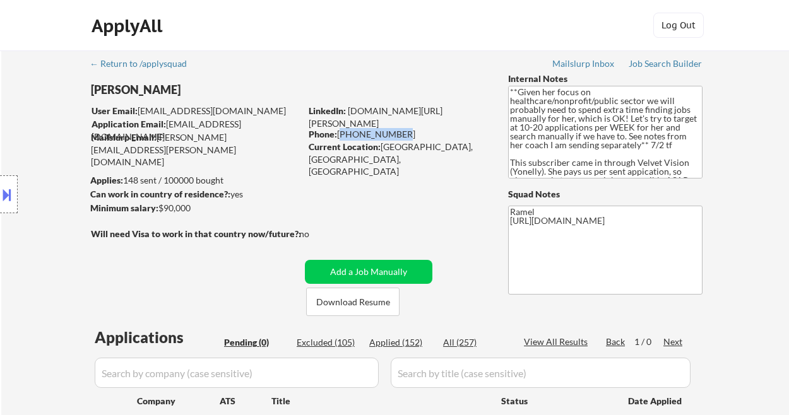
drag, startPoint x: 397, startPoint y: 133, endPoint x: 341, endPoint y: 133, distance: 56.2
click at [341, 133] on div "Phone: 289-788-6826" at bounding box center [398, 134] width 179 height 13
copy div "[PHONE_NUMBER]"
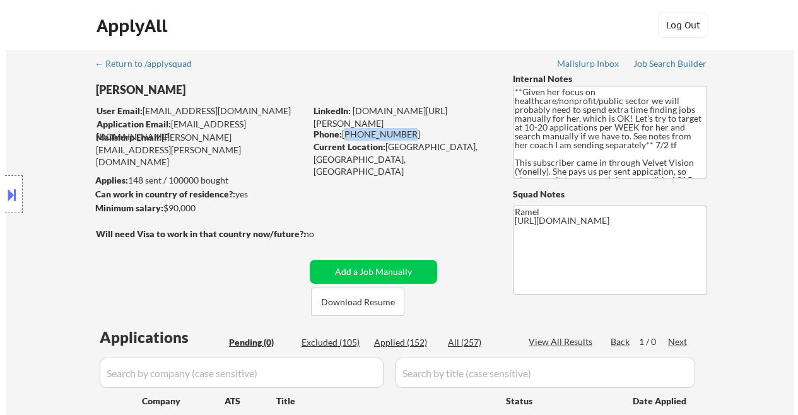
scroll to position [168, 0]
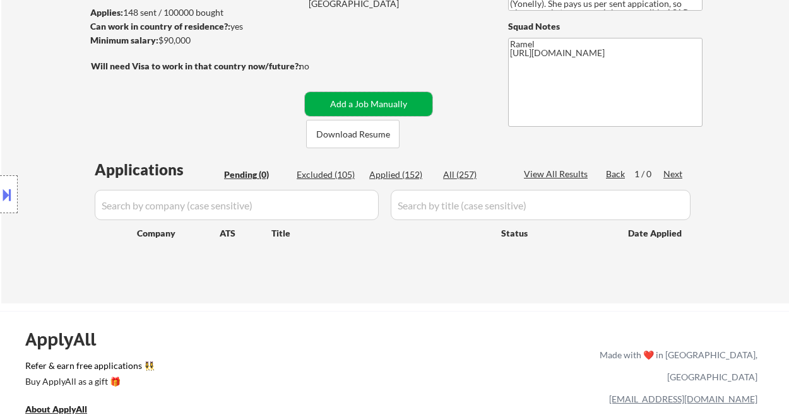
click at [398, 107] on button "Add a Job Manually" at bounding box center [368, 104] width 127 height 24
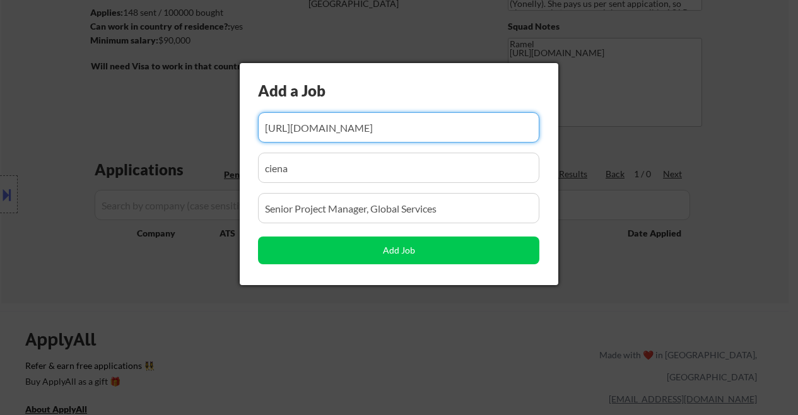
click at [417, 133] on input "input" at bounding box center [399, 127] width 282 height 30
paste input "https://www.remoterocketship.com/company/s4capital/jobs/project-manager-marketi…"
type input "https://www.remoterocketship.com/company/s4capital/jobs/project-manager-marketi…"
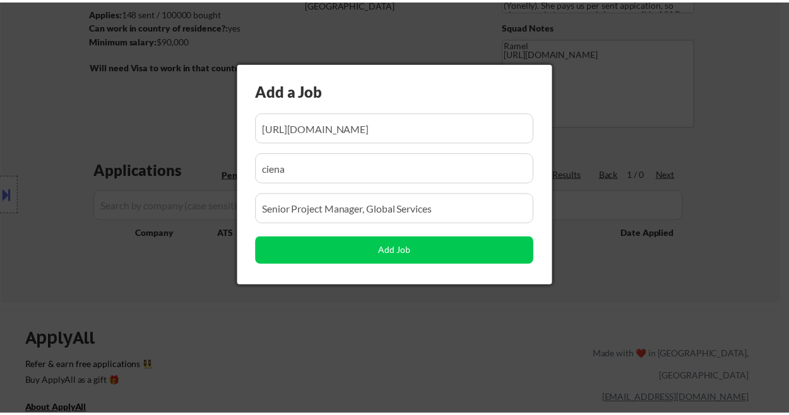
scroll to position [0, 0]
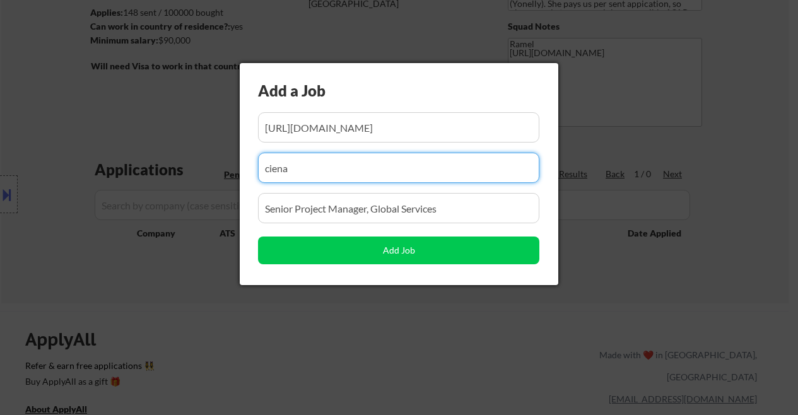
drag, startPoint x: 337, startPoint y: 165, endPoint x: 239, endPoint y: 159, distance: 98.0
click at [239, 159] on body "← Return to /applysquad Mailslurp Inbox Job Search Builder Yesha Panchal User E…" at bounding box center [399, 39] width 798 height 415
paste input "S4 Capital Group"
type input "S4 Capital Group"
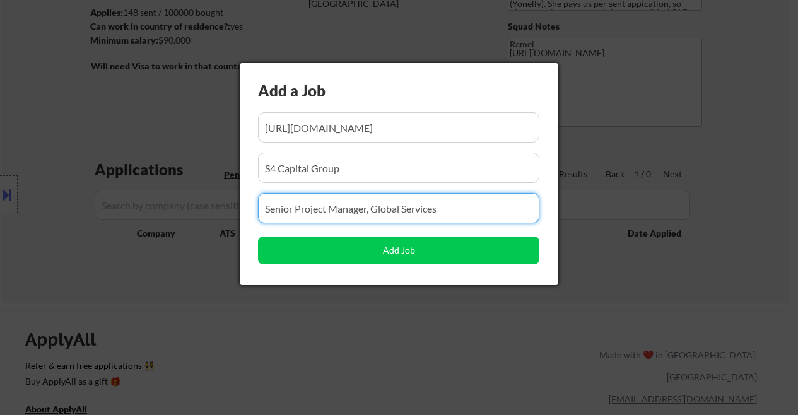
drag, startPoint x: 361, startPoint y: 205, endPoint x: 260, endPoint y: 196, distance: 101.4
click at [266, 194] on input "input" at bounding box center [399, 208] width 282 height 30
paste input "Project Manager, Marketing"
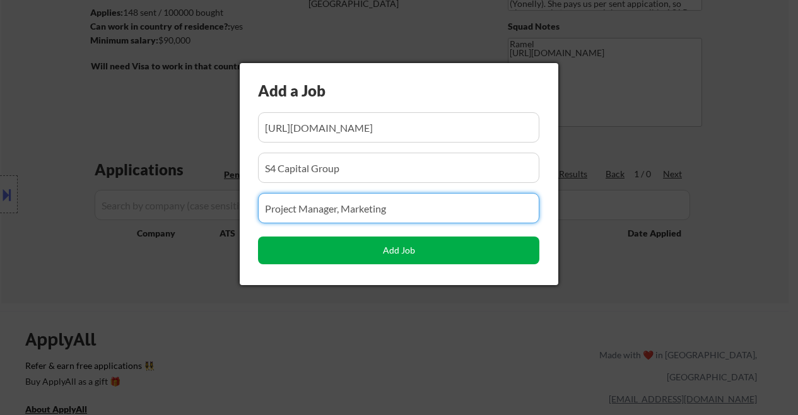
type input "Project Manager, Marketing"
click at [425, 249] on button "Add Job" at bounding box center [399, 251] width 282 height 28
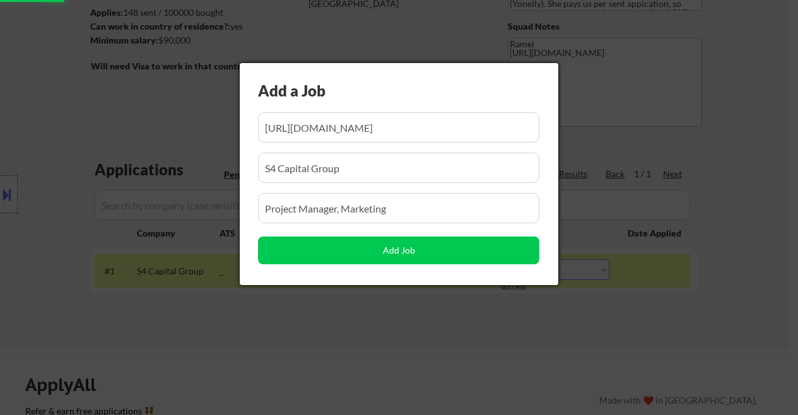
click at [780, 277] on div at bounding box center [399, 207] width 798 height 415
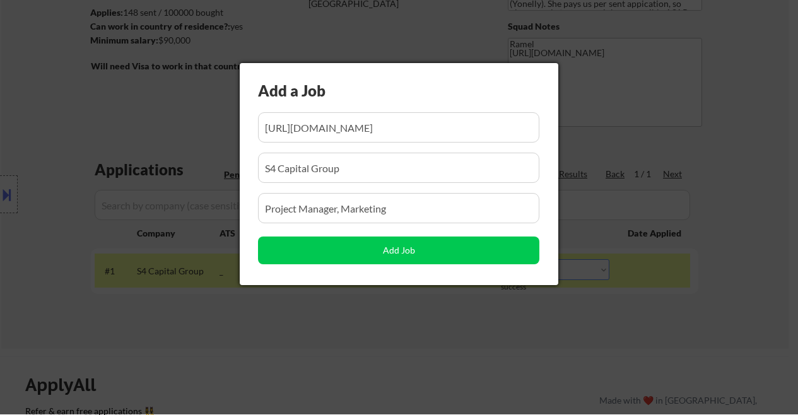
click at [563, 270] on div at bounding box center [399, 206] width 798 height 415
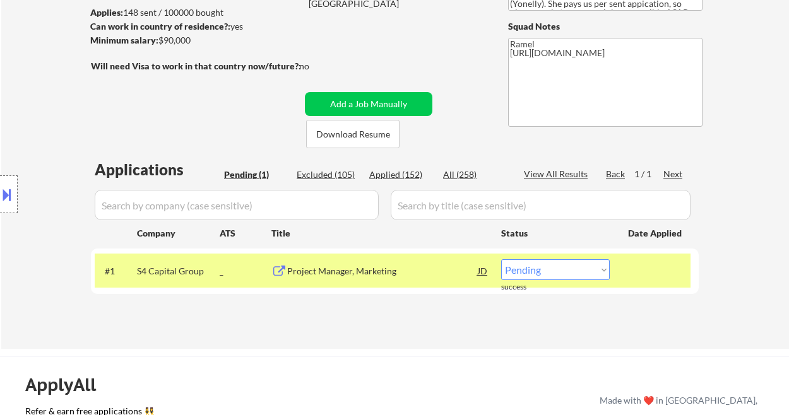
click at [594, 312] on div "Applications Pending (1) Excluded (105) Applied (152) All (258) View All Result…" at bounding box center [395, 241] width 608 height 165
click at [571, 273] on select "Choose an option... Pending Applied Excluded (Questions) Excluded (Expired) Exc…" at bounding box center [555, 269] width 109 height 21
select select ""applied""
click at [501, 259] on select "Choose an option... Pending Applied Excluded (Questions) Excluded (Expired) Exc…" at bounding box center [555, 269] width 109 height 21
click at [466, 318] on div "Applications Pending (1) Excluded (105) Applied (152) All (258) View All Result…" at bounding box center [395, 241] width 608 height 165
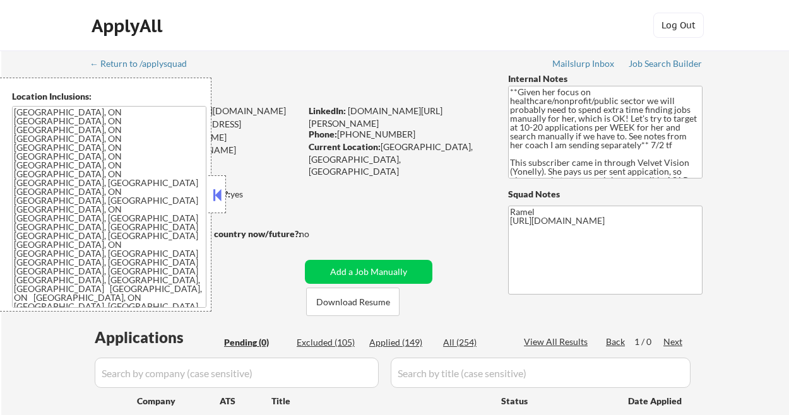
click at [223, 193] on button at bounding box center [217, 195] width 14 height 19
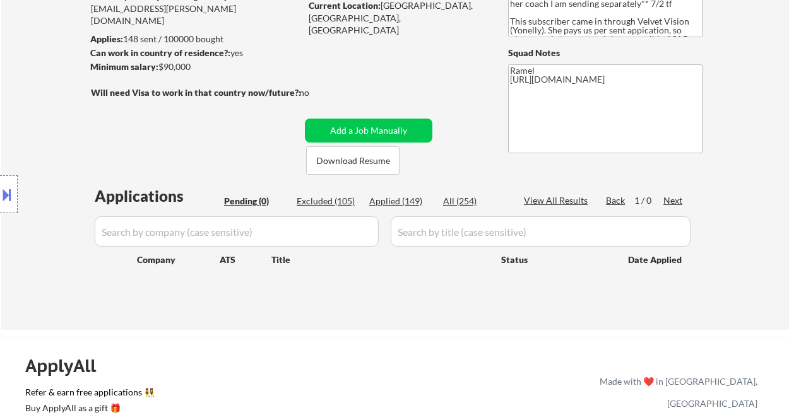
scroll to position [168, 0]
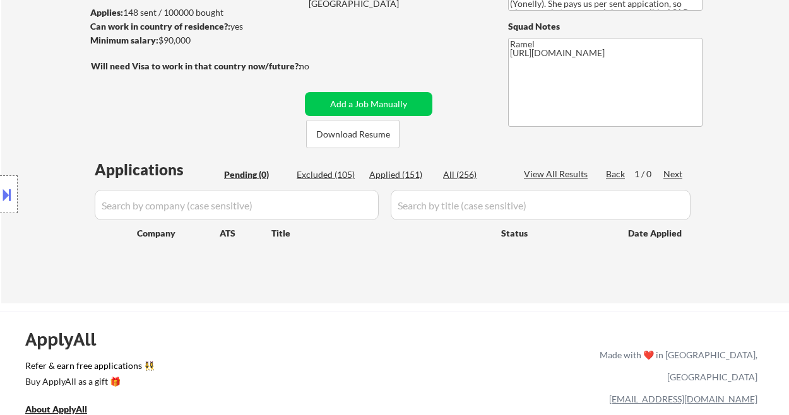
click at [408, 172] on div "Applied (151)" at bounding box center [400, 175] width 63 height 13
select select ""applied""
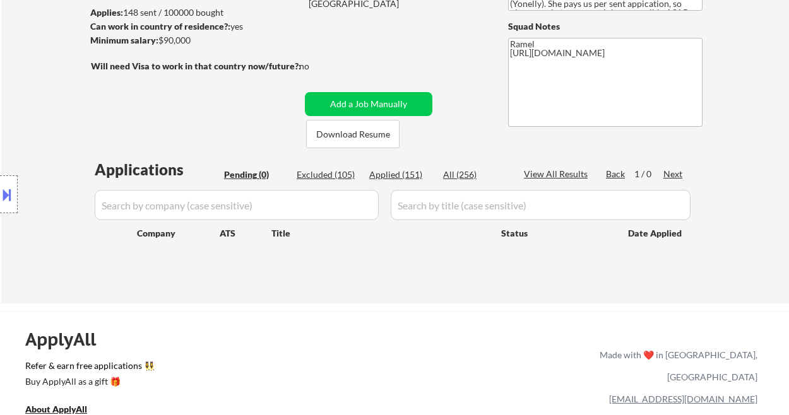
select select ""applied""
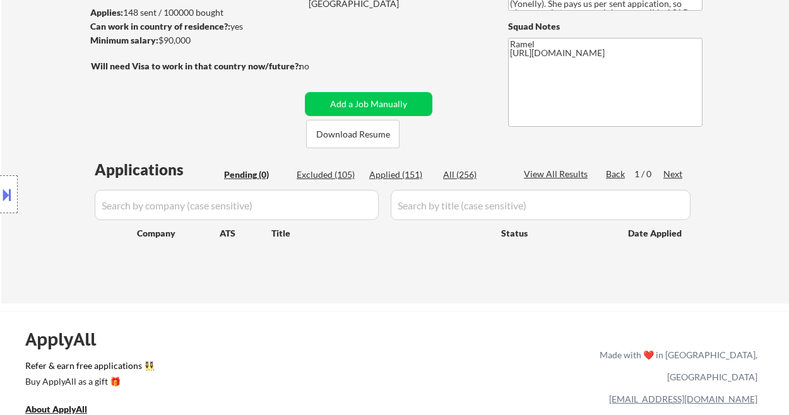
select select ""applied""
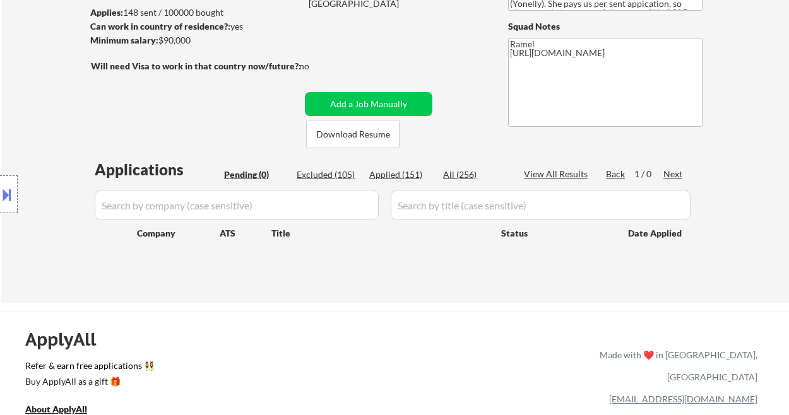
select select ""applied""
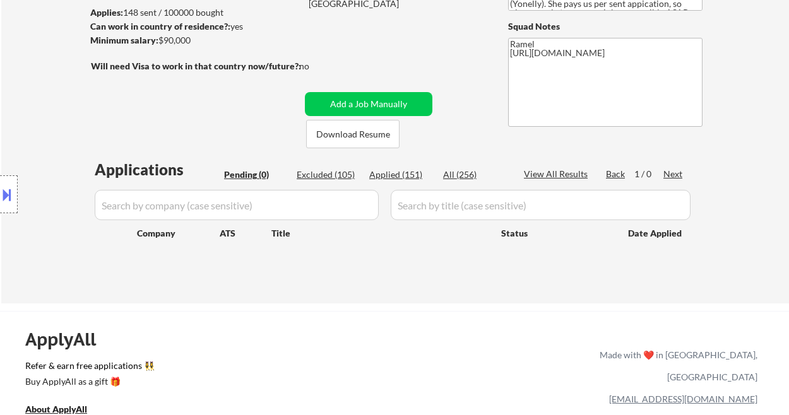
select select ""applied""
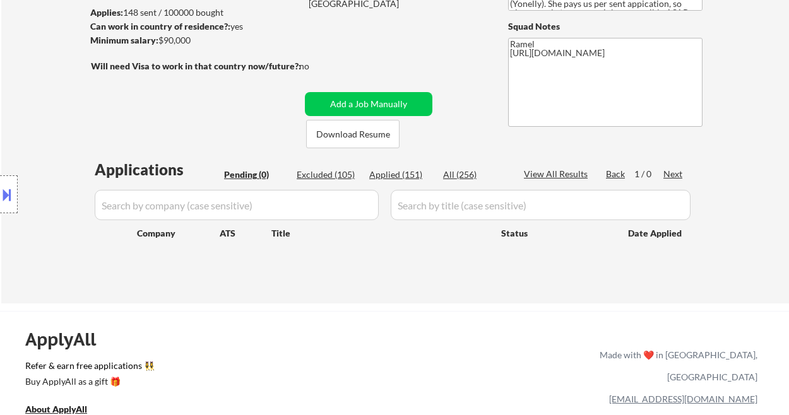
select select ""applied""
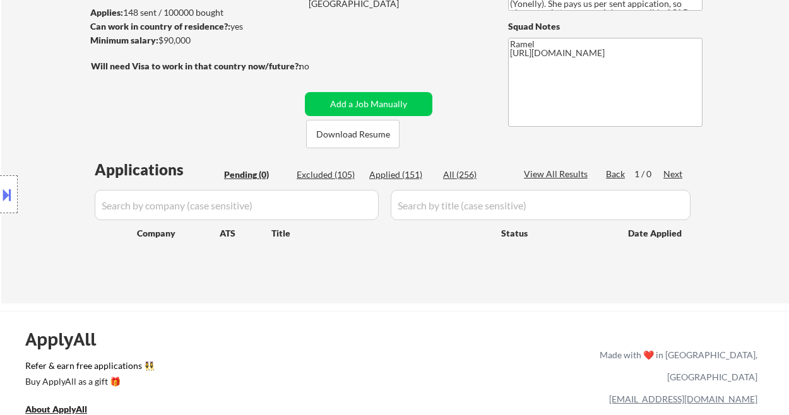
select select ""applied""
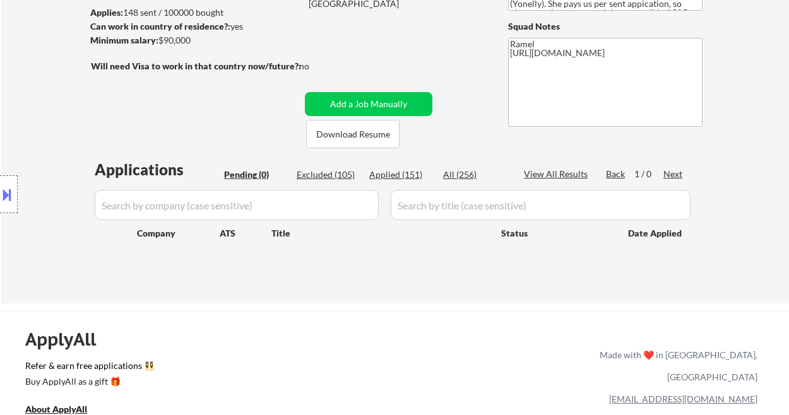
select select ""applied""
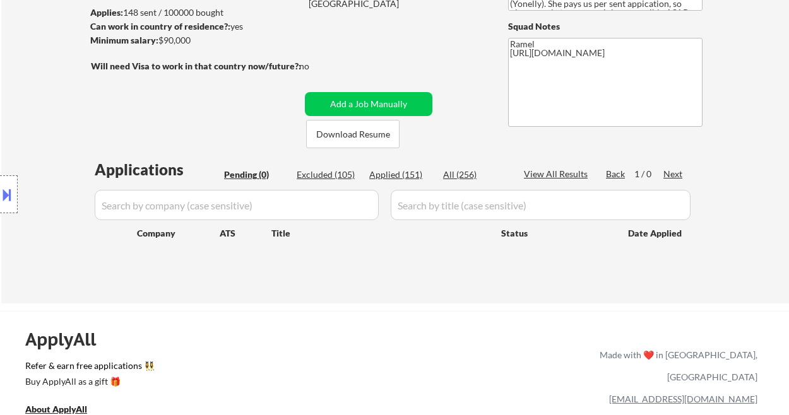
select select ""applied""
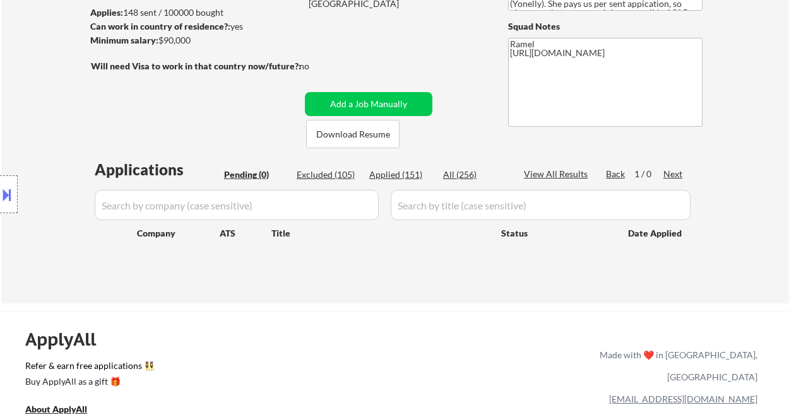
select select ""applied""
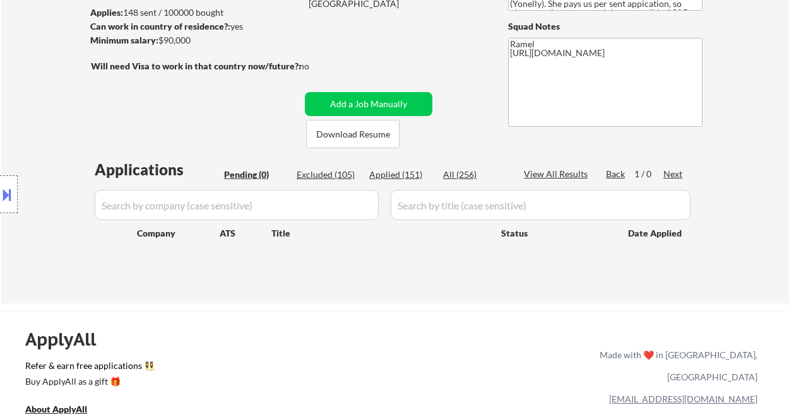
select select ""applied""
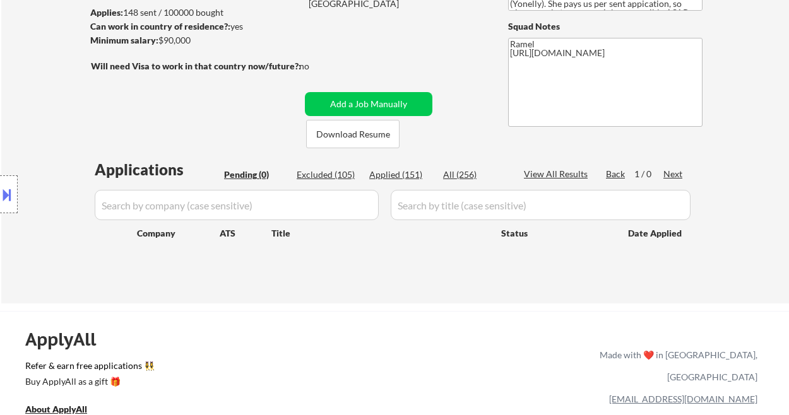
select select ""applied""
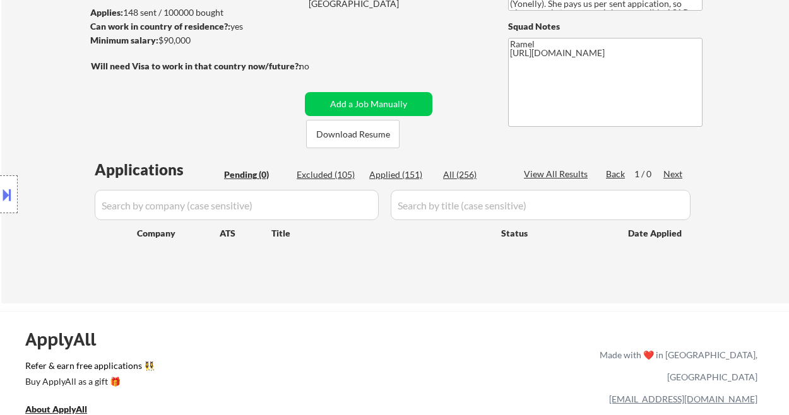
select select ""applied""
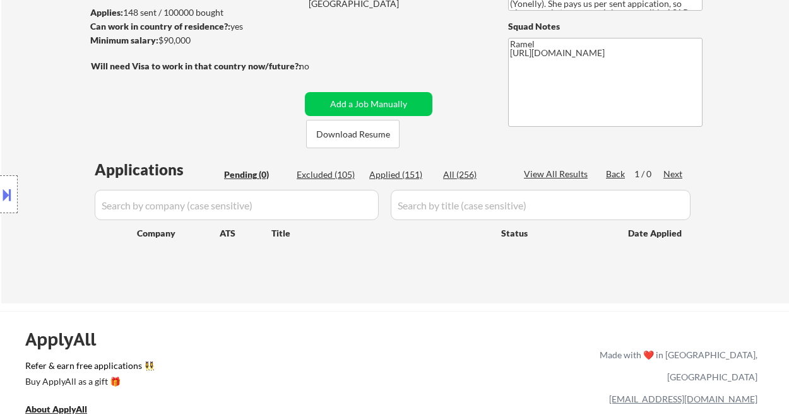
select select ""applied""
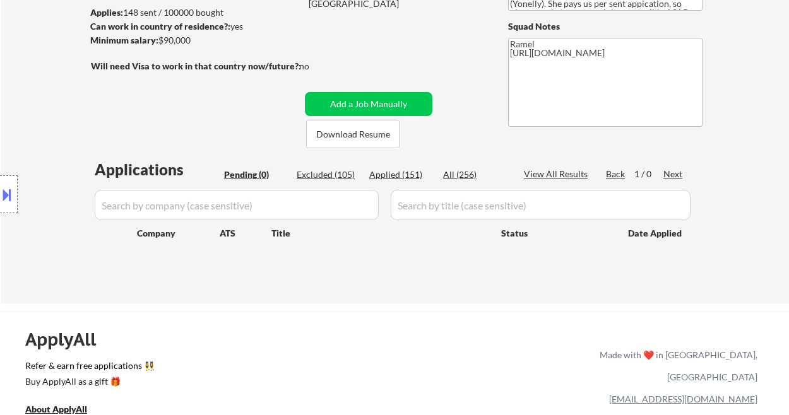
select select ""applied""
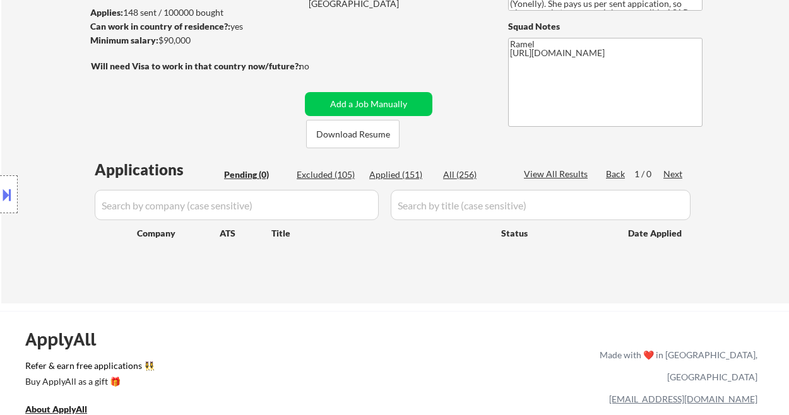
select select ""applied""
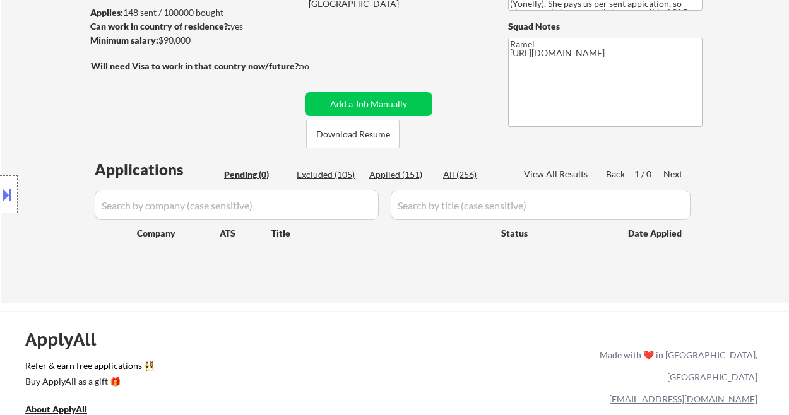
select select ""applied""
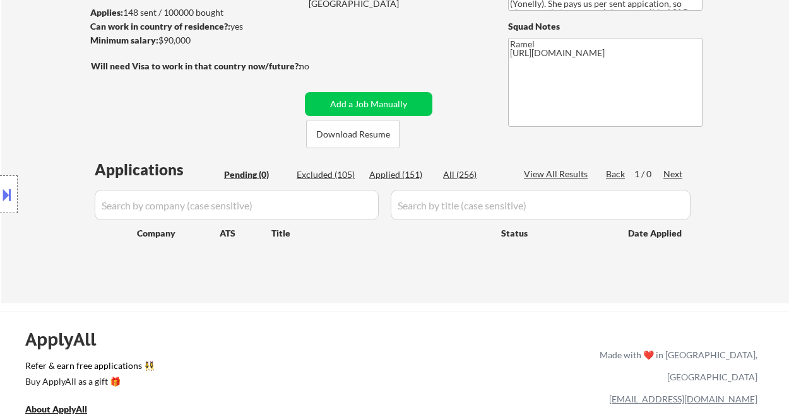
select select ""applied""
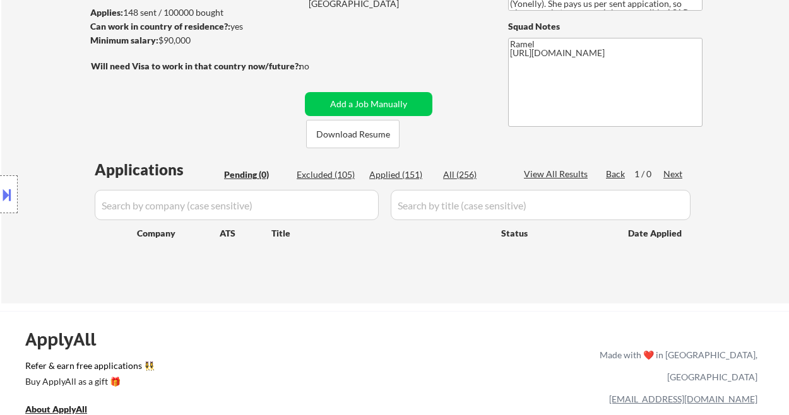
select select ""applied""
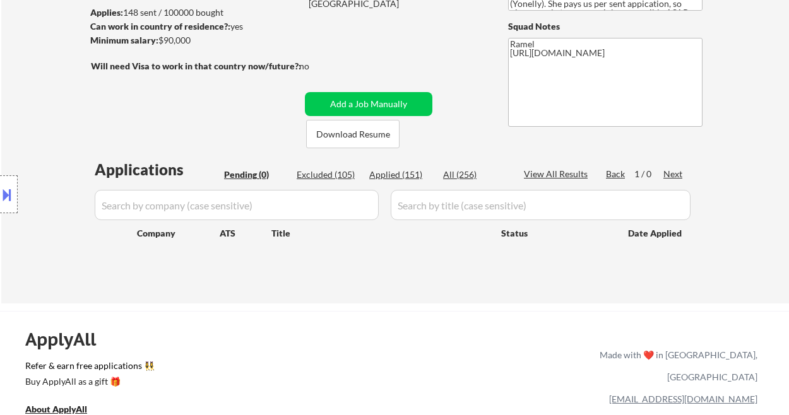
select select ""applied""
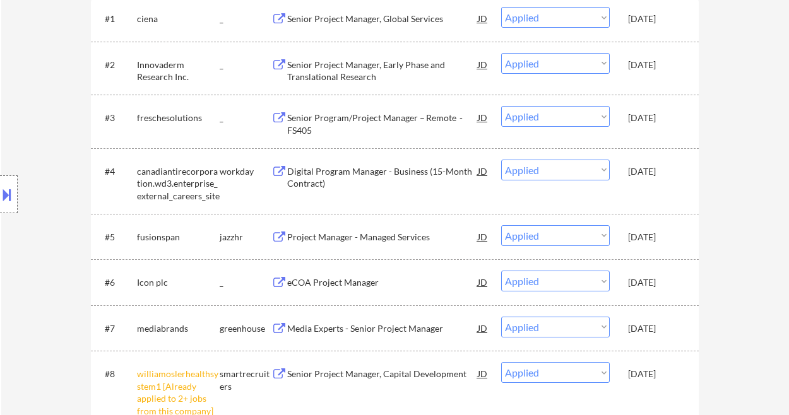
scroll to position [252, 0]
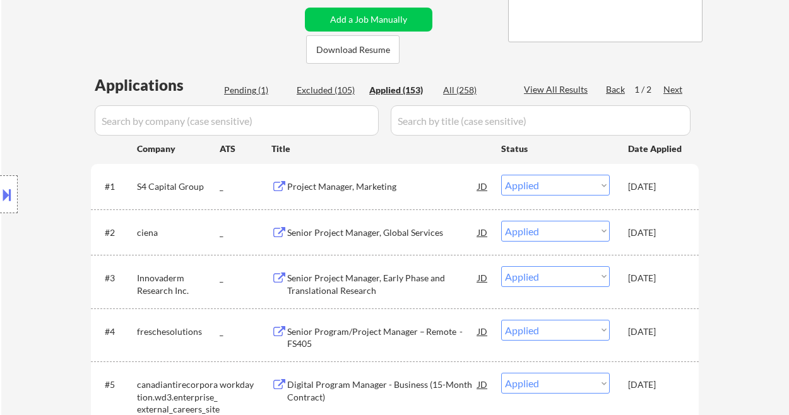
drag, startPoint x: 30, startPoint y: 132, endPoint x: 73, endPoint y: 122, distance: 44.0
click at [30, 132] on div "Location Inclusions: [GEOGRAPHIC_DATA], [GEOGRAPHIC_DATA] [GEOGRAPHIC_DATA], ON…" at bounding box center [113, 195] width 226 height 234
